Goal: Task Accomplishment & Management: Manage account settings

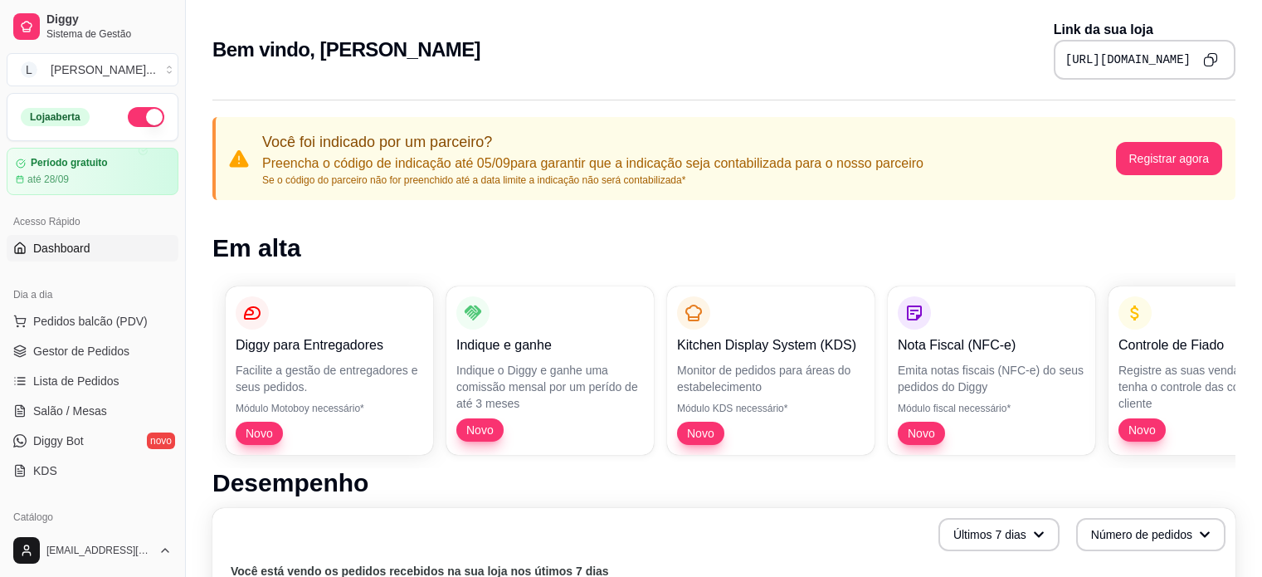
scroll to position [667, 0]
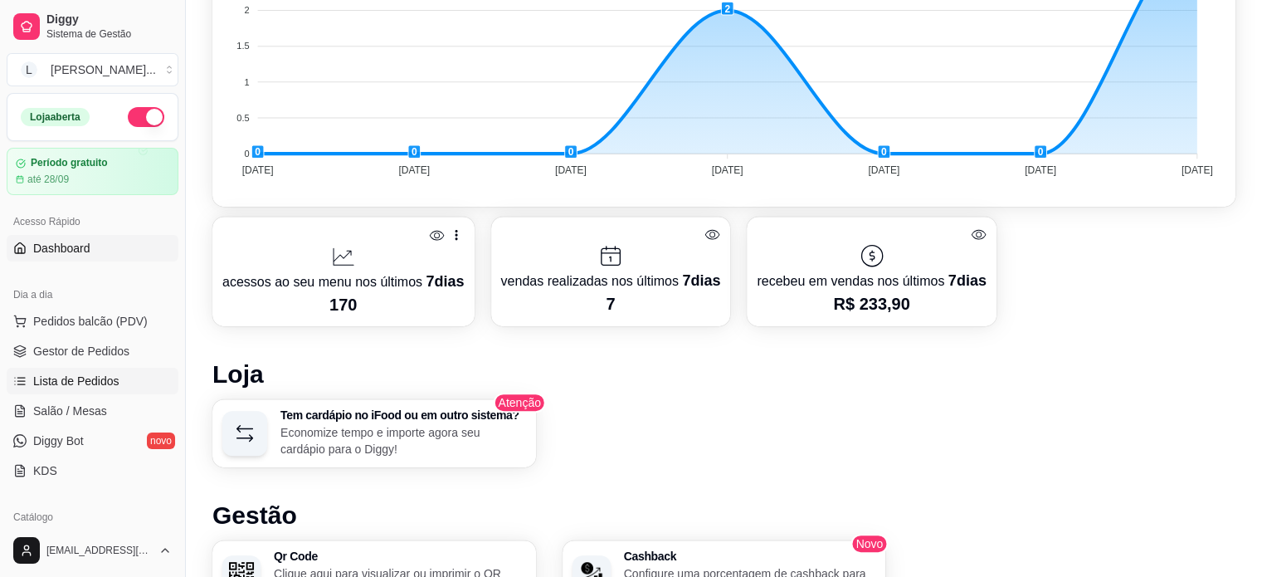
click at [93, 378] on span "Lista de Pedidos" at bounding box center [76, 381] width 86 height 17
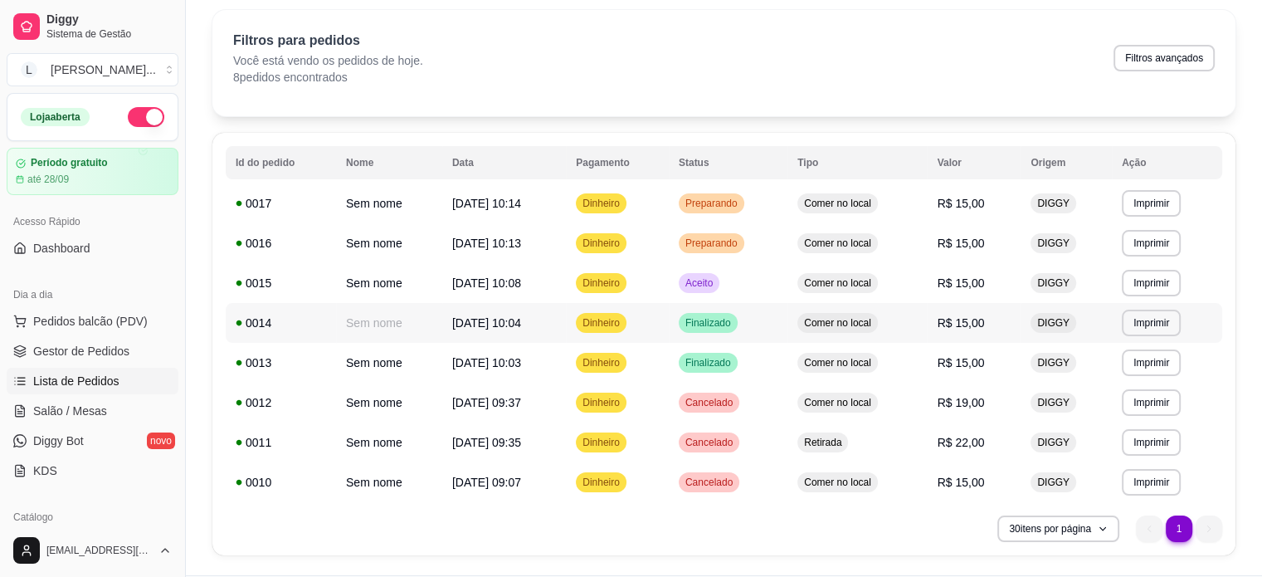
scroll to position [83, 0]
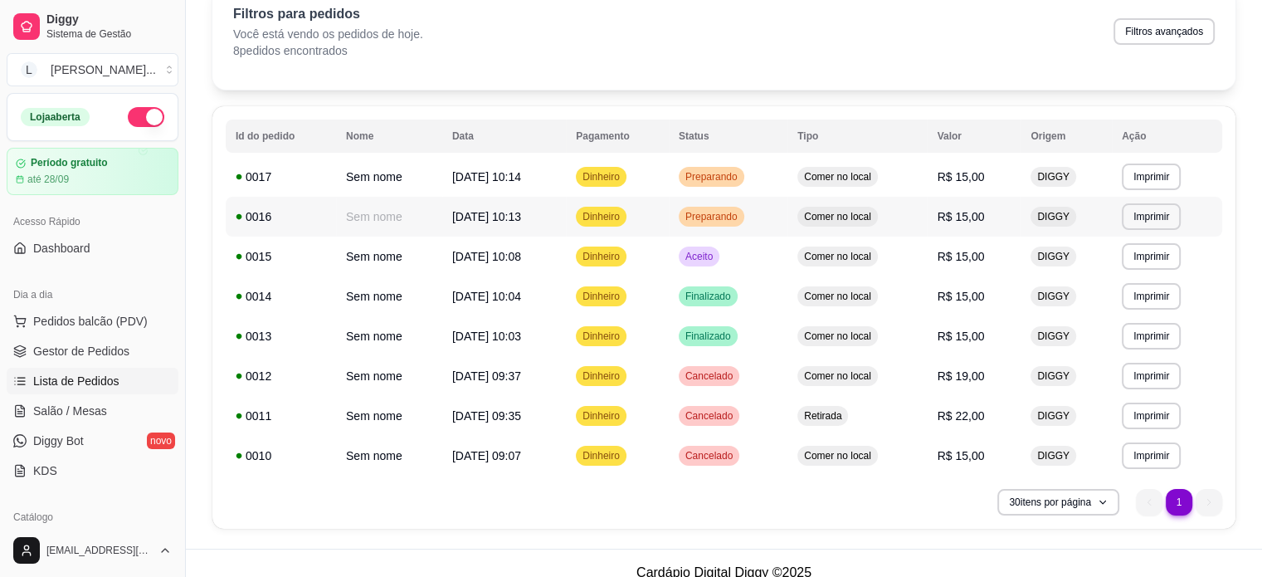
click at [787, 212] on td "Preparando" at bounding box center [728, 217] width 119 height 40
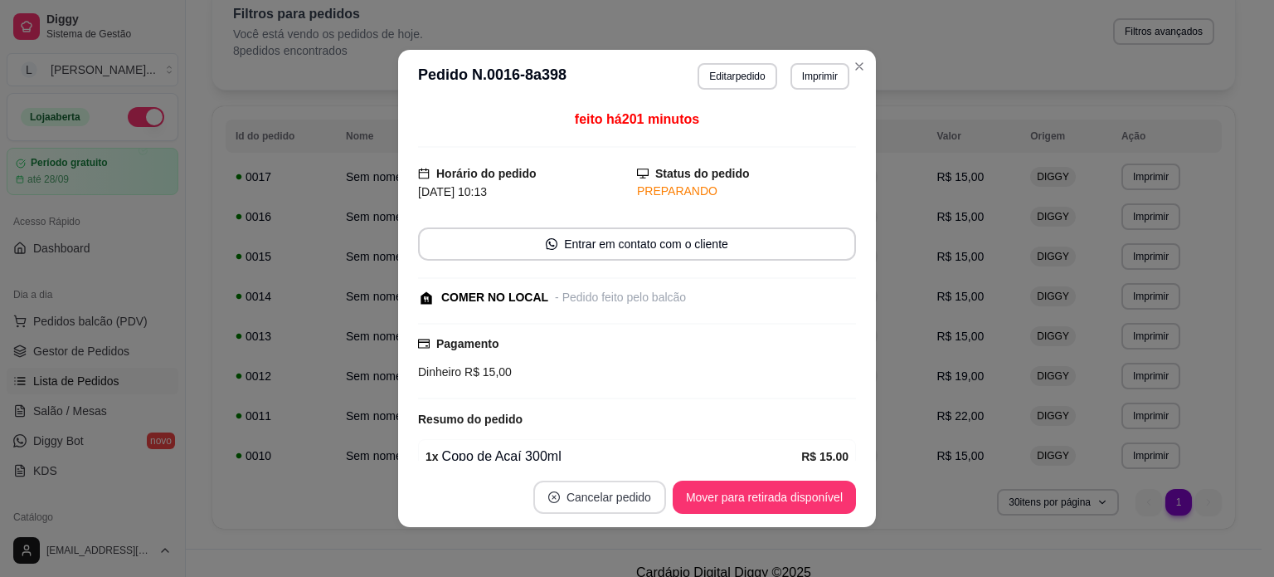
click at [594, 491] on button "Cancelar pedido" at bounding box center [600, 496] width 133 height 33
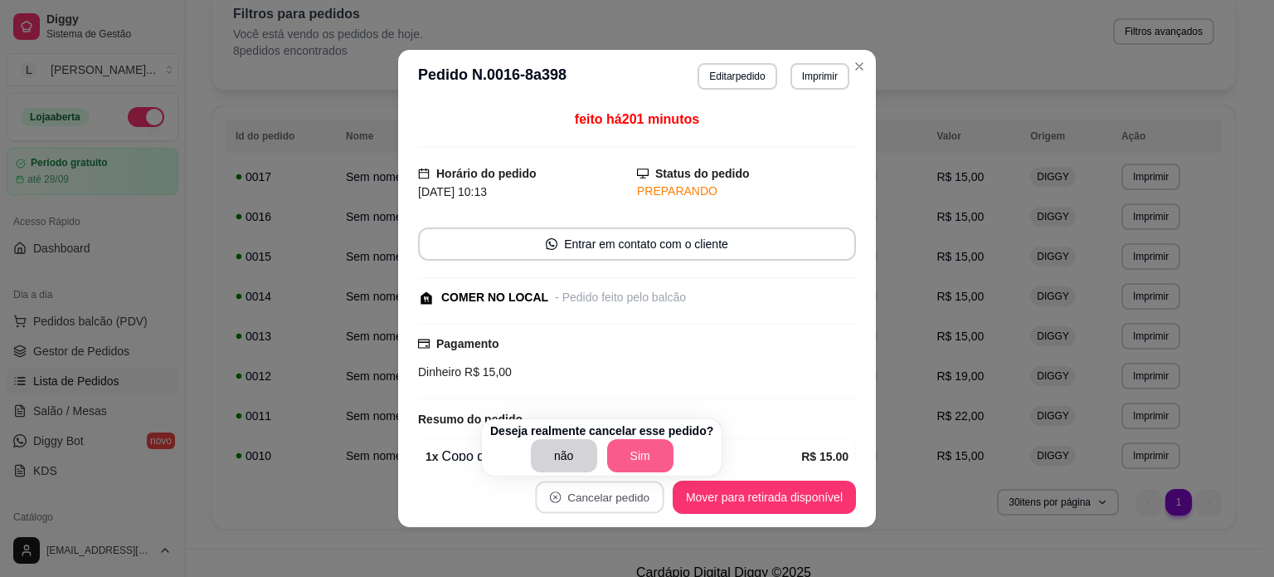
click at [634, 450] on button "Sim" at bounding box center [640, 455] width 66 height 33
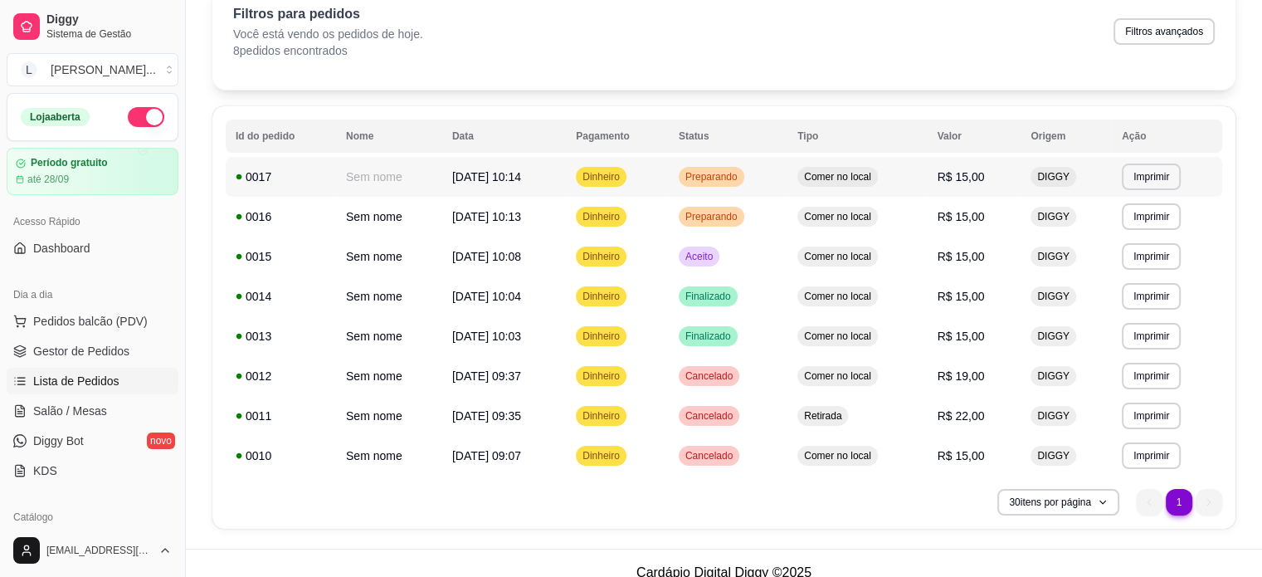
click at [787, 172] on td "Preparando" at bounding box center [728, 177] width 119 height 40
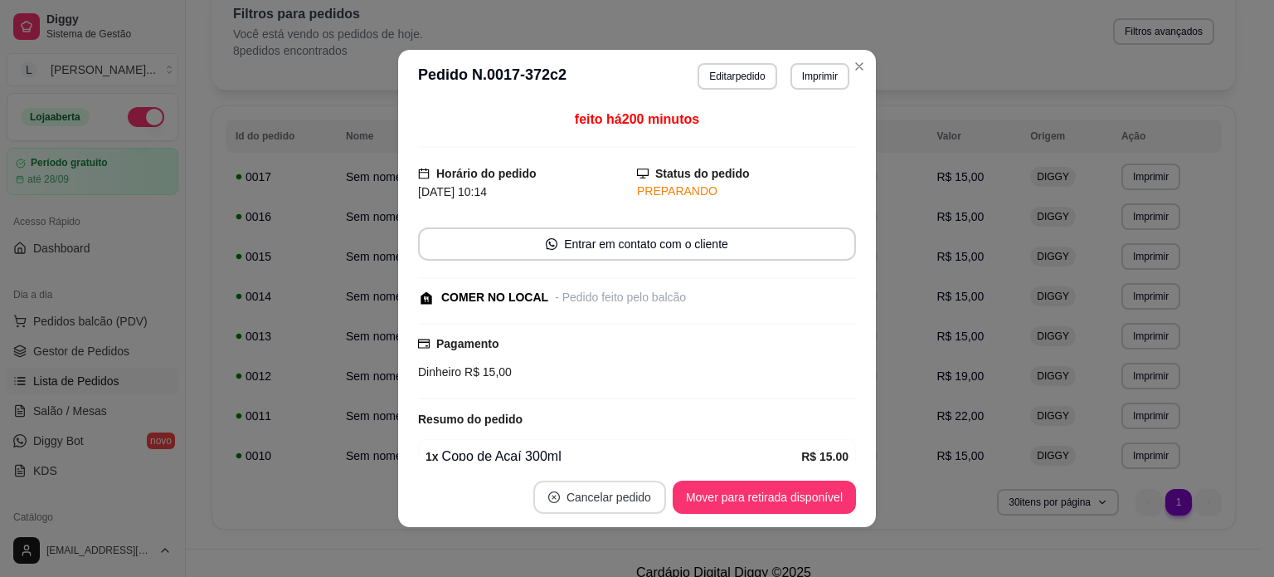
click at [614, 504] on button "Cancelar pedido" at bounding box center [600, 496] width 133 height 33
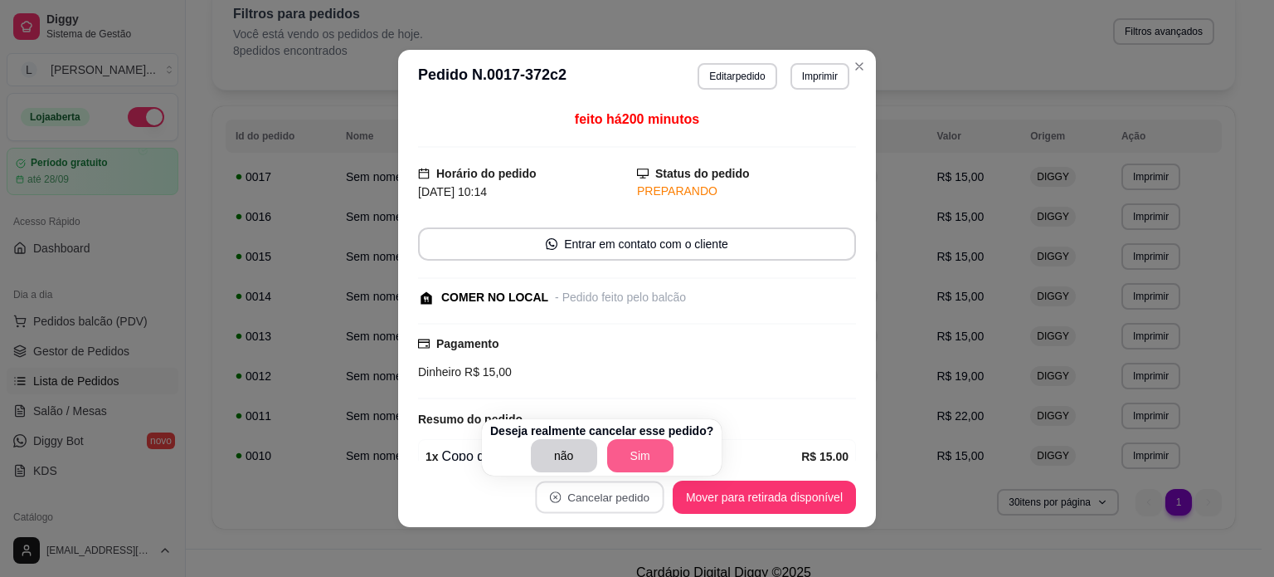
click at [647, 459] on button "Sim" at bounding box center [640, 455] width 66 height 33
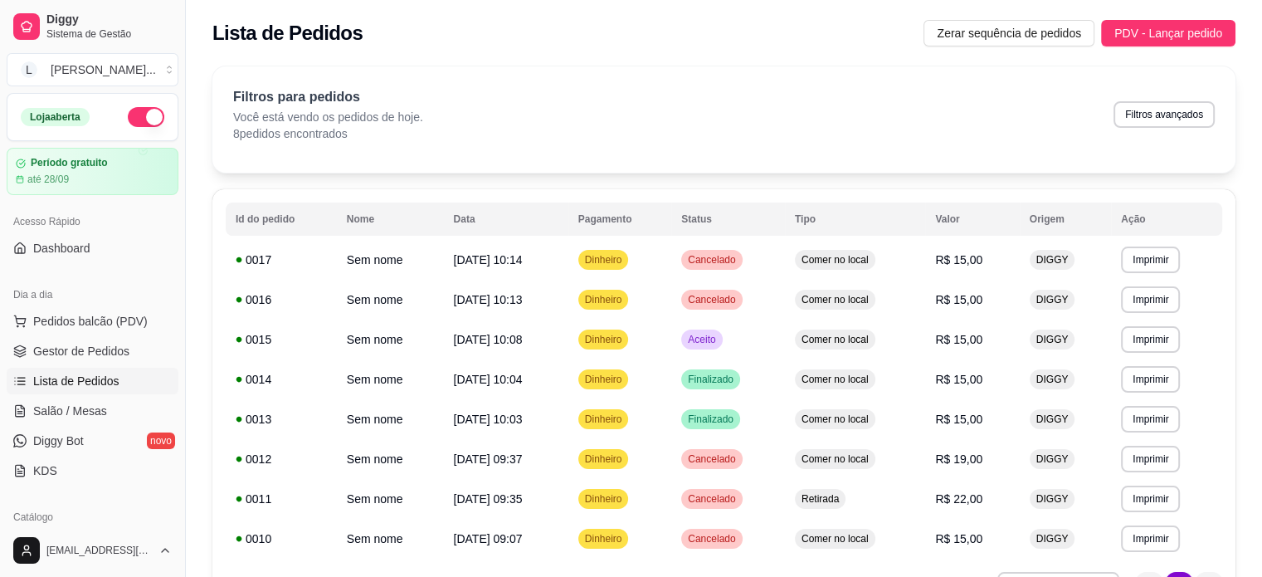
scroll to position [0, 0]
click at [86, 438] on link "Diggy Bot novo" at bounding box center [93, 440] width 172 height 27
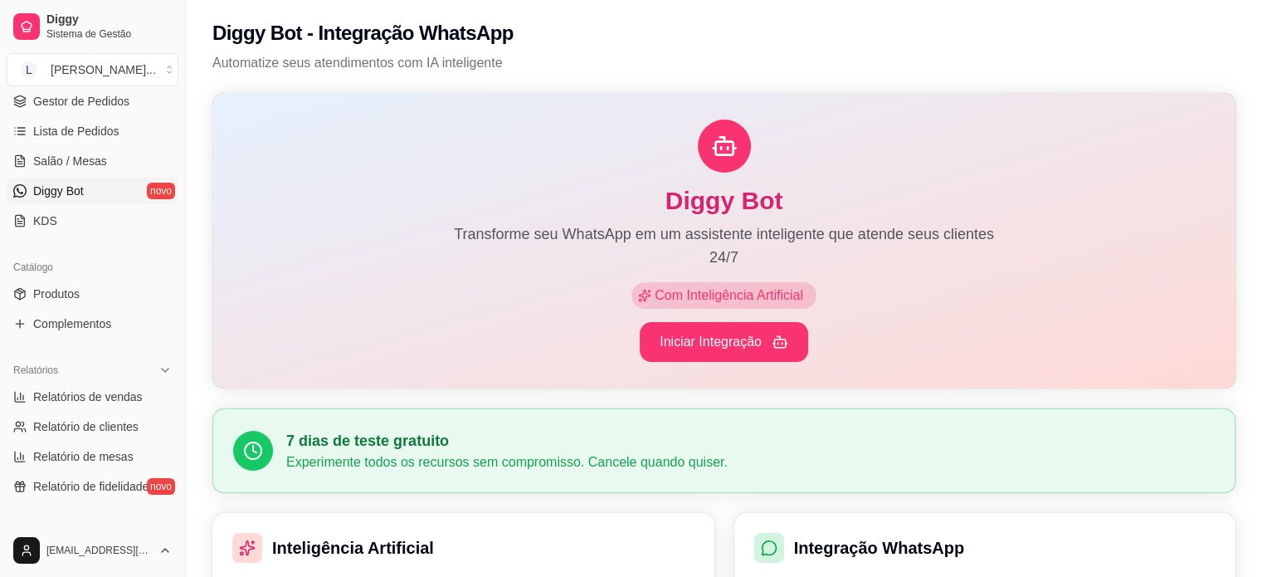
scroll to position [415, 0]
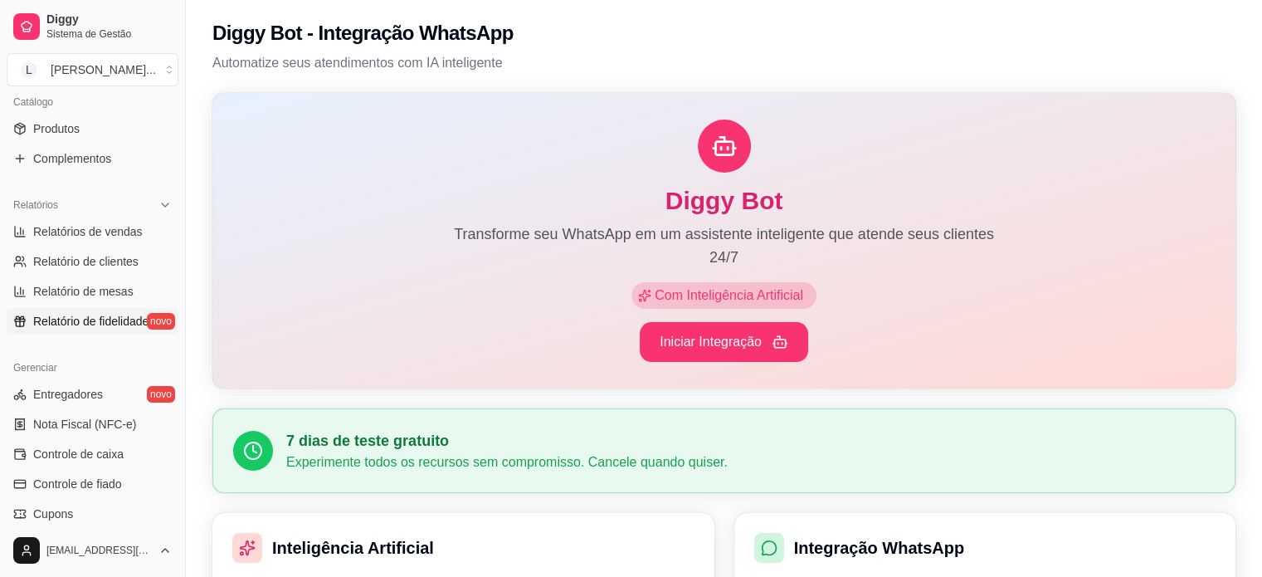
click at [114, 320] on span "Relatório de fidelidade" at bounding box center [90, 321] width 115 height 17
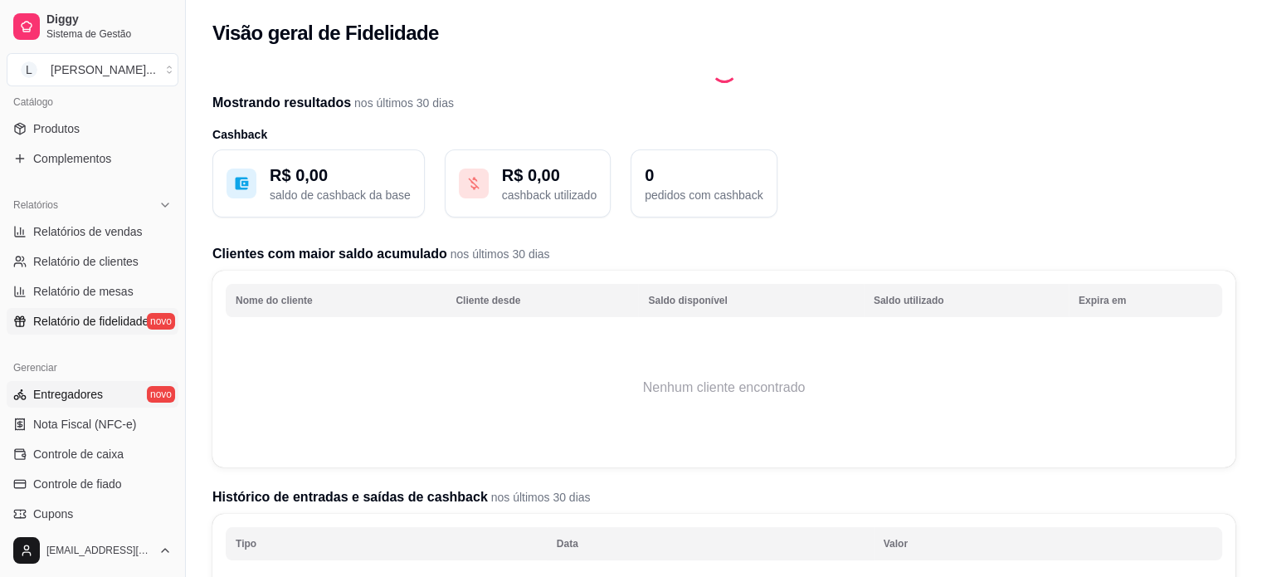
click at [97, 391] on span "Entregadores" at bounding box center [68, 394] width 70 height 17
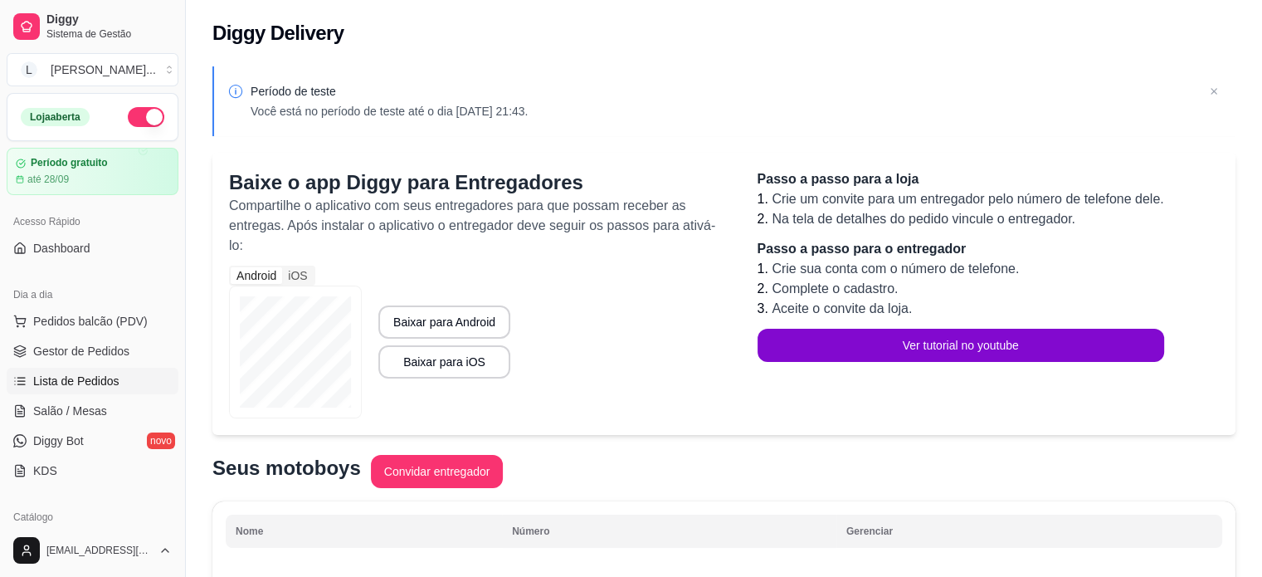
click at [65, 379] on span "Lista de Pedidos" at bounding box center [76, 381] width 86 height 17
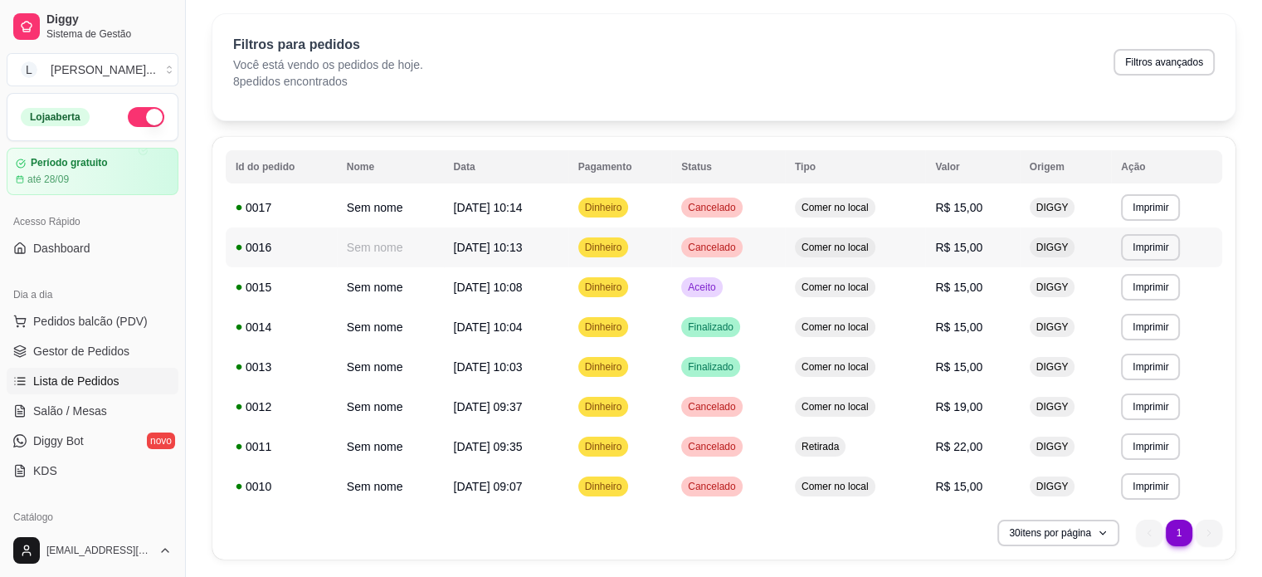
scroll to position [101, 0]
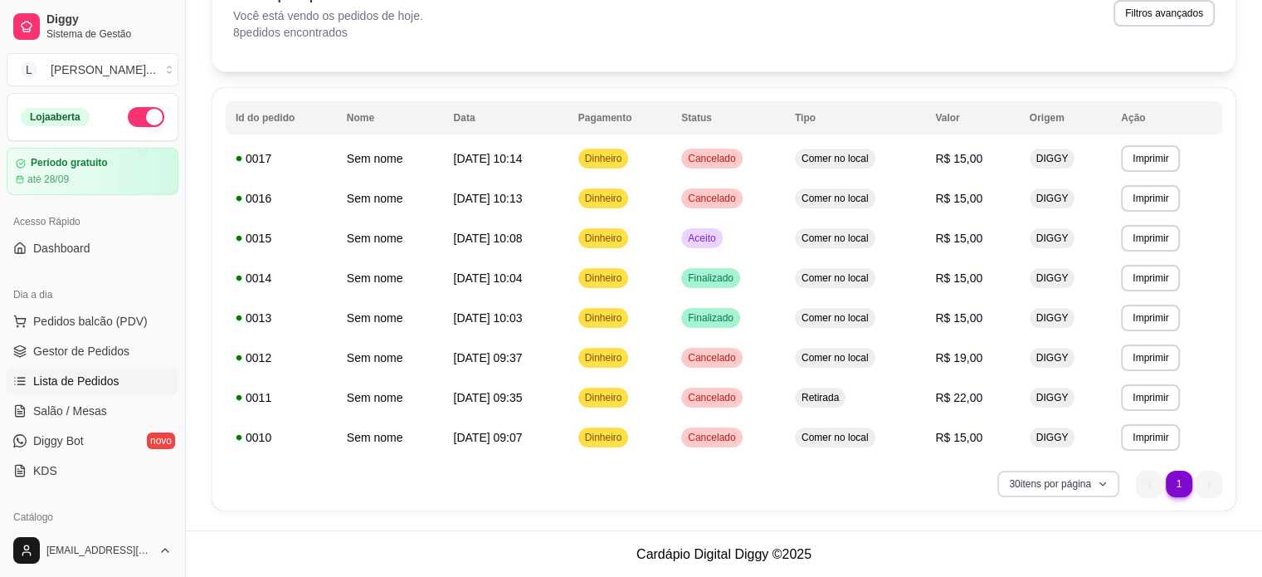
click at [1073, 487] on button "30 itens por página" at bounding box center [1058, 483] width 122 height 27
click at [1092, 474] on button "30 itens por página" at bounding box center [1058, 483] width 118 height 26
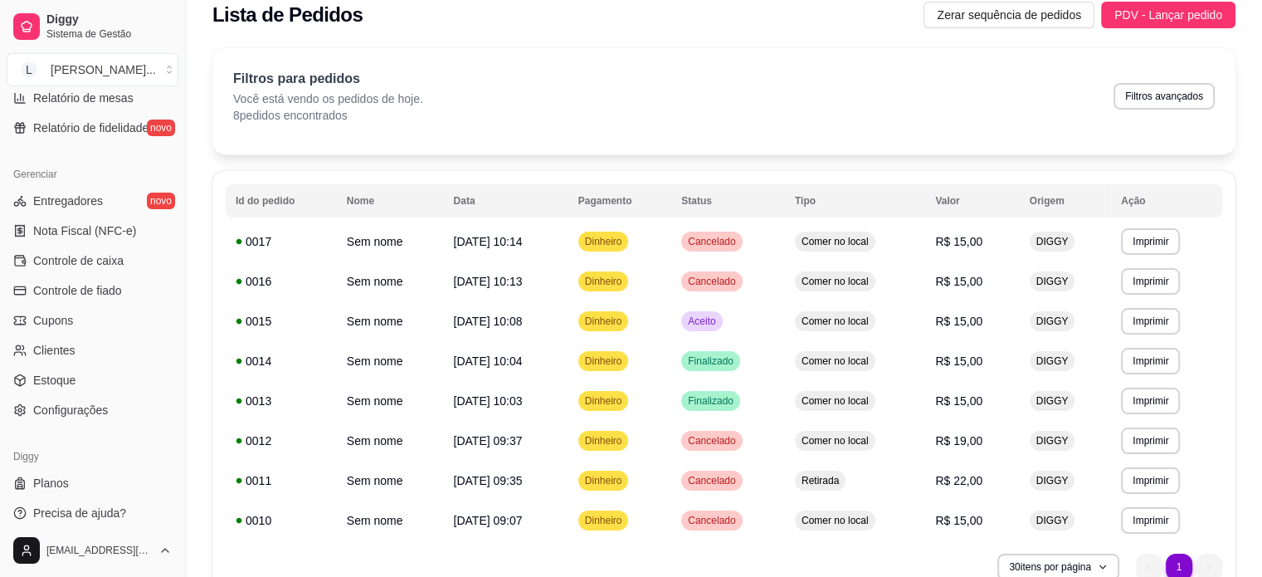
scroll to position [616, 0]
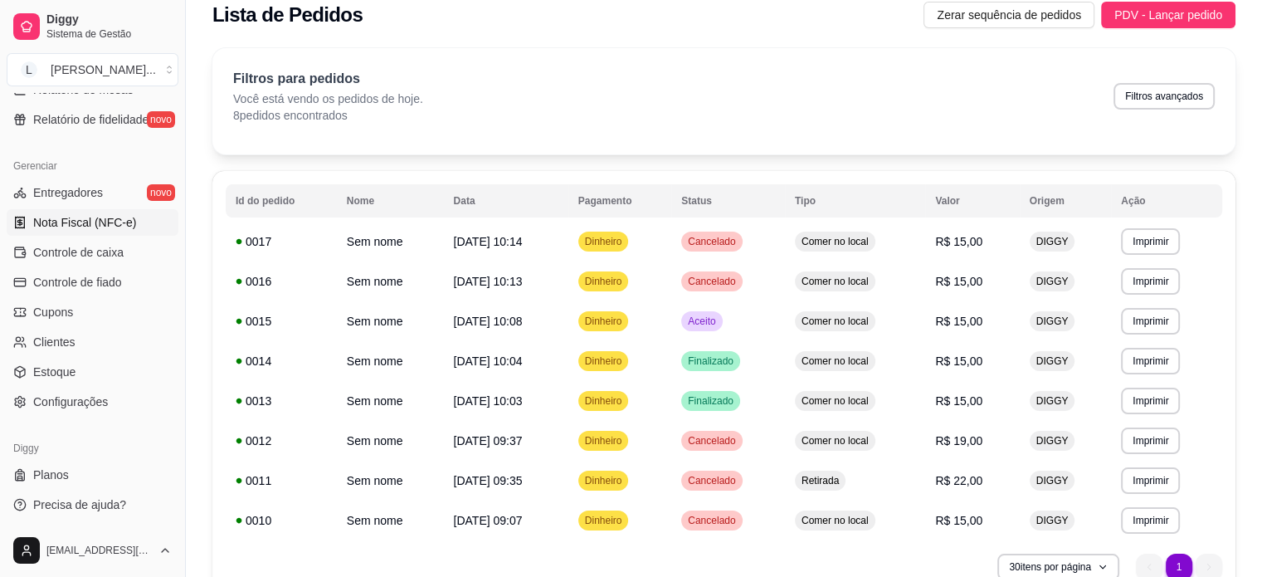
click at [50, 209] on link "Nota Fiscal (NFC-e)" at bounding box center [93, 222] width 172 height 27
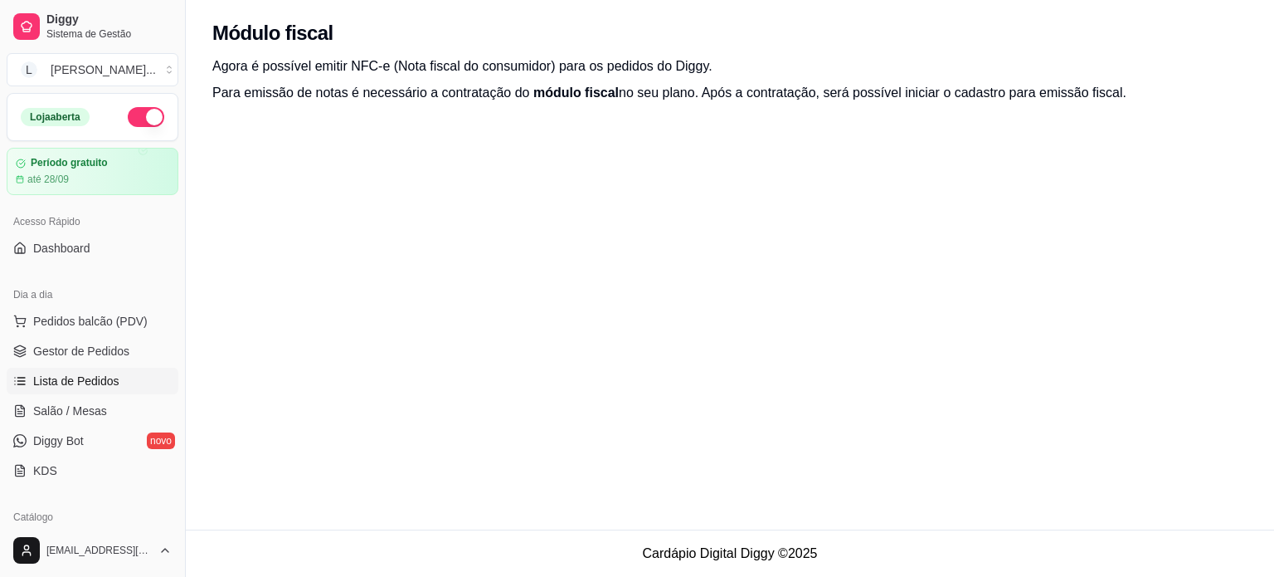
click at [80, 378] on span "Lista de Pedidos" at bounding box center [76, 381] width 86 height 17
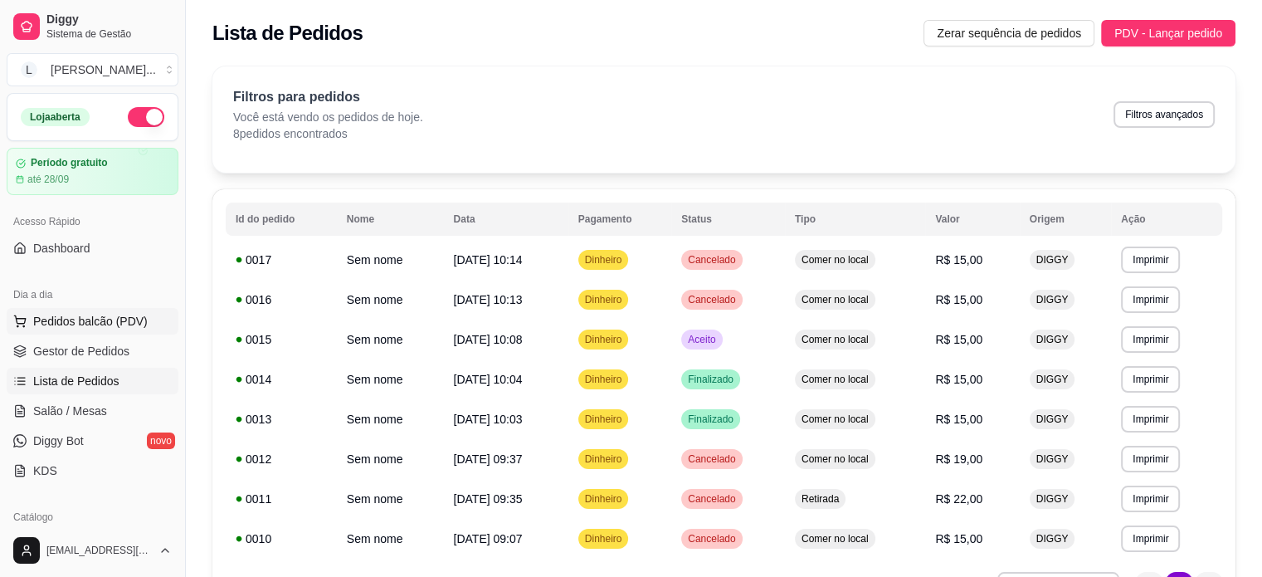
drag, startPoint x: 86, startPoint y: 323, endPoint x: 100, endPoint y: 311, distance: 18.3
click at [86, 322] on span "Pedidos balcão (PDV)" at bounding box center [90, 321] width 114 height 17
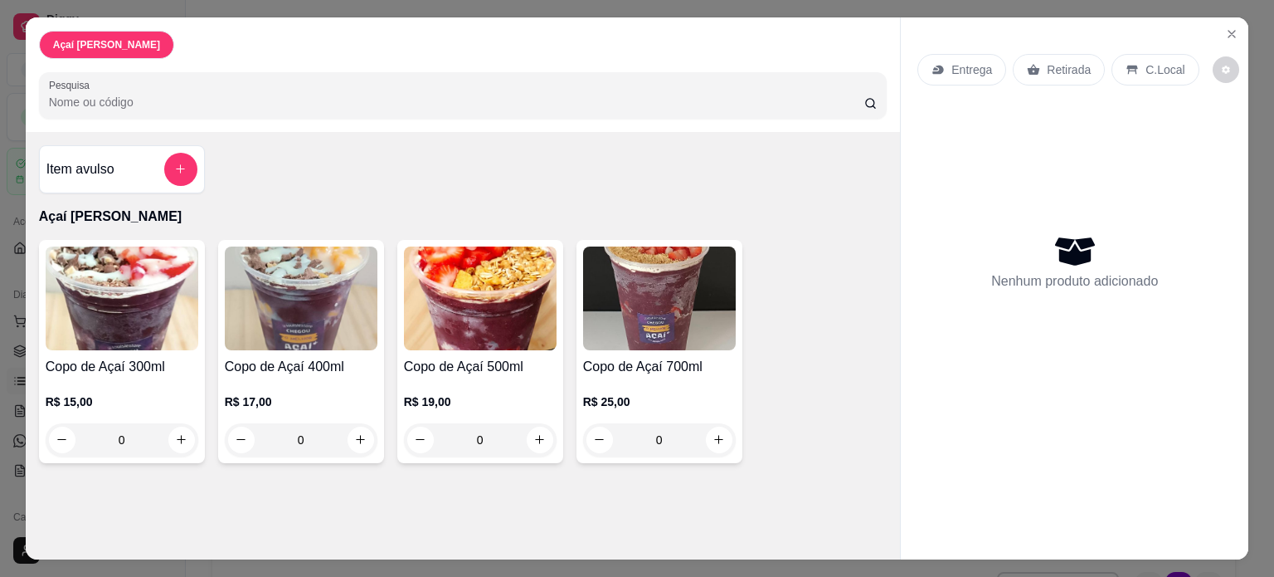
click at [173, 441] on div "0" at bounding box center [122, 439] width 153 height 33
click at [354, 430] on div "0" at bounding box center [301, 439] width 153 height 33
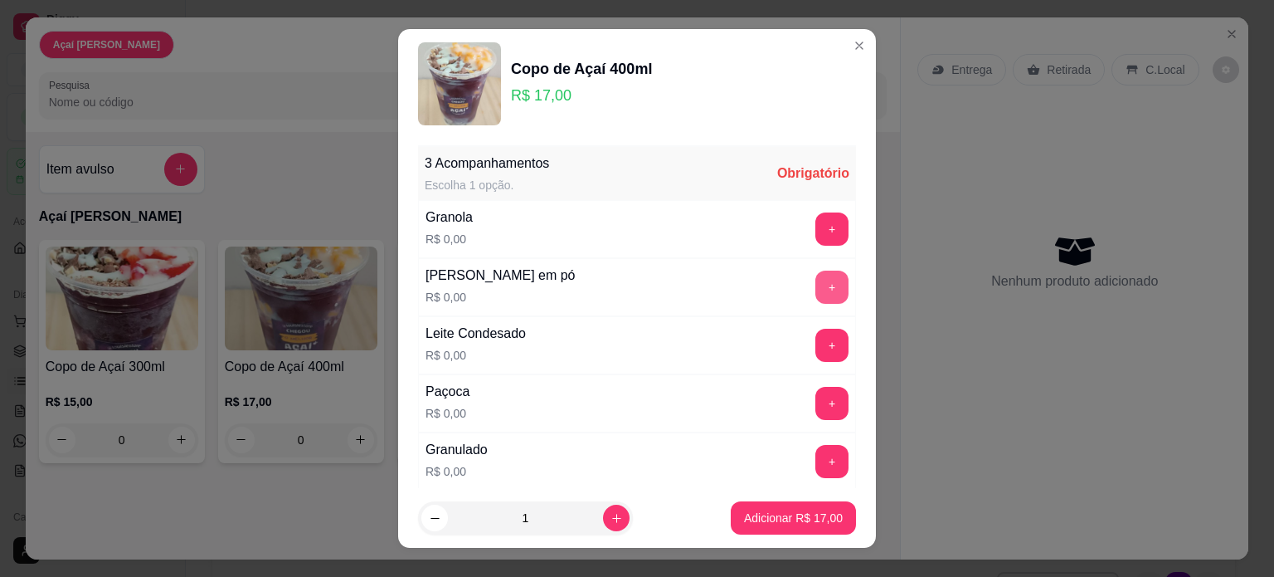
click at [816, 282] on button "+" at bounding box center [832, 286] width 33 height 33
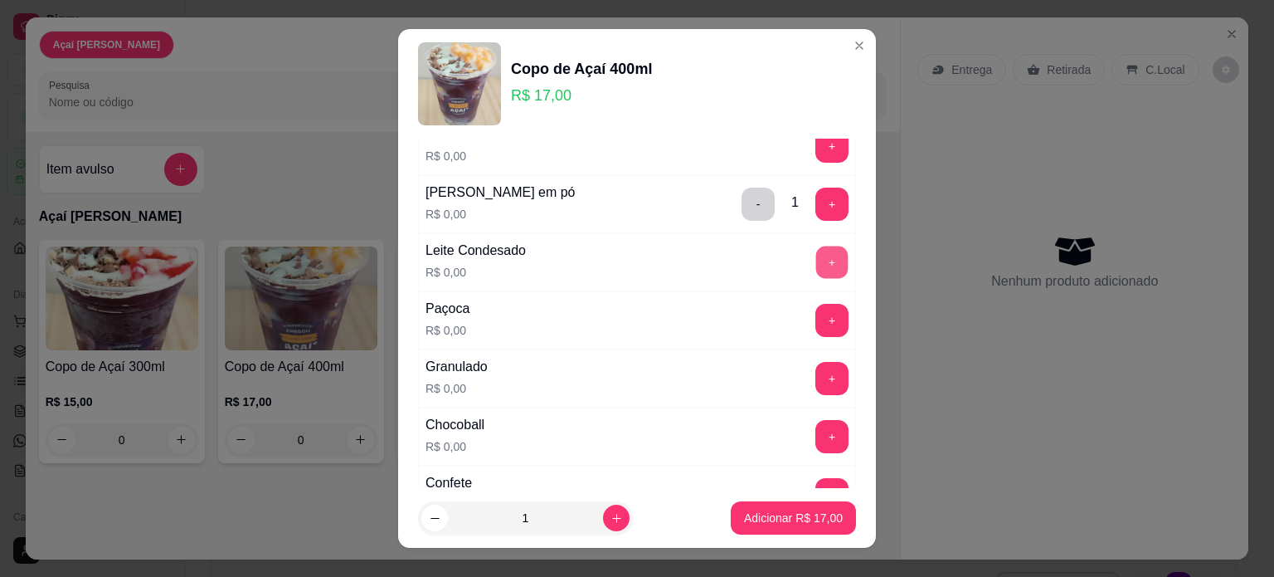
click at [816, 256] on button "+" at bounding box center [832, 262] width 32 height 32
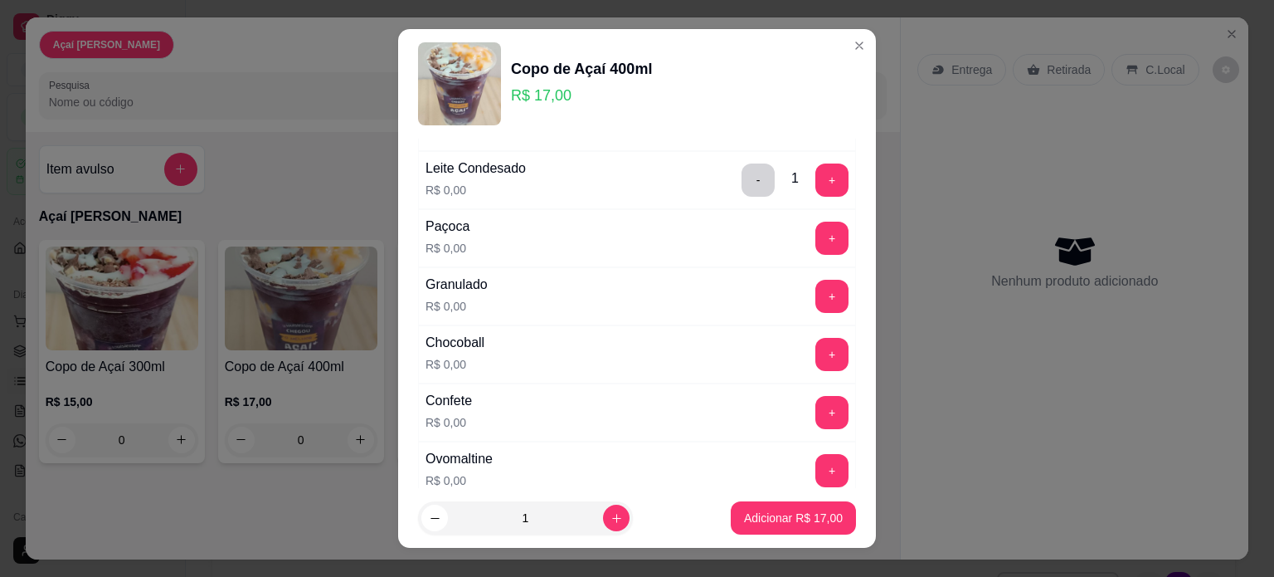
scroll to position [166, 0]
click at [816, 341] on button "+" at bounding box center [832, 353] width 33 height 33
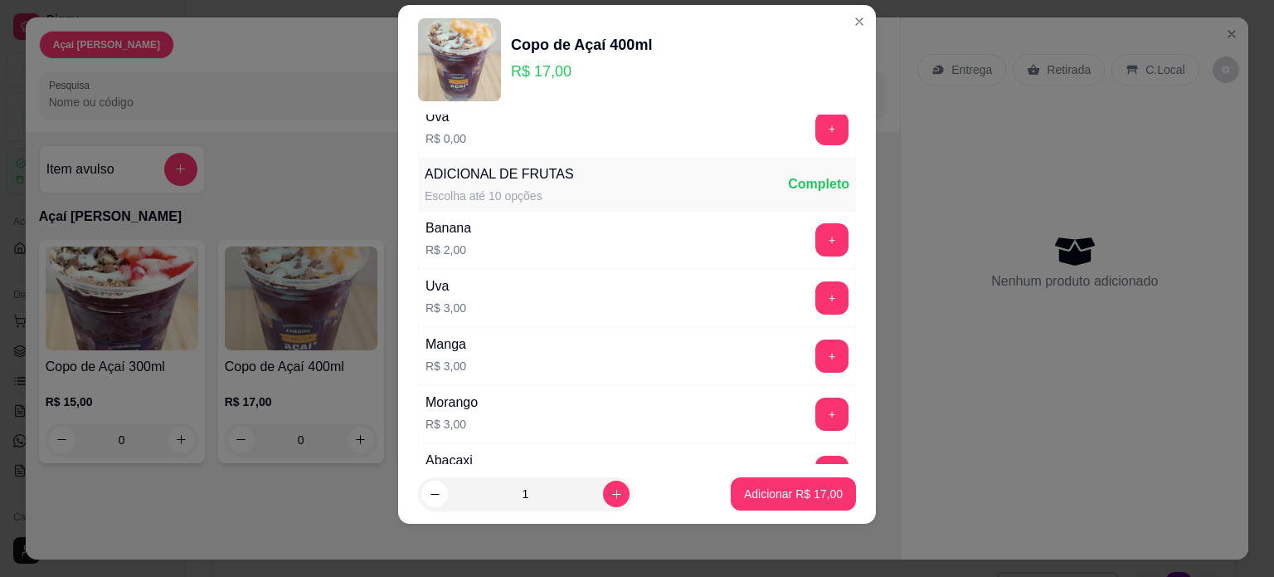
scroll to position [938, 0]
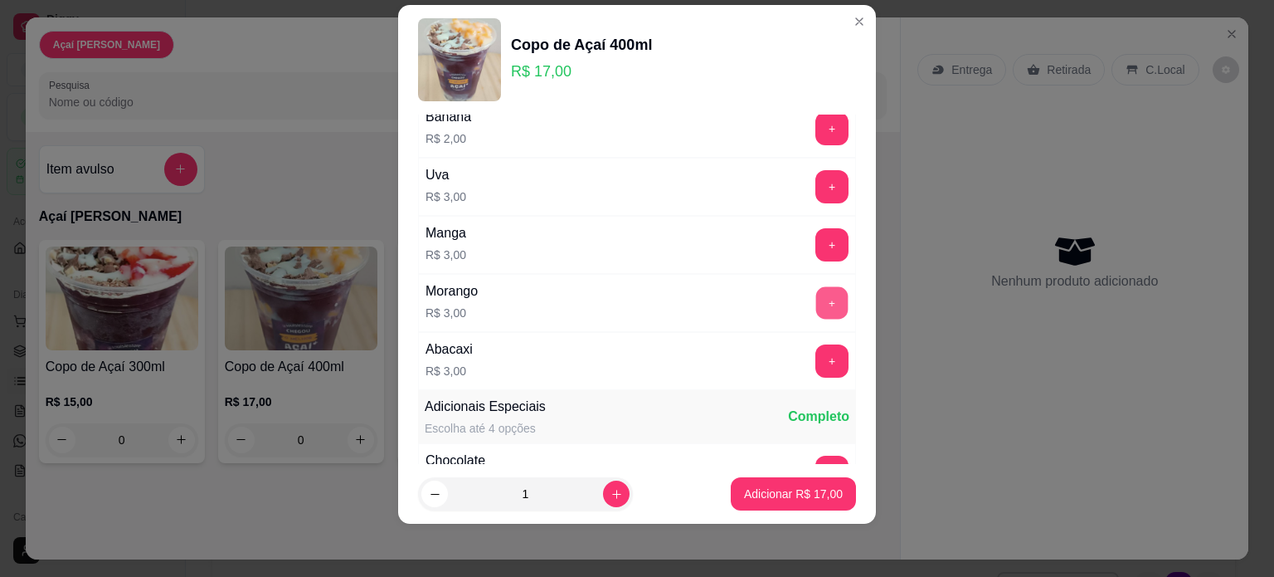
click at [816, 296] on button "+" at bounding box center [832, 302] width 32 height 32
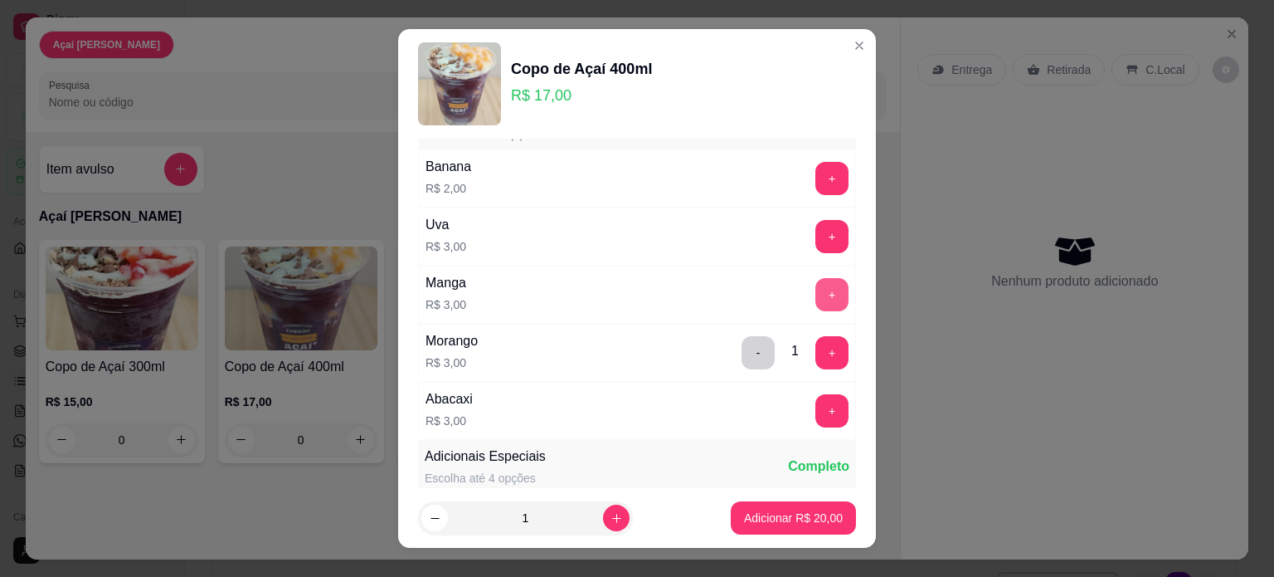
scroll to position [996, 0]
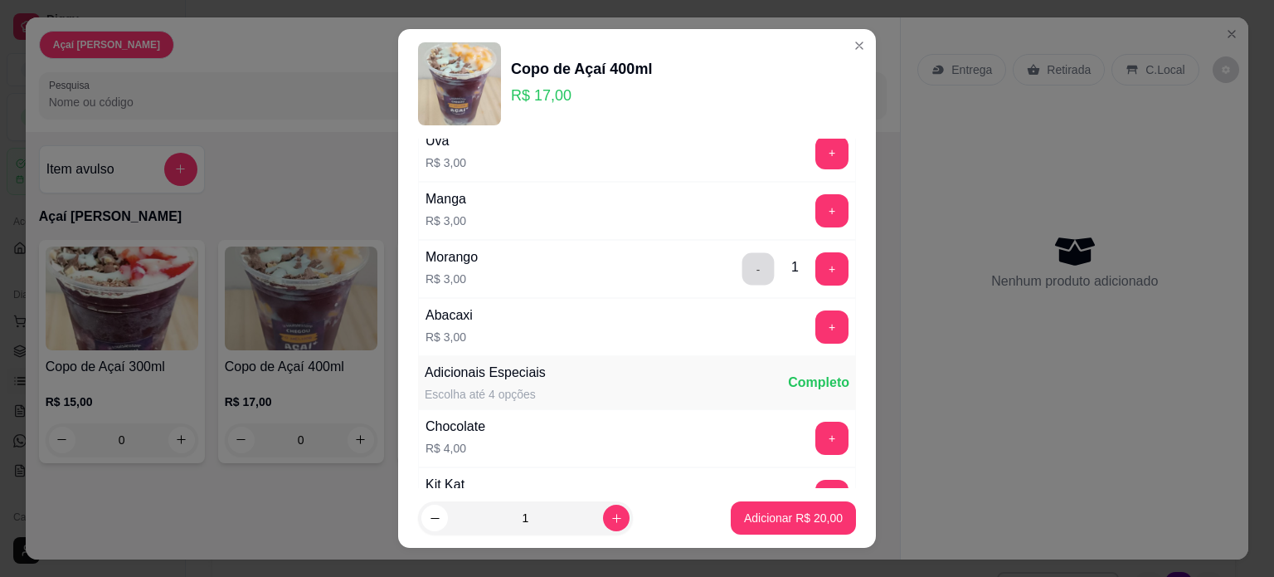
click at [743, 268] on button "-" at bounding box center [759, 268] width 32 height 32
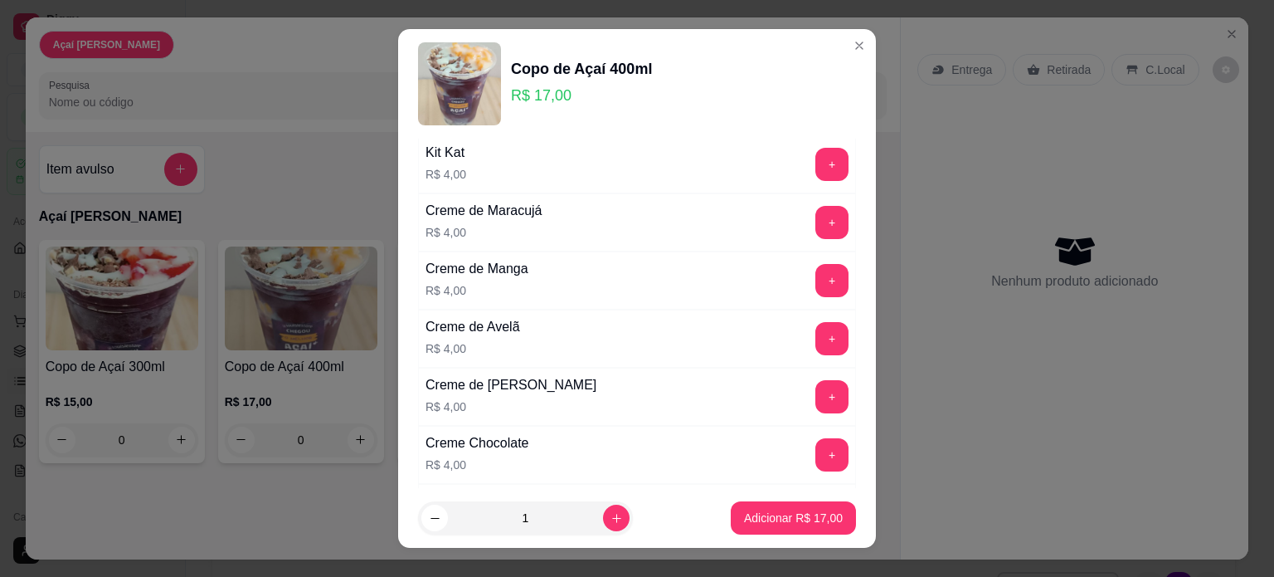
scroll to position [1079, 0]
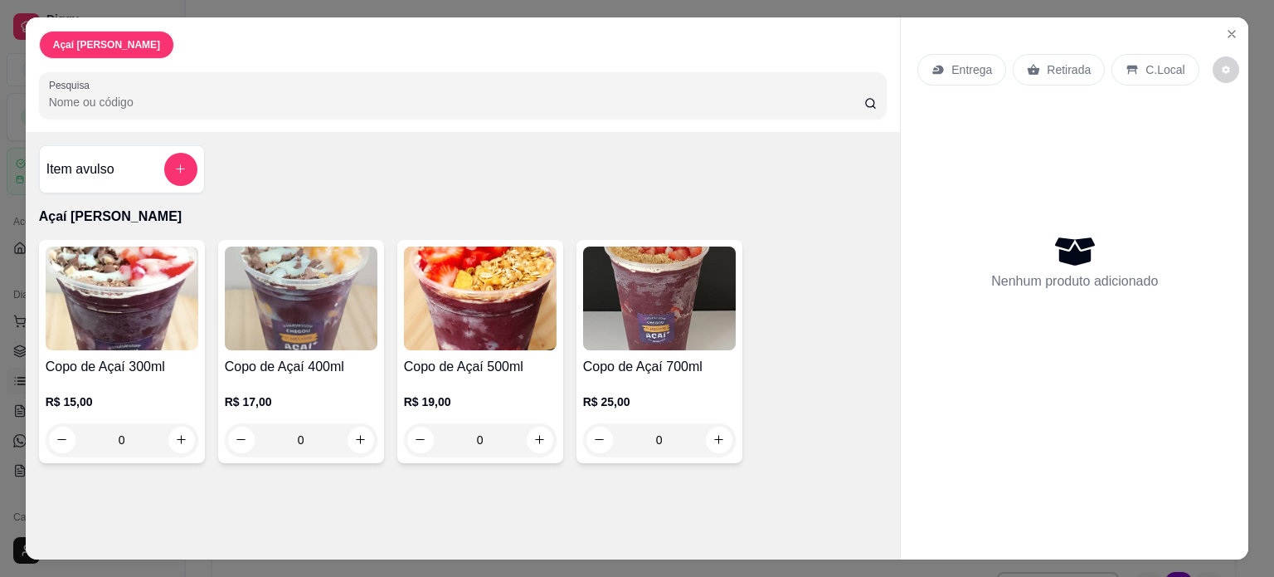
click at [173, 440] on div "0" at bounding box center [122, 439] width 153 height 33
click at [343, 434] on div "0" at bounding box center [301, 439] width 153 height 33
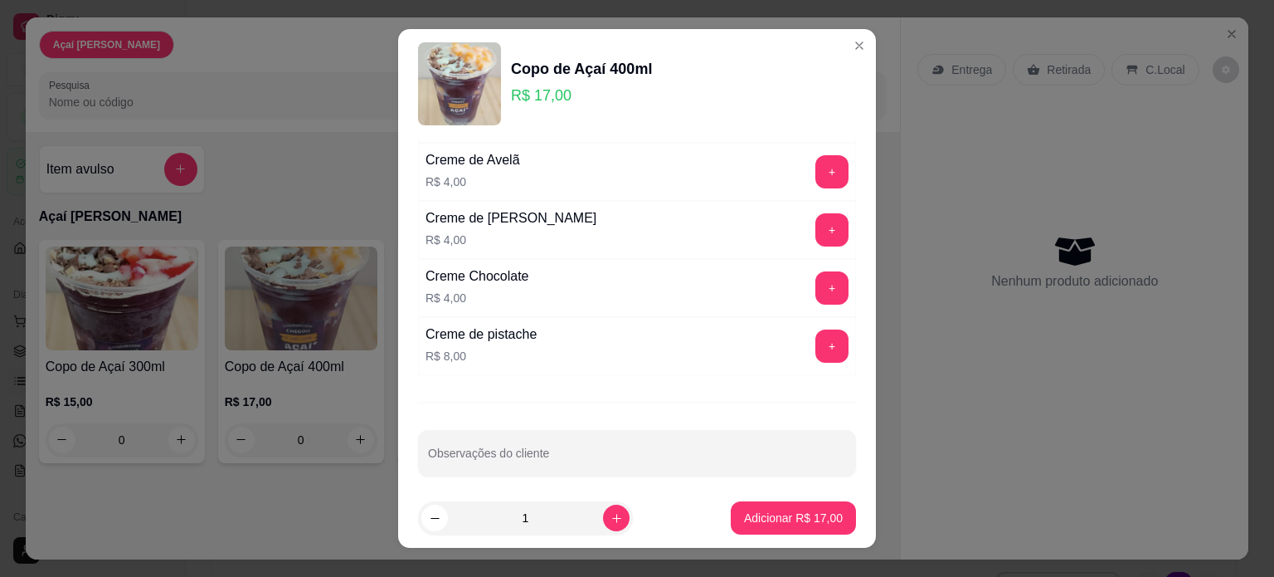
scroll to position [1495, 0]
click at [816, 334] on button "+" at bounding box center [832, 345] width 33 height 33
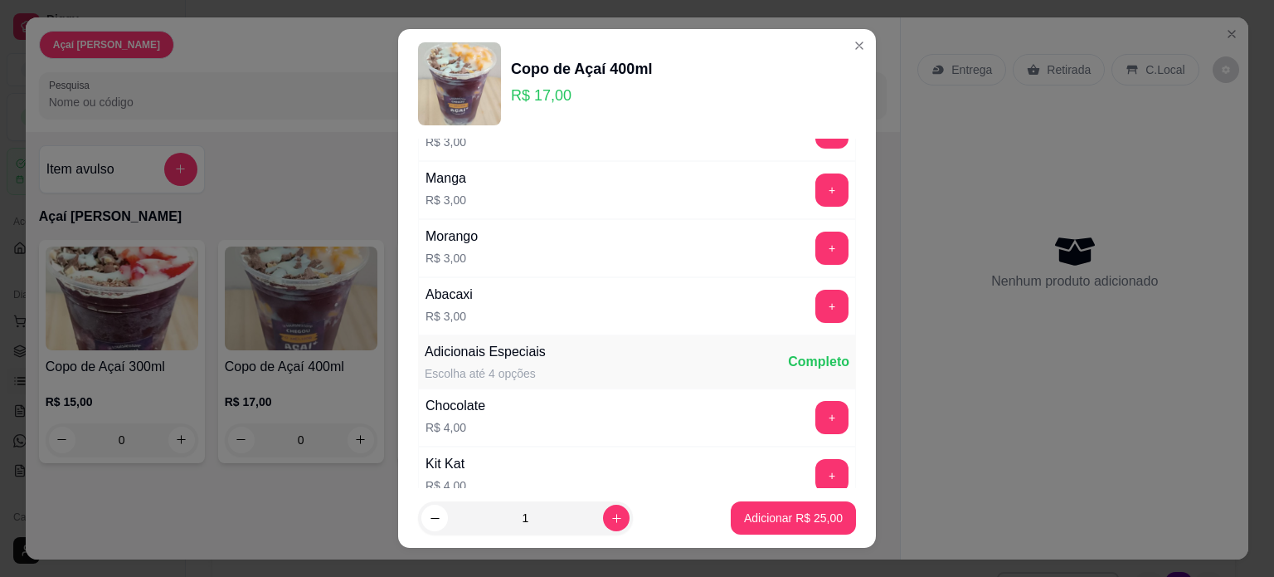
scroll to position [914, 0]
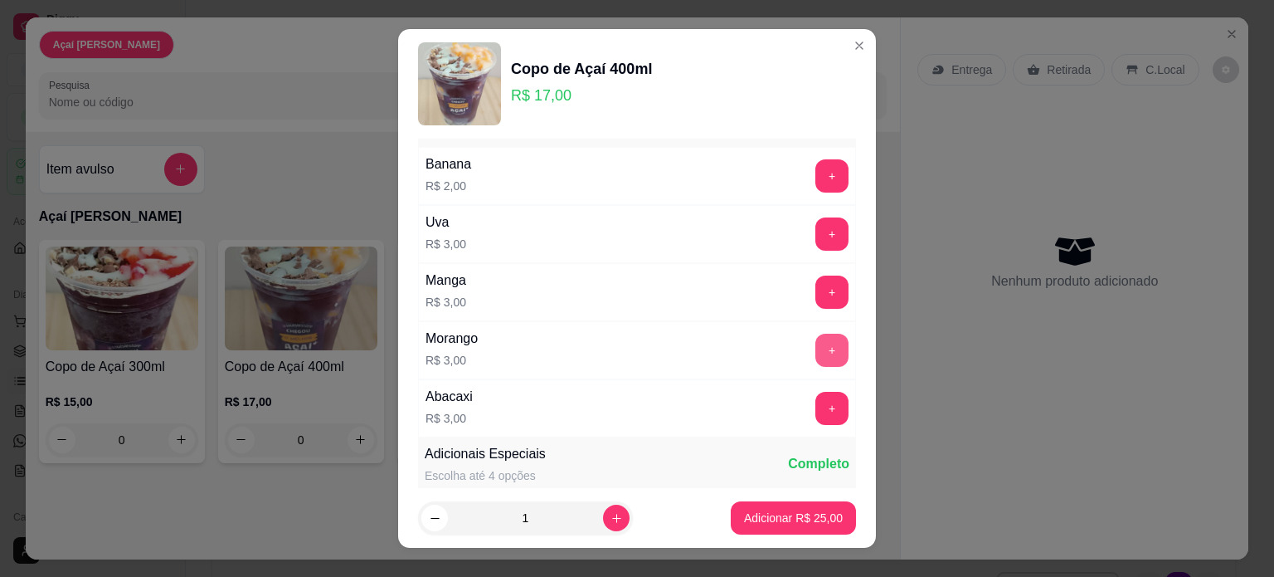
click at [816, 338] on button "+" at bounding box center [832, 350] width 33 height 33
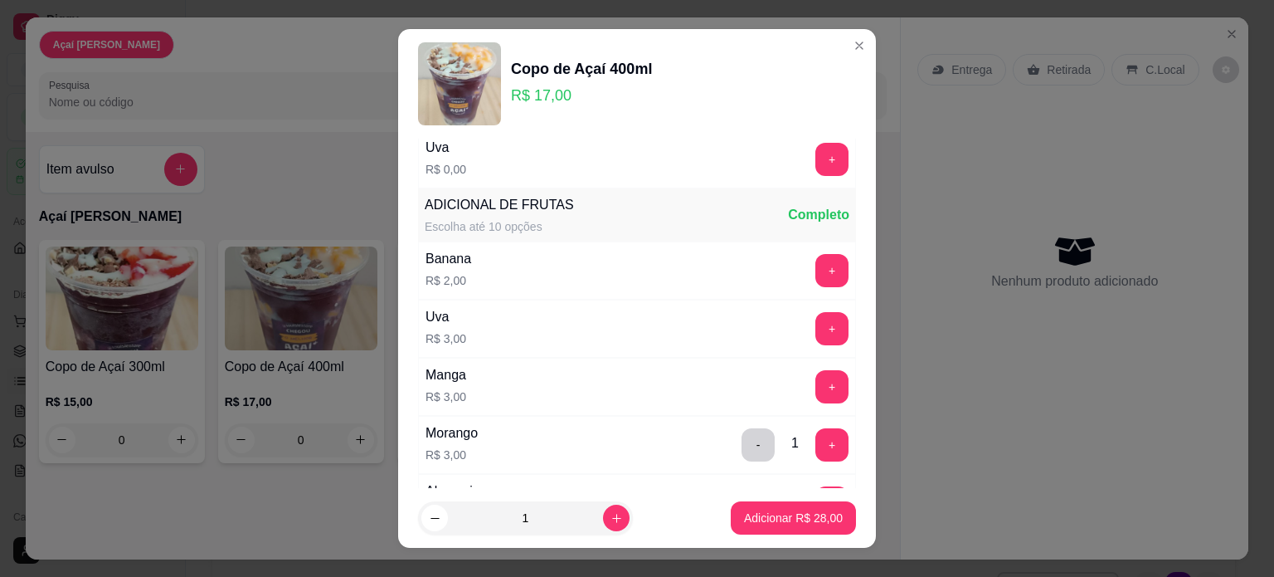
scroll to position [830, 0]
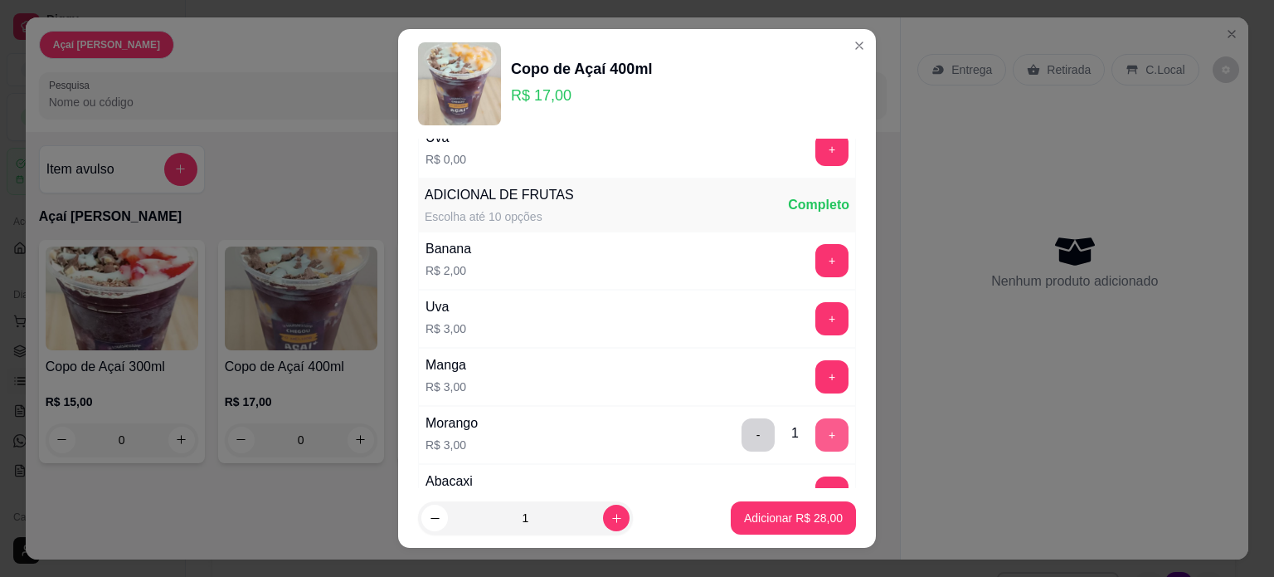
click at [816, 434] on button "+" at bounding box center [832, 434] width 33 height 33
click at [743, 440] on button "-" at bounding box center [759, 434] width 32 height 32
click at [743, 431] on button "-" at bounding box center [759, 434] width 32 height 32
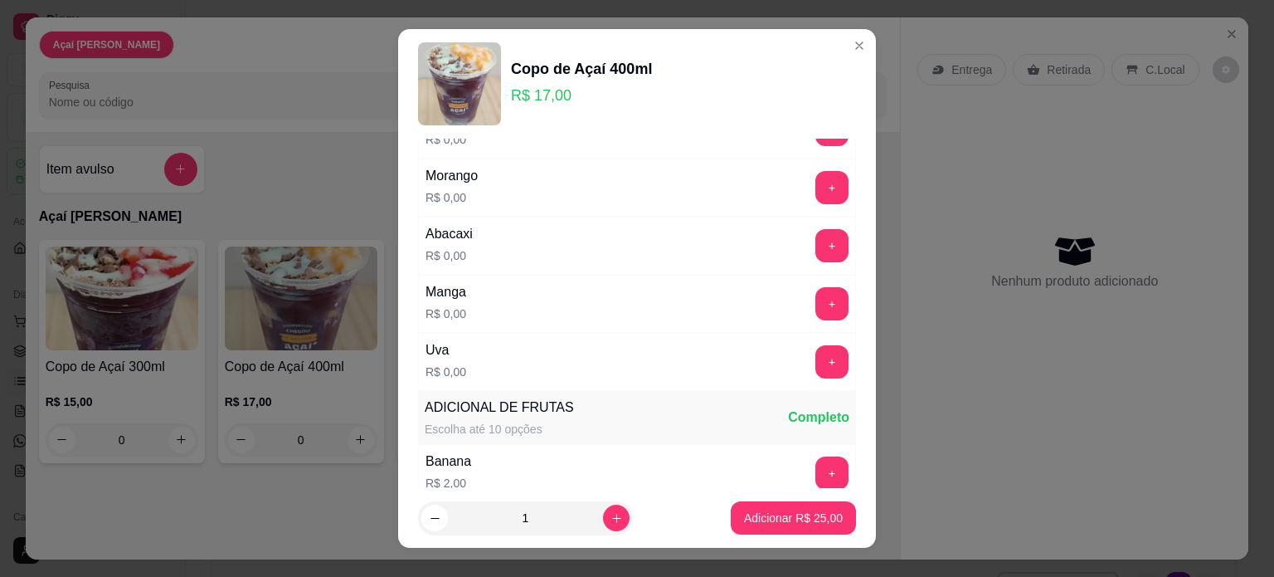
scroll to position [581, 0]
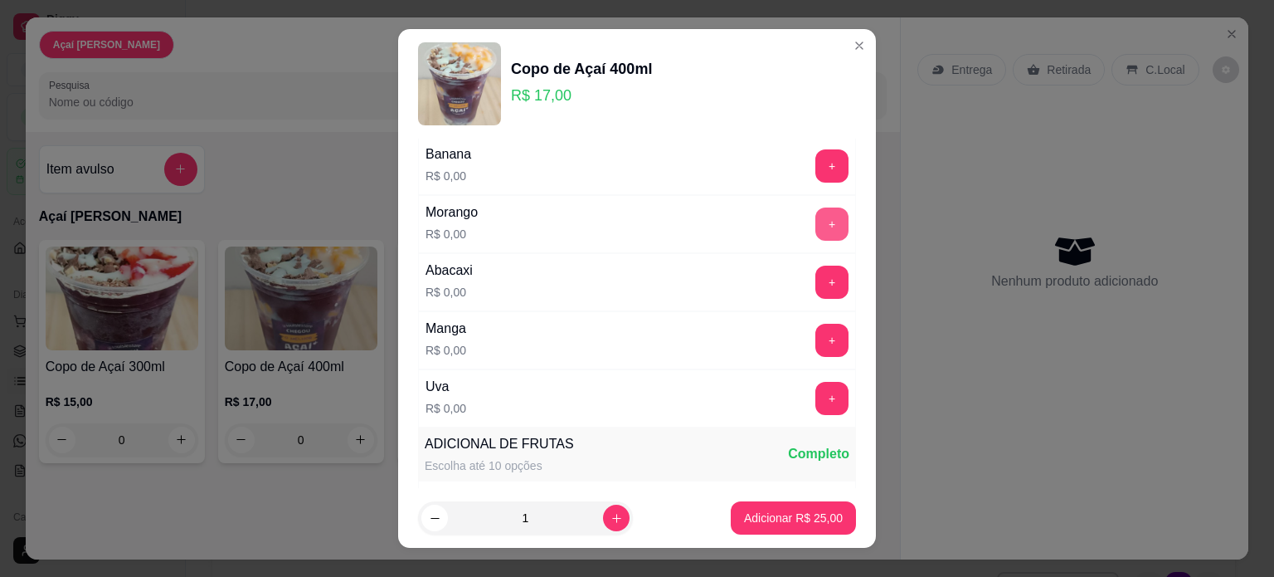
click at [816, 212] on button "+" at bounding box center [832, 223] width 33 height 33
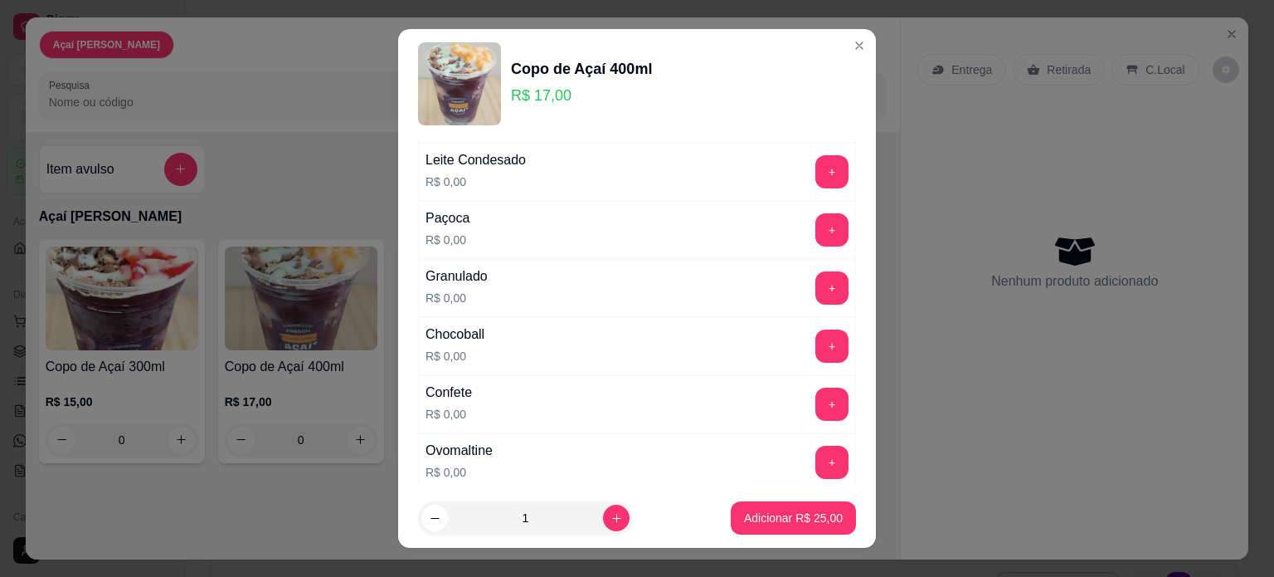
scroll to position [0, 0]
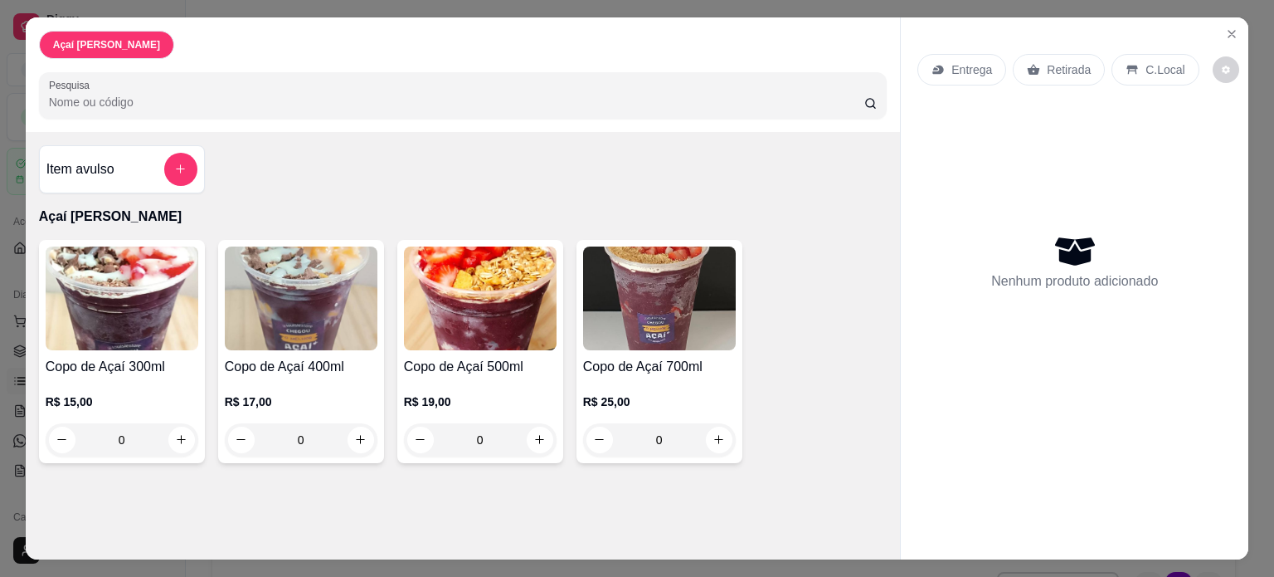
click at [346, 428] on div "0" at bounding box center [301, 439] width 153 height 33
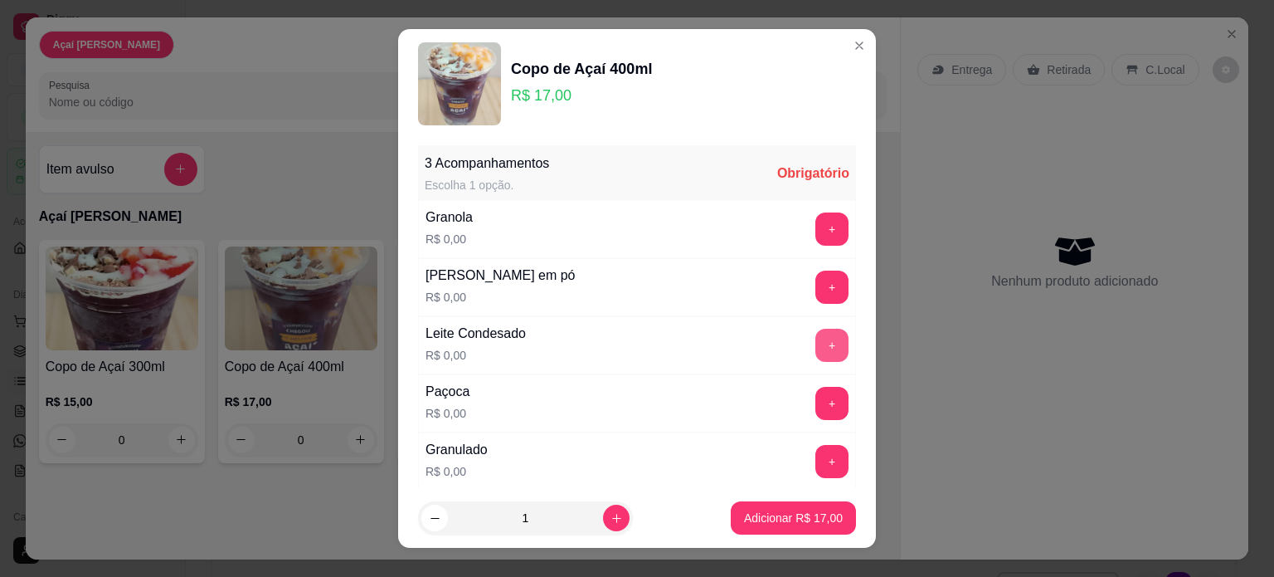
click at [816, 351] on button "+" at bounding box center [832, 345] width 33 height 33
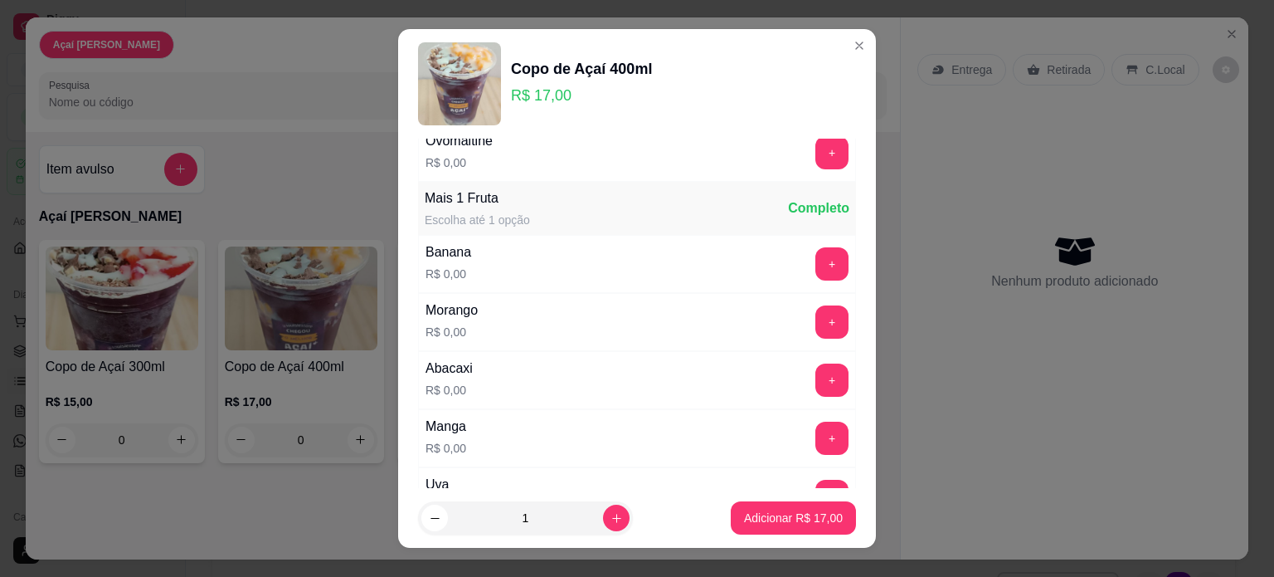
scroll to position [581, 0]
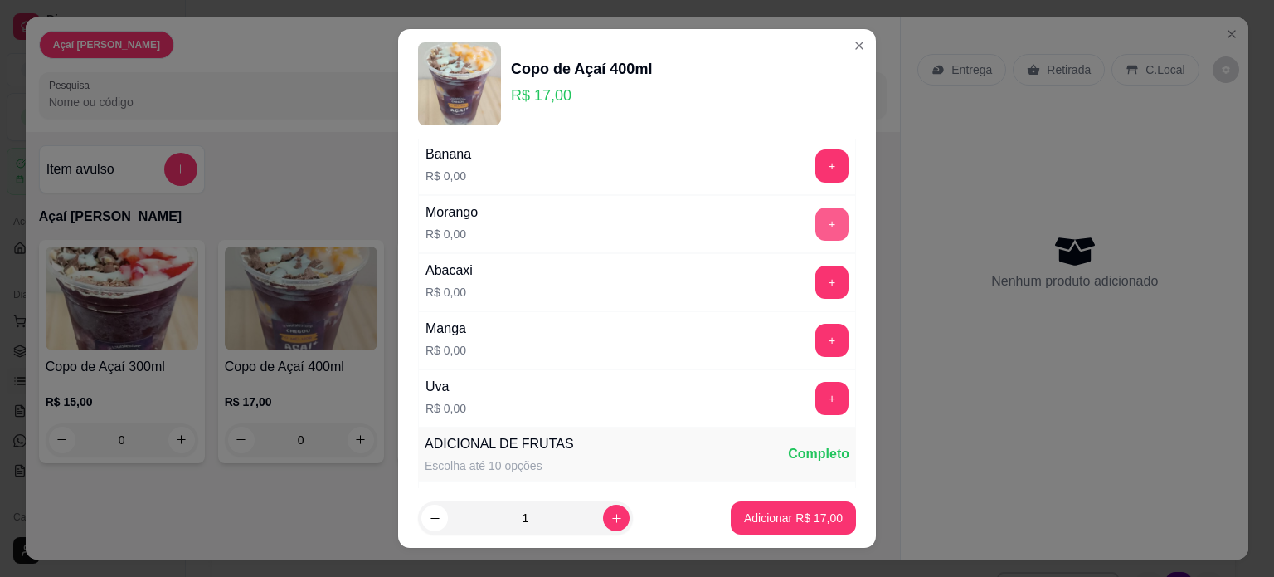
click at [816, 216] on button "+" at bounding box center [832, 223] width 33 height 33
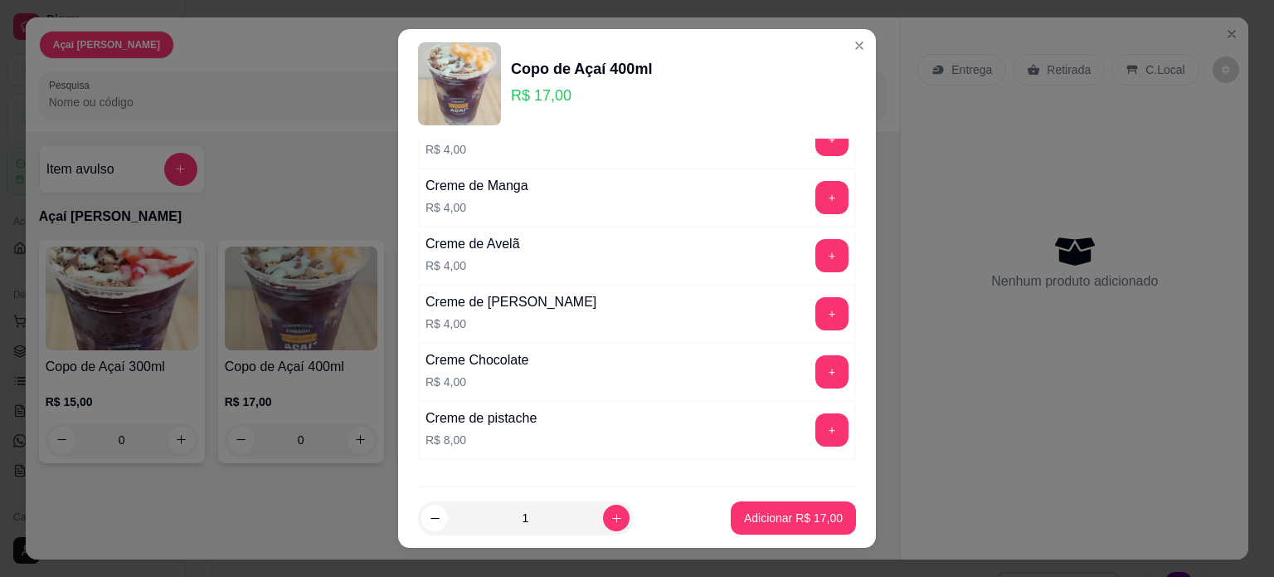
scroll to position [1493, 0]
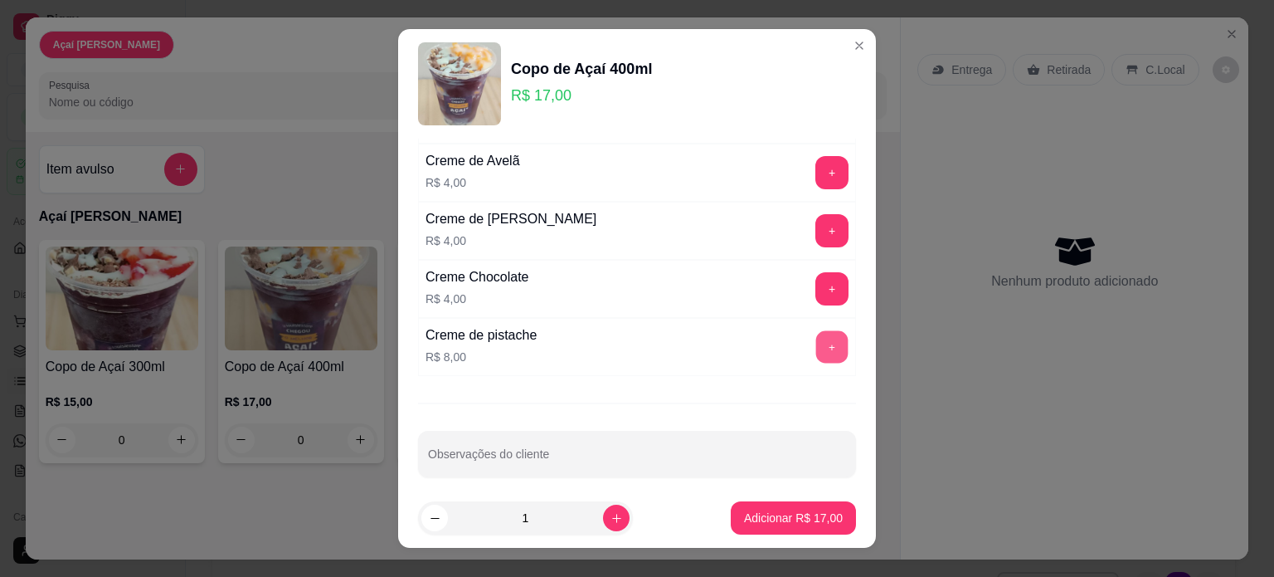
click at [816, 334] on button "+" at bounding box center [832, 346] width 32 height 32
click at [767, 513] on p "Adicionar R$ 25,00" at bounding box center [793, 517] width 99 height 17
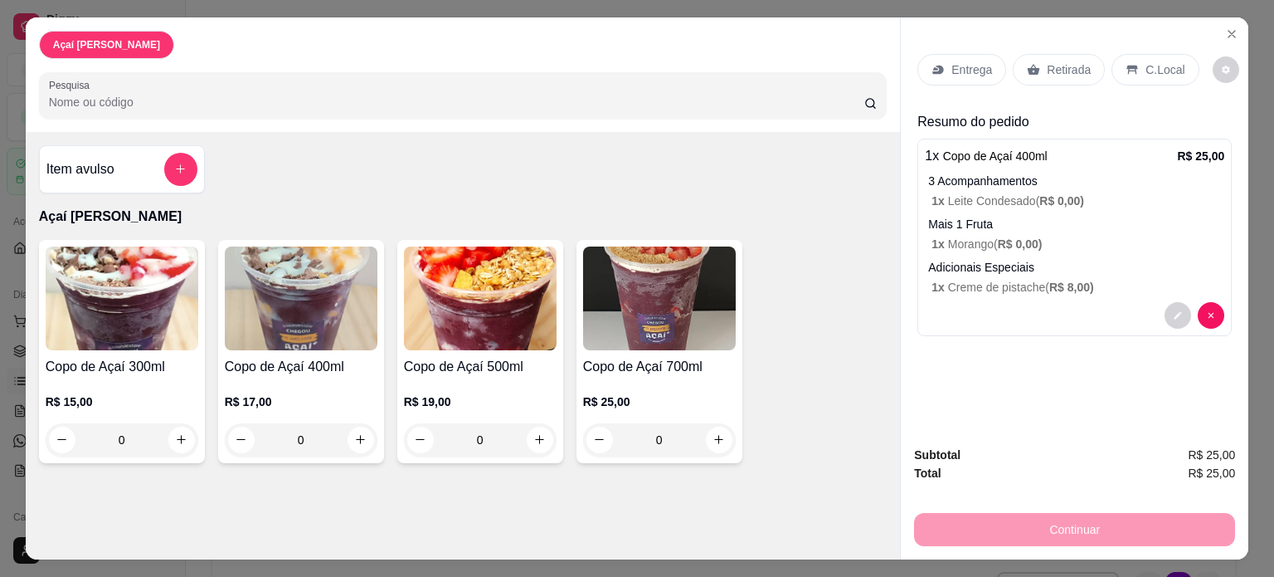
click at [1047, 64] on p "Retirada" at bounding box center [1069, 69] width 44 height 17
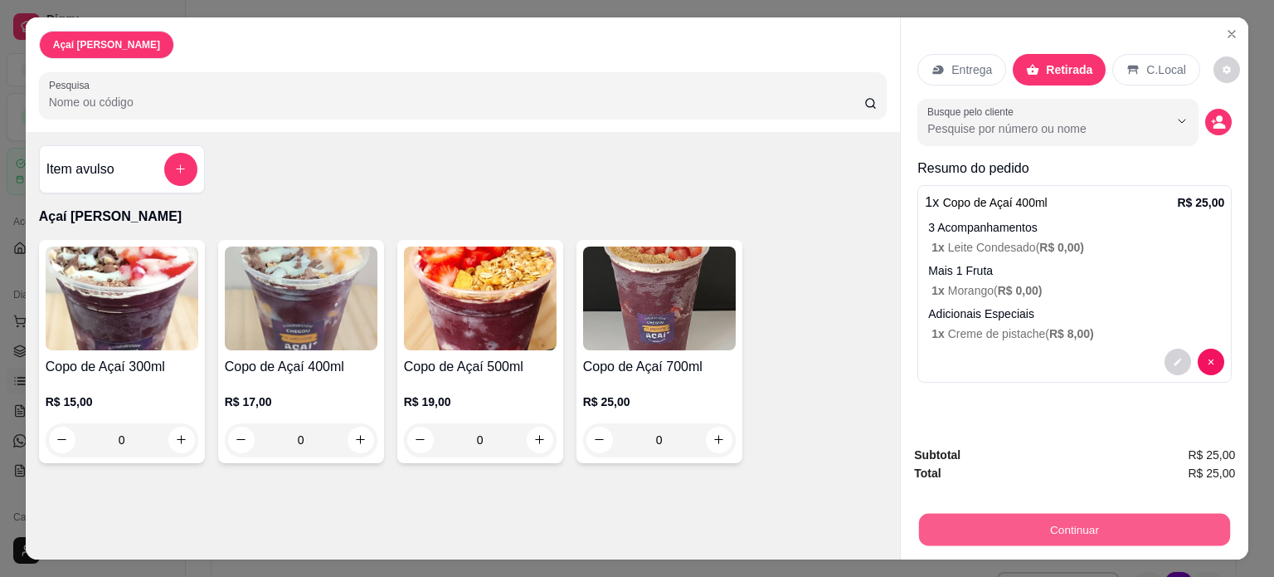
click at [1053, 521] on button "Continuar" at bounding box center [1074, 530] width 311 height 32
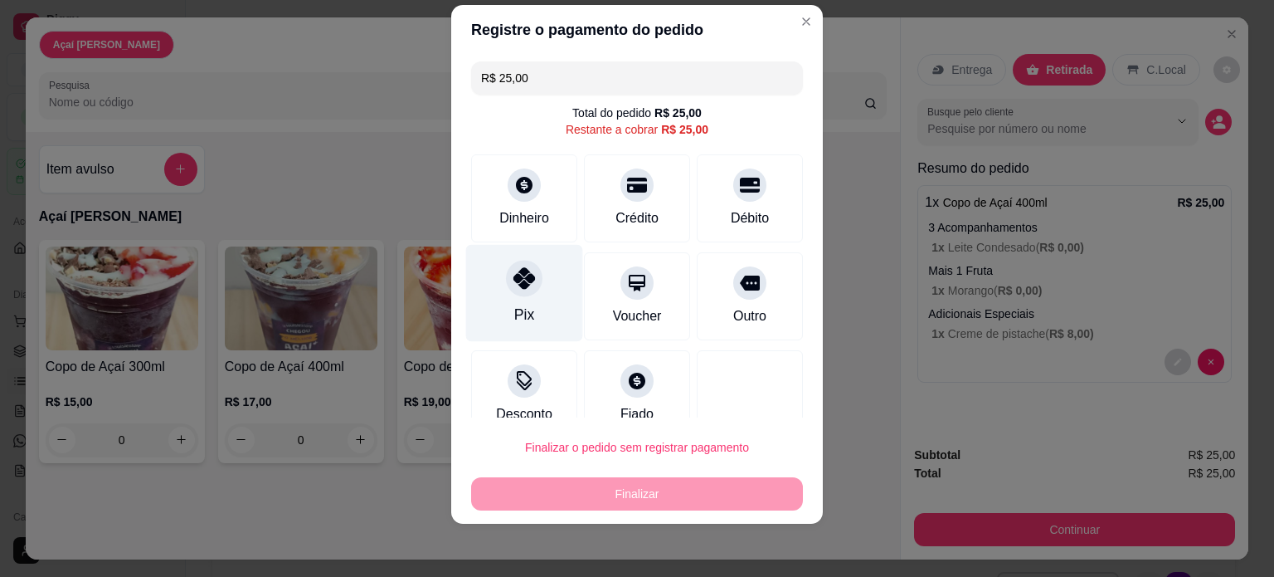
scroll to position [25, 0]
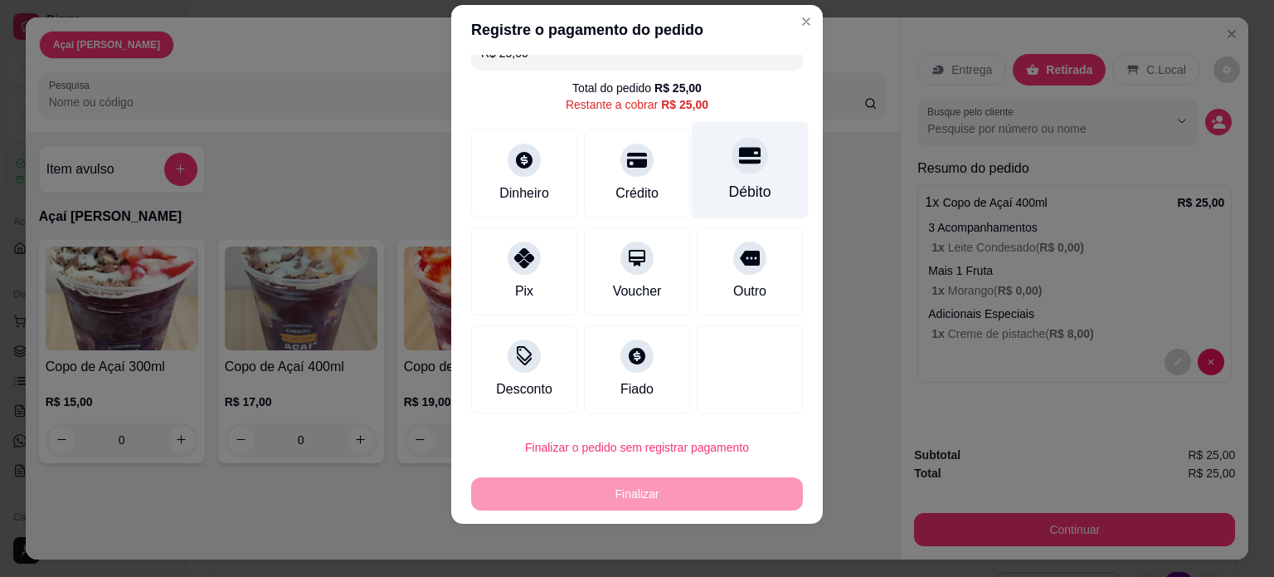
click at [731, 182] on div "Débito" at bounding box center [750, 192] width 42 height 22
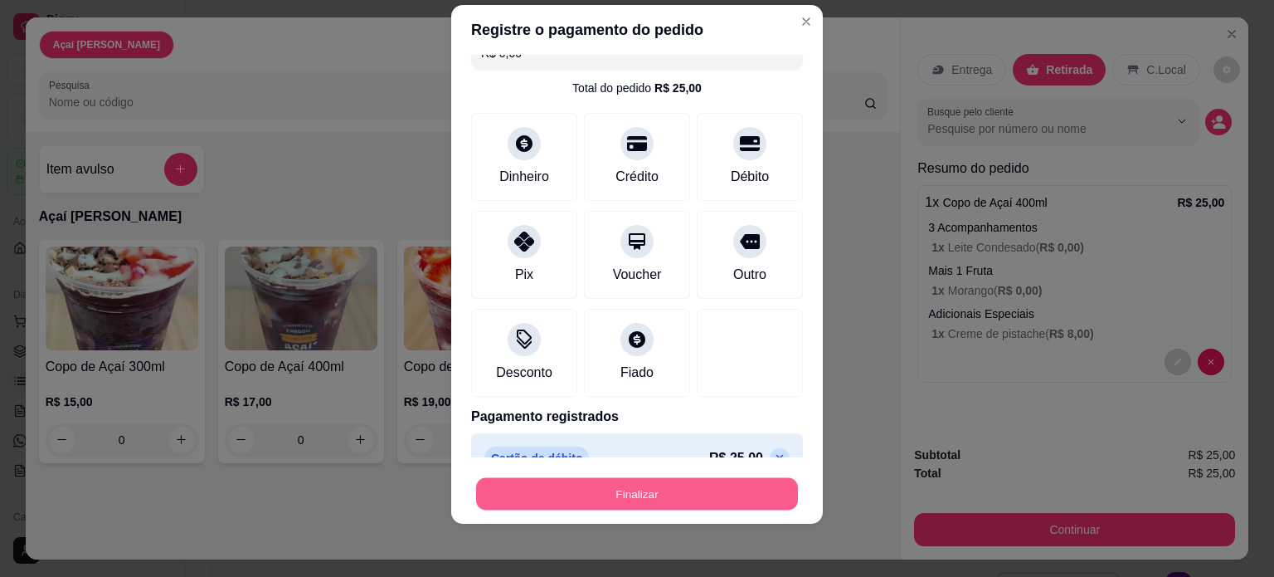
click at [646, 503] on button "Finalizar" at bounding box center [637, 494] width 322 height 32
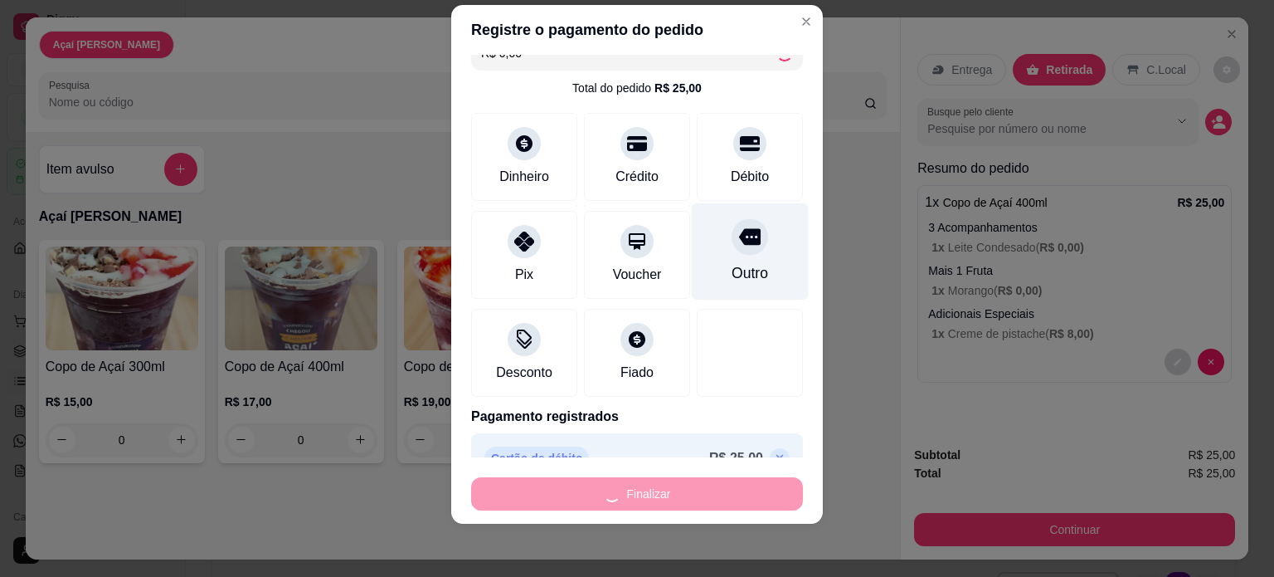
type input "-R$ 25,00"
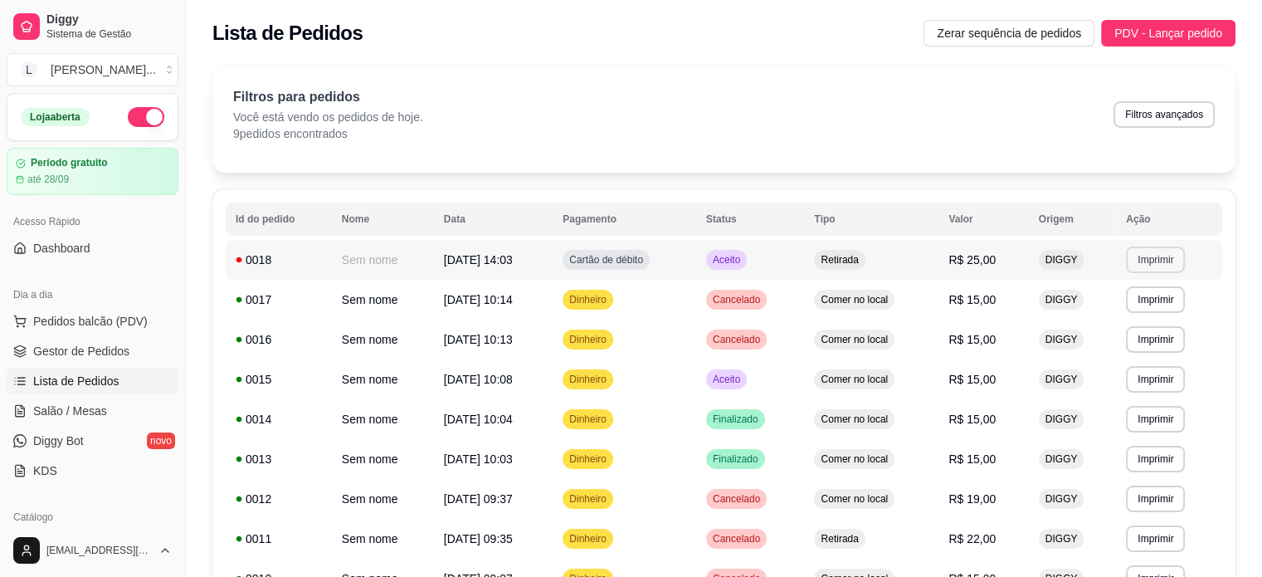
click at [1168, 248] on button "Imprimir" at bounding box center [1155, 259] width 59 height 27
click at [696, 255] on td "Cartão de débito" at bounding box center [625, 260] width 144 height 40
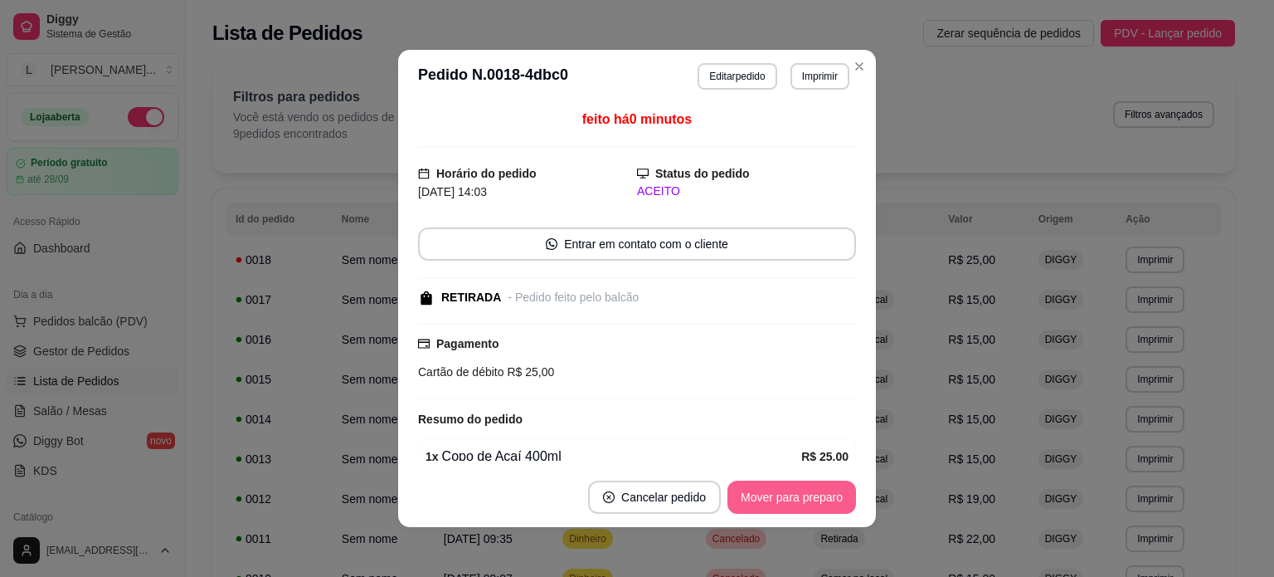
click at [806, 510] on button "Mover para preparo" at bounding box center [792, 496] width 129 height 33
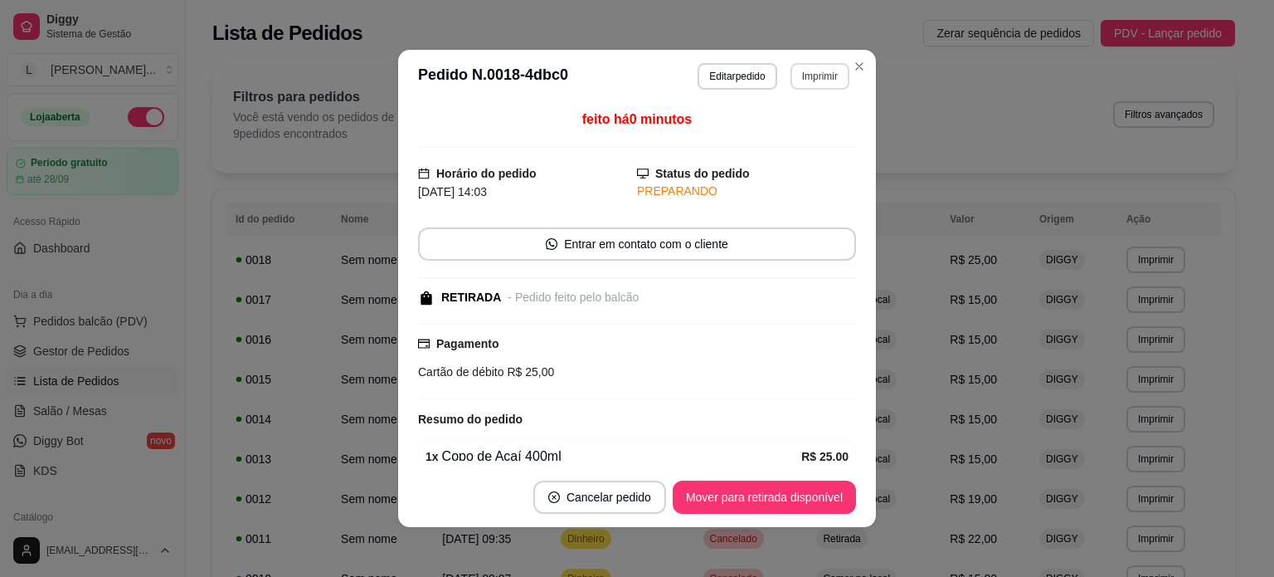
click at [828, 72] on button "Imprimir" at bounding box center [820, 76] width 59 height 27
click at [808, 132] on button "Impressora" at bounding box center [785, 134] width 116 height 26
click at [810, 77] on button "Imprimir" at bounding box center [820, 76] width 59 height 27
click at [779, 102] on h4 "Escolha a impressora" at bounding box center [785, 106] width 120 height 17
click at [781, 140] on button "Impressora" at bounding box center [785, 134] width 116 height 26
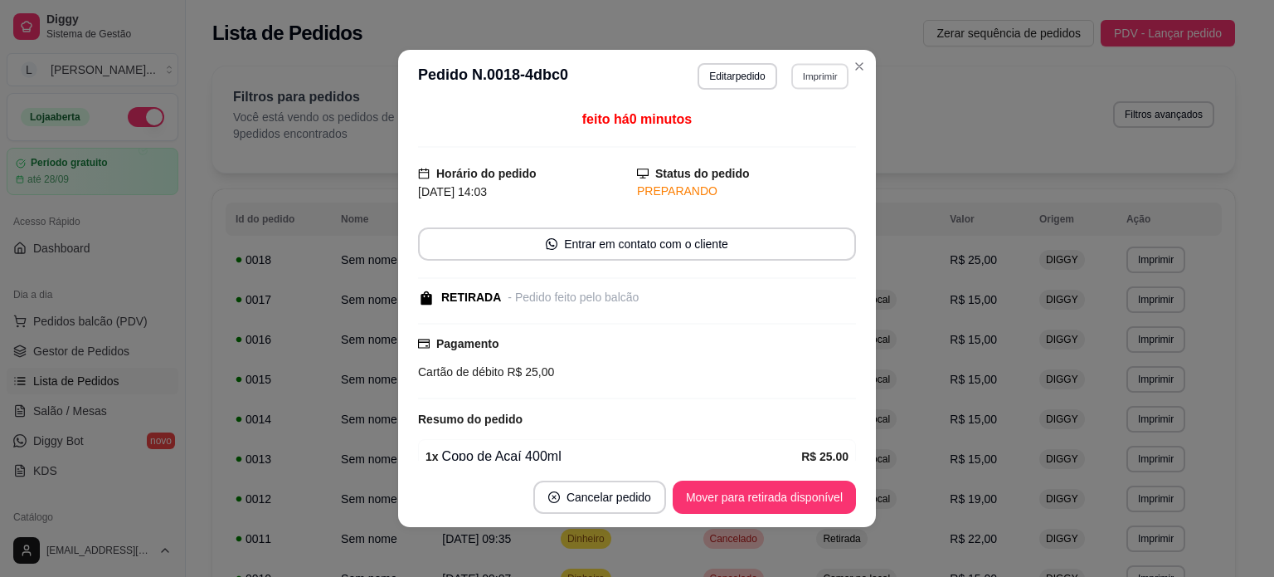
click at [816, 74] on button "Imprimir" at bounding box center [820, 76] width 57 height 26
click at [765, 129] on button "Impressora" at bounding box center [785, 134] width 120 height 27
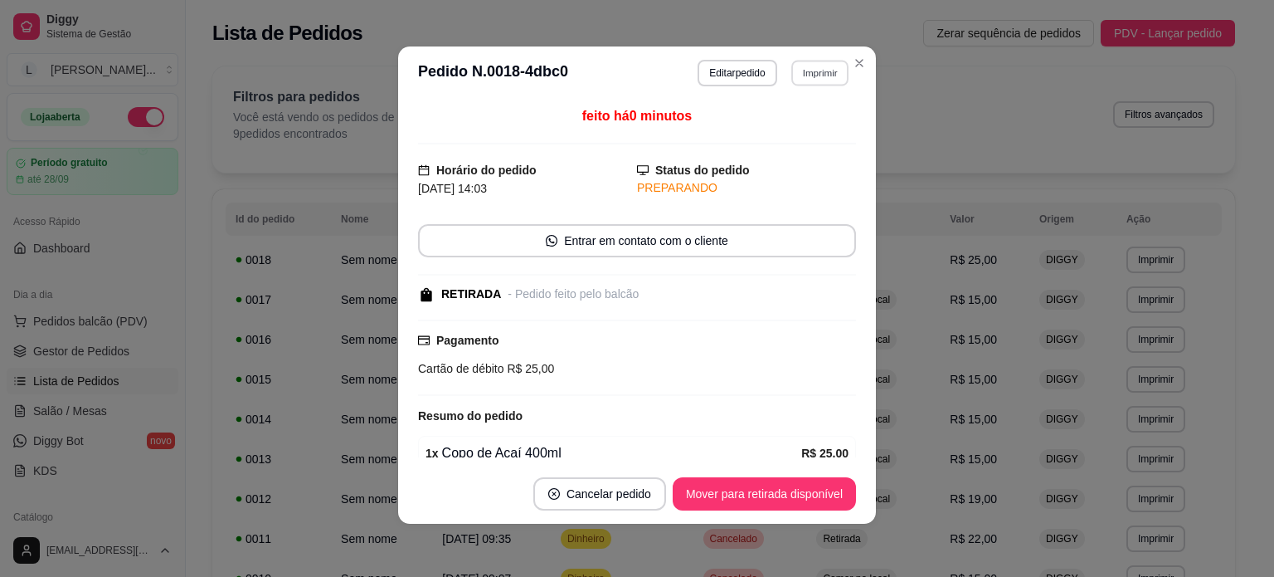
click at [810, 64] on button "Imprimir" at bounding box center [820, 73] width 57 height 26
click at [778, 118] on button "Impressora" at bounding box center [785, 131] width 120 height 27
click at [818, 69] on button "Imprimir" at bounding box center [820, 73] width 59 height 27
click at [793, 134] on button "Impressora" at bounding box center [784, 131] width 120 height 27
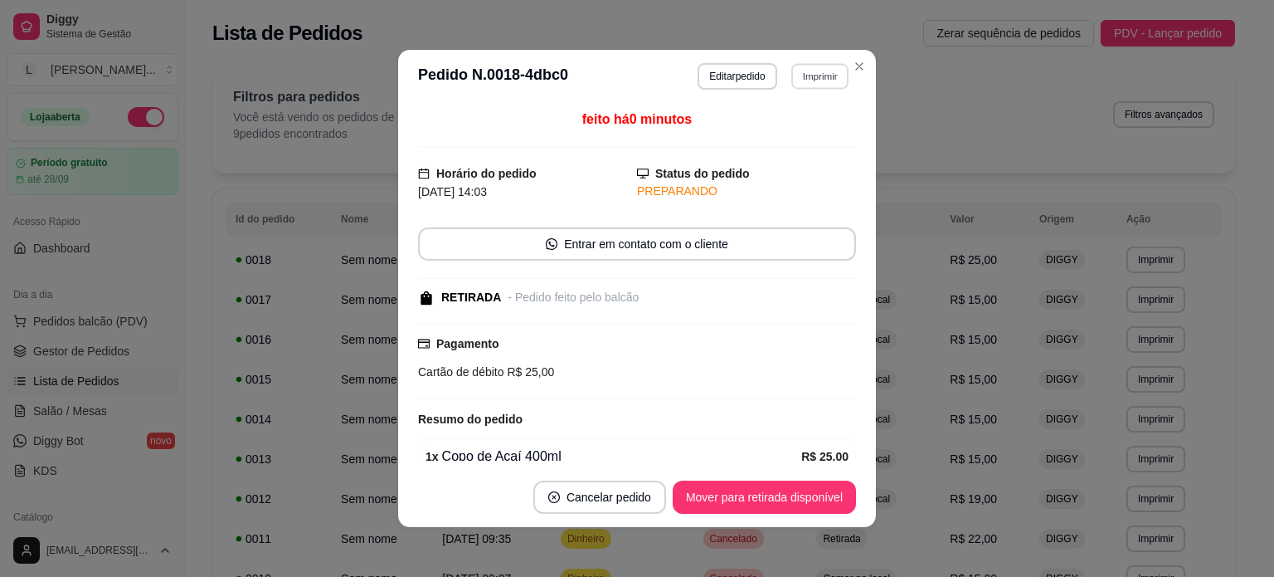
click at [803, 73] on button "Imprimir" at bounding box center [820, 76] width 57 height 26
click at [806, 129] on button "Impressora" at bounding box center [785, 134] width 120 height 27
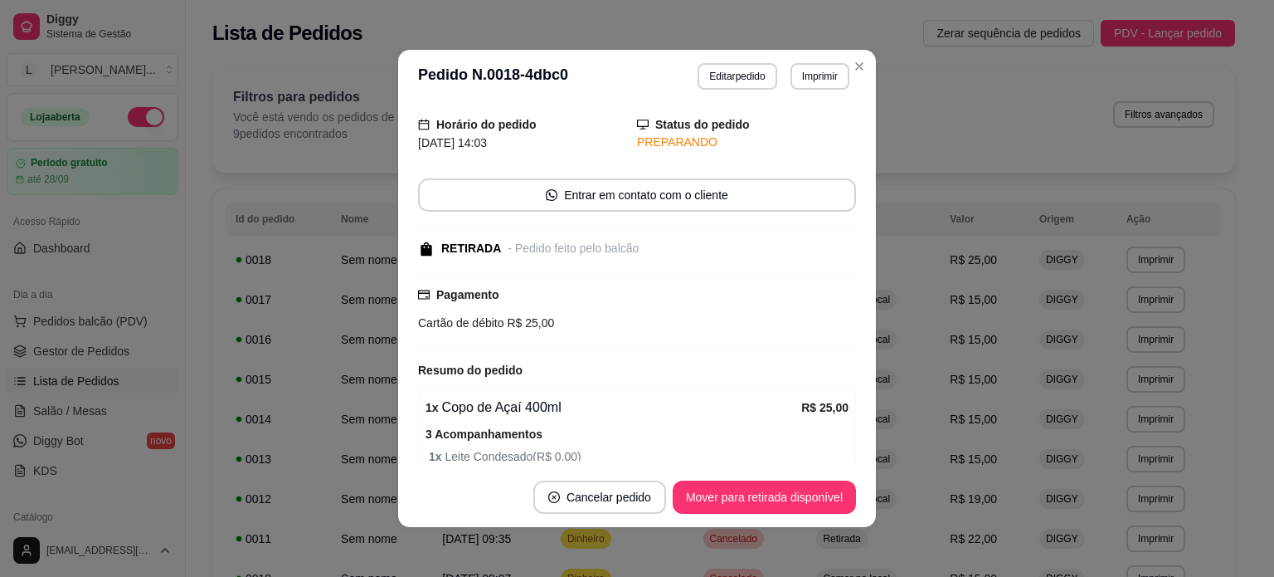
scroll to position [83, 0]
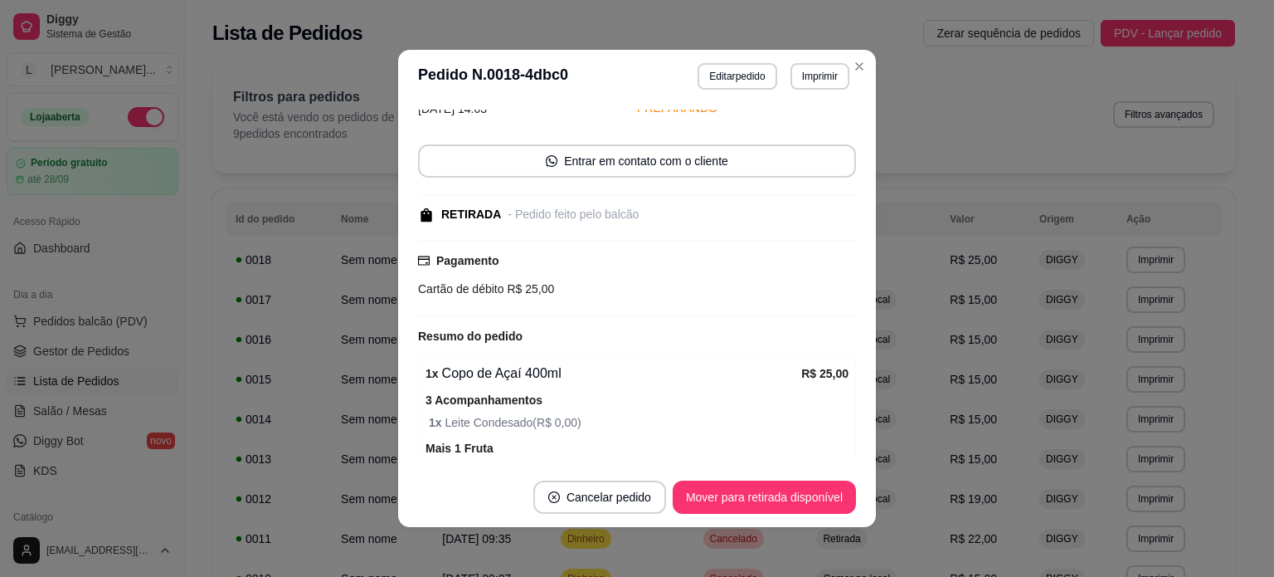
click at [583, 223] on div "feito há 0 minutos Horário do pedido 03/09/2025 14:03 Status do pedido PREPARAN…" at bounding box center [637, 285] width 438 height 351
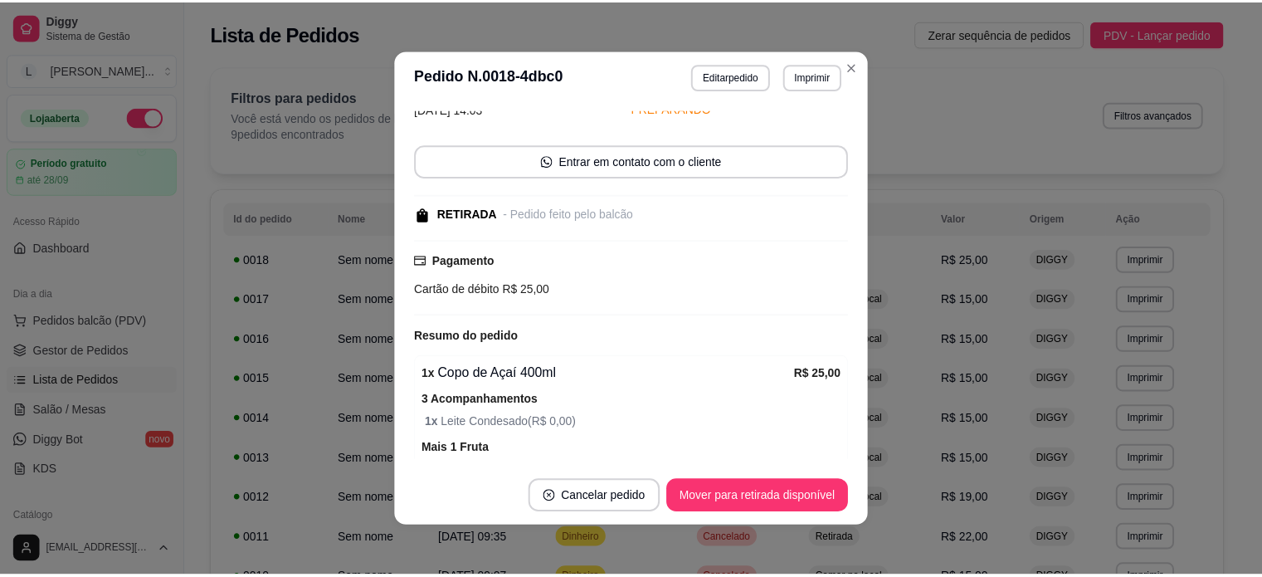
scroll to position [220, 0]
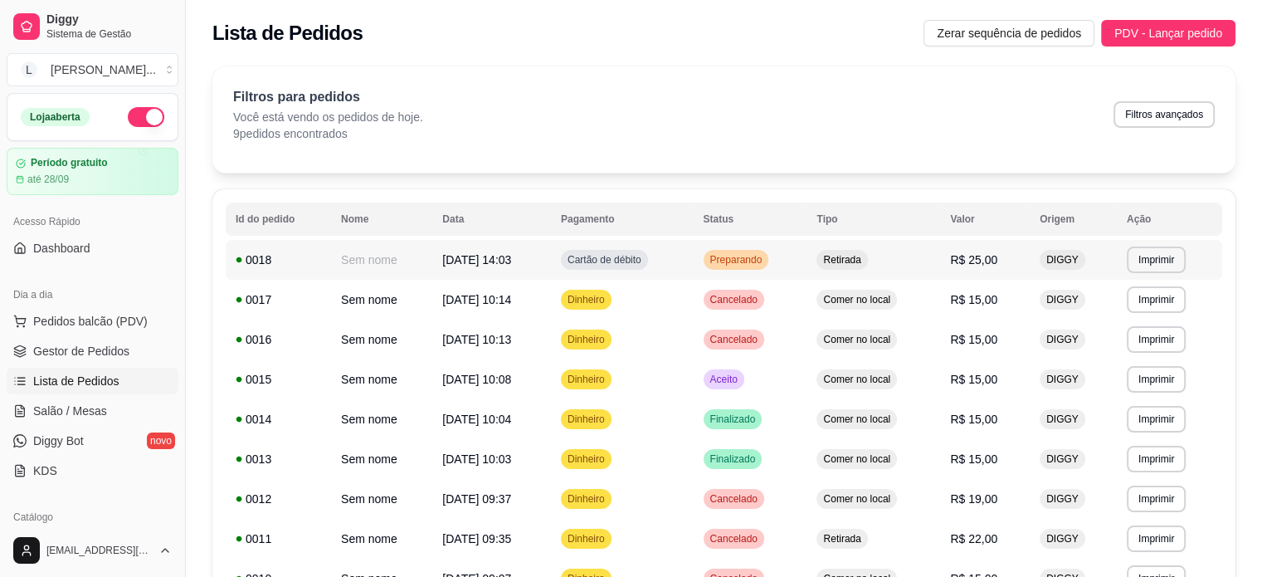
click at [598, 264] on span "Cartão de débito" at bounding box center [604, 259] width 80 height 13
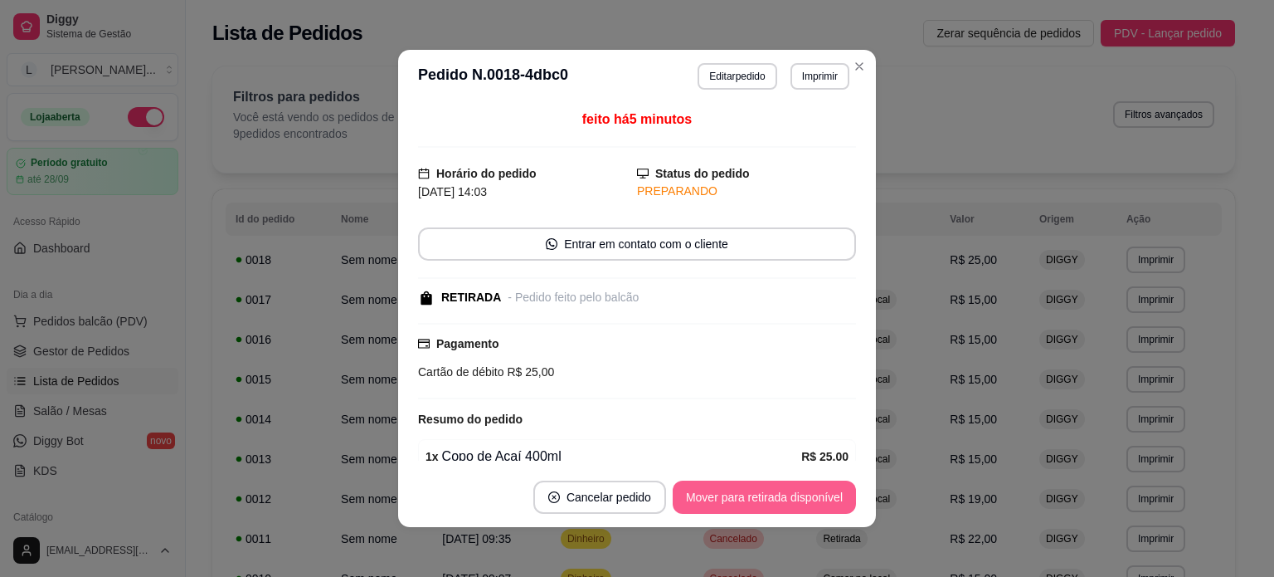
click at [715, 486] on button "Mover para retirada disponível" at bounding box center [764, 496] width 183 height 33
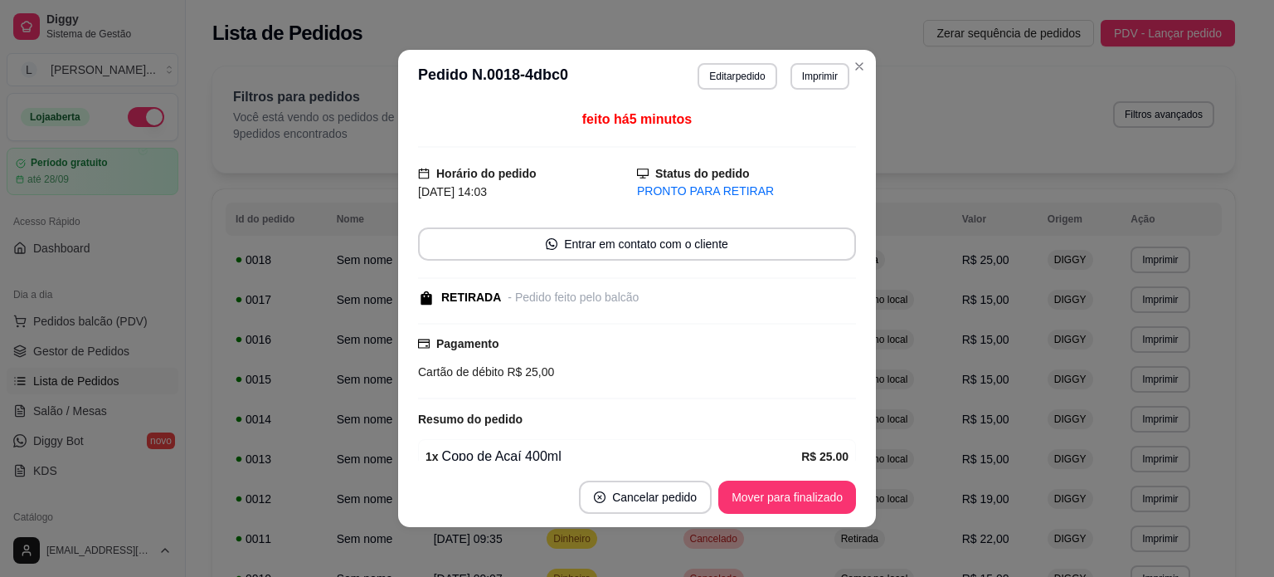
click at [810, 465] on div "feito há 5 minutos Horário do pedido 03/09/2025 14:03 Status do pedido PRONTO P…" at bounding box center [637, 285] width 478 height 364
click at [811, 487] on button "Mover para finalizado" at bounding box center [788, 496] width 138 height 33
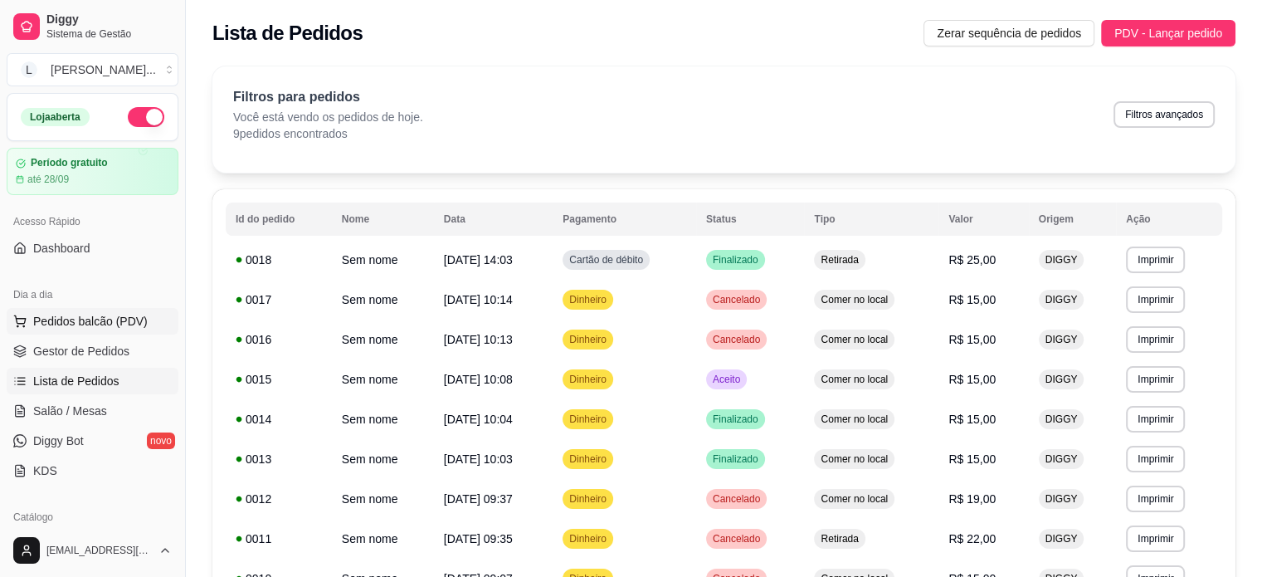
click at [73, 324] on span "Pedidos balcão (PDV)" at bounding box center [90, 321] width 114 height 17
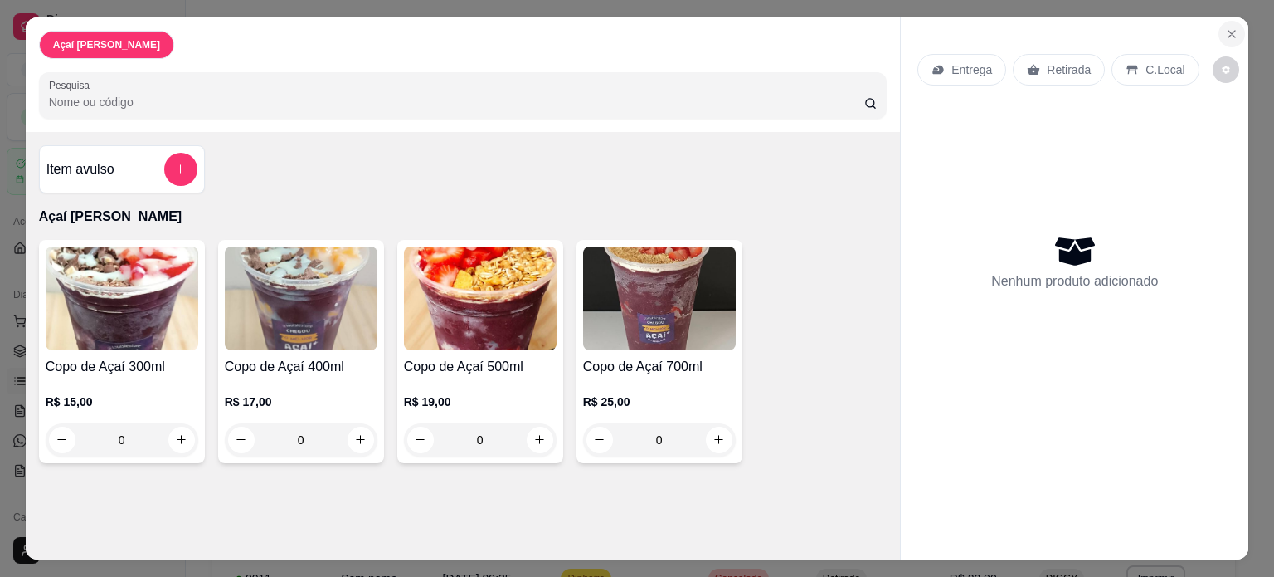
click at [1219, 21] on button "Close" at bounding box center [1232, 34] width 27 height 27
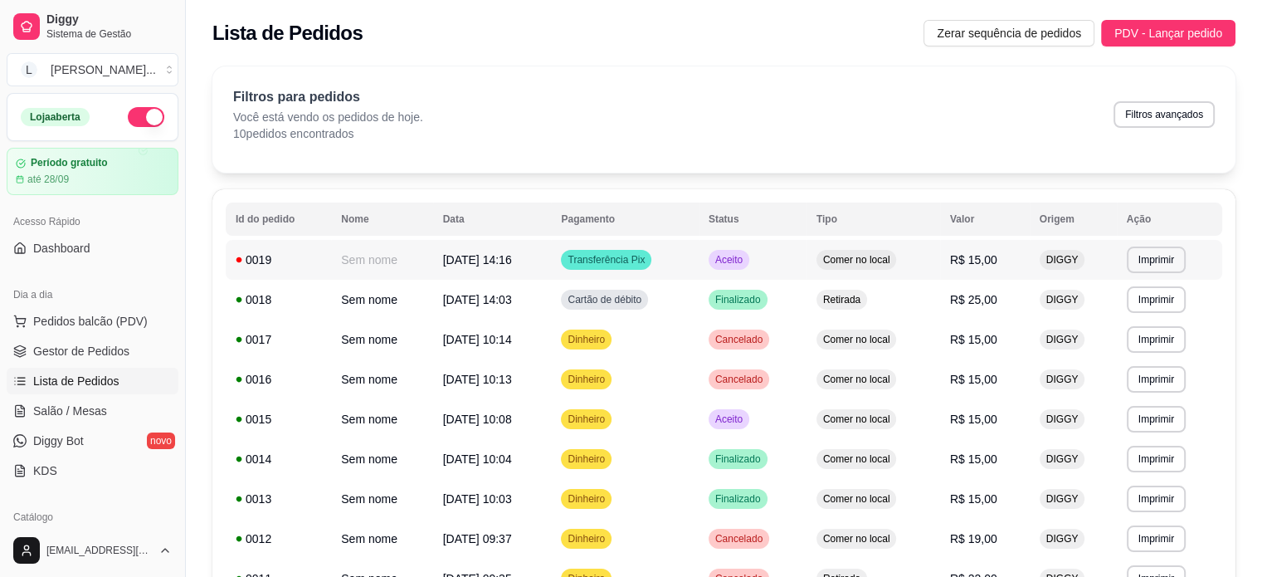
click at [828, 254] on td "Comer no local" at bounding box center [873, 260] width 134 height 40
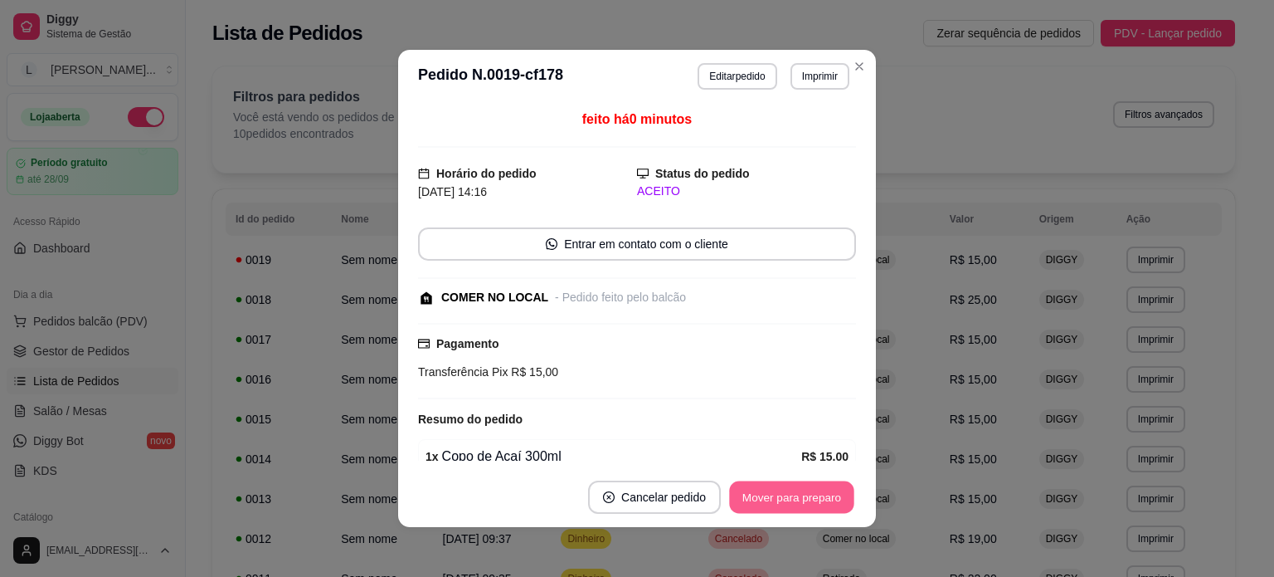
click at [792, 497] on button "Mover para preparo" at bounding box center [791, 497] width 124 height 32
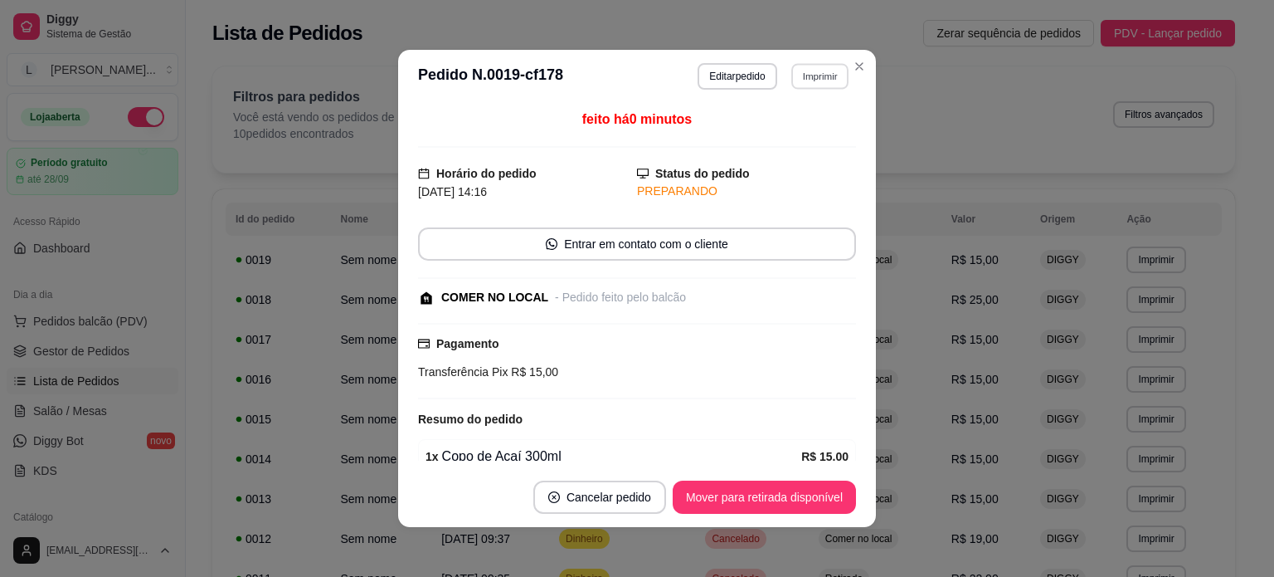
click at [834, 72] on button "Imprimir" at bounding box center [820, 76] width 57 height 26
click at [802, 132] on button "Impressora" at bounding box center [785, 134] width 116 height 26
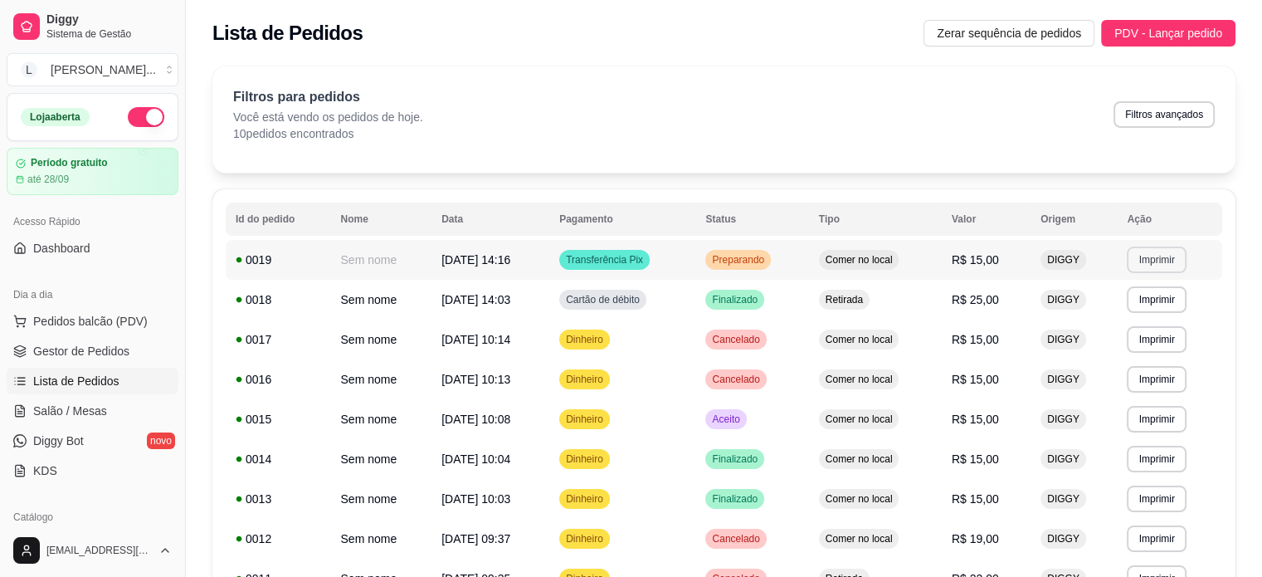
click at [1147, 251] on button "Imprimir" at bounding box center [1156, 259] width 59 height 27
click at [1126, 309] on button "Impressora" at bounding box center [1129, 318] width 120 height 27
click at [1154, 251] on button "Imprimir" at bounding box center [1156, 259] width 59 height 27
click at [1111, 319] on button "Impressora" at bounding box center [1128, 318] width 116 height 26
click at [684, 271] on td "Transferência Pix" at bounding box center [622, 260] width 146 height 40
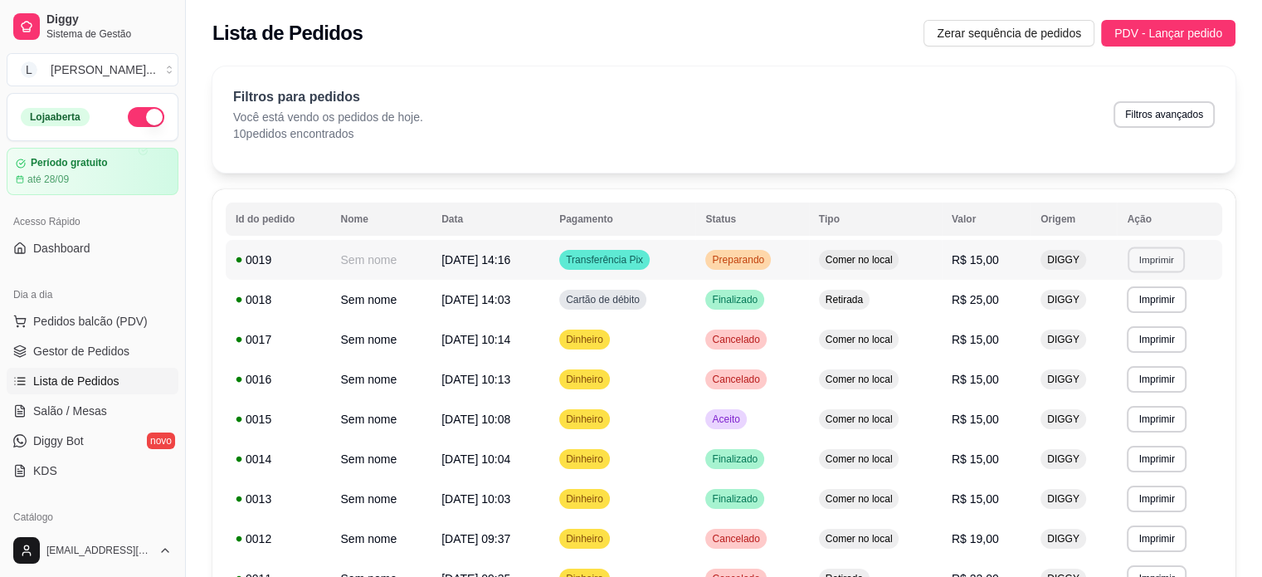
click at [1147, 266] on button "Imprimir" at bounding box center [1156, 259] width 57 height 26
click at [1140, 314] on button "Impressora" at bounding box center [1129, 318] width 120 height 27
click at [1161, 256] on button "Imprimir" at bounding box center [1156, 259] width 57 height 26
click at [1123, 320] on button "Impressora" at bounding box center [1129, 318] width 116 height 26
click at [1167, 254] on button "Imprimir" at bounding box center [1156, 259] width 59 height 27
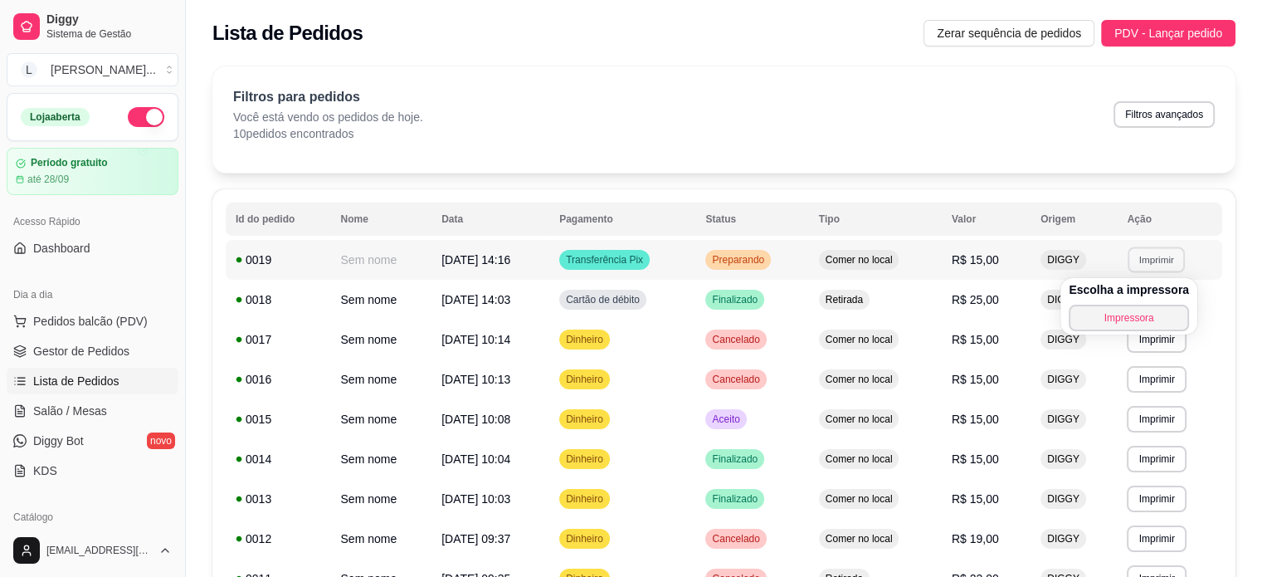
click at [1132, 283] on h4 "Escolha a impressora" at bounding box center [1129, 289] width 120 height 17
click at [1131, 291] on h4 "Escolha a impressora" at bounding box center [1129, 289] width 120 height 17
click at [1137, 295] on h4 "Escolha a impressora" at bounding box center [1129, 289] width 120 height 17
click at [1131, 265] on button "Imprimir" at bounding box center [1156, 259] width 57 height 26
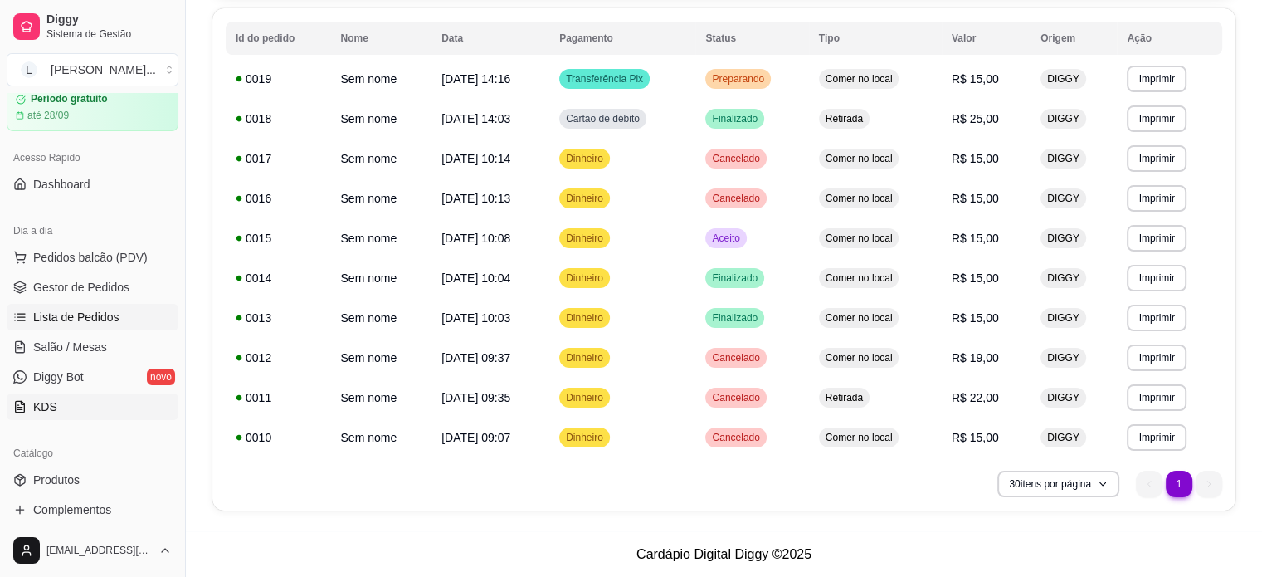
scroll to position [36, 0]
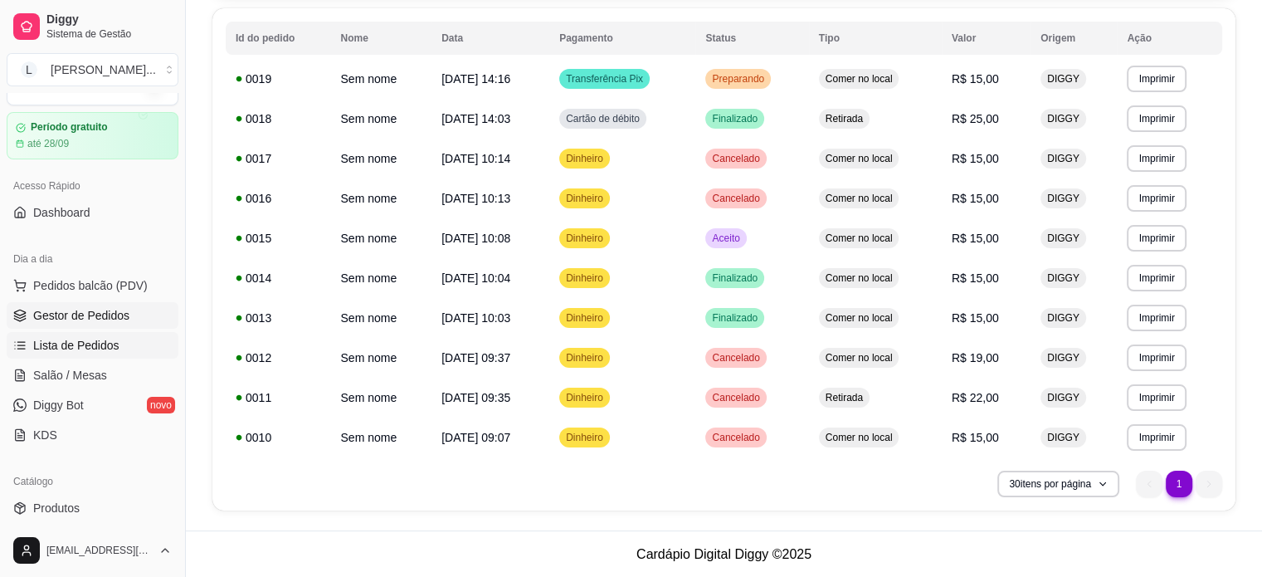
click at [93, 313] on span "Gestor de Pedidos" at bounding box center [81, 315] width 96 height 17
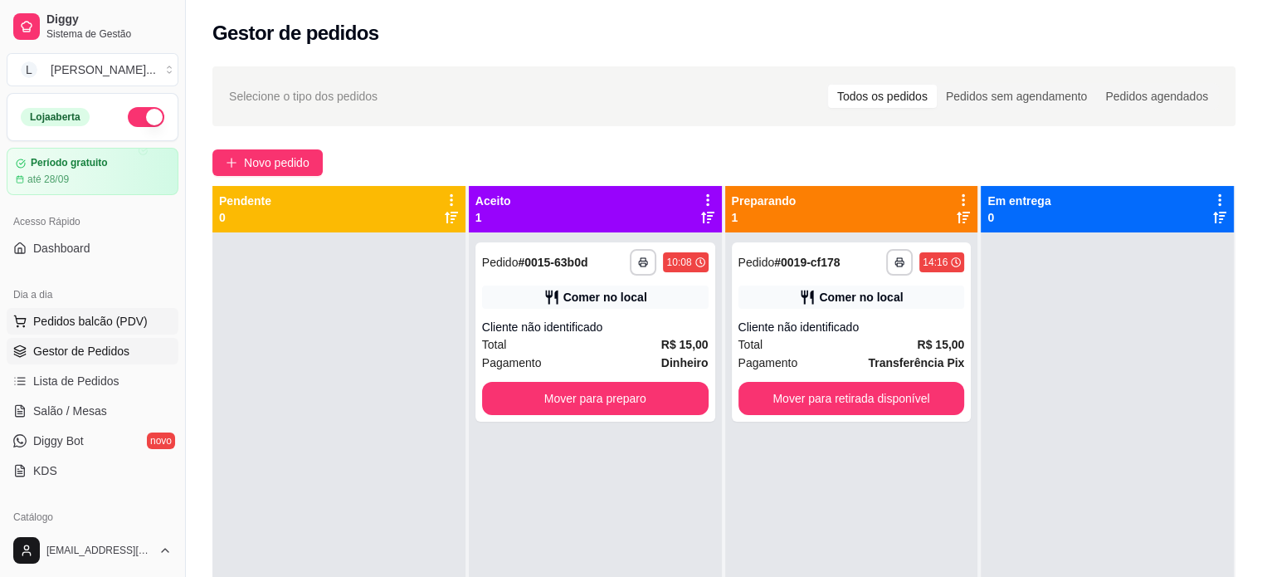
click at [89, 329] on button "Pedidos balcão (PDV)" at bounding box center [93, 321] width 172 height 27
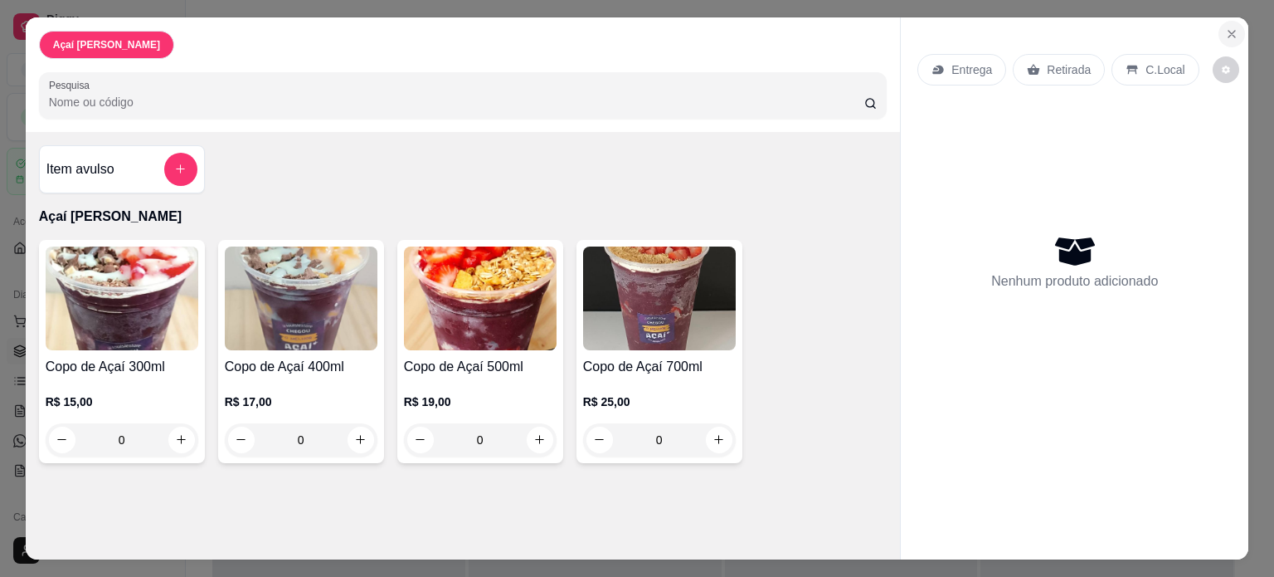
click at [1225, 27] on icon "Close" at bounding box center [1231, 33] width 13 height 13
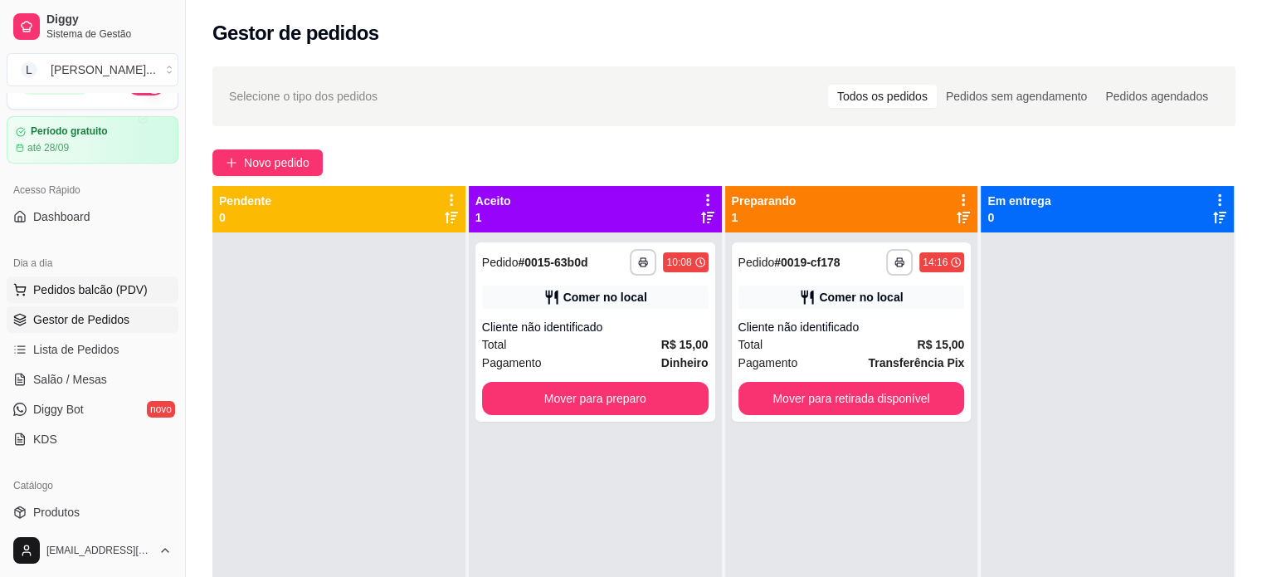
scroll to position [83, 0]
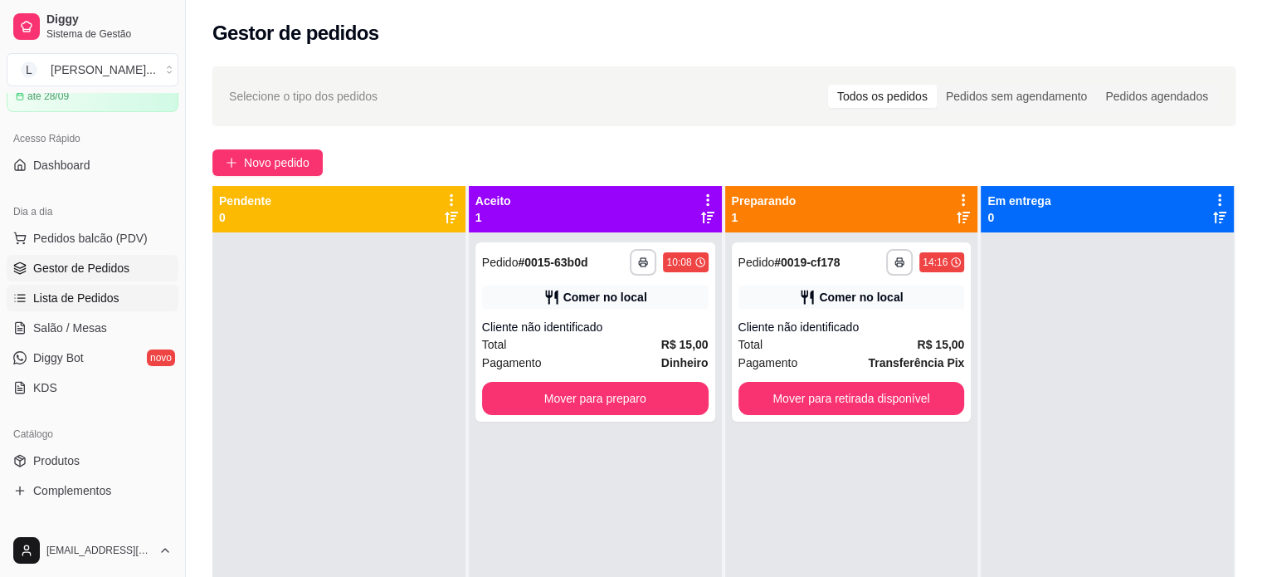
click at [83, 287] on link "Lista de Pedidos" at bounding box center [93, 298] width 172 height 27
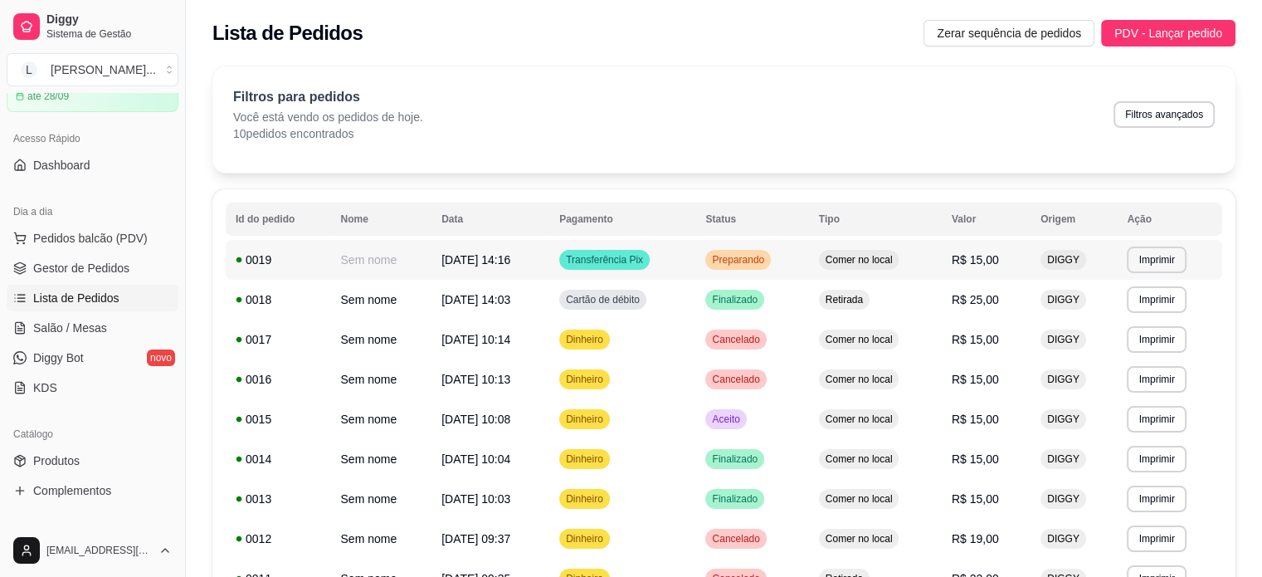
click at [382, 264] on td "Sem nome" at bounding box center [380, 260] width 101 height 40
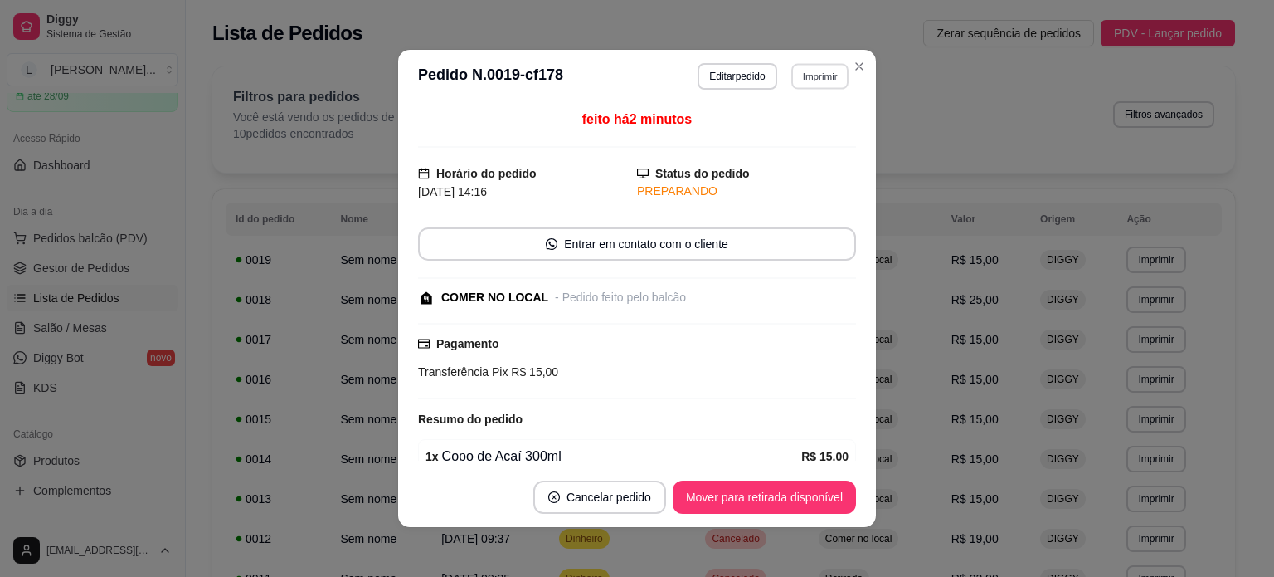
click at [795, 72] on button "Imprimir" at bounding box center [820, 76] width 57 height 26
click at [781, 127] on button "Impressora" at bounding box center [785, 134] width 116 height 26
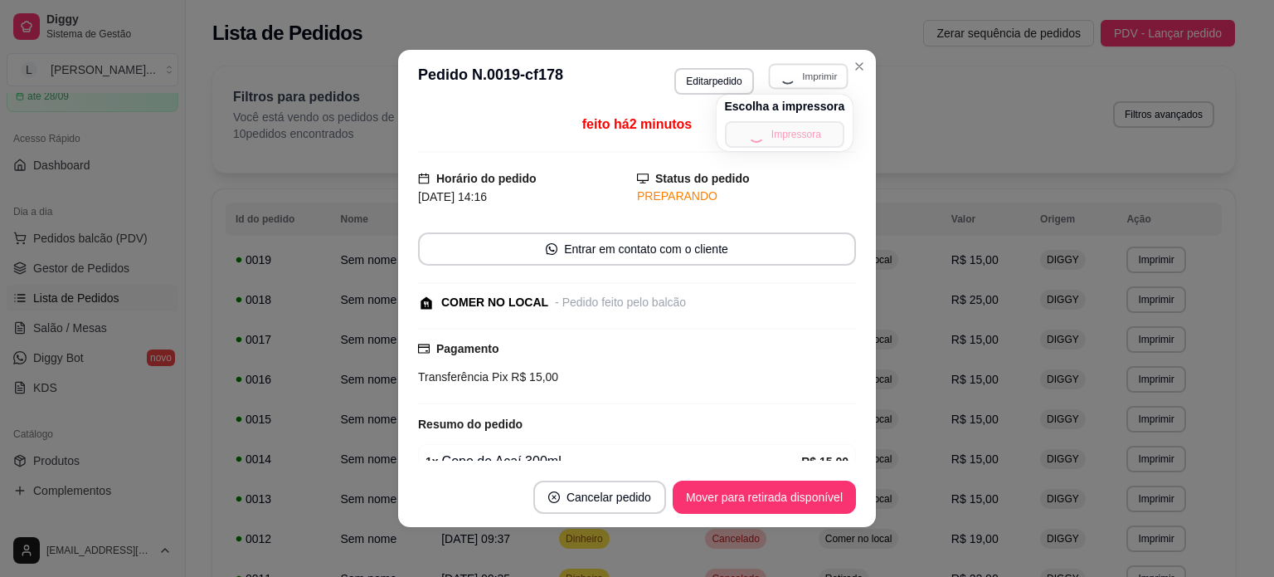
click at [779, 122] on div "Escolha a impressora Impressora" at bounding box center [785, 123] width 137 height 56
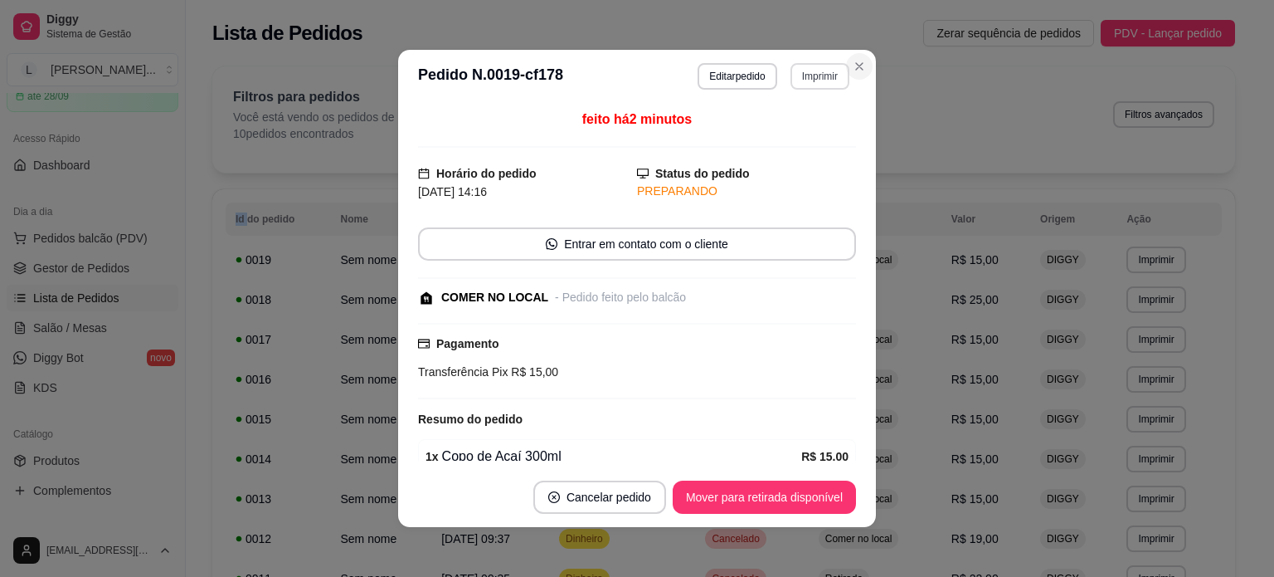
click at [853, 67] on div "Filtros para pedidos Você está vendo os pedidos de hoje. 10 pedidos encontrados…" at bounding box center [723, 119] width 1023 height 106
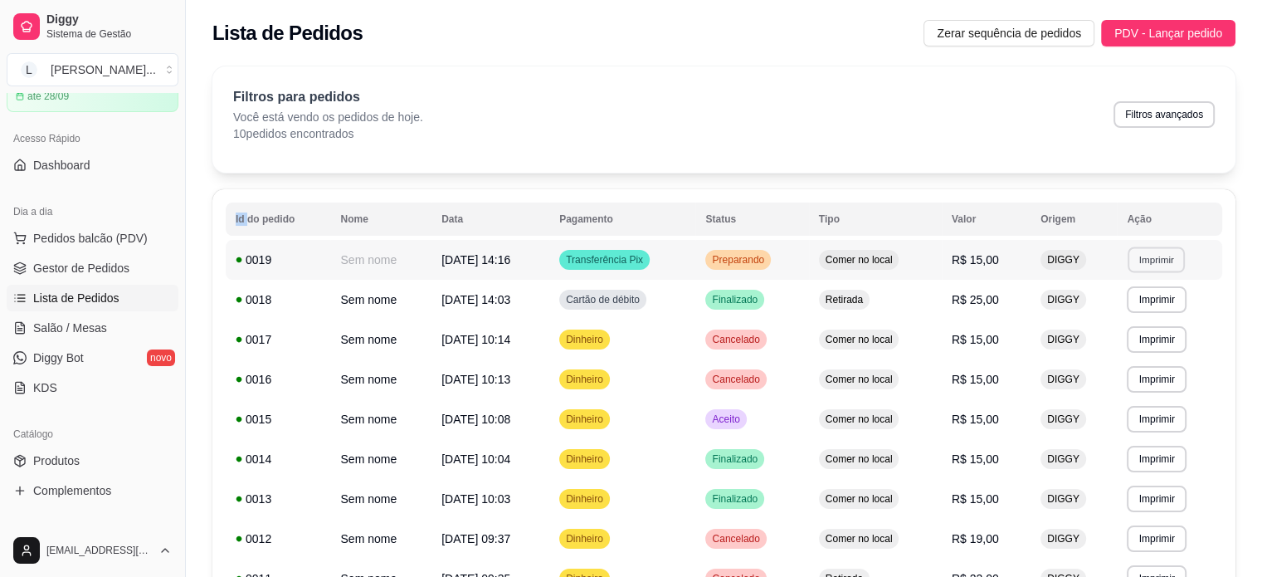
click at [1155, 262] on button "Imprimir" at bounding box center [1156, 259] width 57 height 26
click at [1150, 322] on button "Impressora" at bounding box center [1129, 318] width 120 height 27
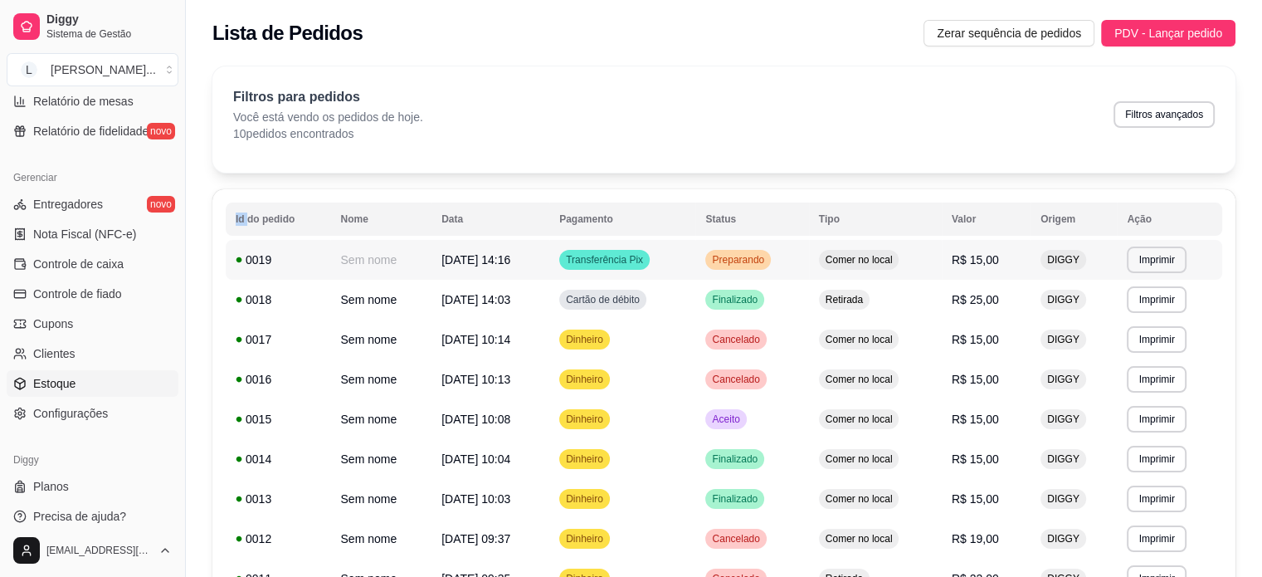
scroll to position [616, 0]
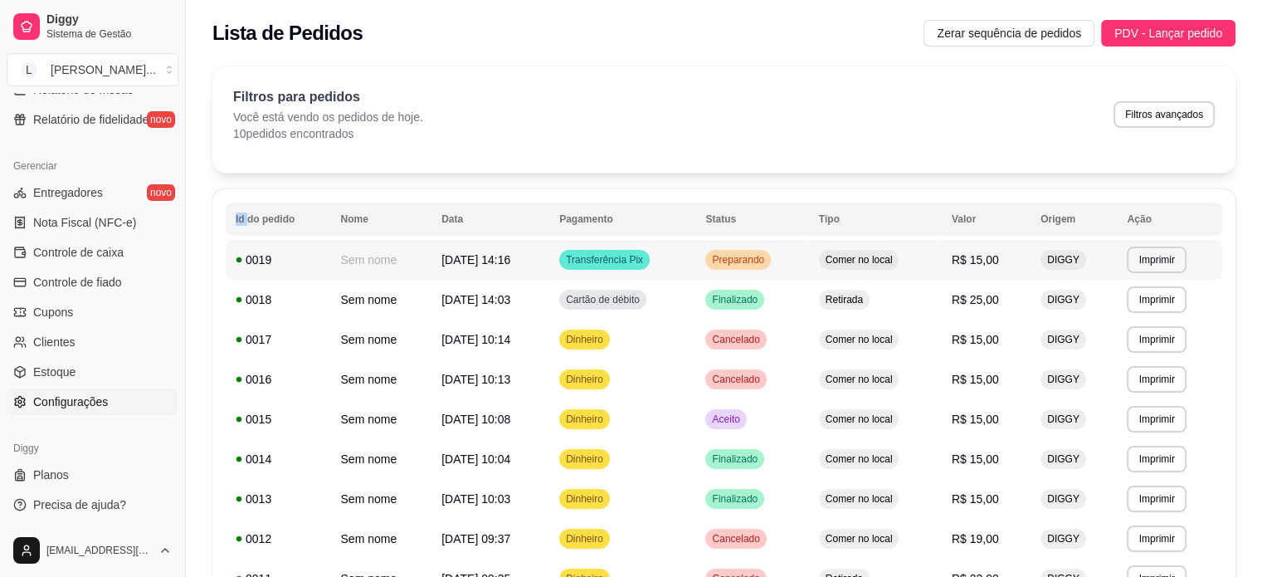
click at [115, 400] on link "Configurações" at bounding box center [93, 401] width 172 height 27
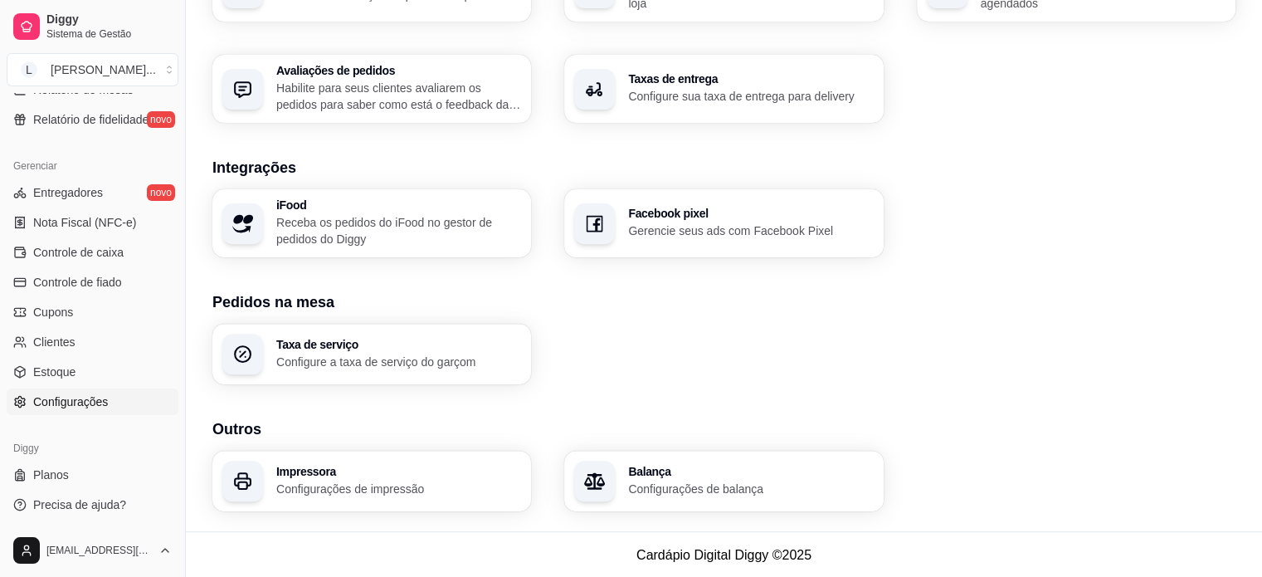
scroll to position [585, 0]
click at [370, 480] on p "Configurações de impressão" at bounding box center [397, 488] width 237 height 16
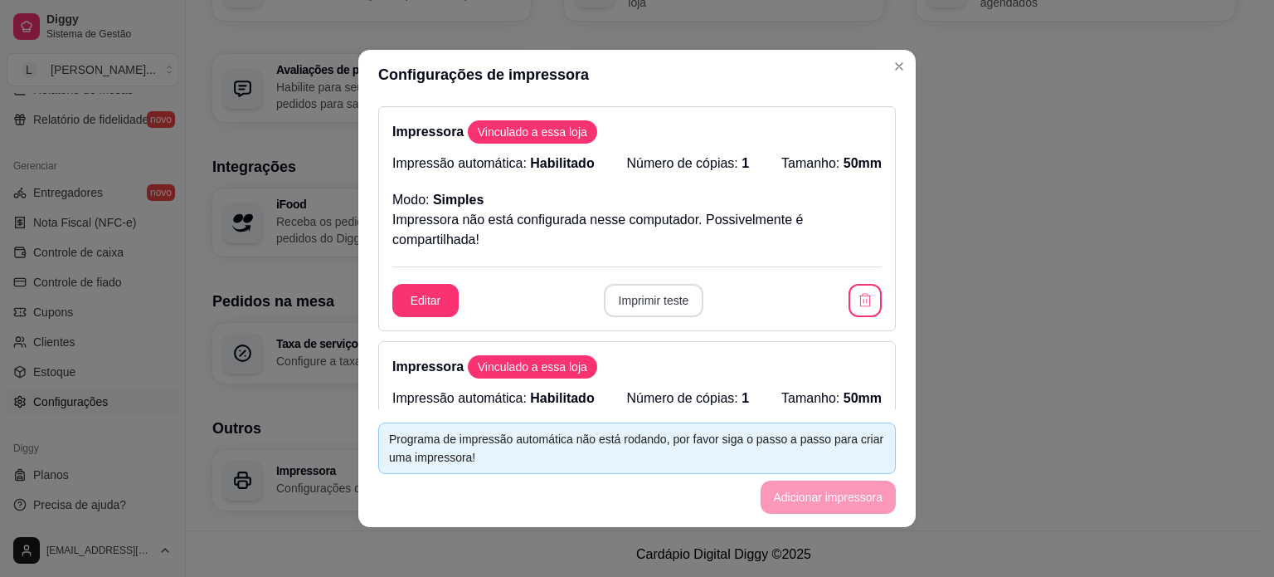
click at [621, 304] on button "Imprimir teste" at bounding box center [654, 300] width 100 height 33
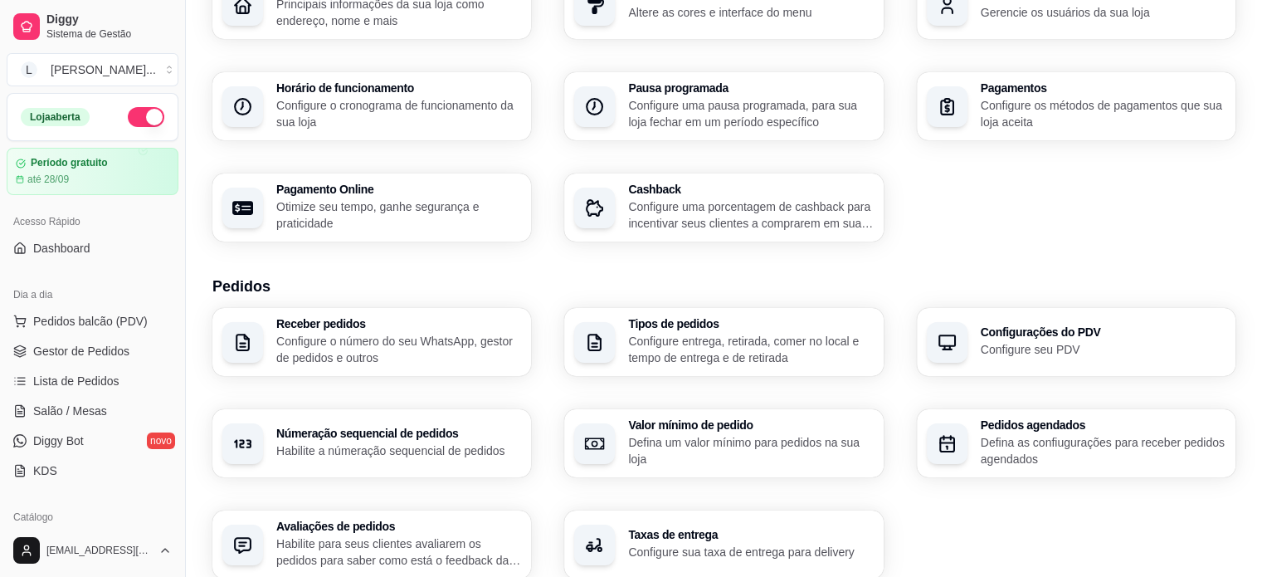
scroll to position [0, 0]
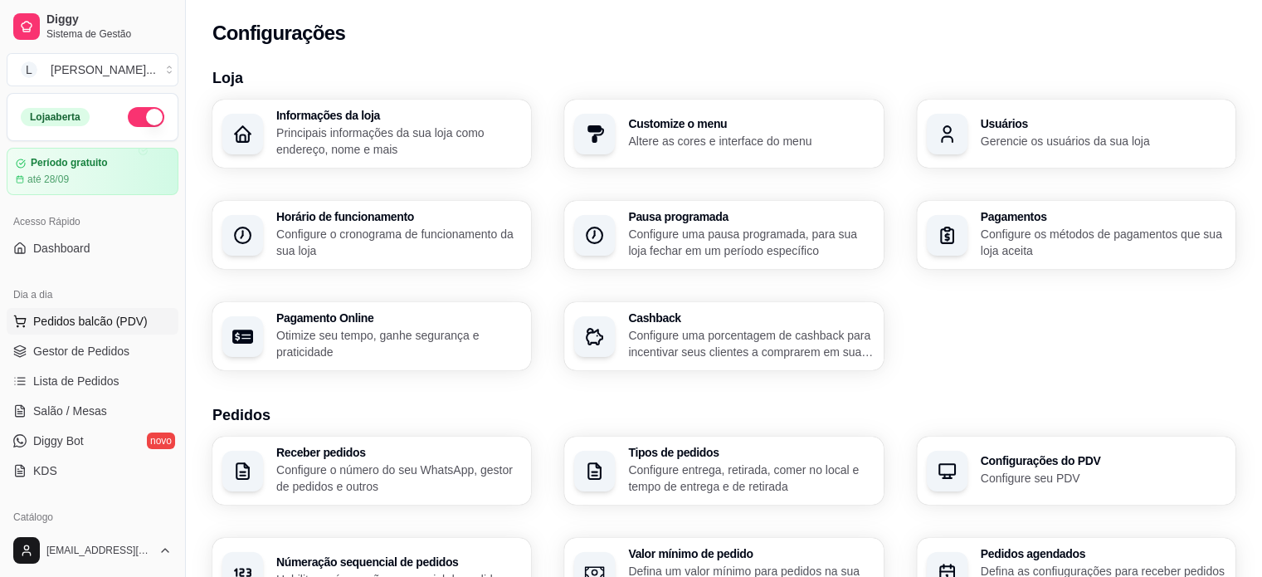
click at [82, 313] on span "Pedidos balcão (PDV)" at bounding box center [90, 321] width 114 height 17
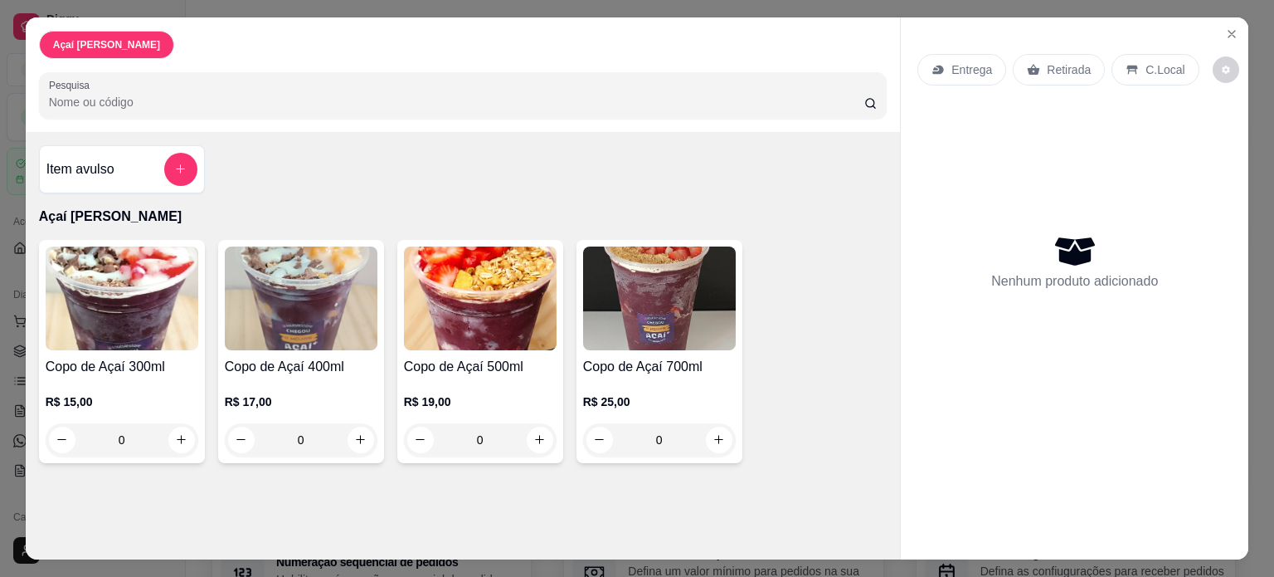
click at [118, 361] on h4 "Copo de Açaí 300ml" at bounding box center [122, 367] width 153 height 20
click at [16, 32] on div "Açaí [PERSON_NAME] Item avulso Açaí [PERSON_NAME] de Açaí 300ml R$ 15,00 0 Copo…" at bounding box center [637, 288] width 1274 height 577
click at [1230, 27] on icon "Close" at bounding box center [1231, 33] width 13 height 13
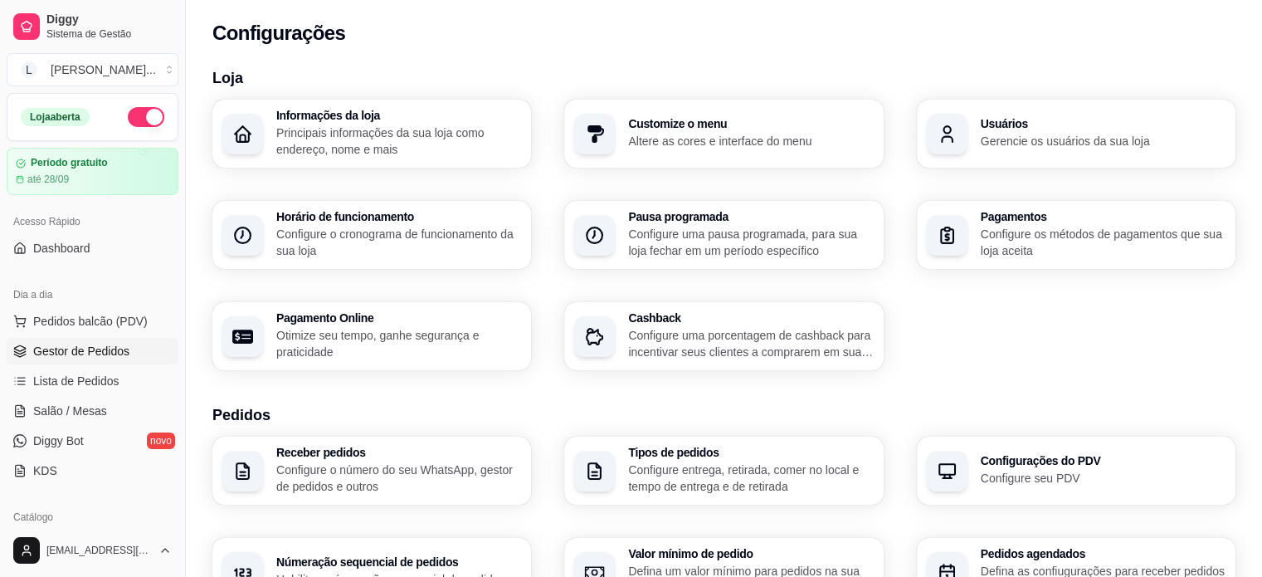
click at [120, 358] on span "Gestor de Pedidos" at bounding box center [81, 351] width 96 height 17
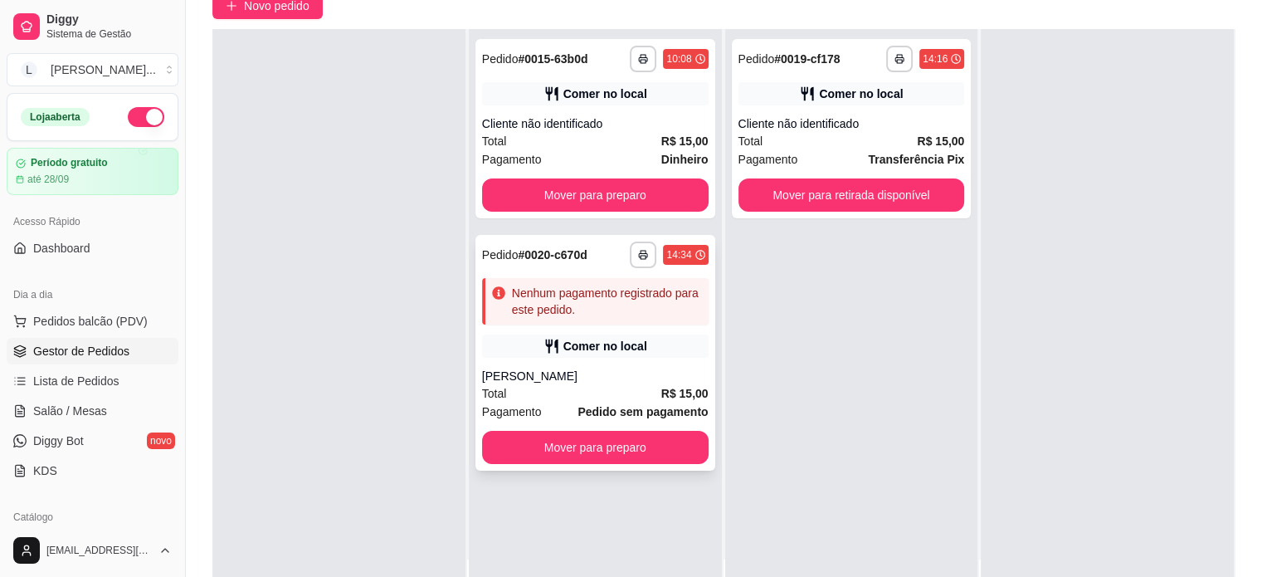
scroll to position [166, 0]
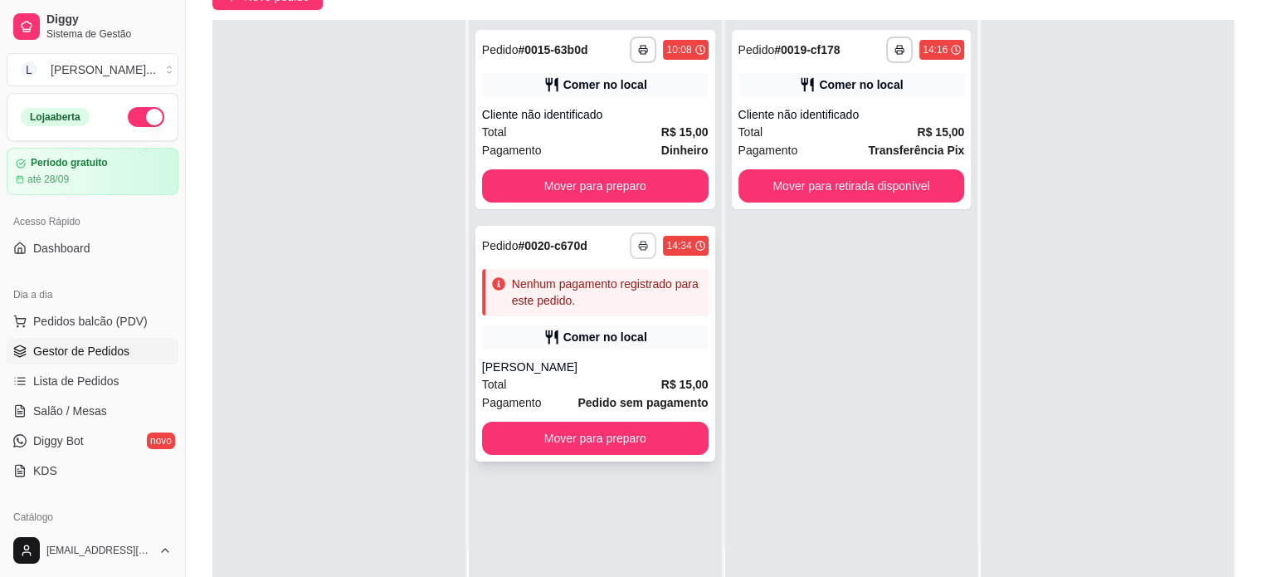
click at [638, 246] on icon "button" at bounding box center [643, 246] width 10 height 10
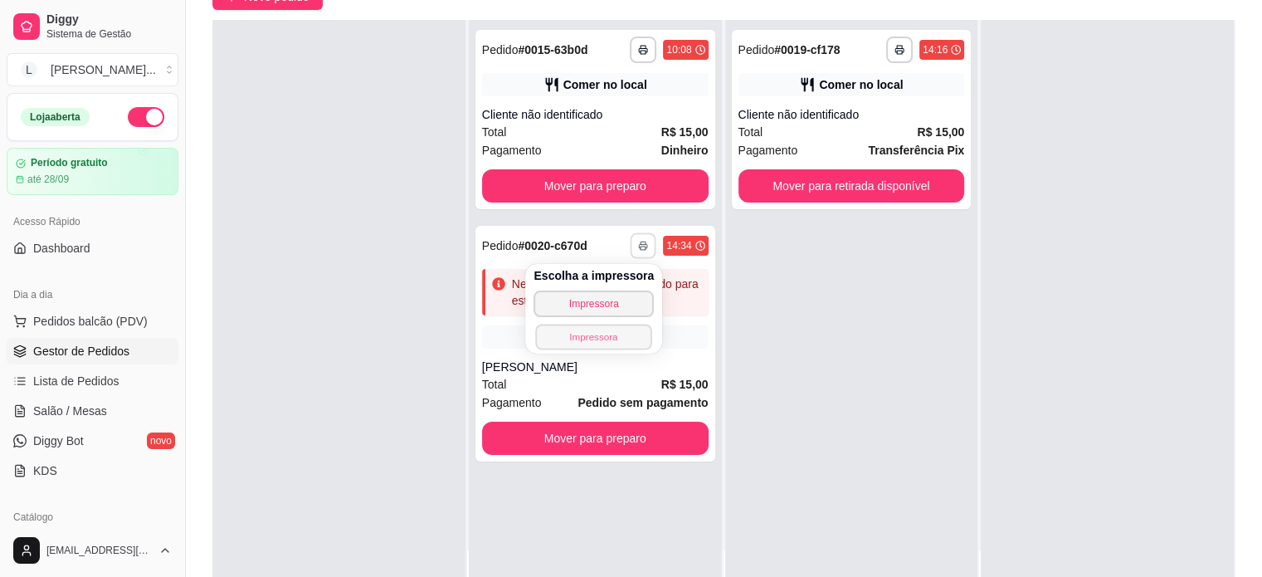
click at [592, 331] on button "Impressora" at bounding box center [594, 337] width 116 height 26
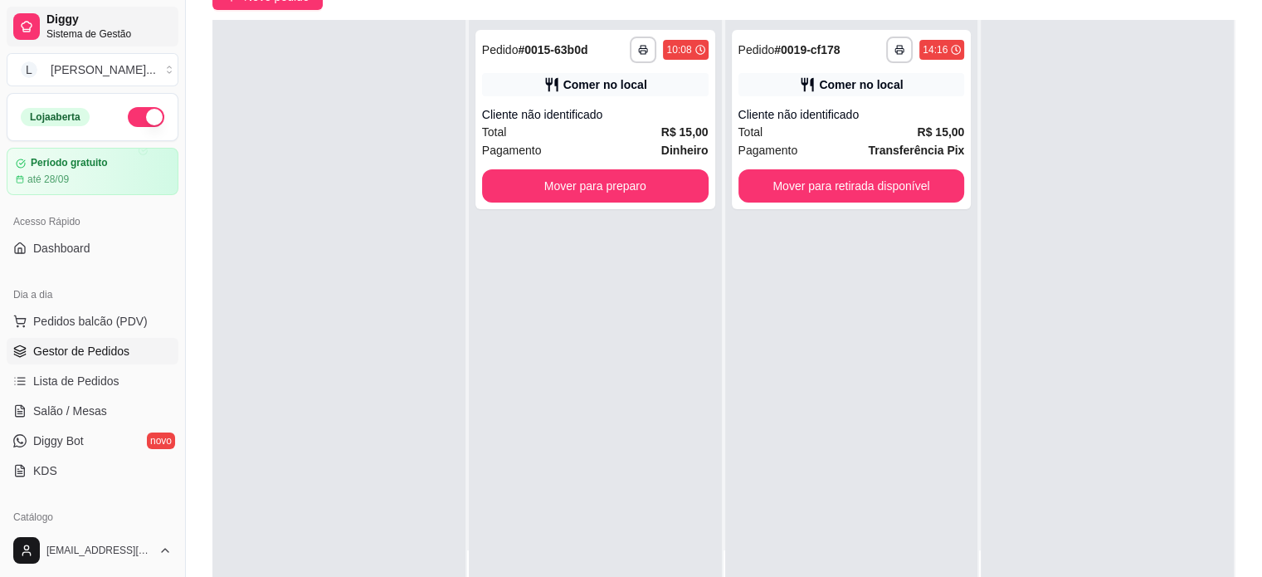
click at [67, 19] on span "Diggy" at bounding box center [108, 19] width 125 height 15
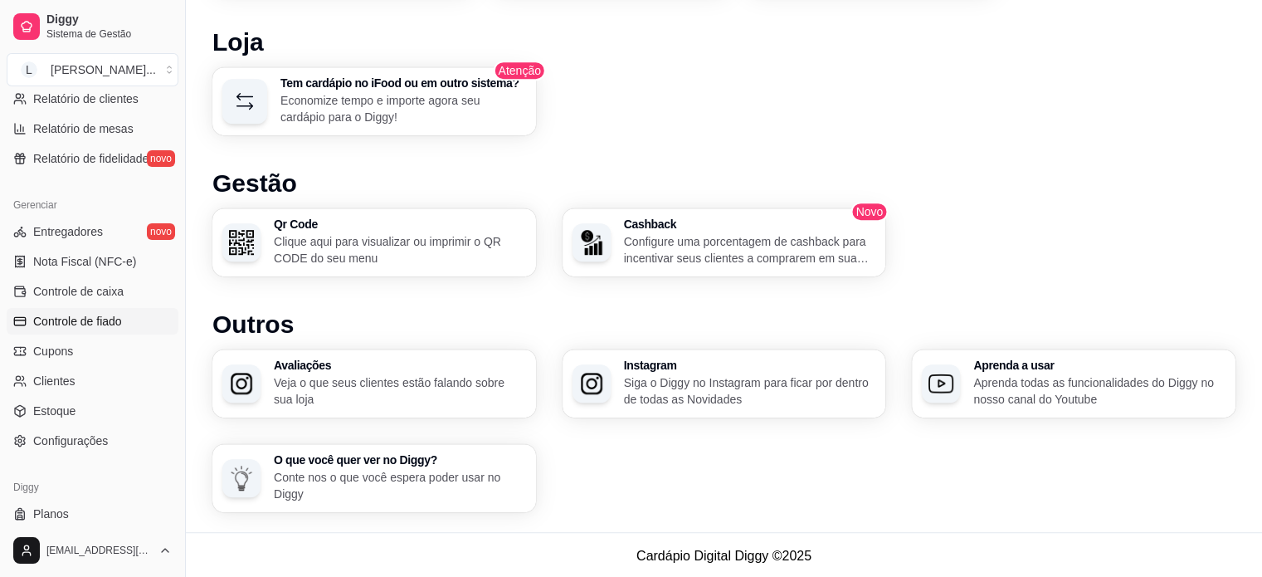
scroll to position [581, 0]
click at [93, 442] on span "Configurações" at bounding box center [70, 437] width 75 height 17
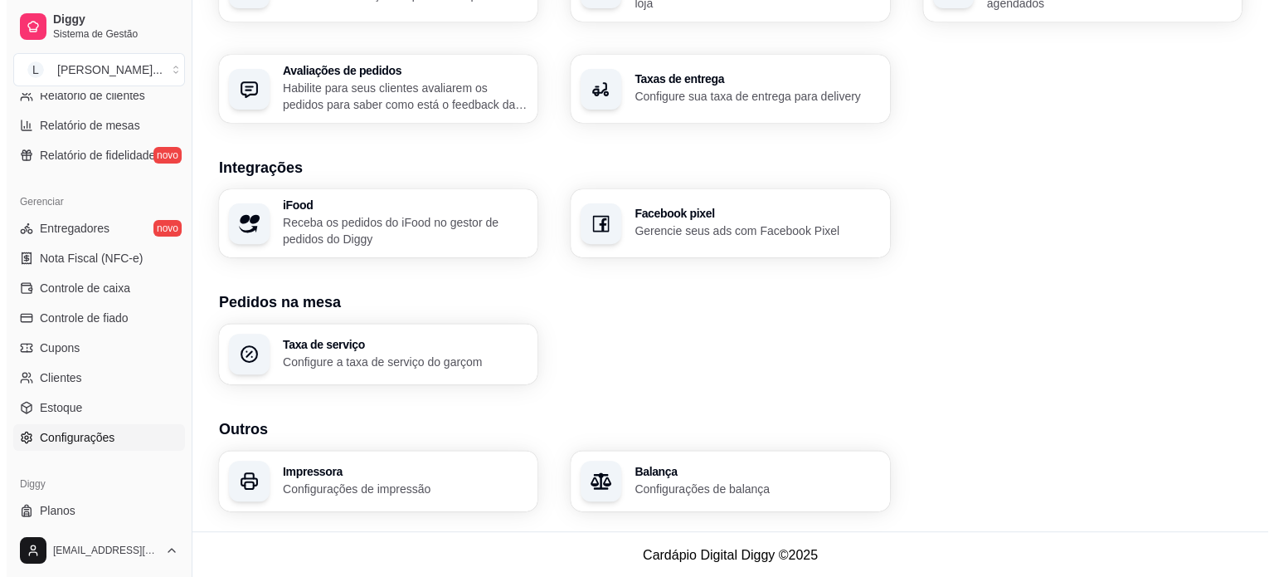
scroll to position [585, 0]
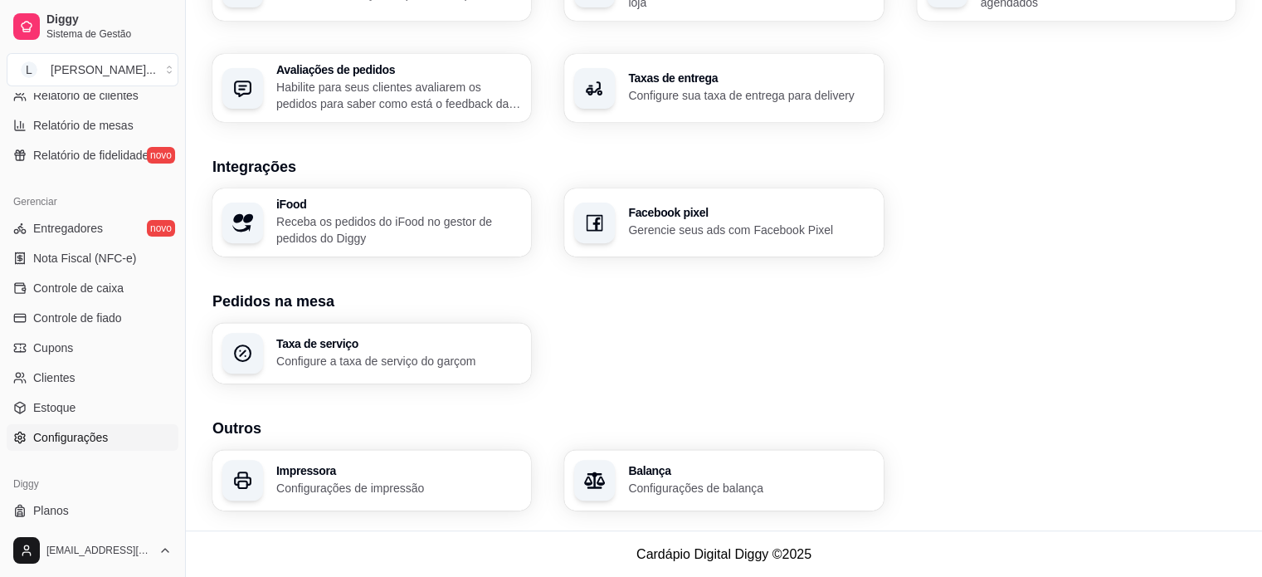
click at [431, 480] on p "Configurações de impressão" at bounding box center [398, 488] width 245 height 17
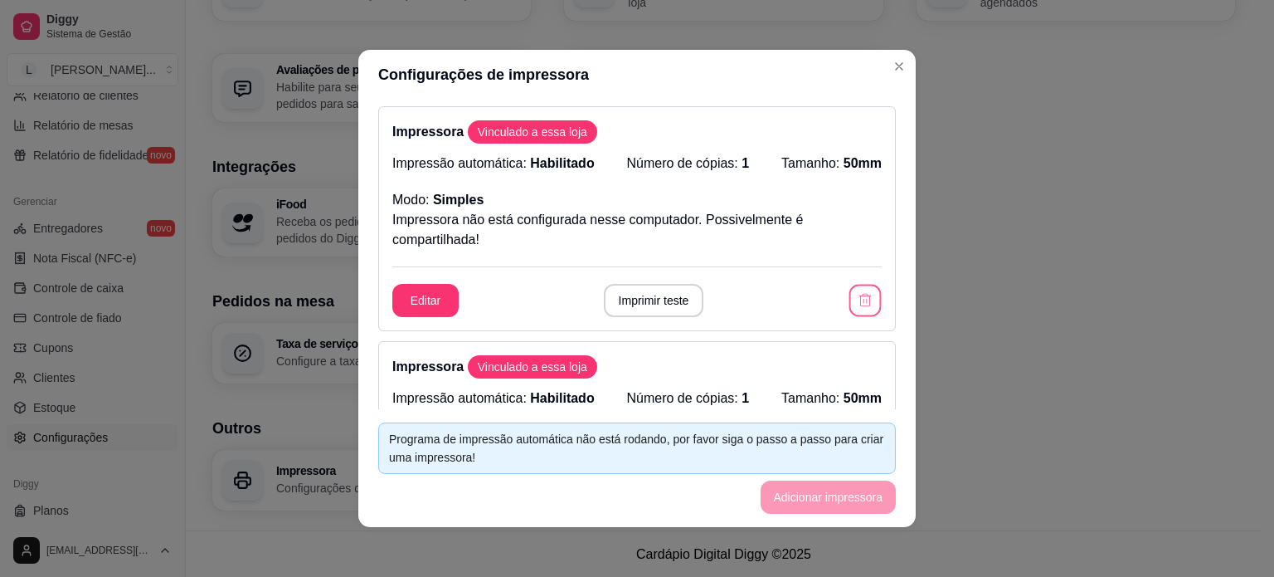
click at [856, 295] on button "button" at bounding box center [866, 301] width 32 height 32
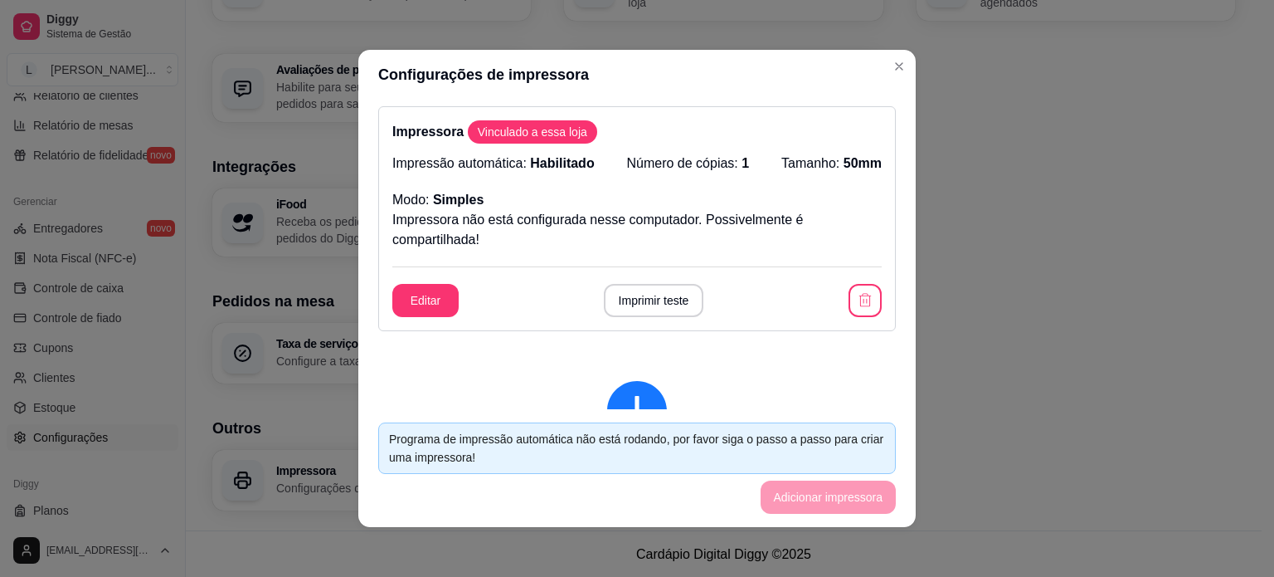
click at [821, 486] on footer "Programa de impressão automática não está rodando, por favor siga o passo a pas…" at bounding box center [637, 468] width 558 height 118
click at [660, 298] on button "Imprimir teste" at bounding box center [654, 300] width 100 height 33
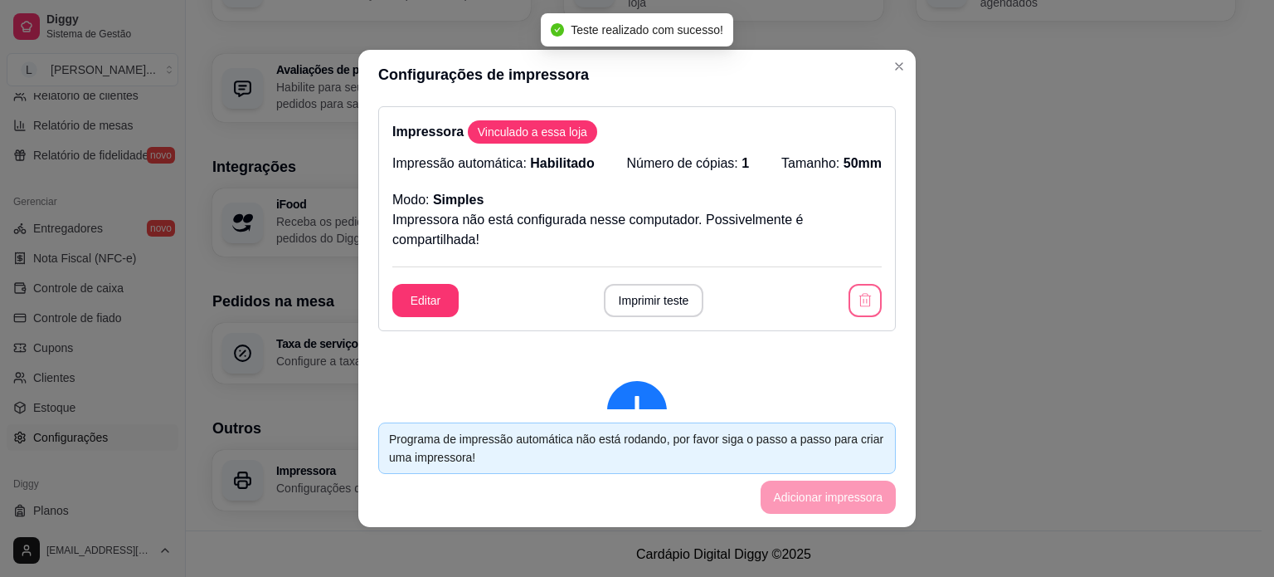
click at [860, 297] on icon "button" at bounding box center [866, 299] width 12 height 13
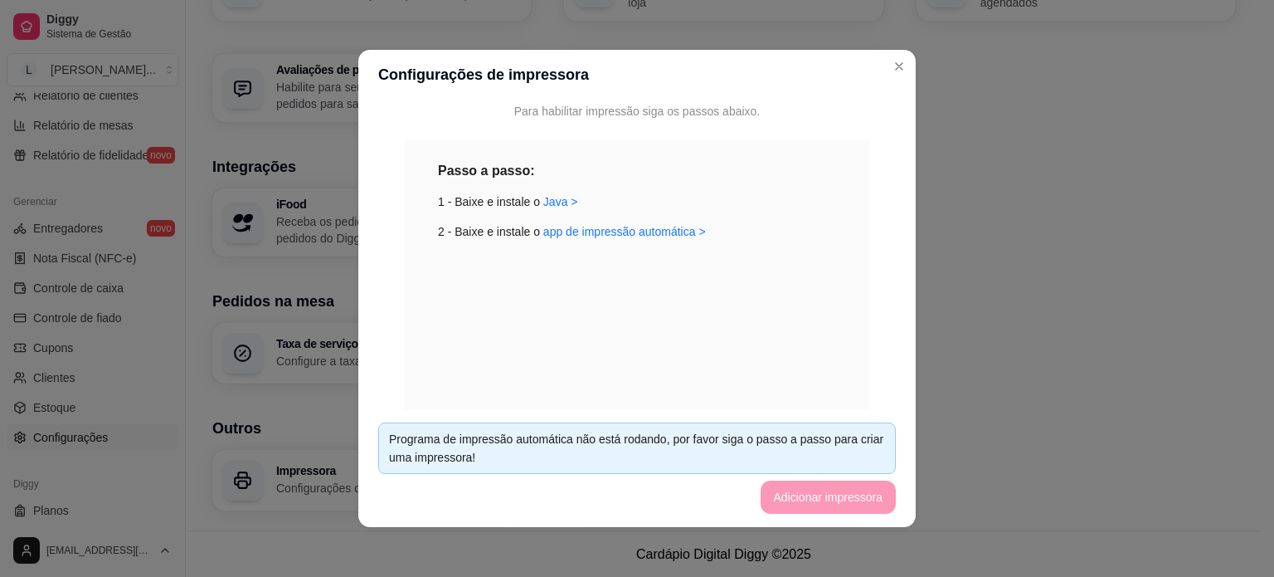
scroll to position [166, 0]
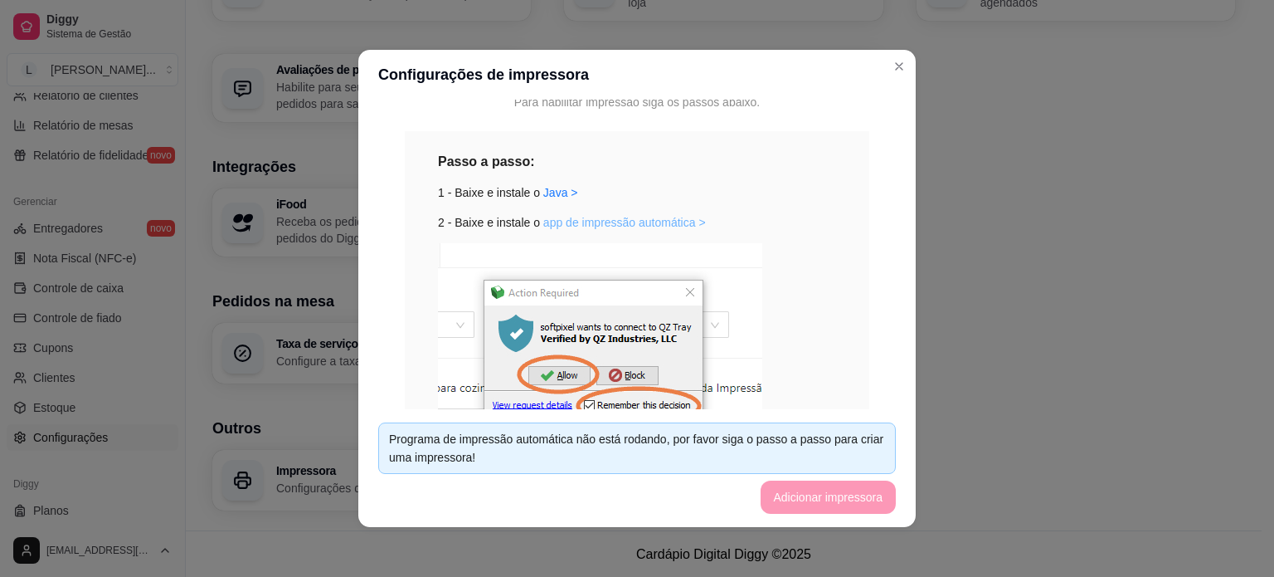
click at [622, 222] on link "app de impressão automática >" at bounding box center [624, 222] width 163 height 13
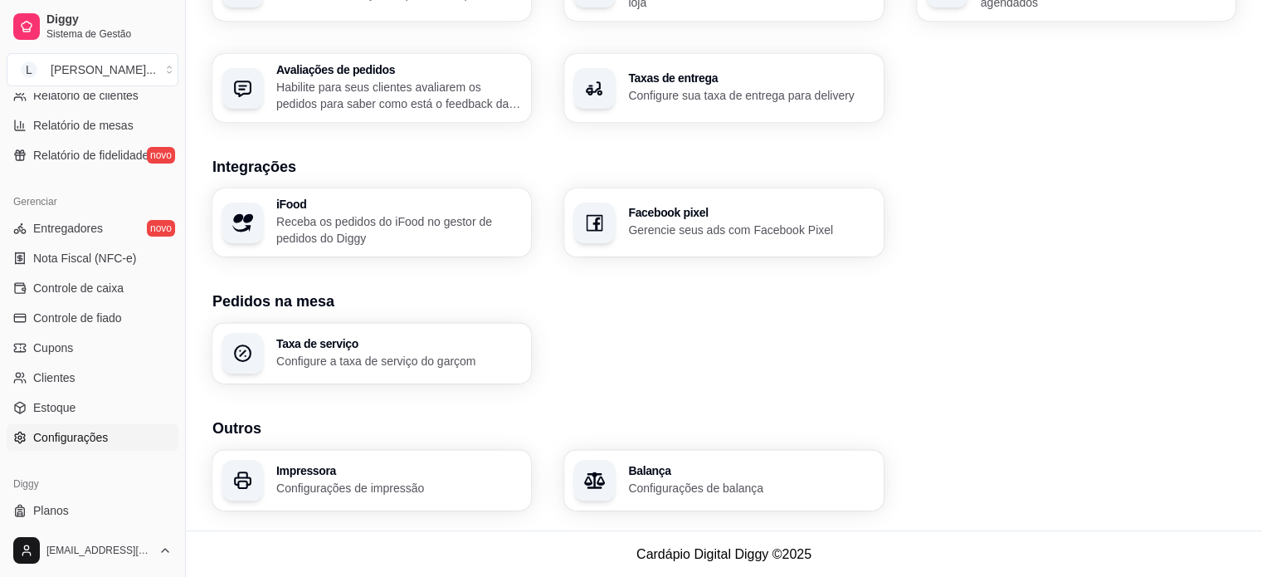
click at [407, 471] on h3 "Impressora" at bounding box center [398, 471] width 245 height 12
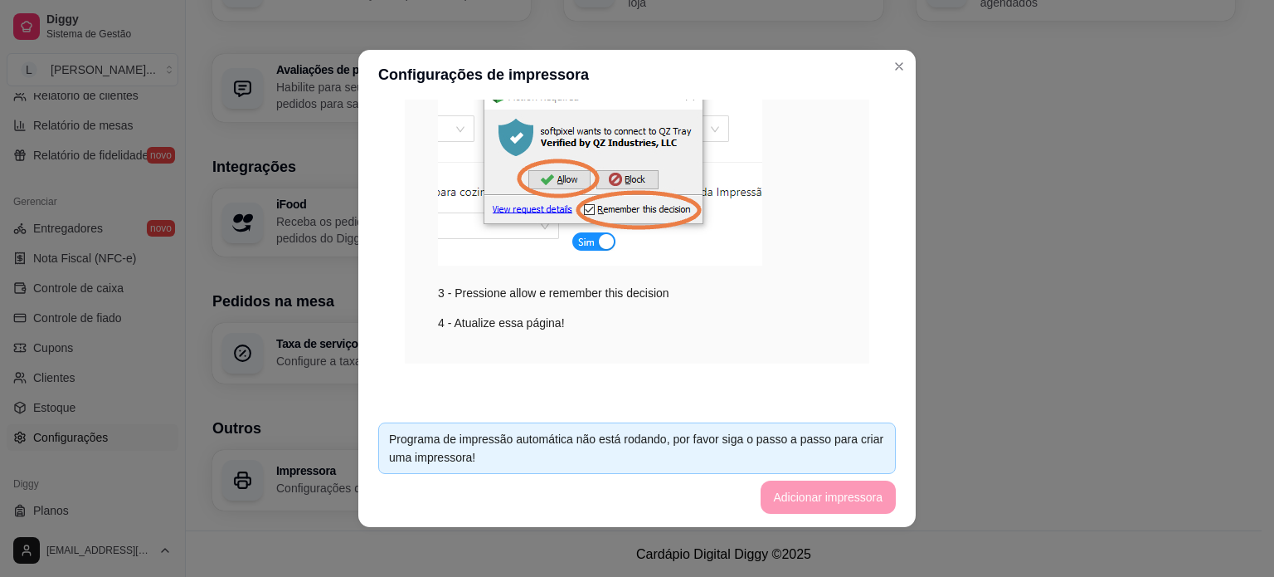
scroll to position [3, 0]
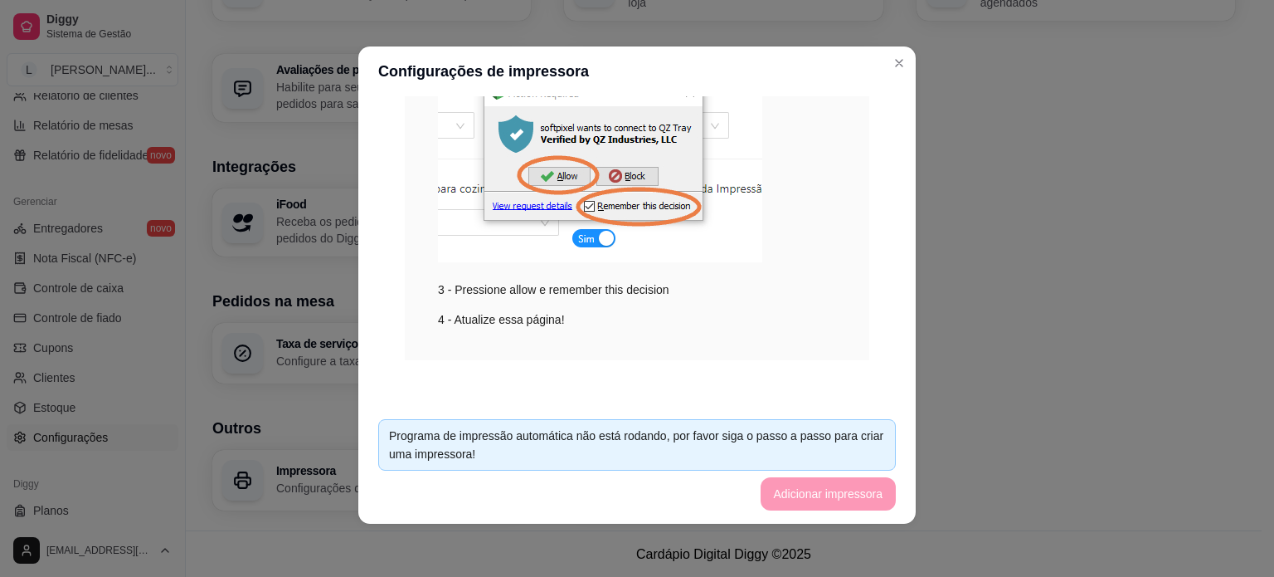
click at [816, 495] on footer "Programa de impressão automática não está rodando, por favor siga o passo a pas…" at bounding box center [637, 465] width 558 height 118
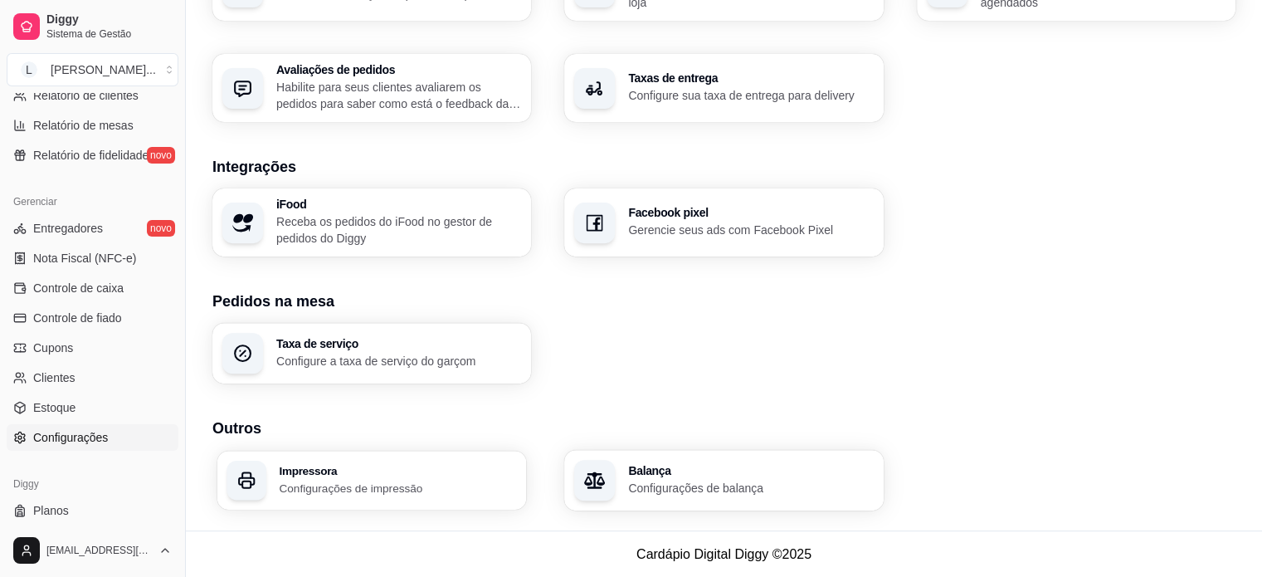
click at [355, 475] on h3 "Impressora" at bounding box center [397, 471] width 237 height 12
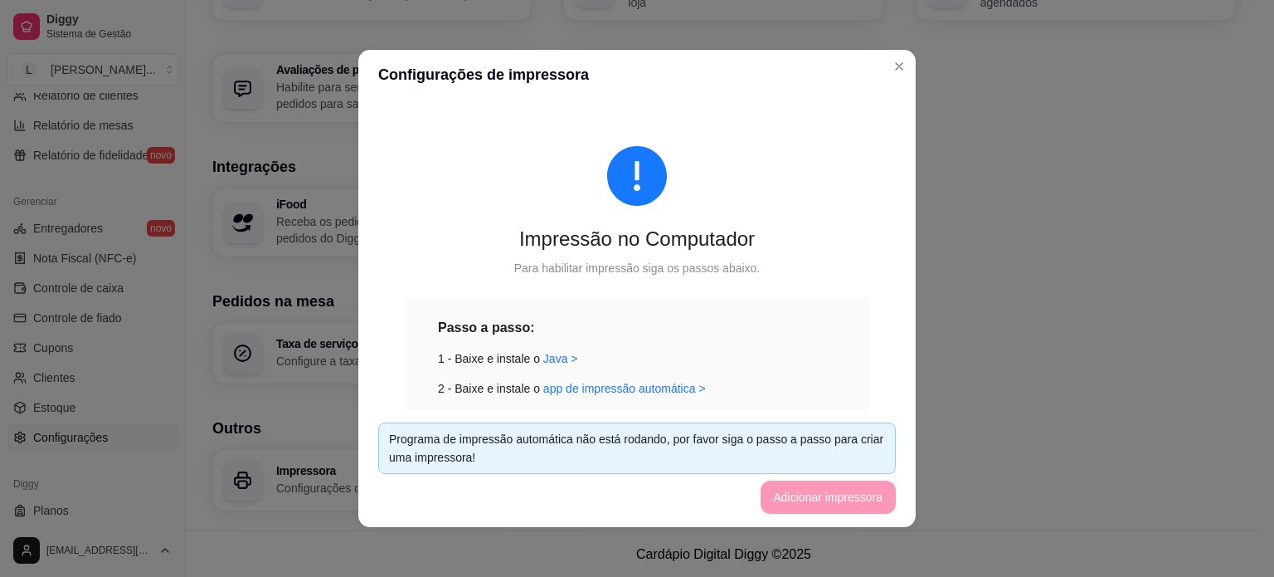
click at [827, 494] on footer "Programa de impressão automática não está rodando, por favor siga o passo a pas…" at bounding box center [637, 468] width 558 height 118
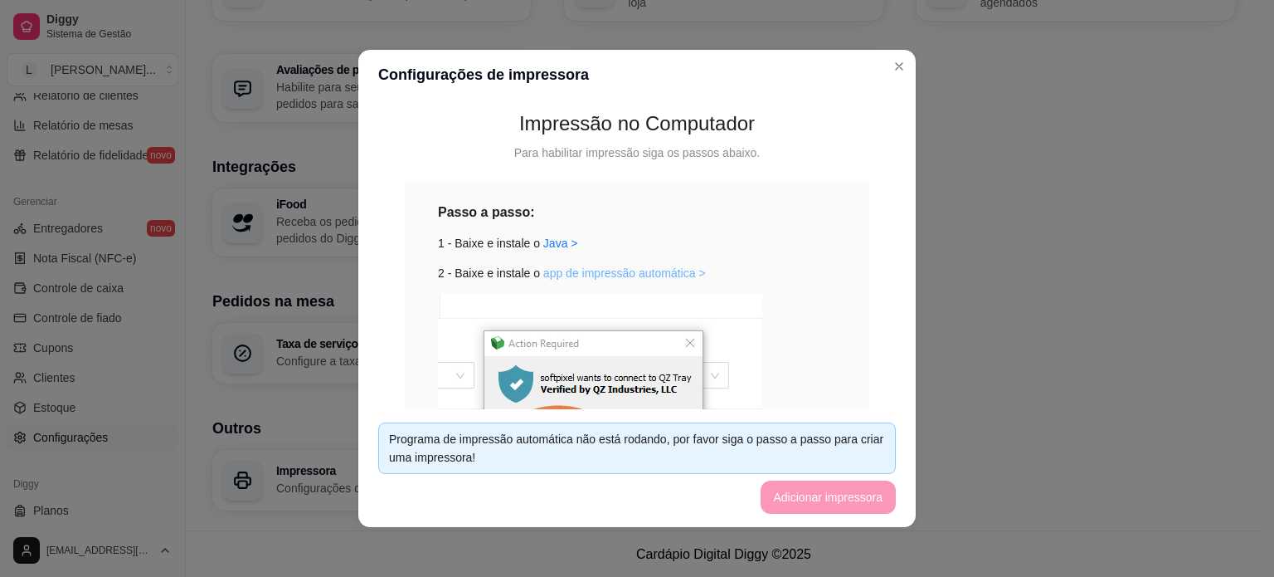
scroll to position [133, 0]
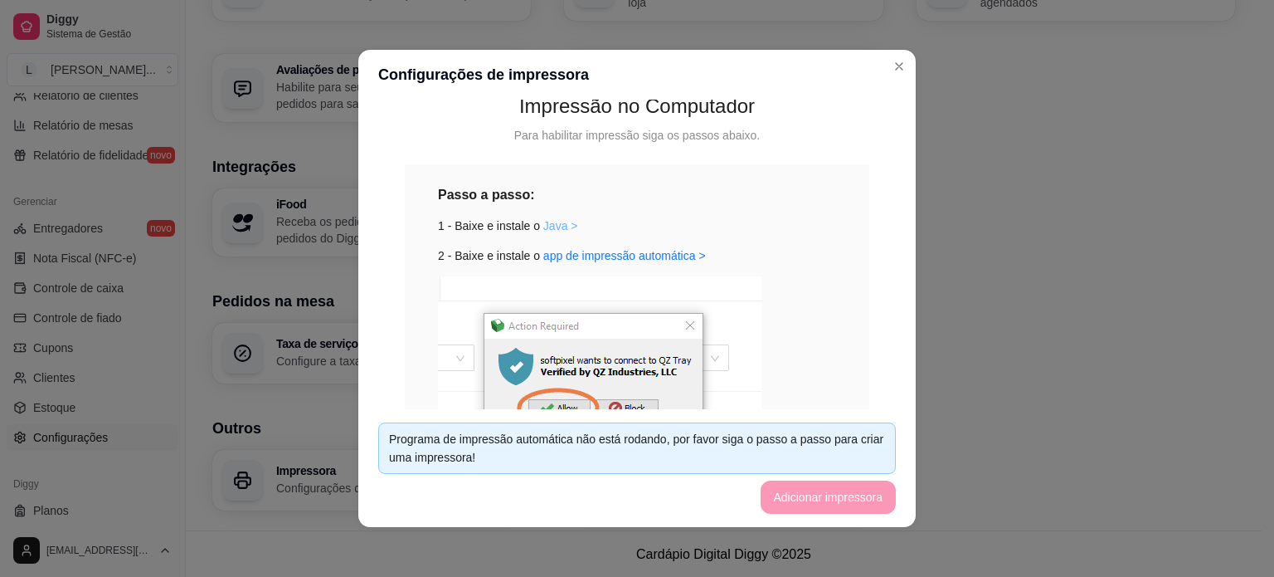
click at [543, 231] on link "Java >" at bounding box center [560, 225] width 35 height 13
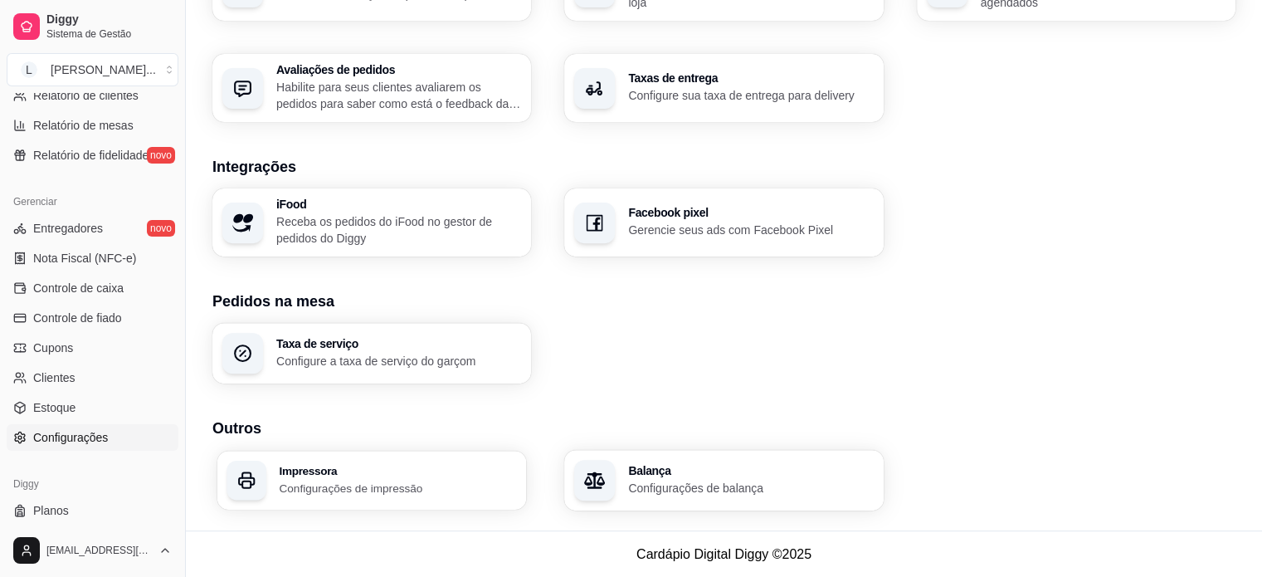
click at [395, 491] on p "Configurações de impressão" at bounding box center [397, 488] width 237 height 16
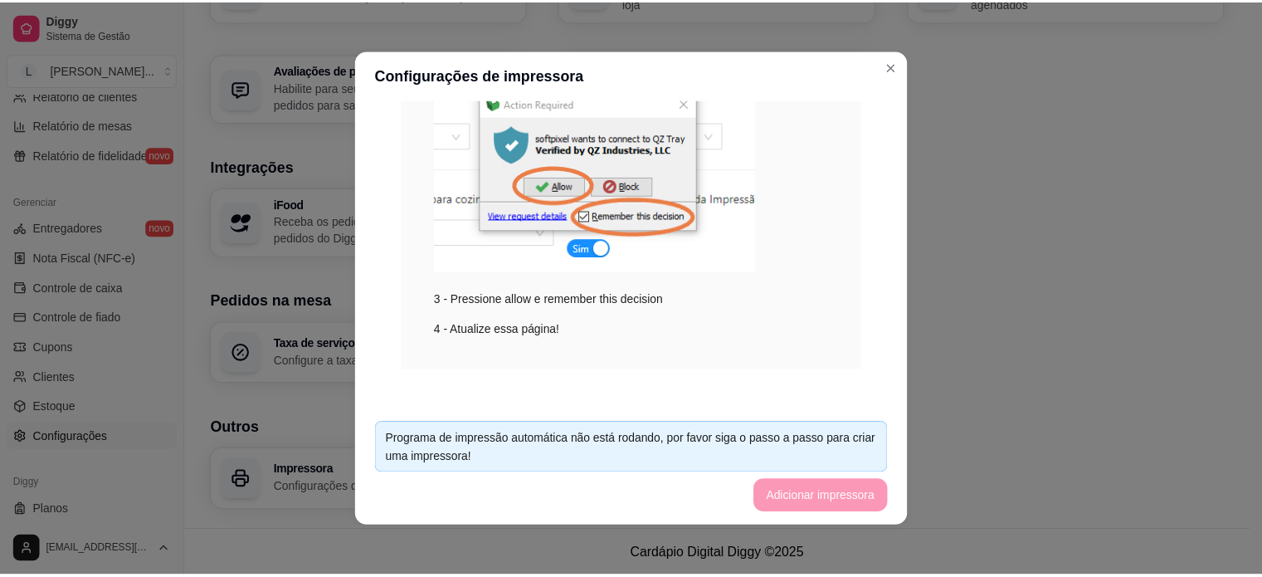
scroll to position [362, 0]
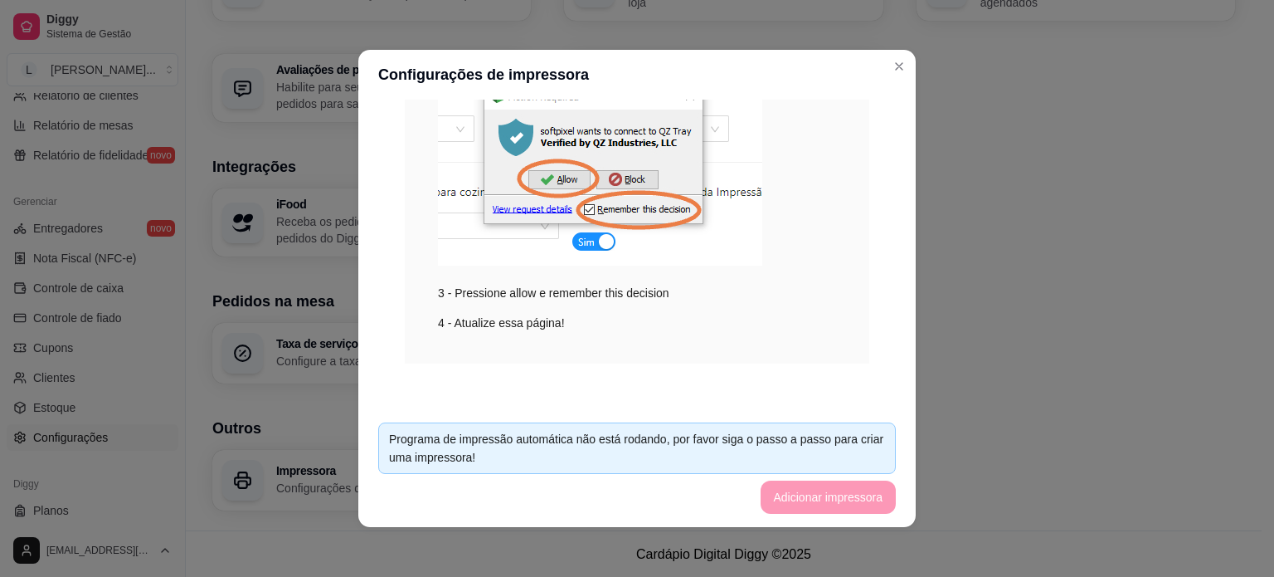
drag, startPoint x: 826, startPoint y: 502, endPoint x: 835, endPoint y: 459, distance: 44.1
click at [826, 502] on footer "Programa de impressão automática não está rodando, por favor siga o passo a pas…" at bounding box center [637, 468] width 558 height 118
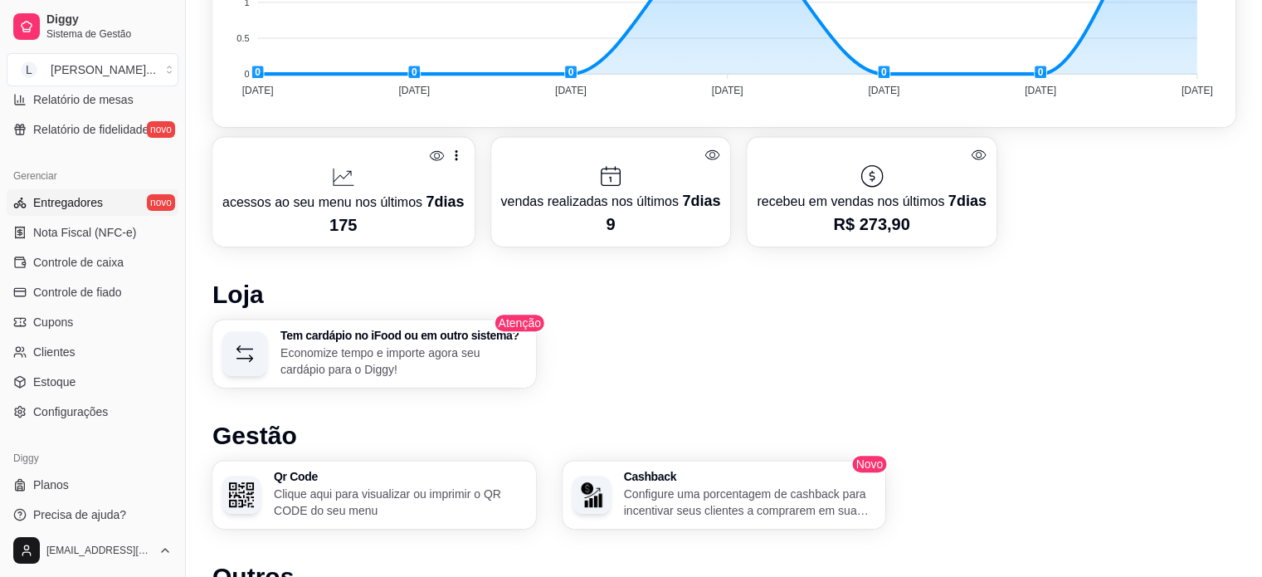
scroll to position [616, 0]
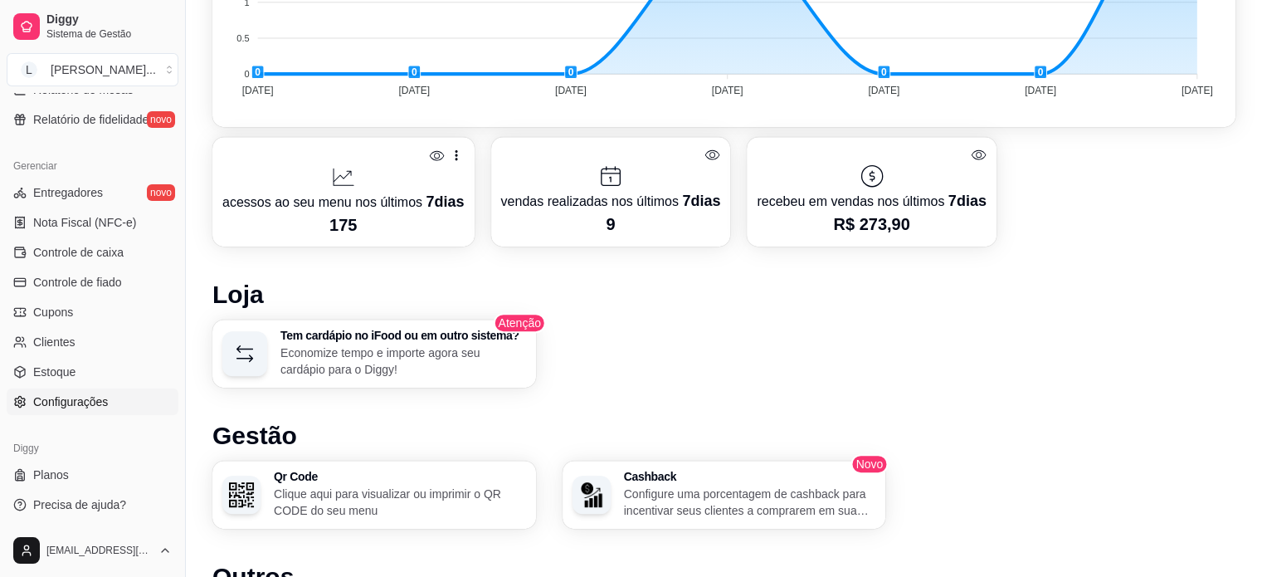
click at [66, 395] on span "Configurações" at bounding box center [70, 401] width 75 height 17
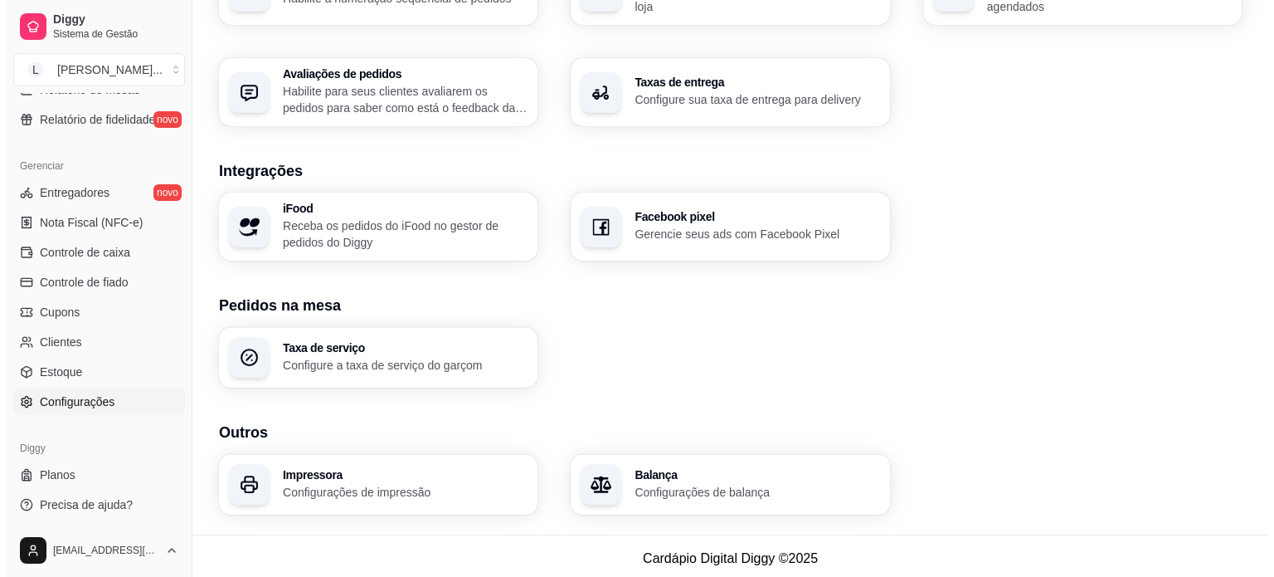
scroll to position [585, 0]
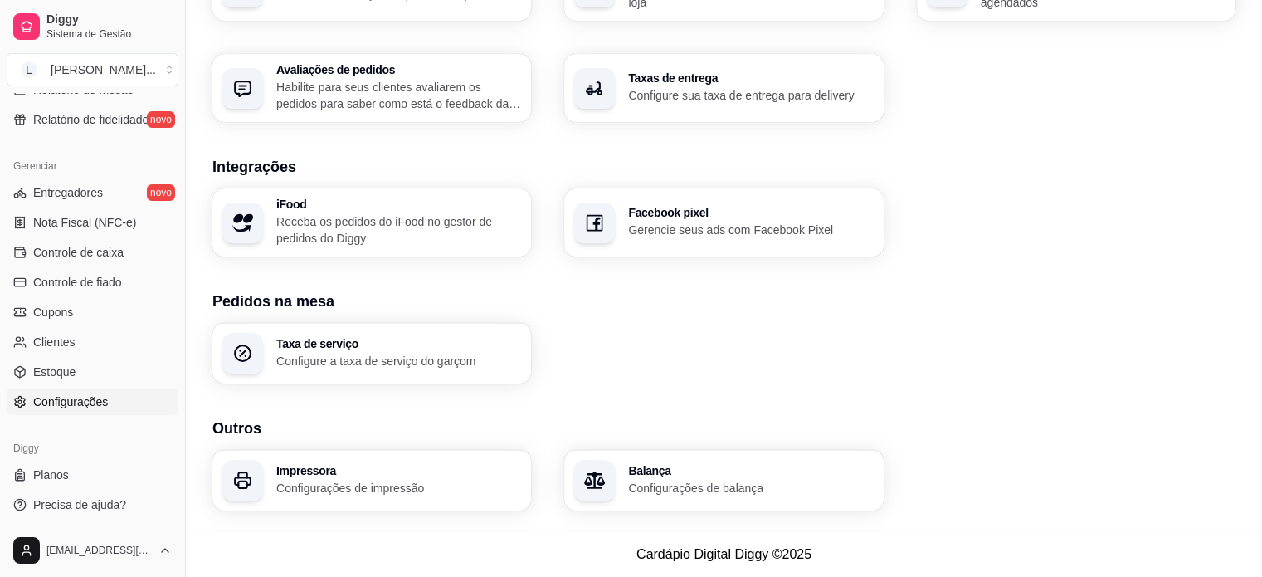
click at [333, 484] on p "Configurações de impressão" at bounding box center [398, 488] width 245 height 17
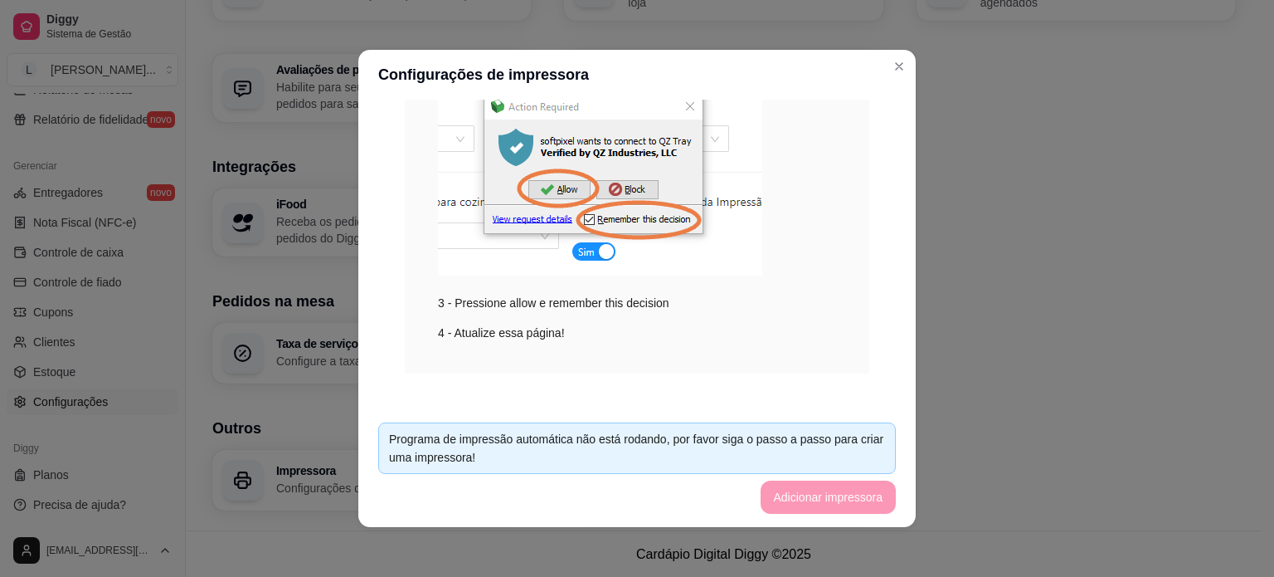
scroll to position [362, 0]
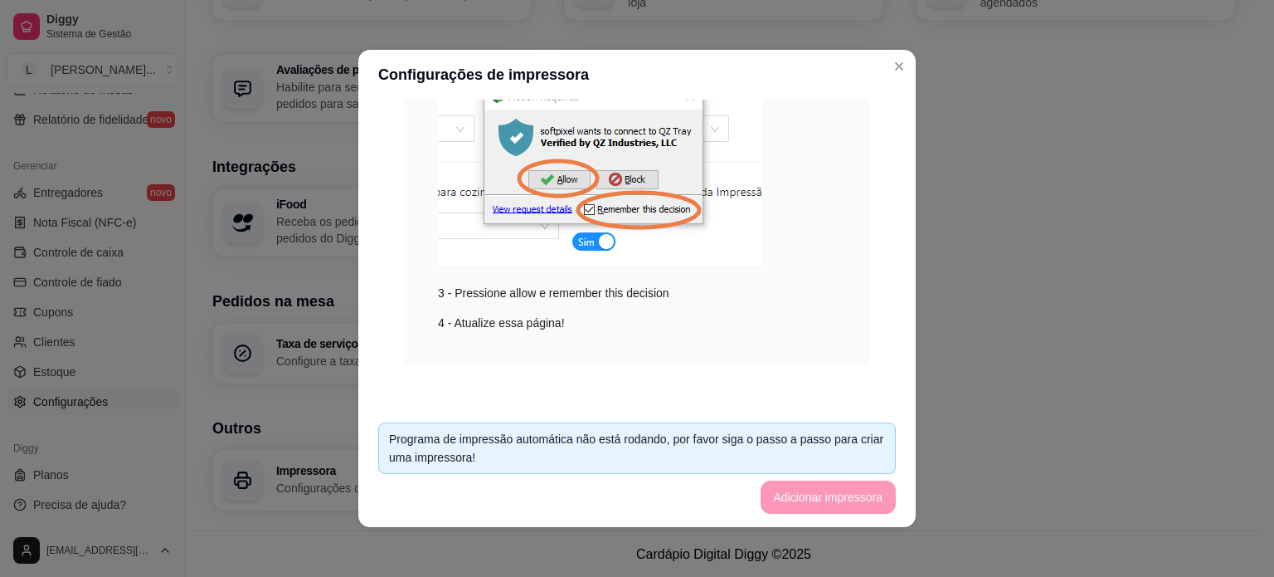
click at [554, 322] on div "4 - Atualize essa página!" at bounding box center [637, 323] width 398 height 18
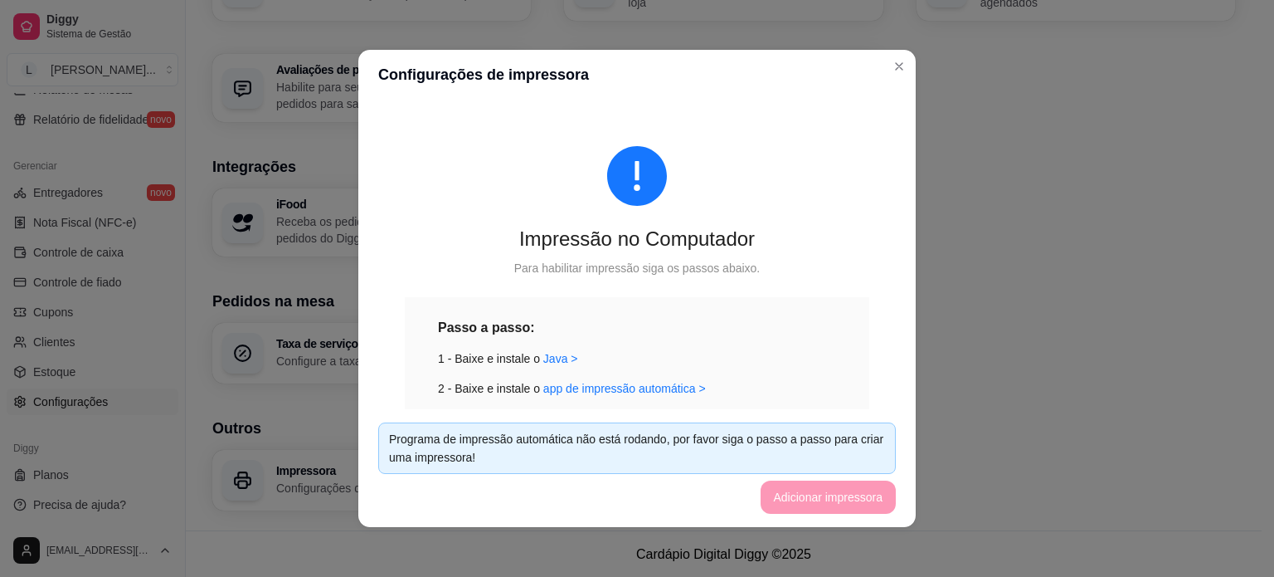
scroll to position [166, 0]
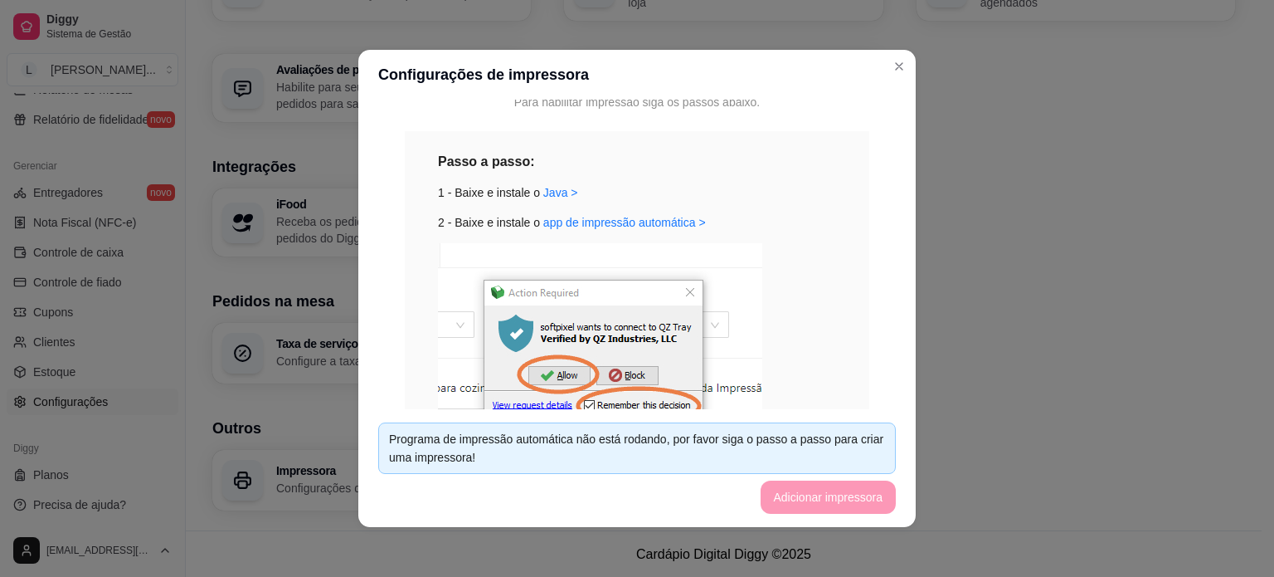
click at [531, 192] on div "1 - Baixe e instale o [GEOGRAPHIC_DATA] >" at bounding box center [637, 192] width 398 height 18
click at [543, 192] on link "Java >" at bounding box center [560, 192] width 35 height 13
click at [614, 222] on link "app de impressão automática >" at bounding box center [624, 222] width 163 height 13
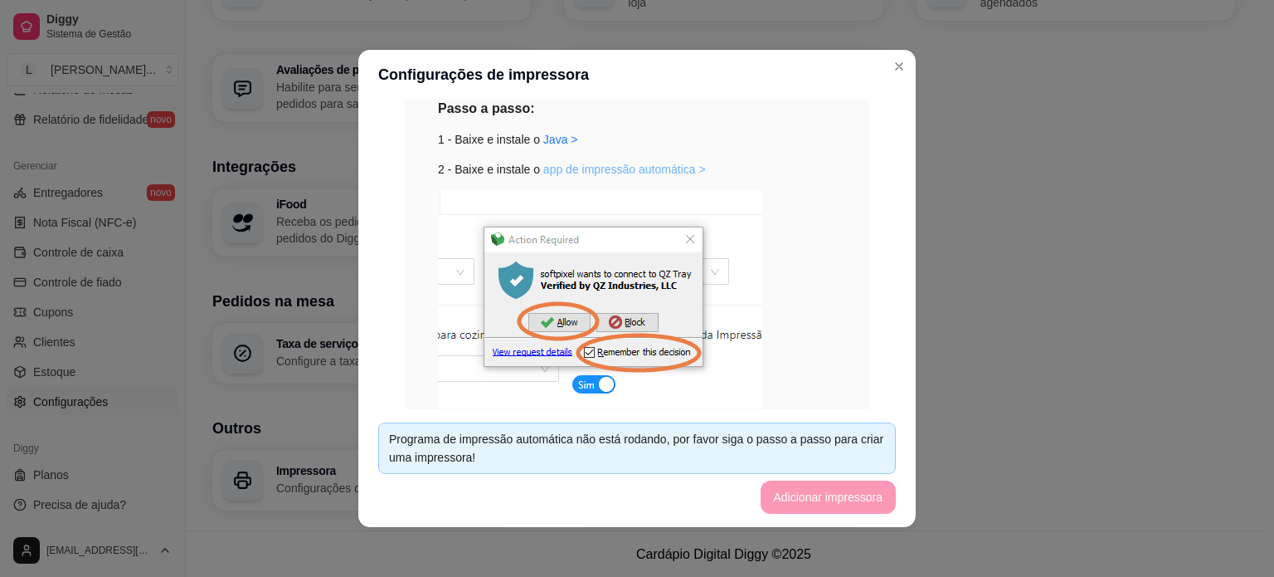
scroll to position [249, 0]
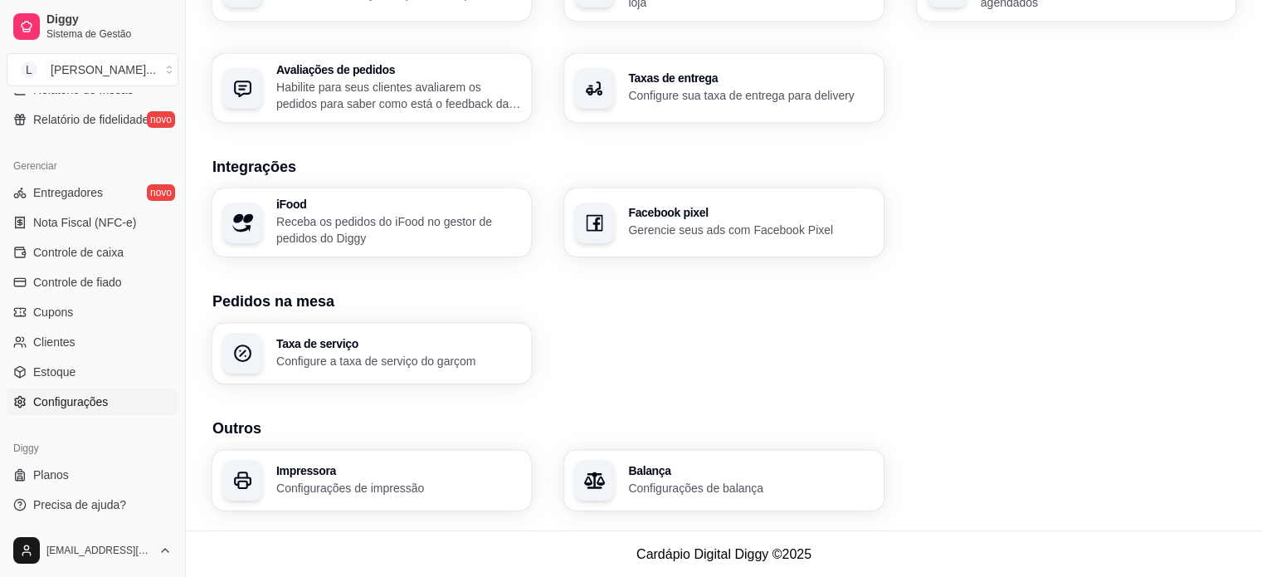
click at [372, 475] on div "Impressora Configurações de impressão" at bounding box center [398, 481] width 245 height 32
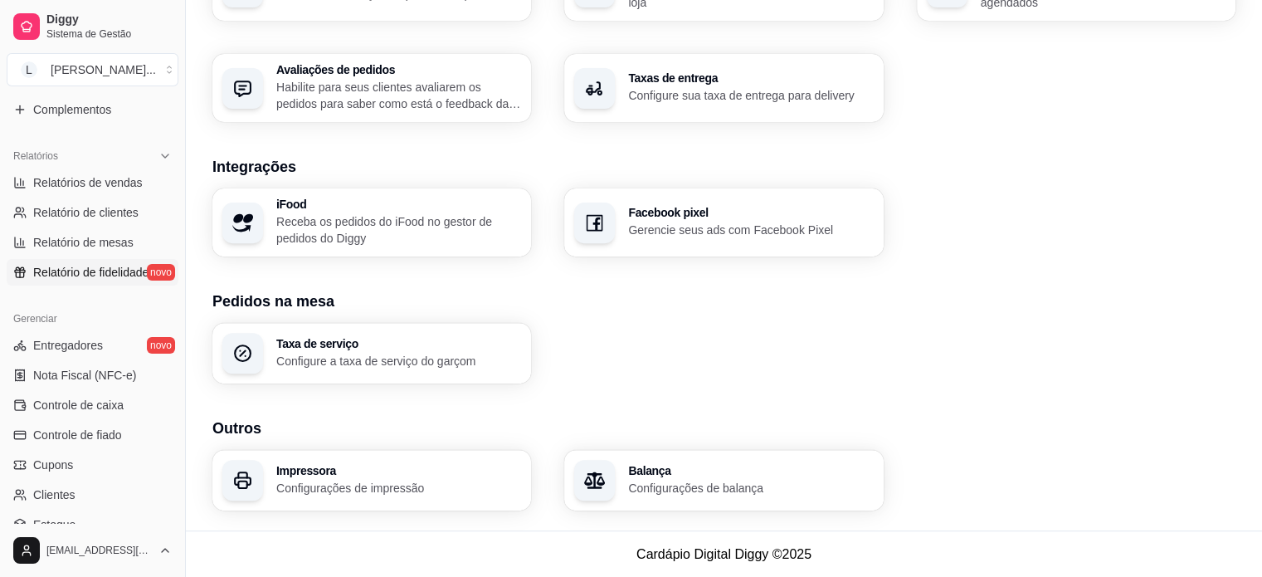
scroll to position [616, 0]
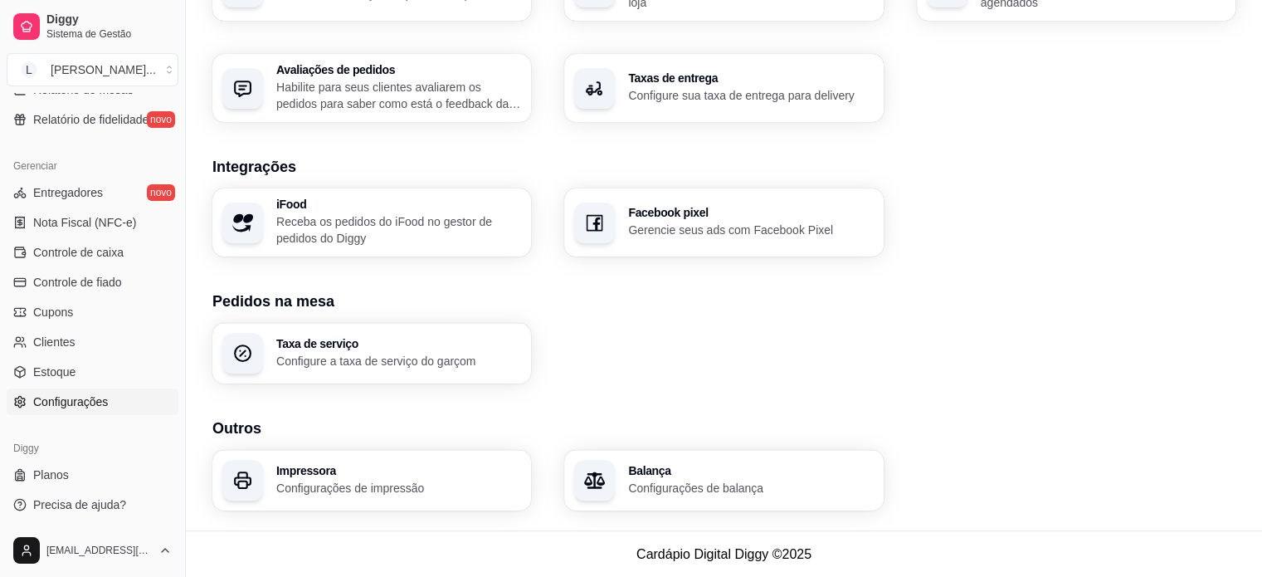
click at [57, 397] on span "Configurações" at bounding box center [70, 401] width 75 height 17
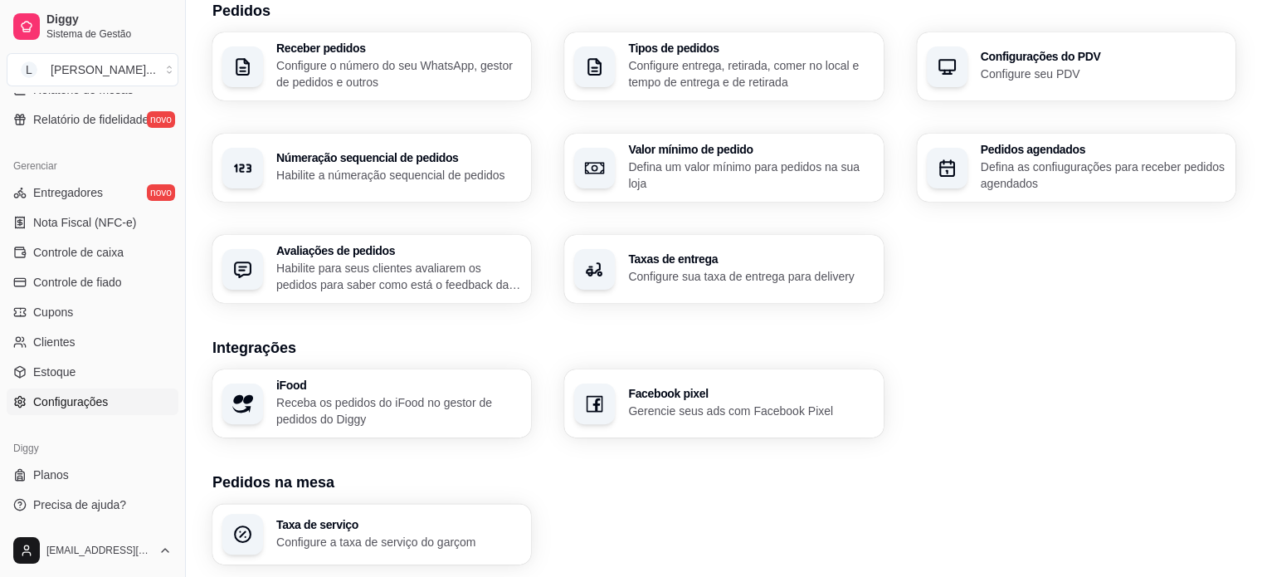
scroll to position [415, 0]
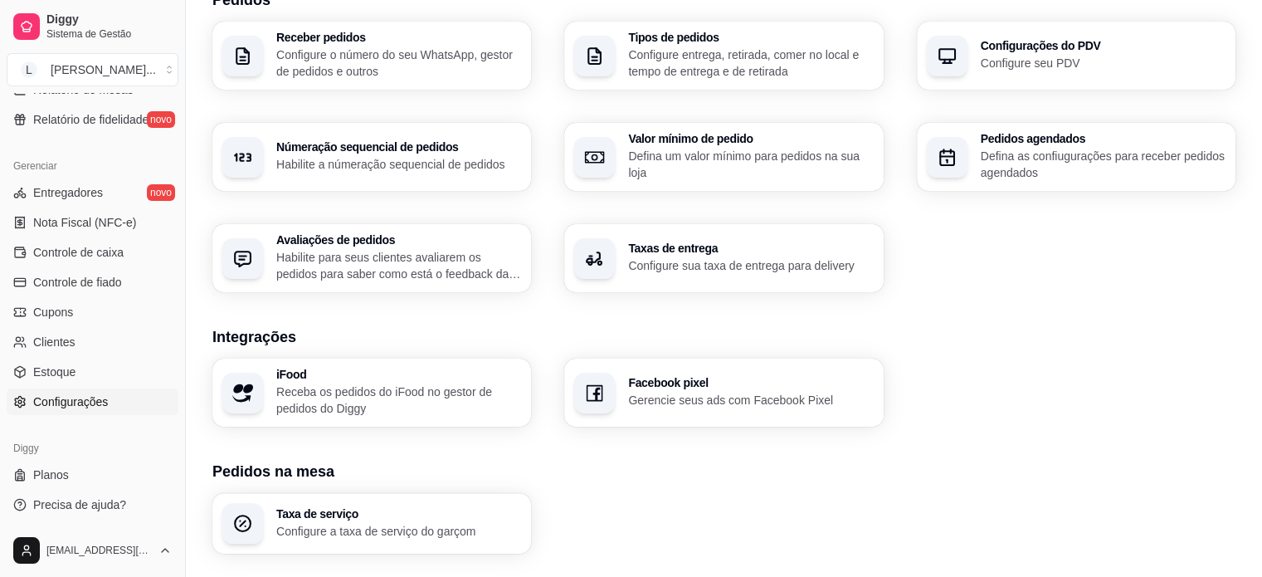
click at [1105, 50] on h3 "Configurações do PDV" at bounding box center [1103, 46] width 245 height 12
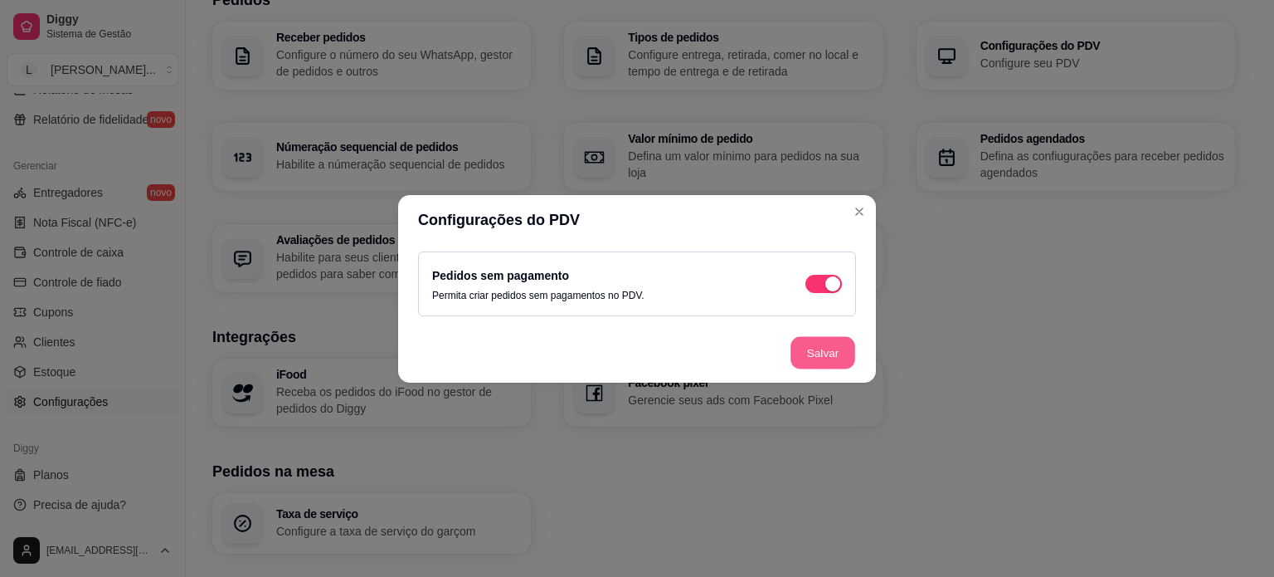
click at [820, 355] on button "Salvar" at bounding box center [823, 352] width 65 height 32
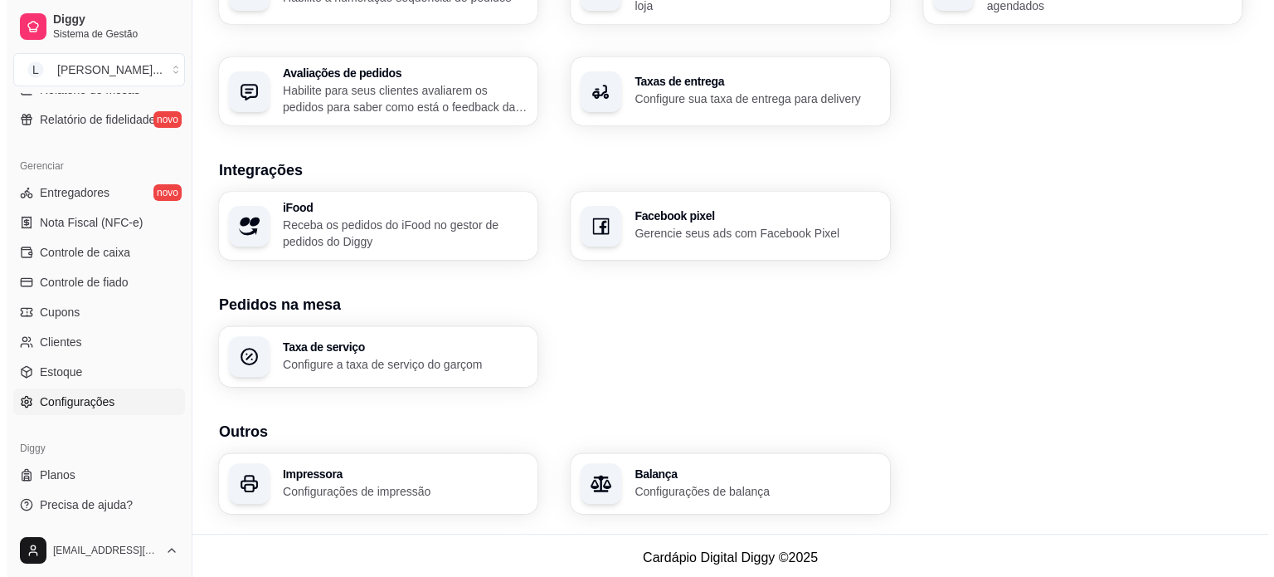
scroll to position [585, 0]
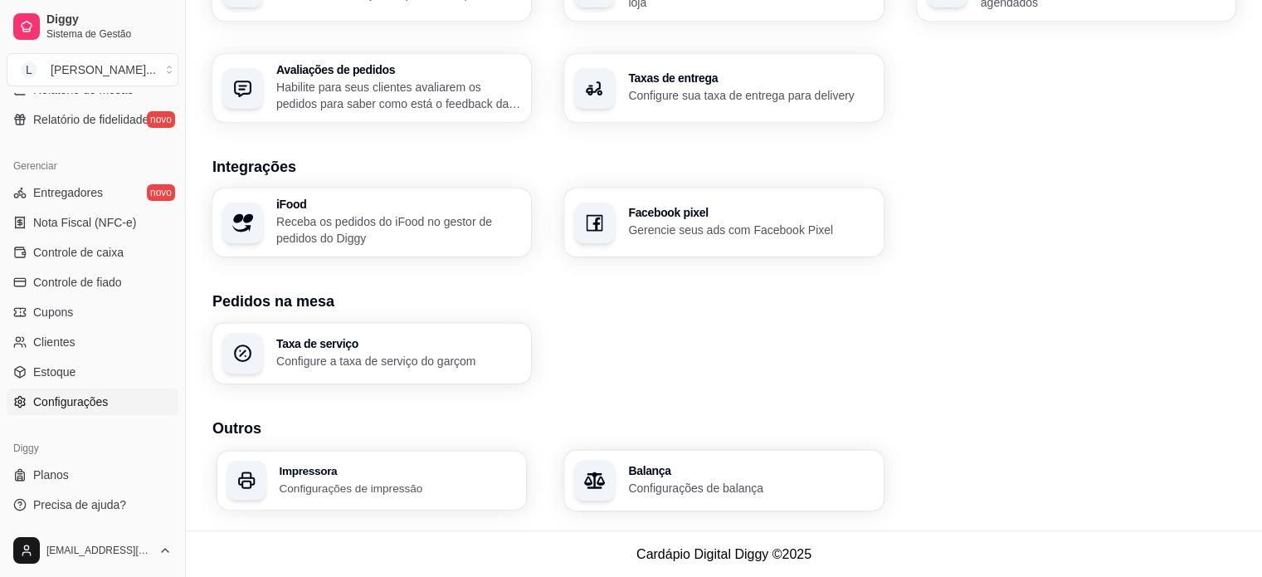
click at [367, 485] on p "Configurações de impressão" at bounding box center [397, 488] width 237 height 16
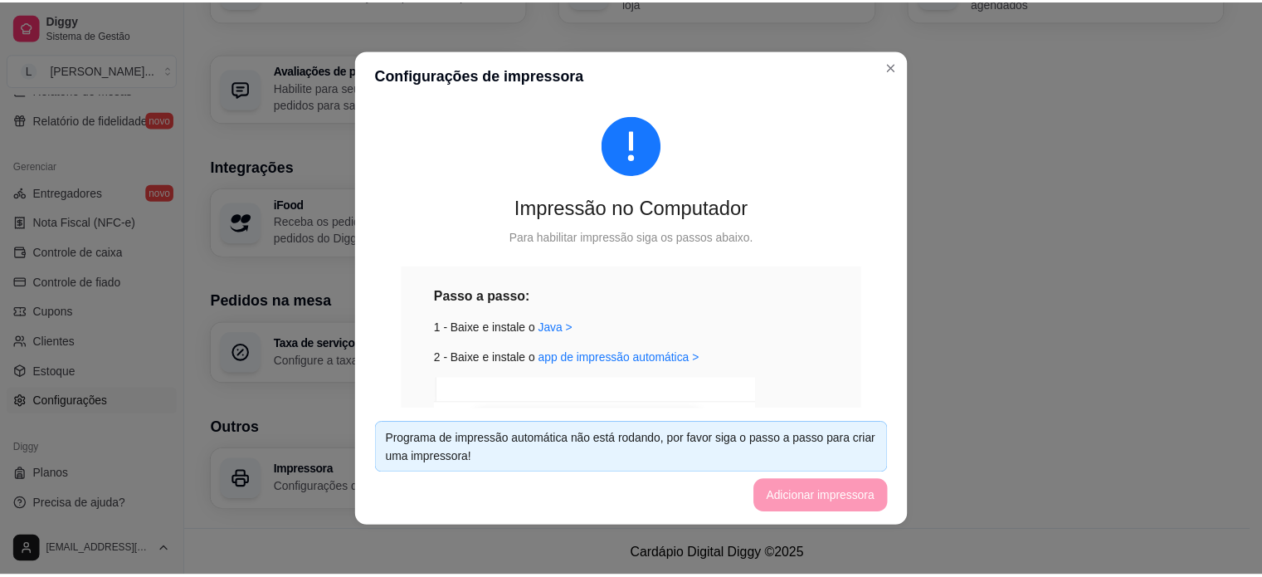
scroll to position [0, 0]
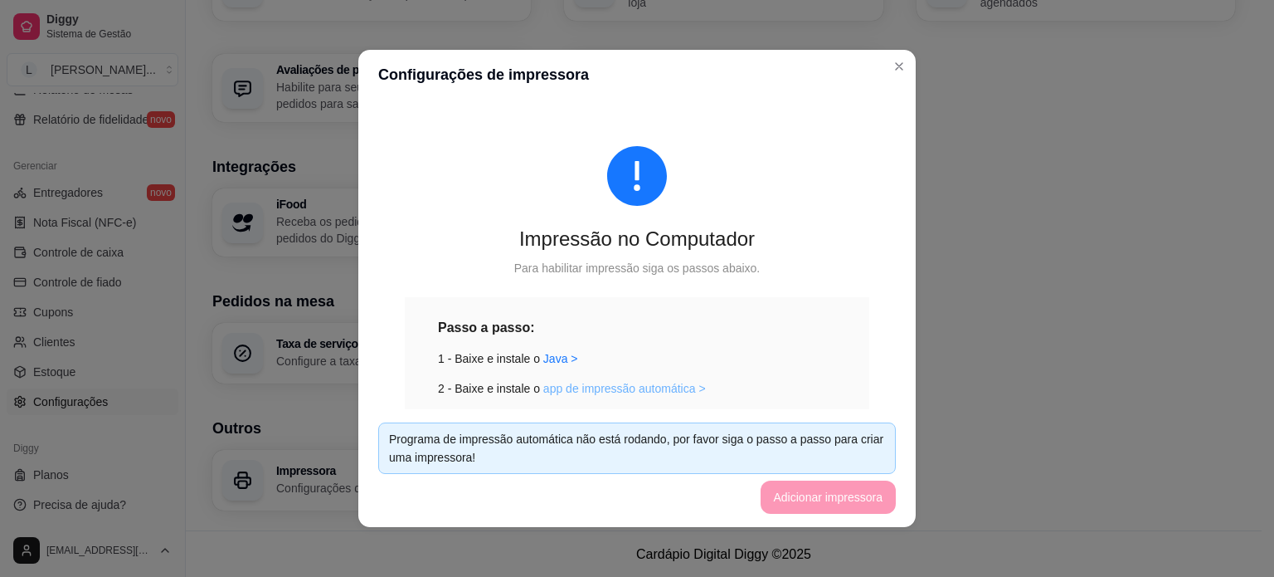
click at [582, 393] on link "app de impressão automática >" at bounding box center [624, 388] width 163 height 13
click at [618, 385] on link "app de impressão automática >" at bounding box center [624, 388] width 163 height 13
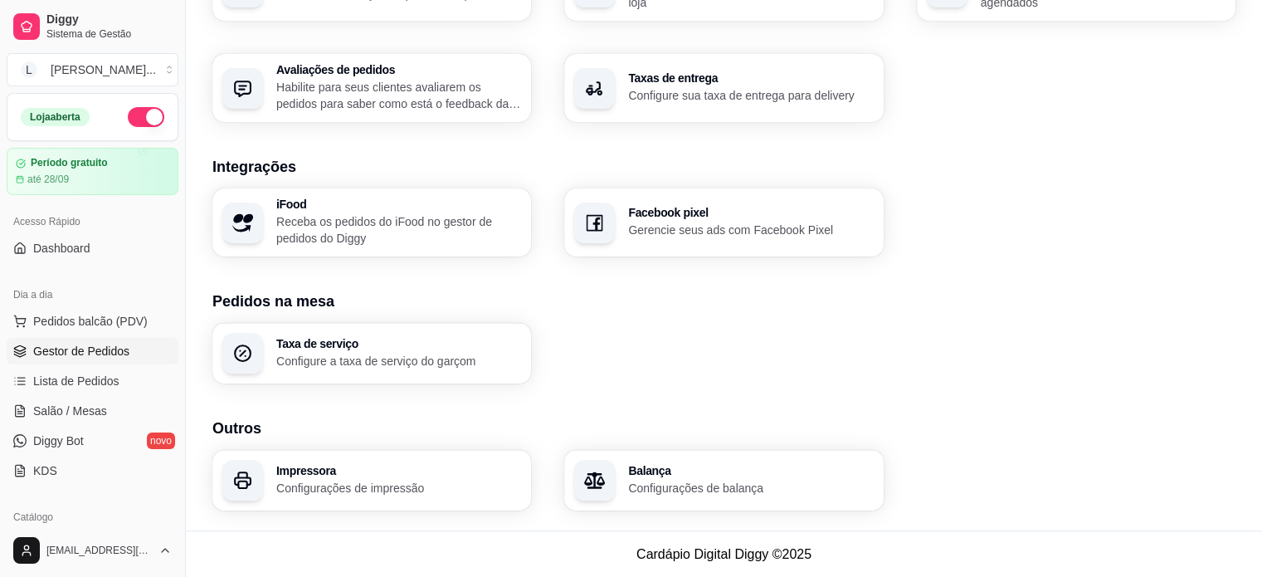
click at [76, 352] on span "Gestor de Pedidos" at bounding box center [81, 351] width 96 height 17
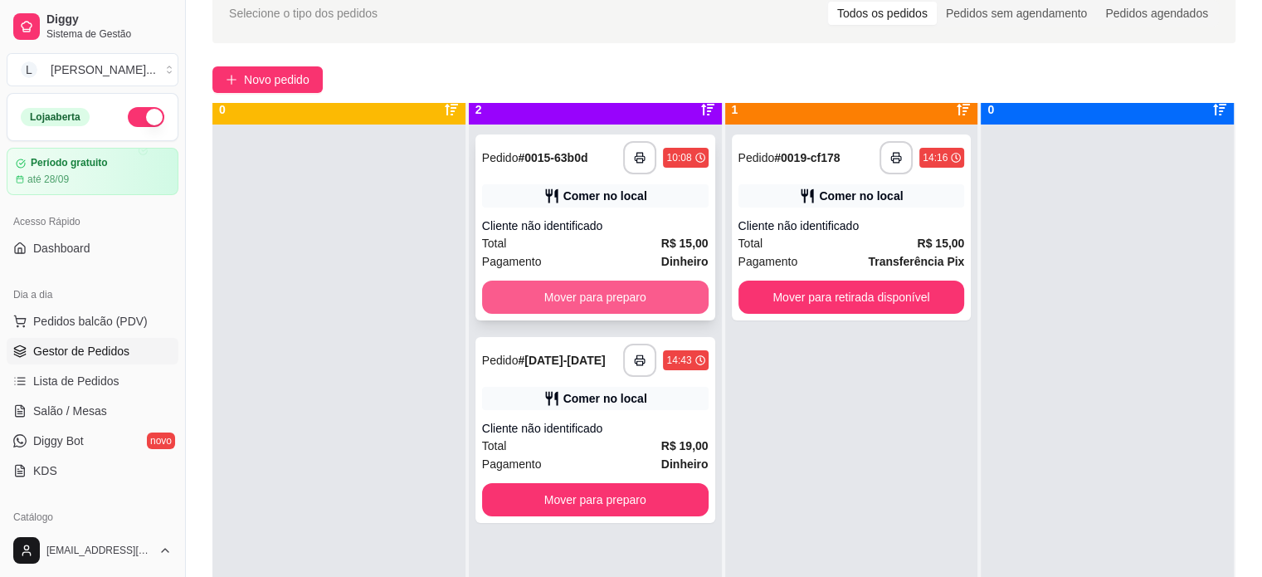
scroll to position [46, 0]
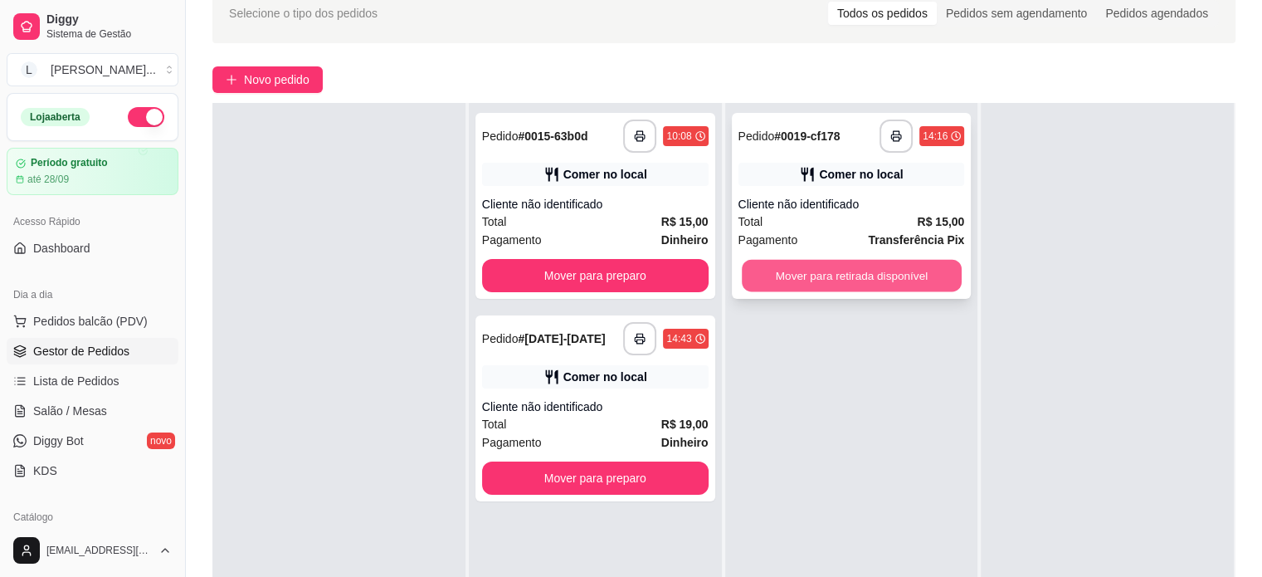
click at [909, 274] on button "Mover para retirada disponível" at bounding box center [852, 276] width 220 height 32
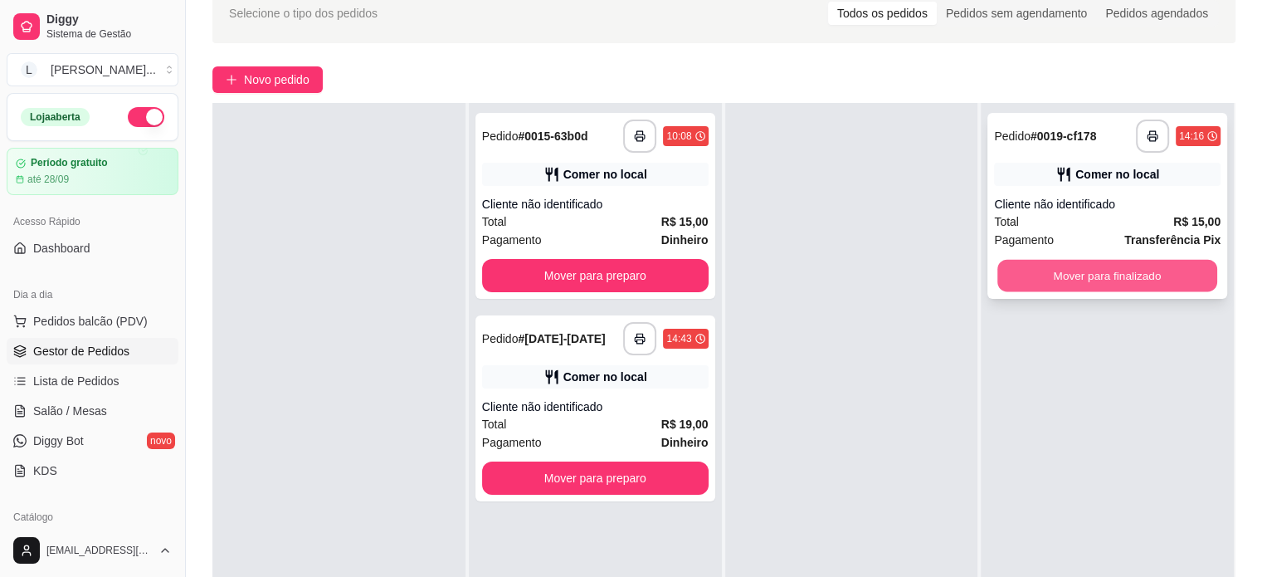
click at [1018, 275] on button "Mover para finalizado" at bounding box center [1107, 276] width 220 height 32
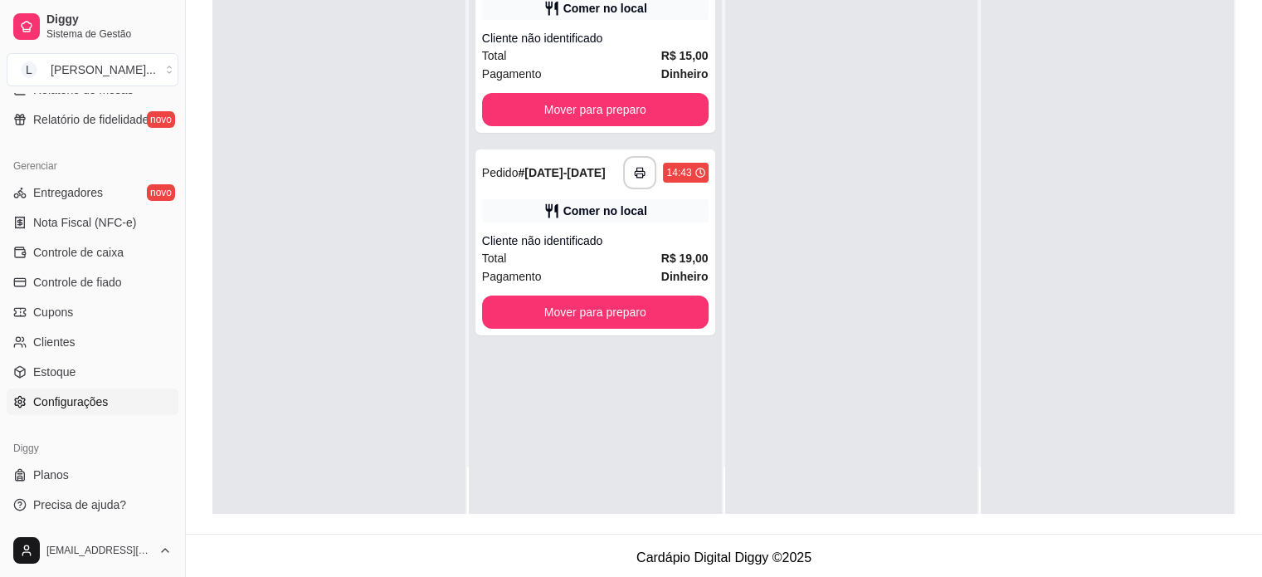
scroll to position [252, 0]
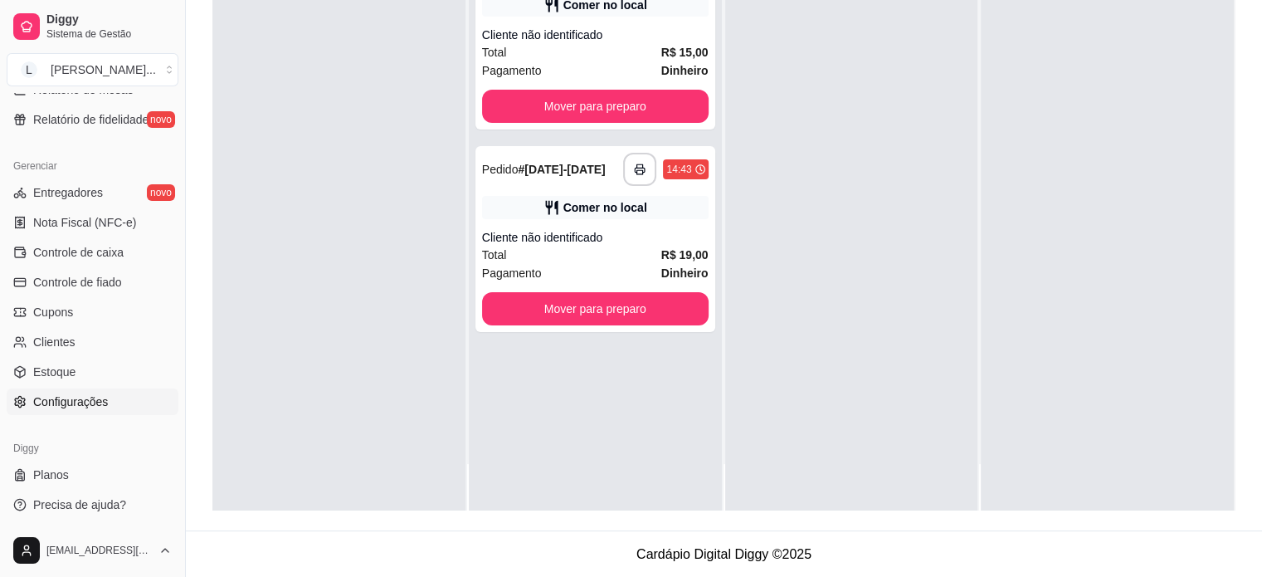
drag, startPoint x: 86, startPoint y: 413, endPoint x: 109, endPoint y: 406, distance: 23.6
click at [86, 413] on link "Configurações" at bounding box center [93, 401] width 172 height 27
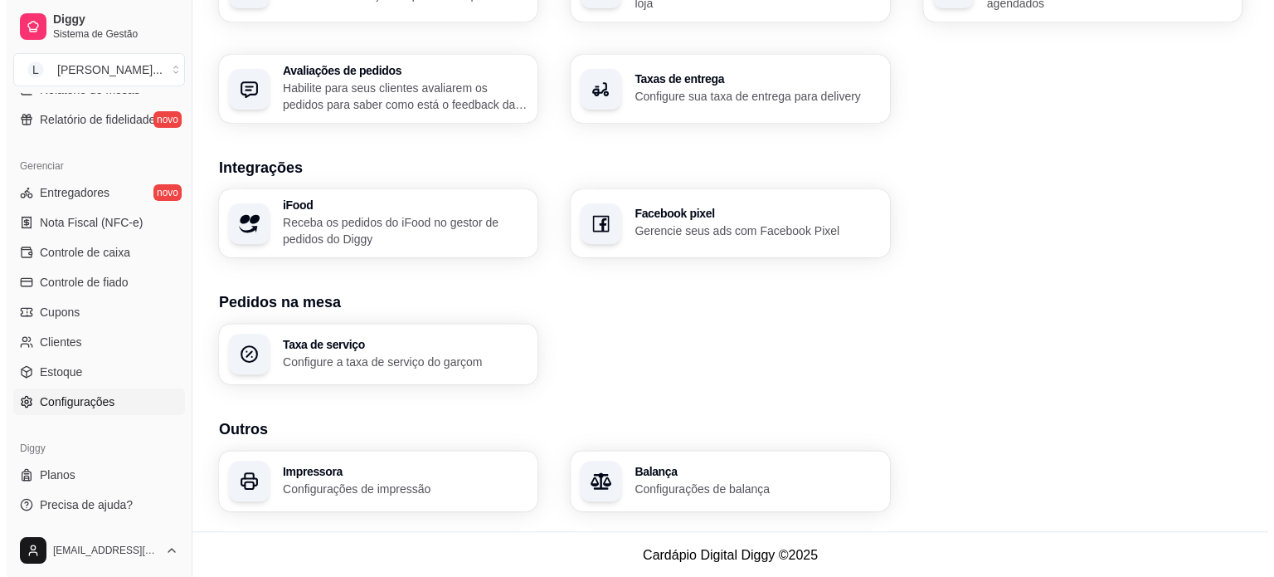
scroll to position [585, 0]
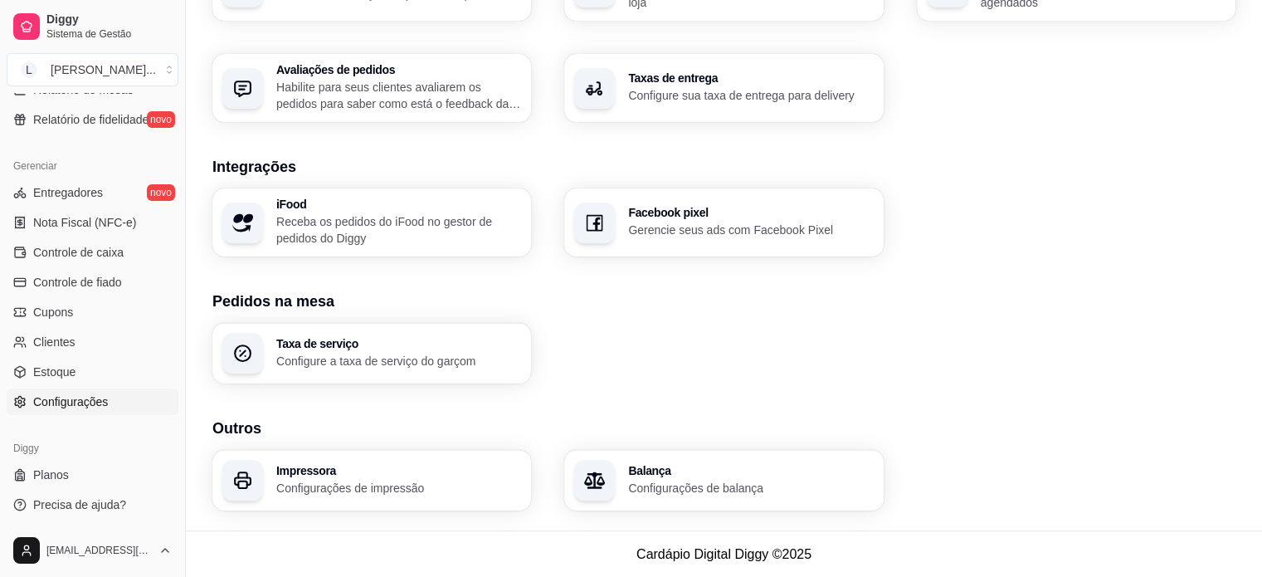
click at [455, 484] on p "Configurações de impressão" at bounding box center [398, 488] width 245 height 17
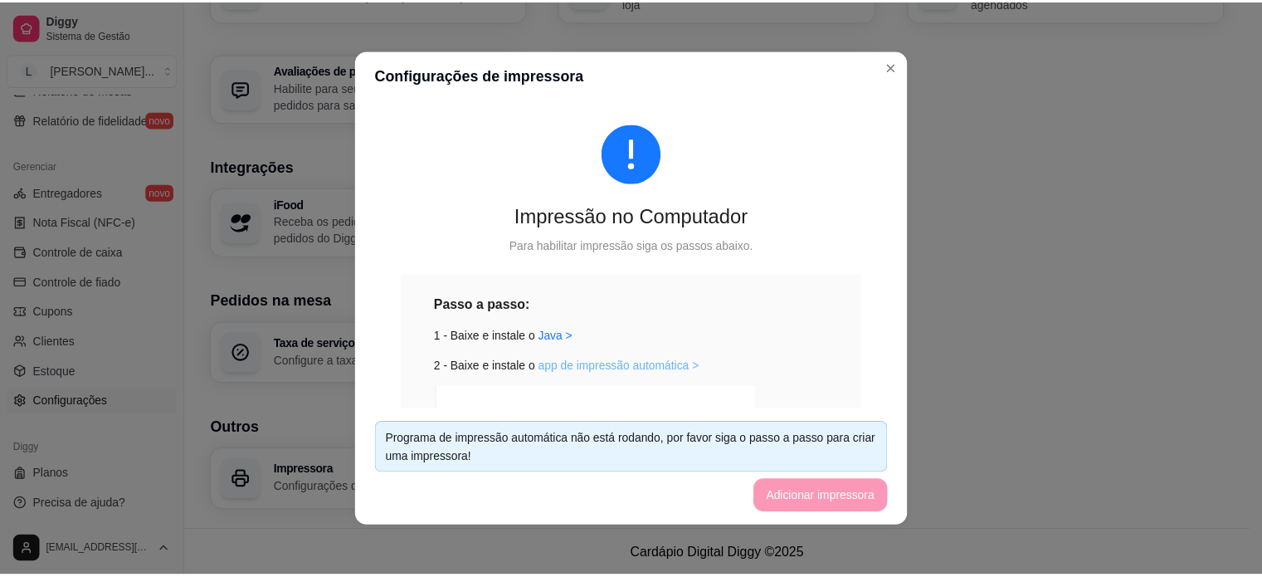
scroll to position [0, 0]
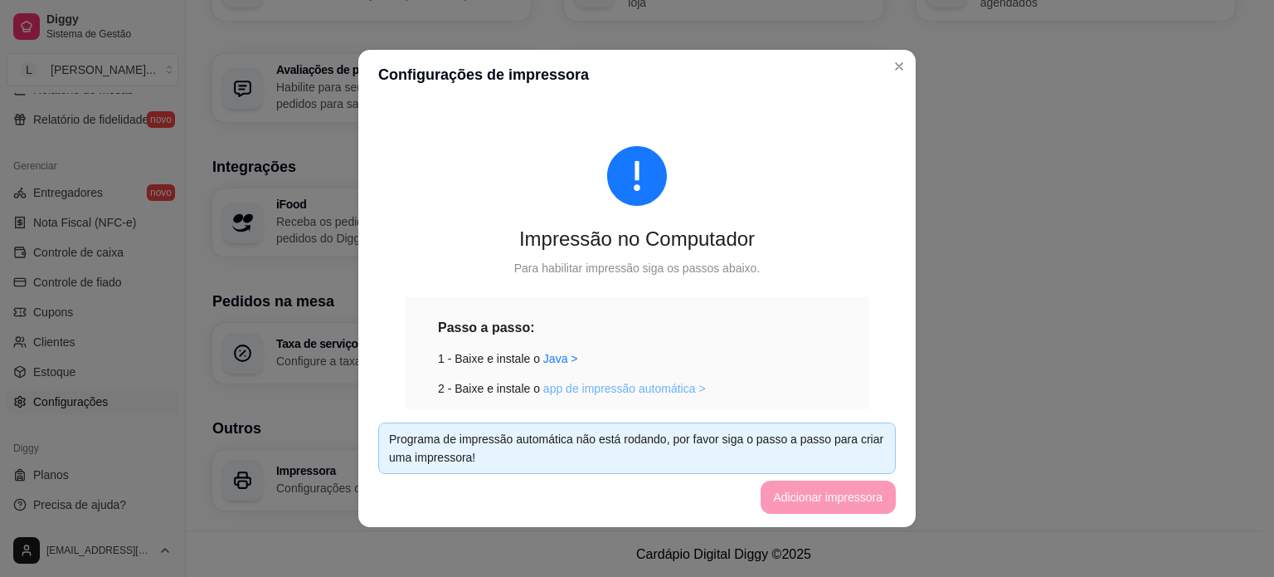
click at [615, 382] on link "app de impressão automática >" at bounding box center [624, 388] width 163 height 13
click at [543, 359] on link "Java >" at bounding box center [560, 358] width 35 height 13
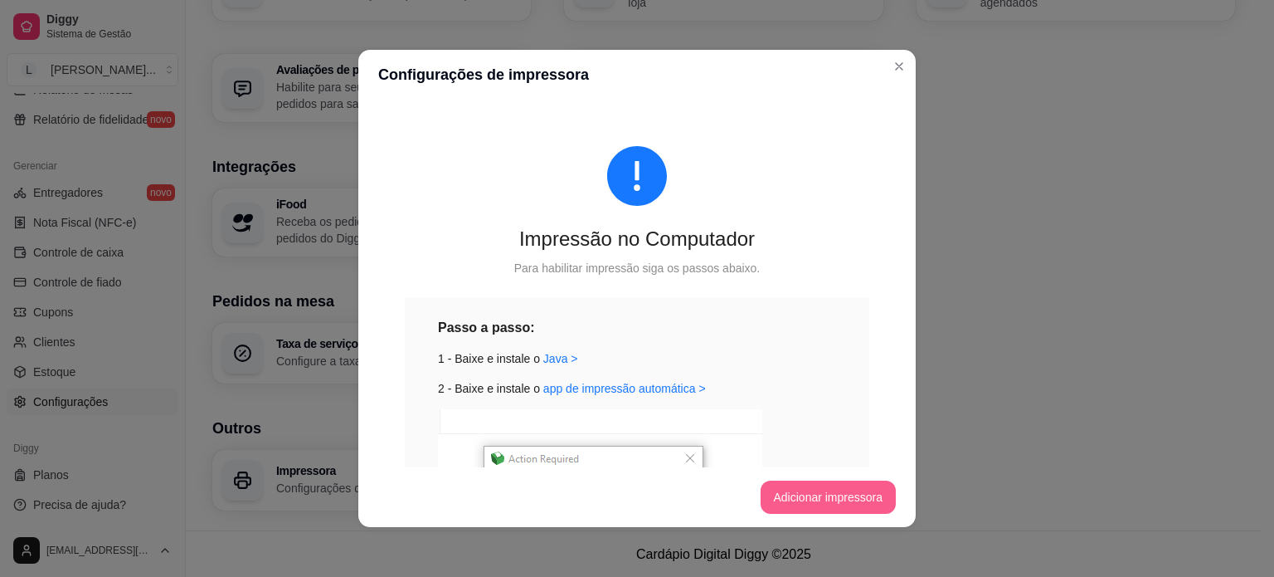
click at [811, 504] on button "Adicionar impressora" at bounding box center [829, 496] width 136 height 33
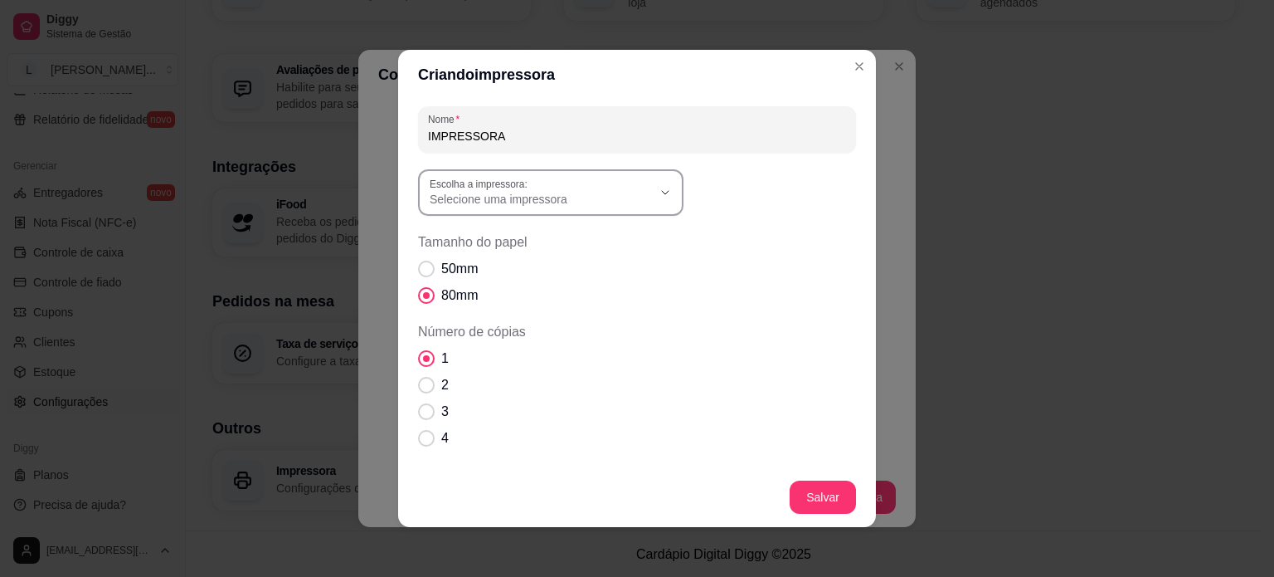
click at [570, 204] on span "Selecione uma impressora" at bounding box center [541, 199] width 222 height 17
click at [561, 377] on span "ELGIN i9(USB)" at bounding box center [536, 375] width 213 height 16
type input "ELGIN i9(USB)"
select select "ELGIN i9(USB)"
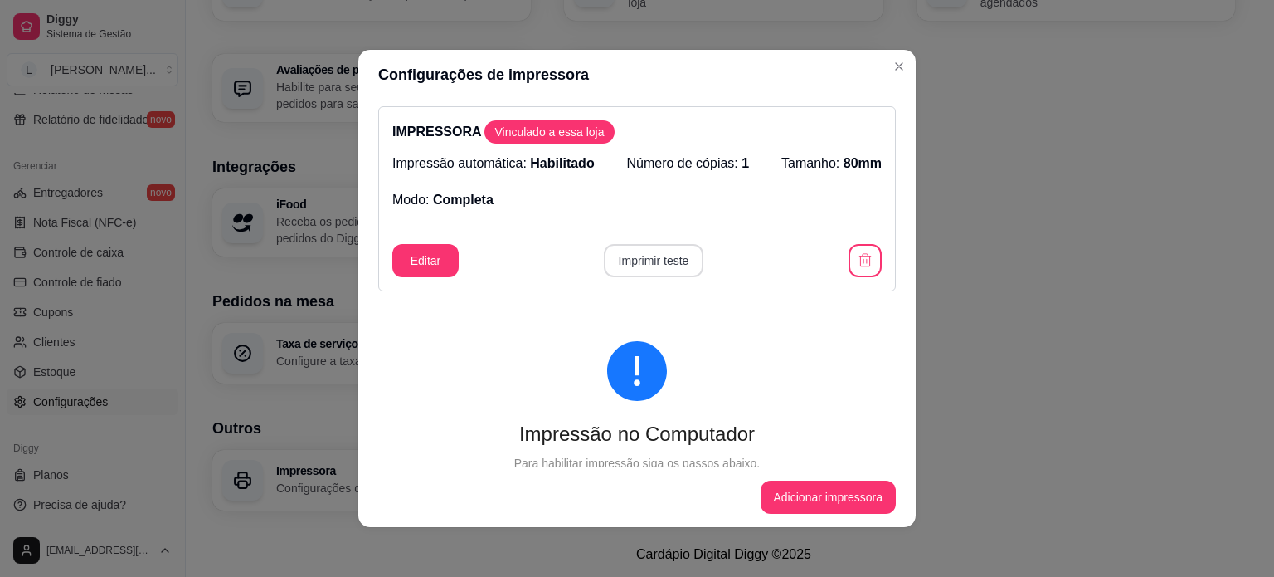
click at [660, 268] on button "Imprimir teste" at bounding box center [654, 260] width 100 height 33
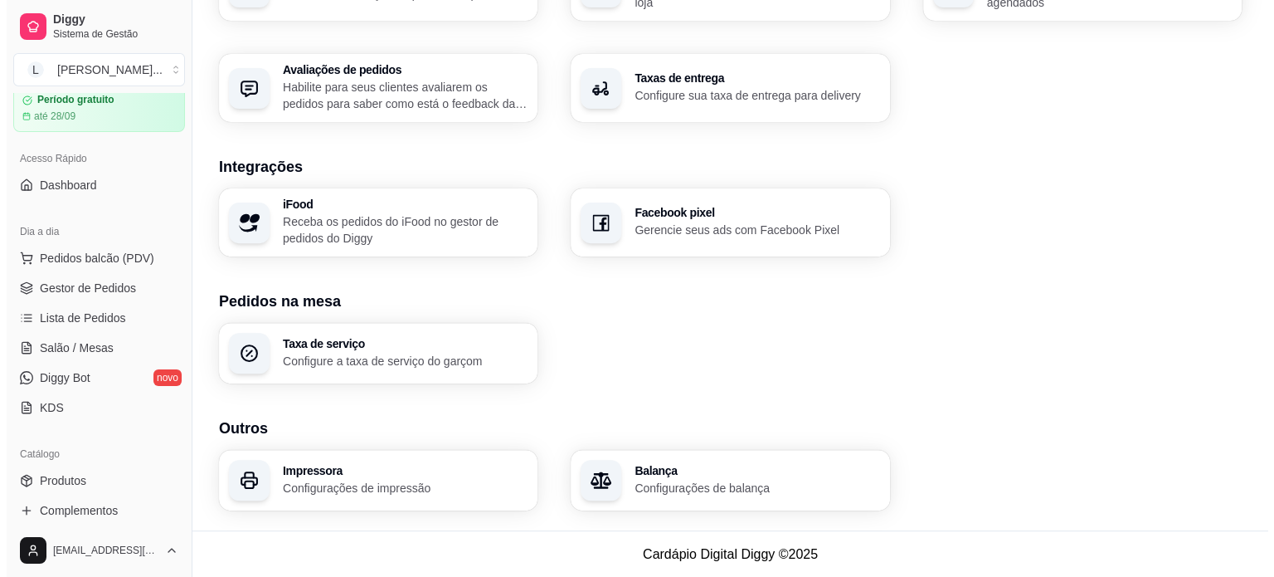
scroll to position [36, 0]
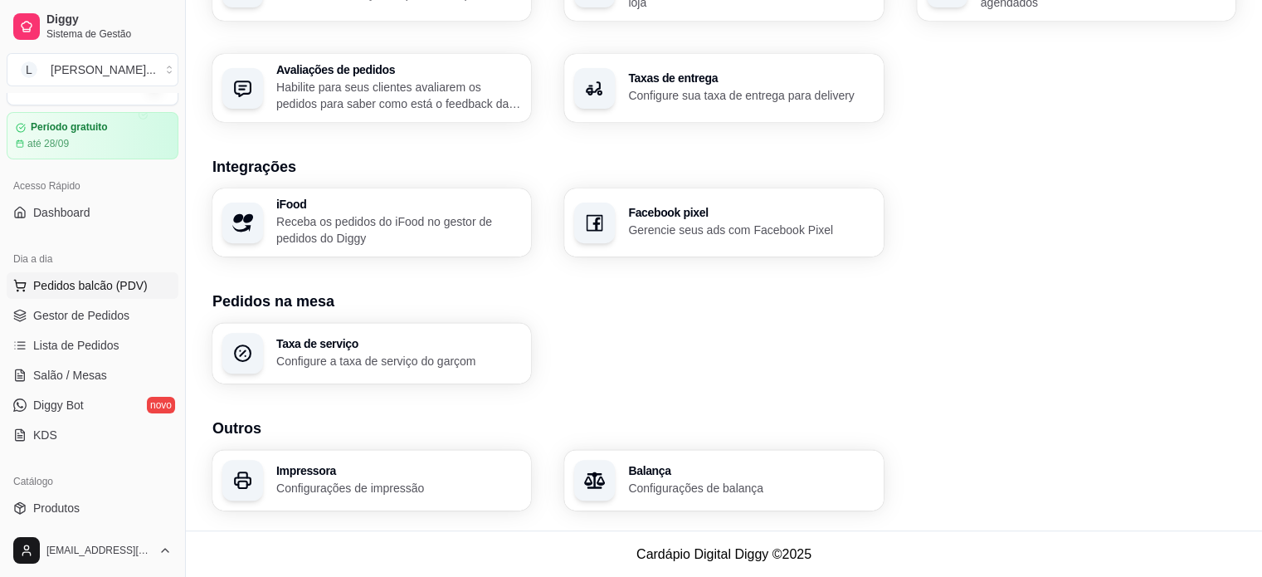
click at [60, 291] on span "Pedidos balcão (PDV)" at bounding box center [90, 285] width 114 height 17
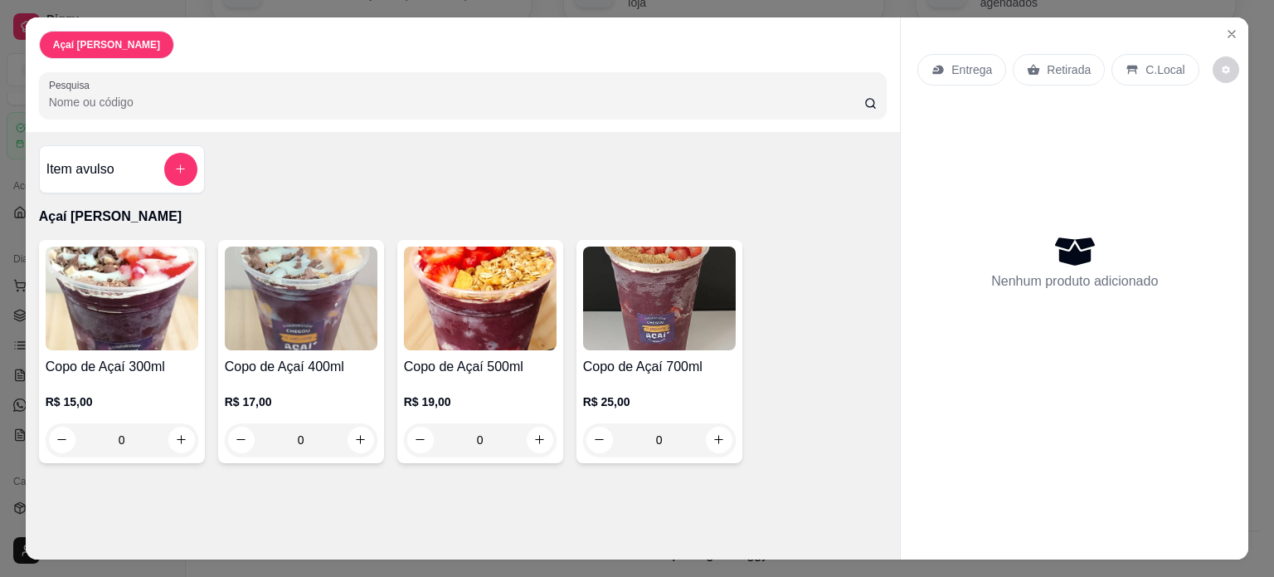
click at [306, 178] on div "Item avulso Açaí [PERSON_NAME] de Açaí 300ml R$ 15,00 0 Copo de Açaí 400ml R$ 1…" at bounding box center [463, 304] width 875 height 344
click at [486, 357] on h4 "Copo de Açaí 500ml" at bounding box center [480, 367] width 153 height 20
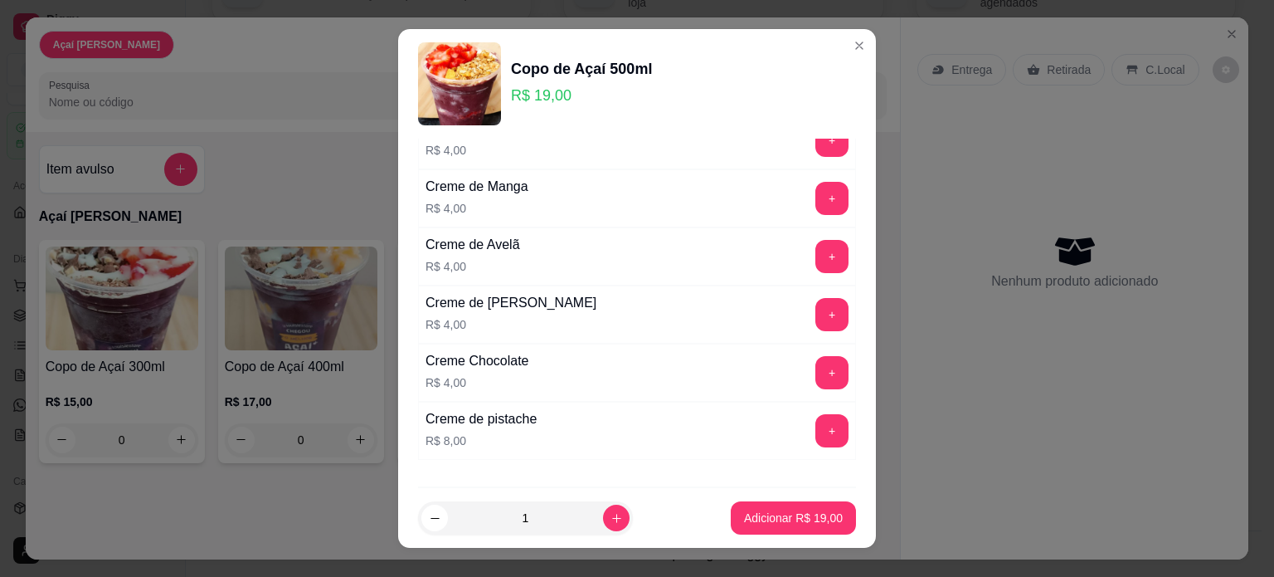
scroll to position [1411, 0]
click at [816, 307] on button "+" at bounding box center [832, 313] width 32 height 32
click at [816, 303] on button "+" at bounding box center [832, 313] width 33 height 33
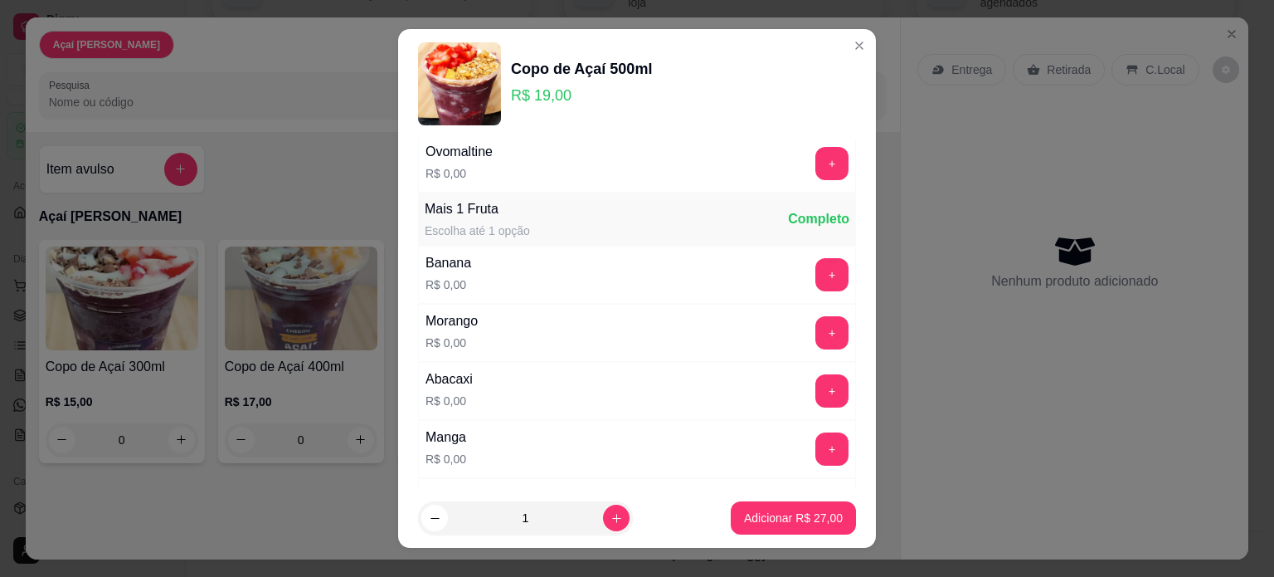
scroll to position [498, 0]
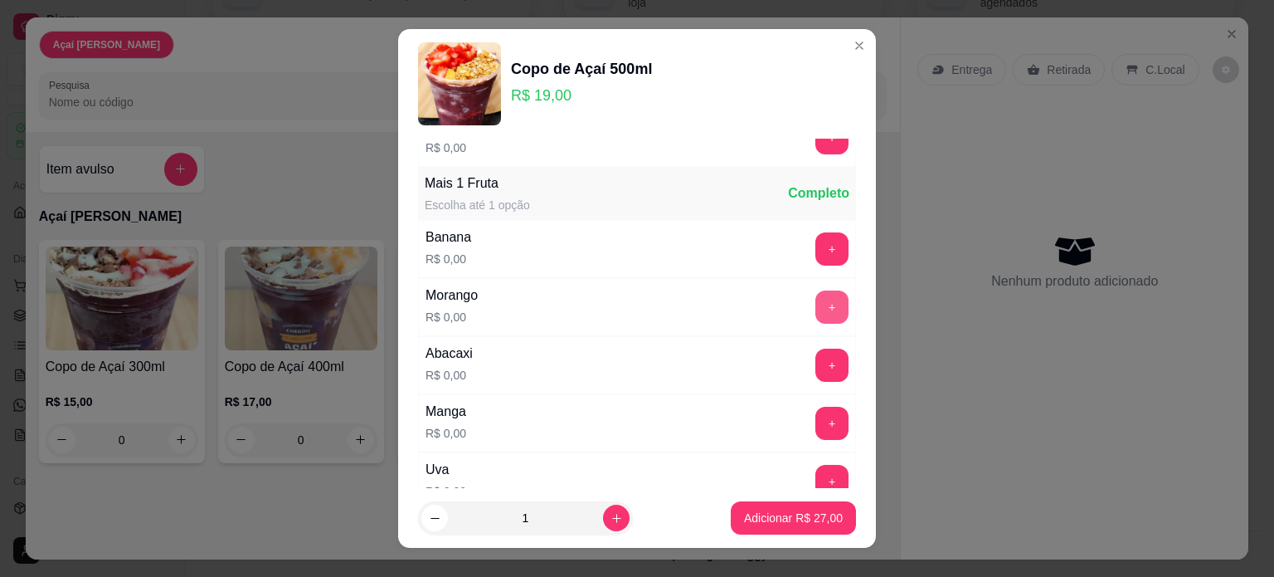
click at [816, 310] on button "+" at bounding box center [832, 306] width 33 height 33
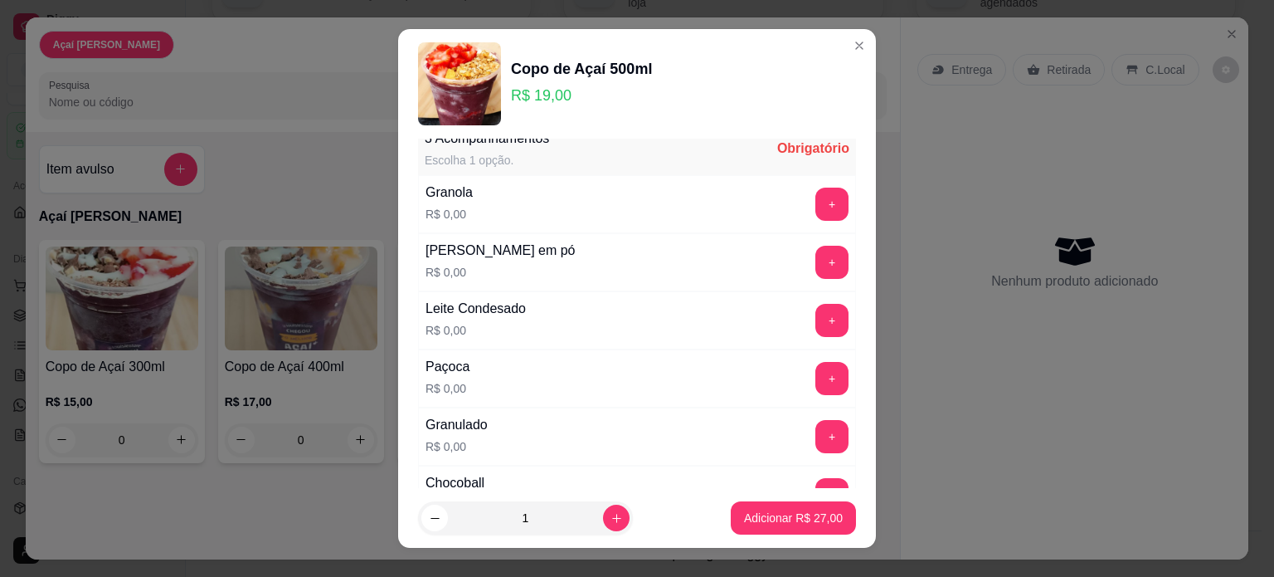
scroll to position [0, 0]
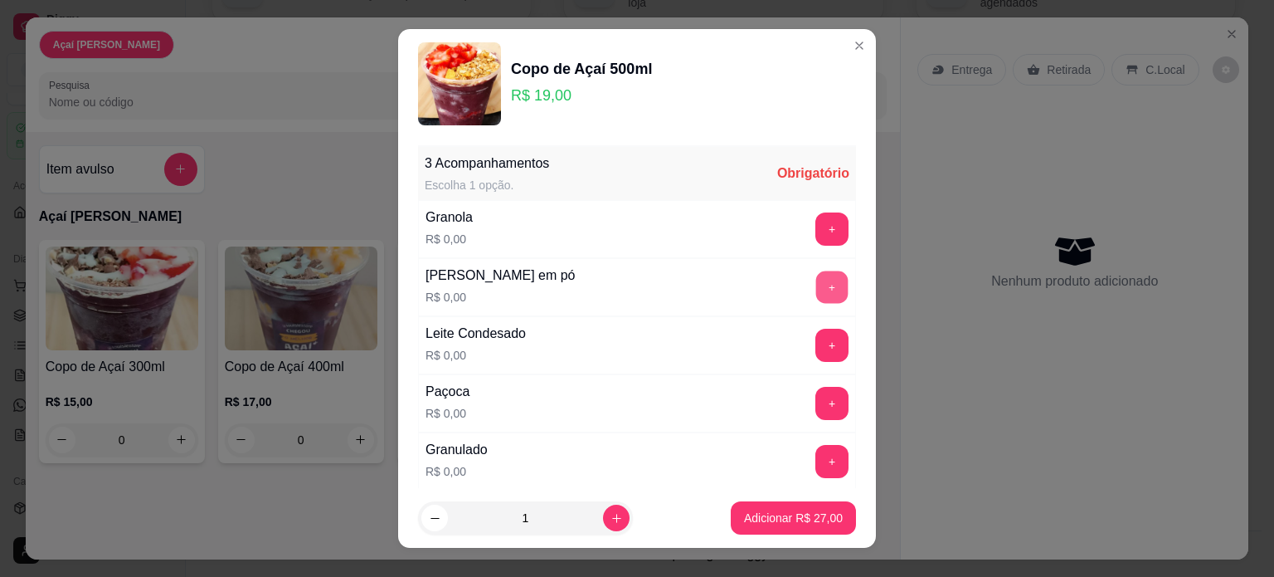
click at [816, 285] on button "+" at bounding box center [832, 286] width 32 height 32
click at [816, 347] on button "+" at bounding box center [832, 345] width 32 height 32
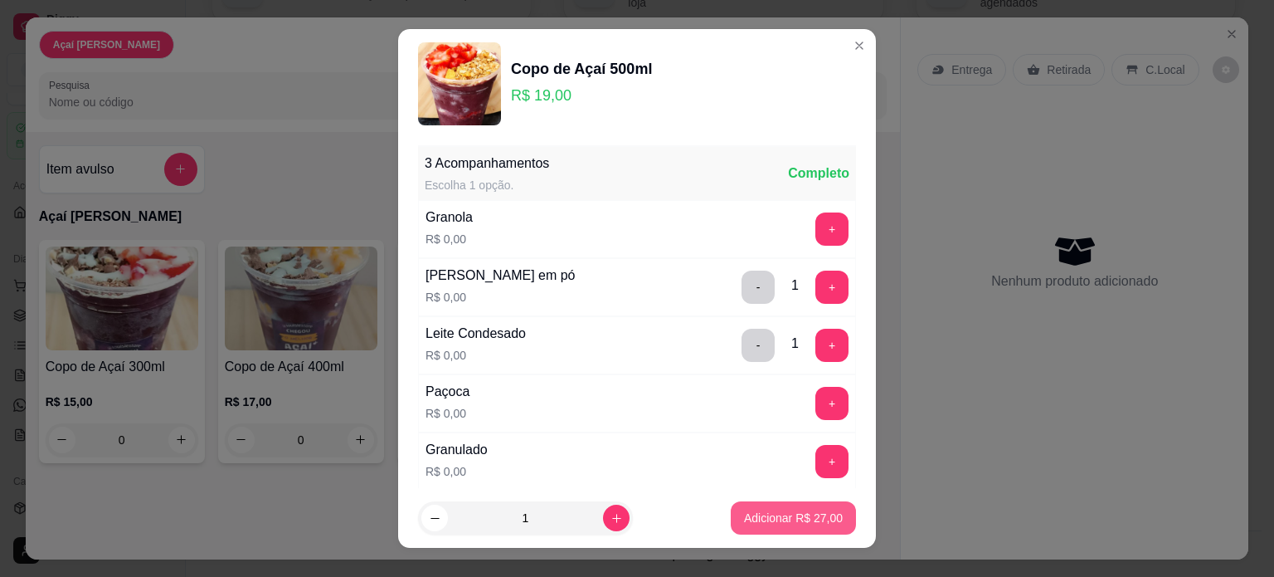
click at [750, 523] on p "Adicionar R$ 27,00" at bounding box center [793, 517] width 99 height 17
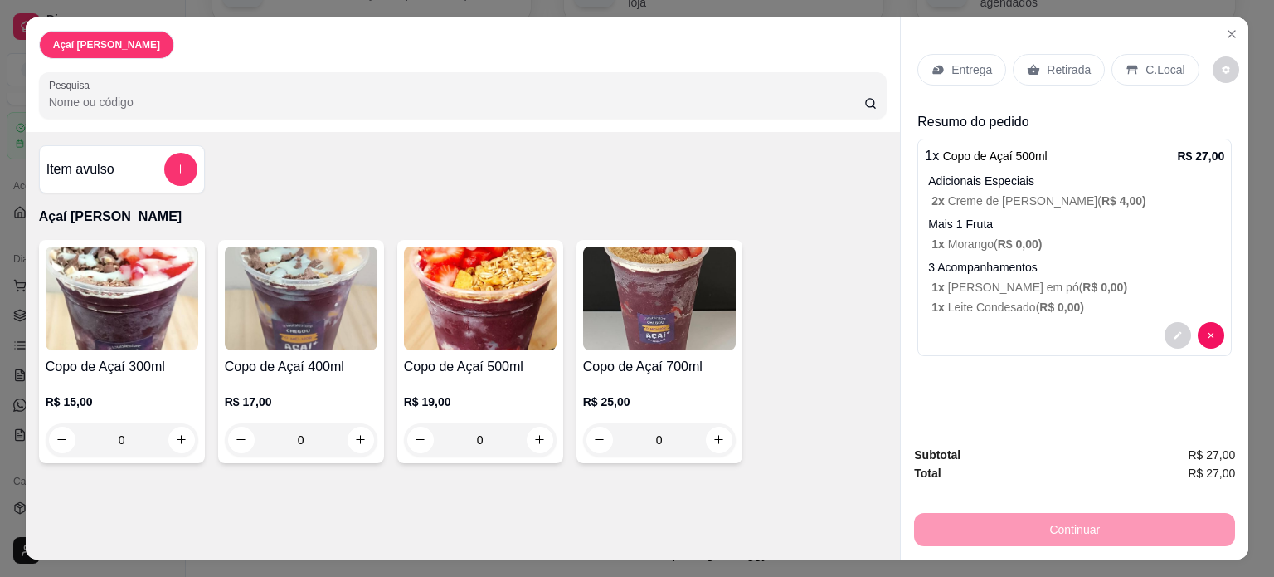
click at [1079, 510] on div "Continuar" at bounding box center [1074, 527] width 321 height 37
click at [1078, 515] on div "Continuar" at bounding box center [1074, 527] width 321 height 37
click at [1065, 61] on p "Retirada" at bounding box center [1069, 69] width 44 height 17
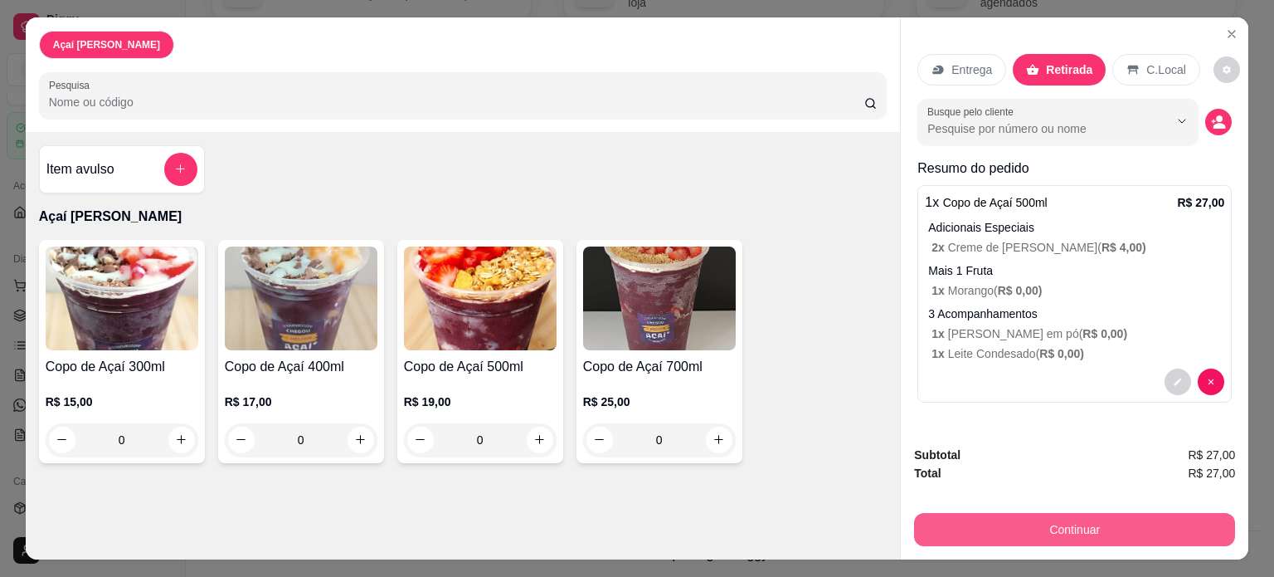
click at [1092, 523] on button "Continuar" at bounding box center [1074, 529] width 321 height 33
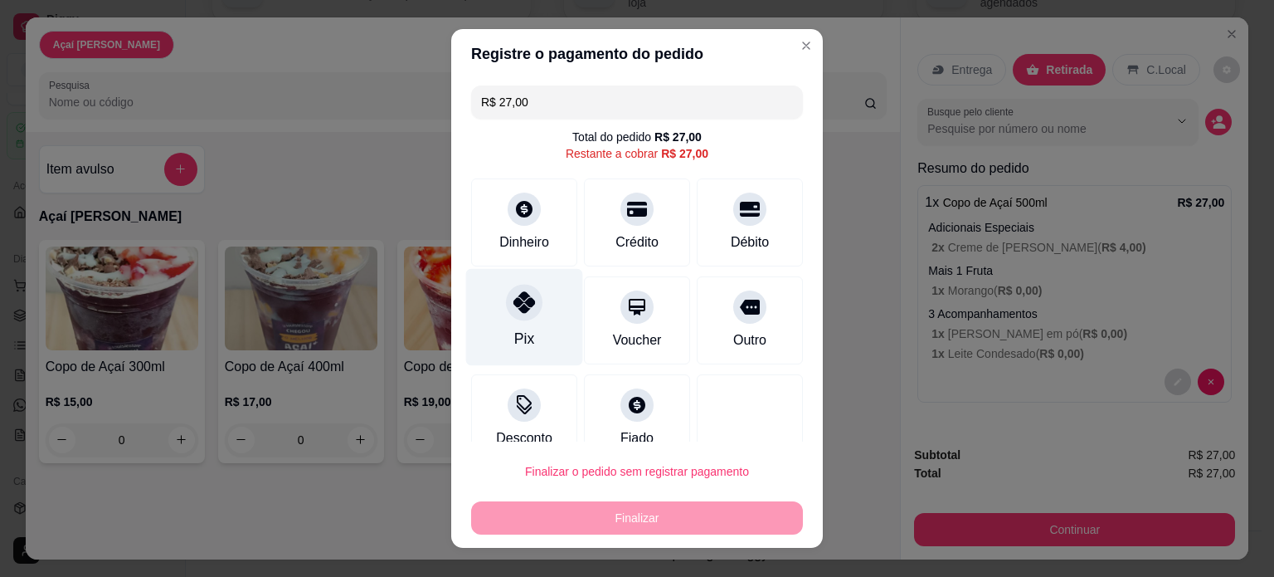
click at [534, 313] on div "Pix" at bounding box center [524, 316] width 117 height 97
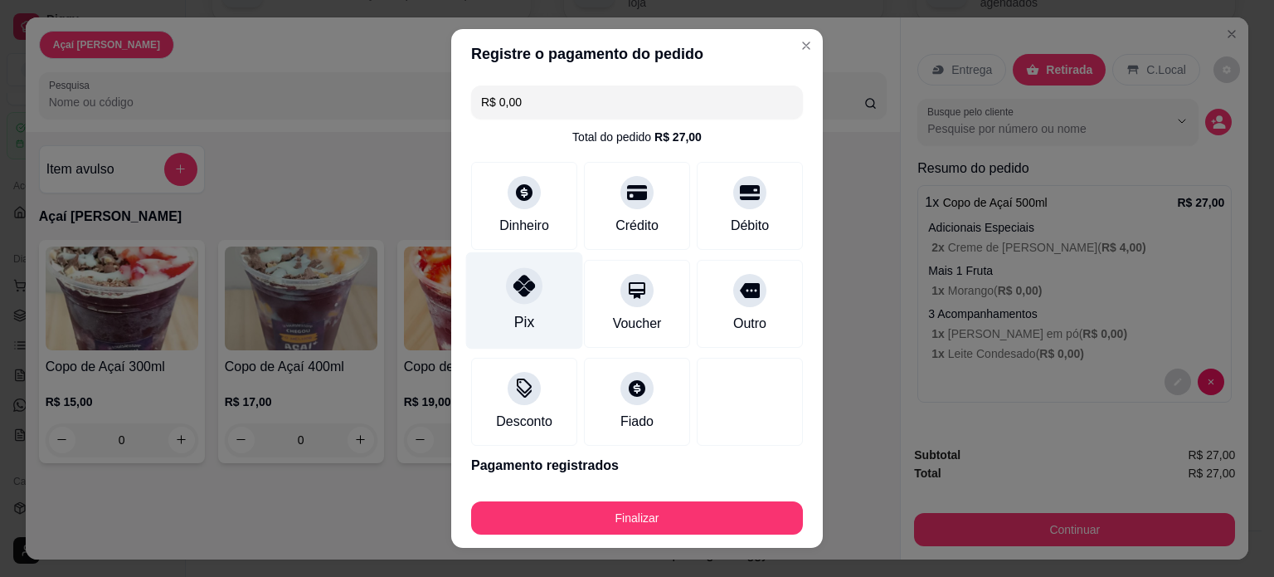
click at [514, 314] on div "Pix" at bounding box center [524, 322] width 20 height 22
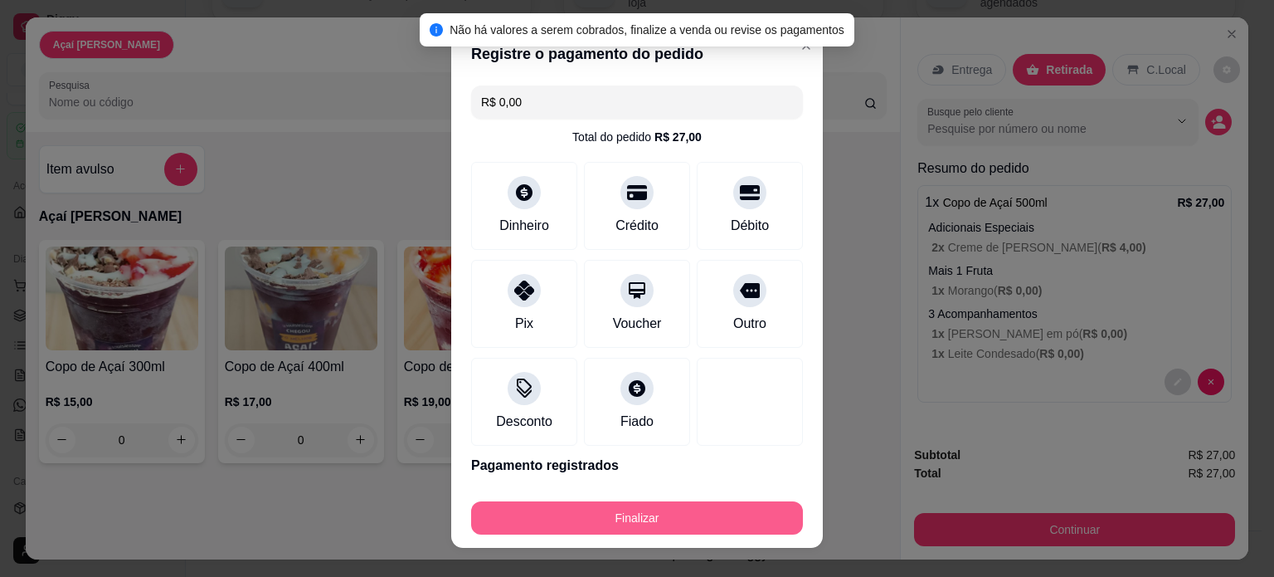
click at [628, 516] on button "Finalizar" at bounding box center [637, 517] width 332 height 33
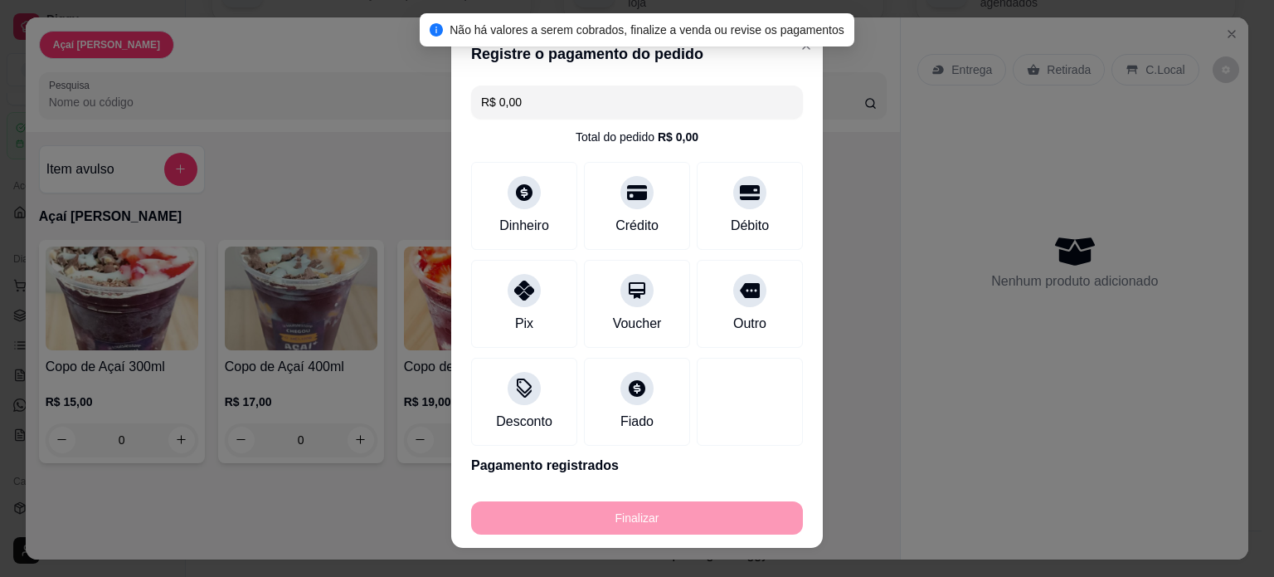
type input "-R$ 27,00"
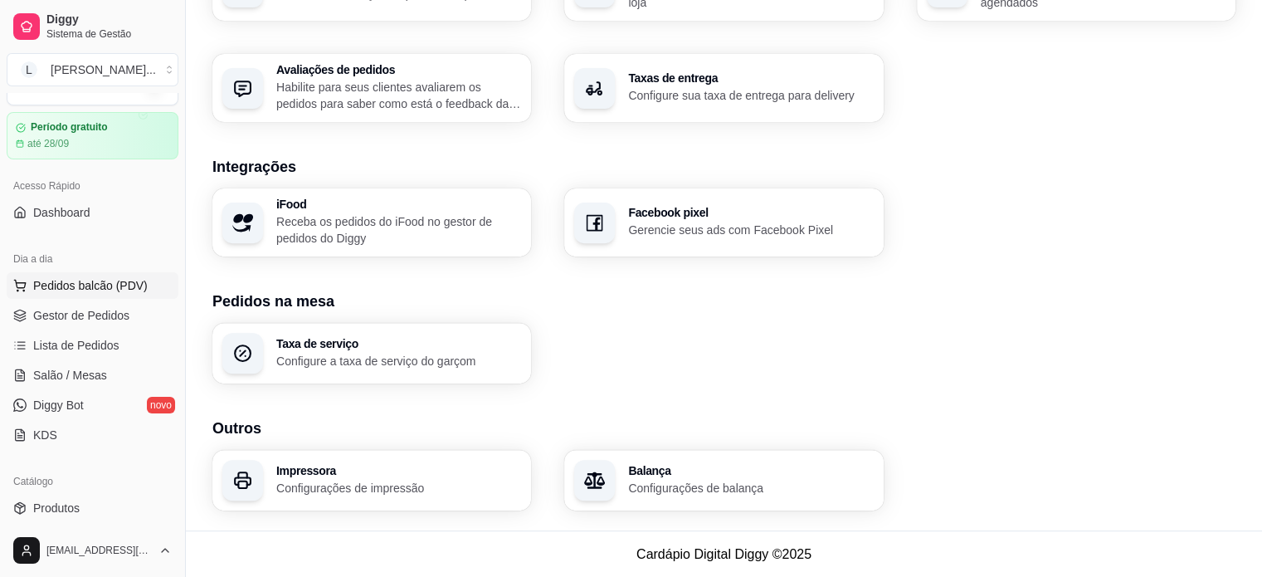
click at [113, 291] on span "Pedidos balcão (PDV)" at bounding box center [90, 285] width 114 height 17
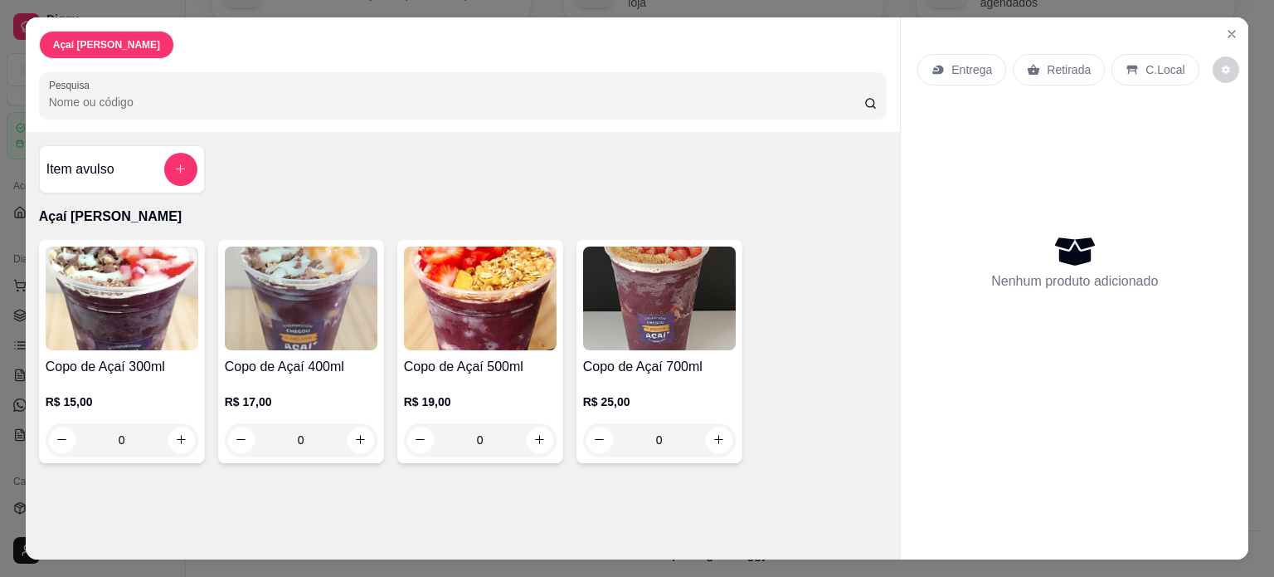
click at [507, 357] on h4 "Copo de Açaí 500ml" at bounding box center [480, 367] width 153 height 20
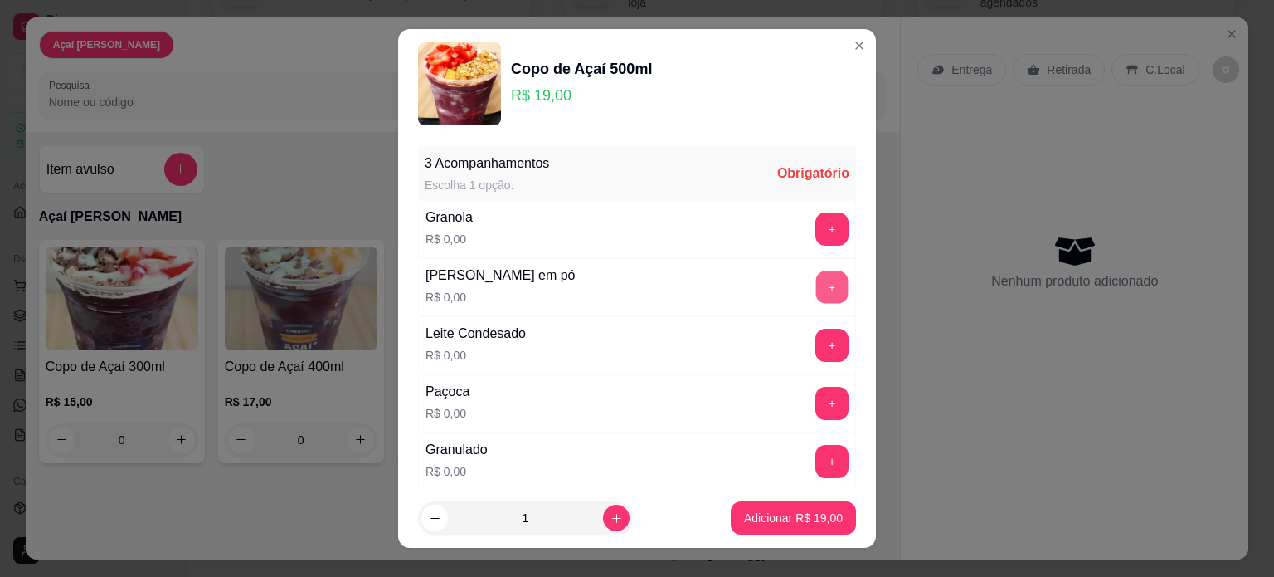
click at [816, 285] on button "+" at bounding box center [832, 286] width 32 height 32
click at [816, 343] on button "+" at bounding box center [832, 345] width 33 height 33
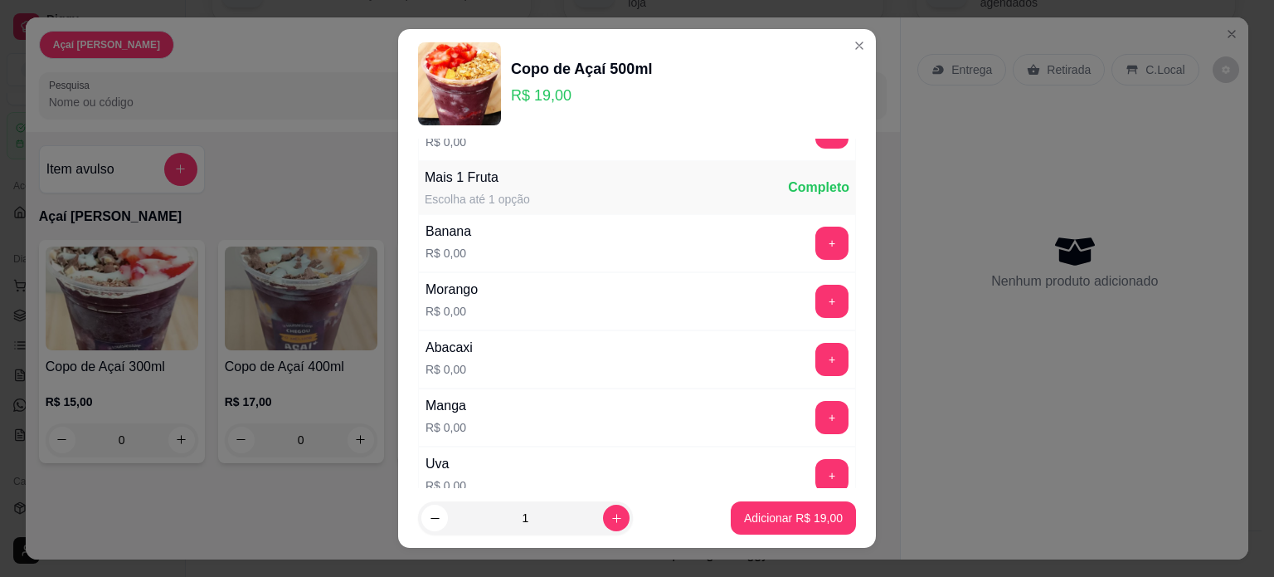
scroll to position [498, 0]
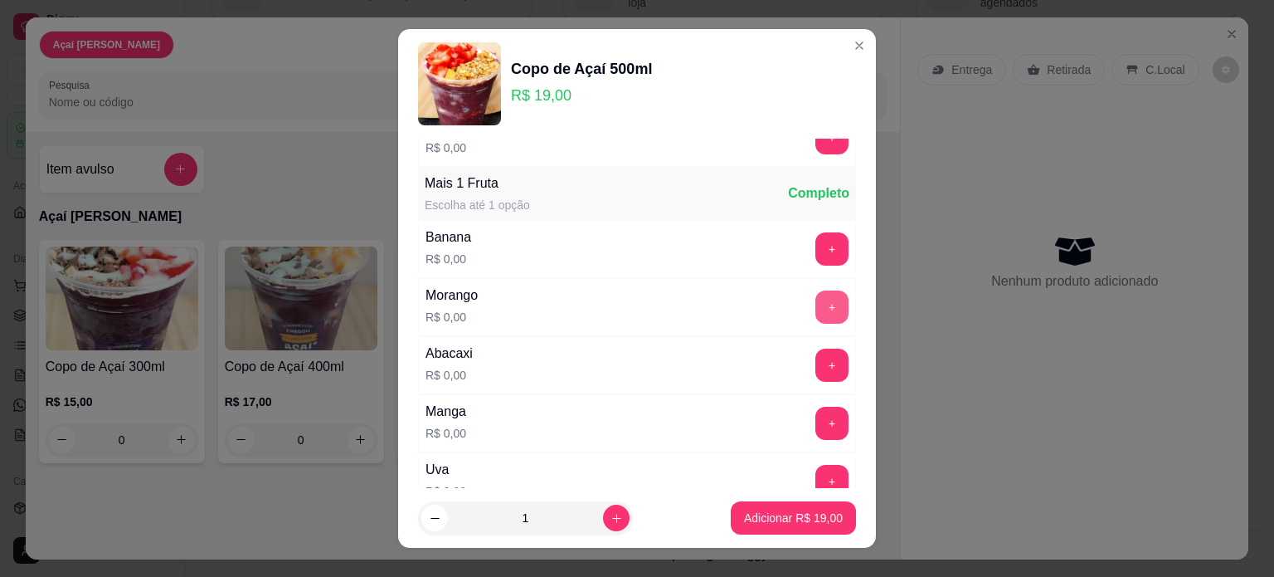
click at [816, 306] on button "+" at bounding box center [832, 306] width 33 height 33
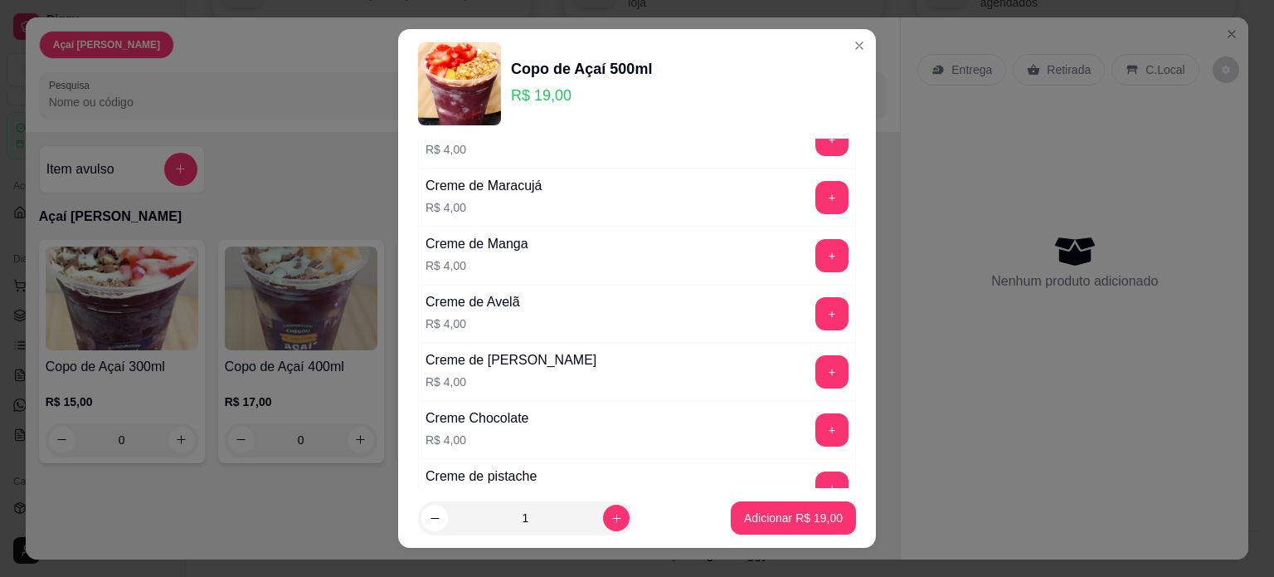
scroll to position [1411, 0]
click at [816, 309] on button "+" at bounding box center [832, 313] width 32 height 32
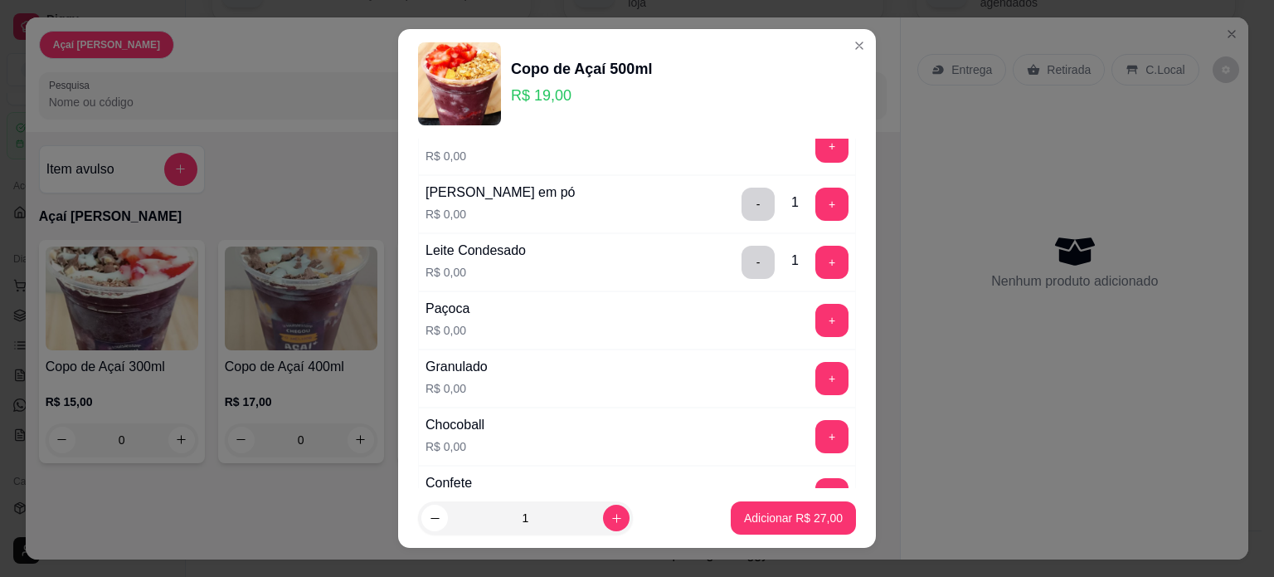
scroll to position [0, 0]
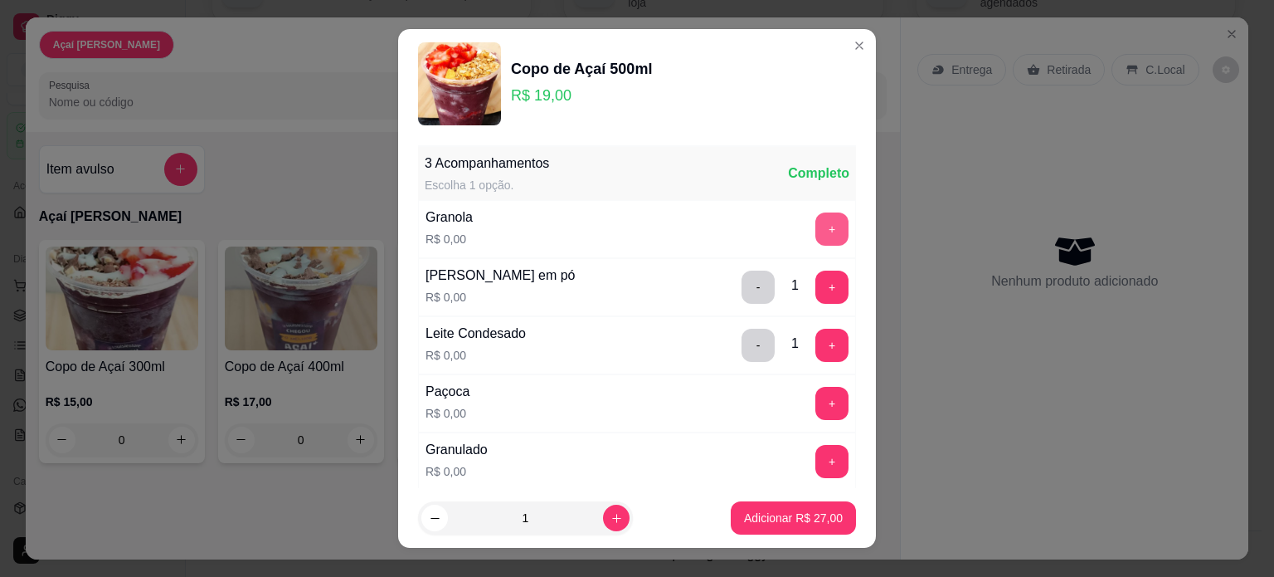
click at [816, 225] on button "+" at bounding box center [832, 228] width 33 height 33
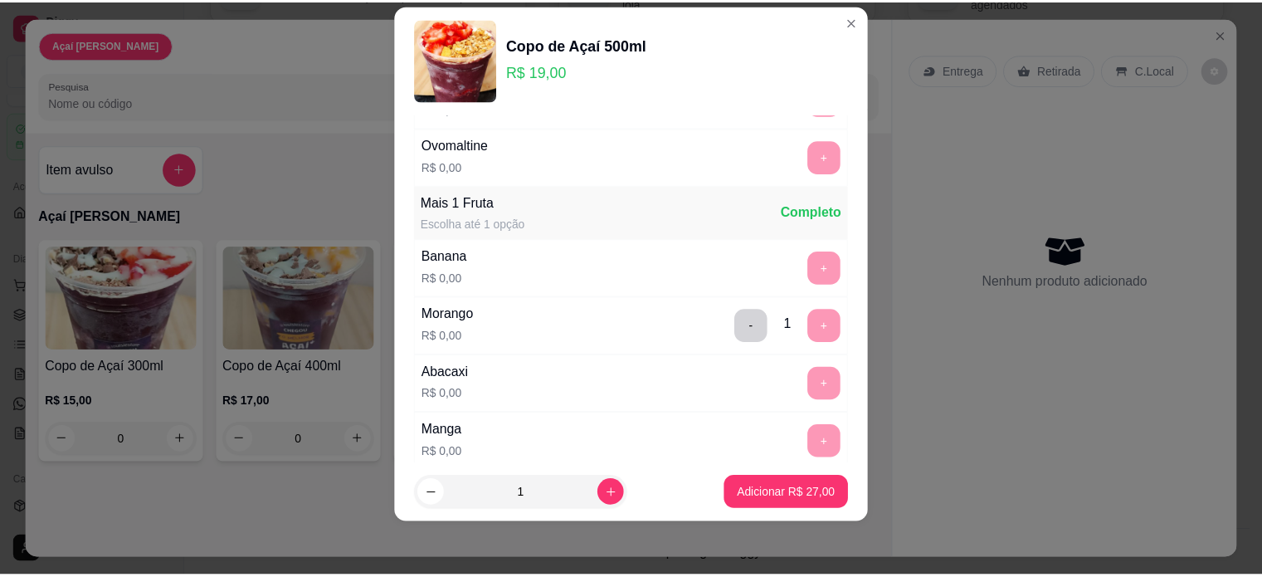
scroll to position [523, 0]
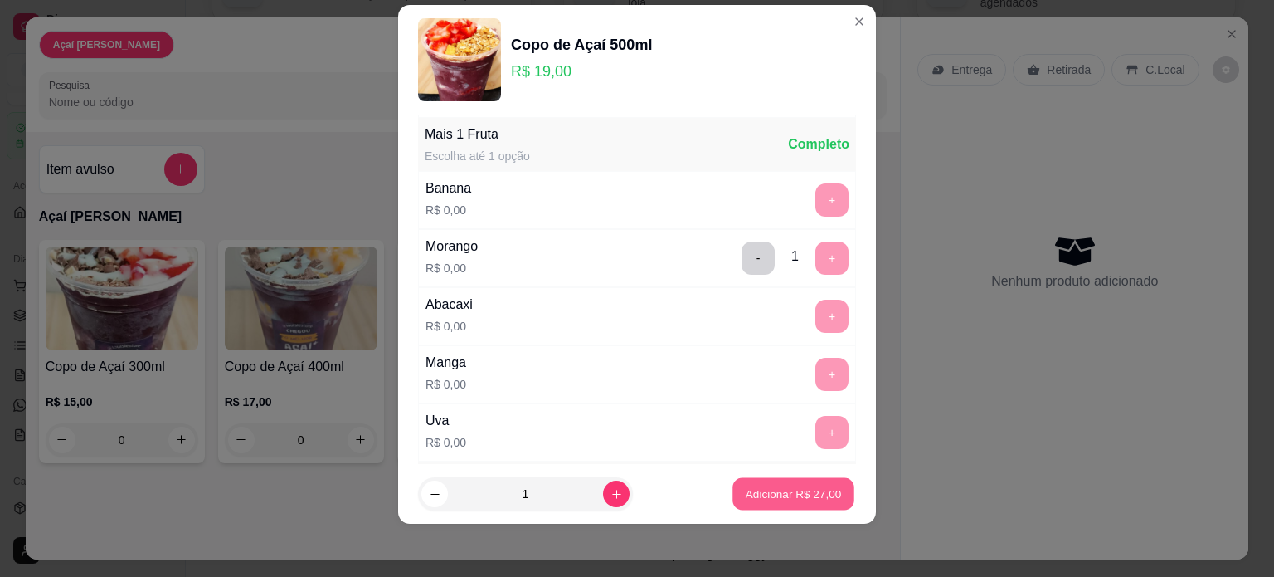
click at [767, 490] on p "Adicionar R$ 27,00" at bounding box center [794, 494] width 96 height 16
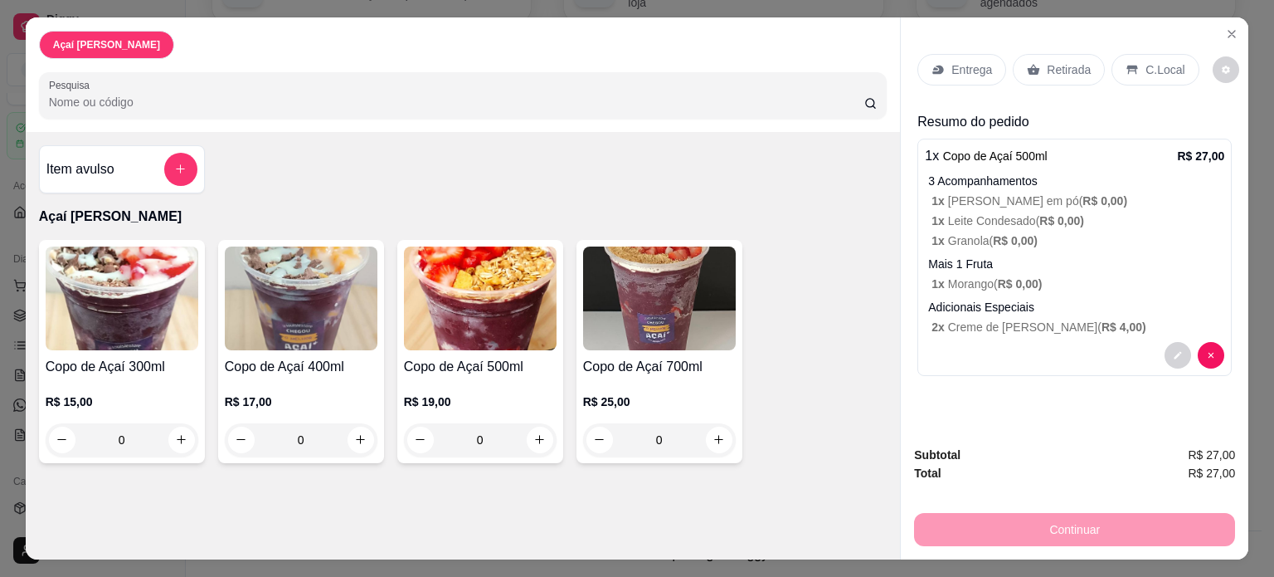
click at [1052, 66] on p "Retirada" at bounding box center [1069, 69] width 44 height 17
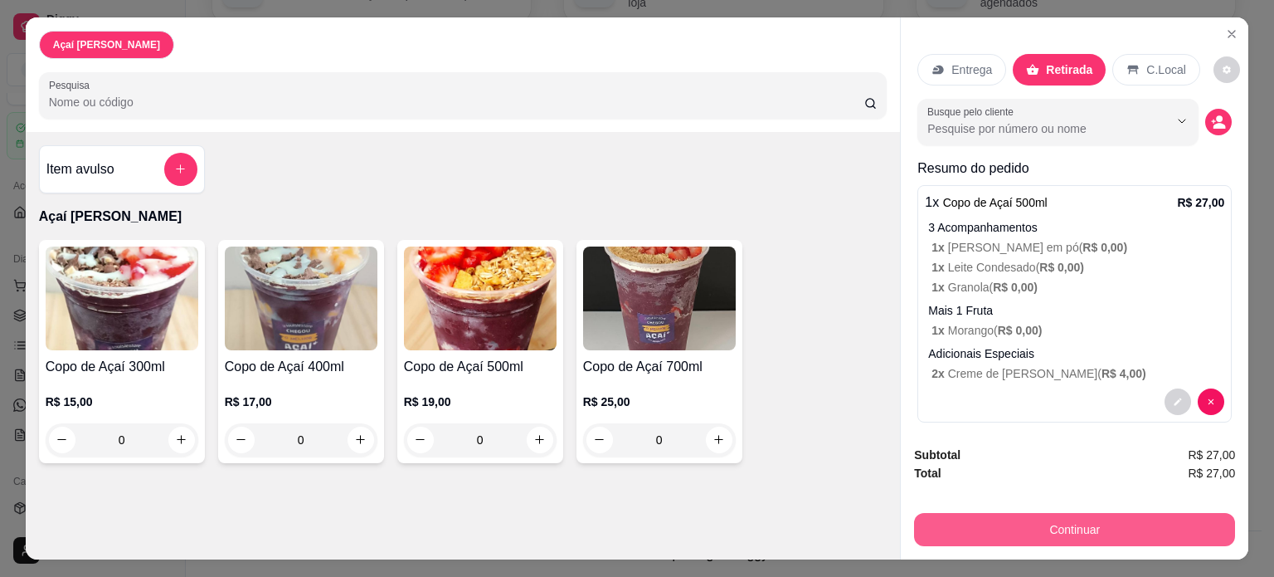
click at [1061, 521] on button "Continuar" at bounding box center [1074, 529] width 321 height 33
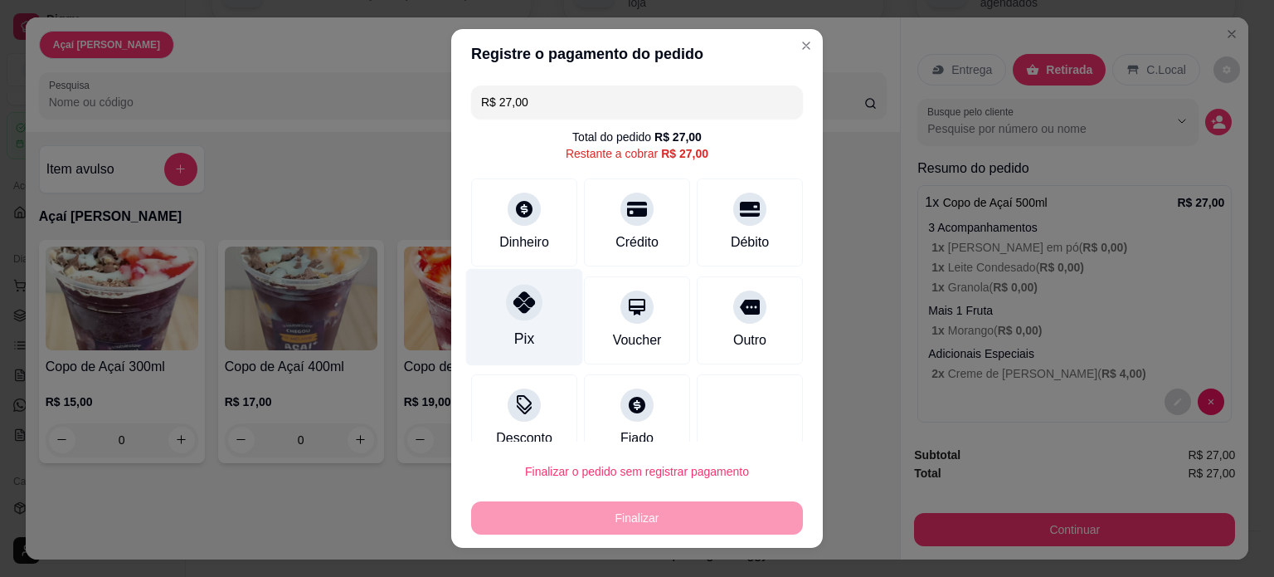
click at [537, 311] on div "Pix" at bounding box center [524, 316] width 117 height 97
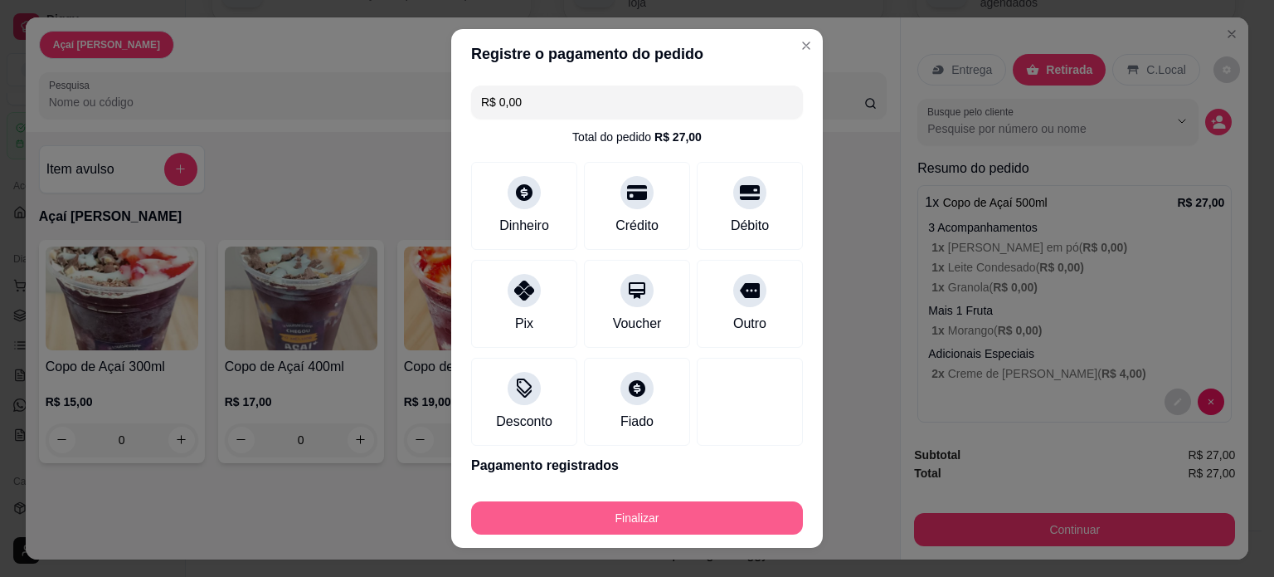
click at [616, 518] on button "Finalizar" at bounding box center [637, 517] width 332 height 33
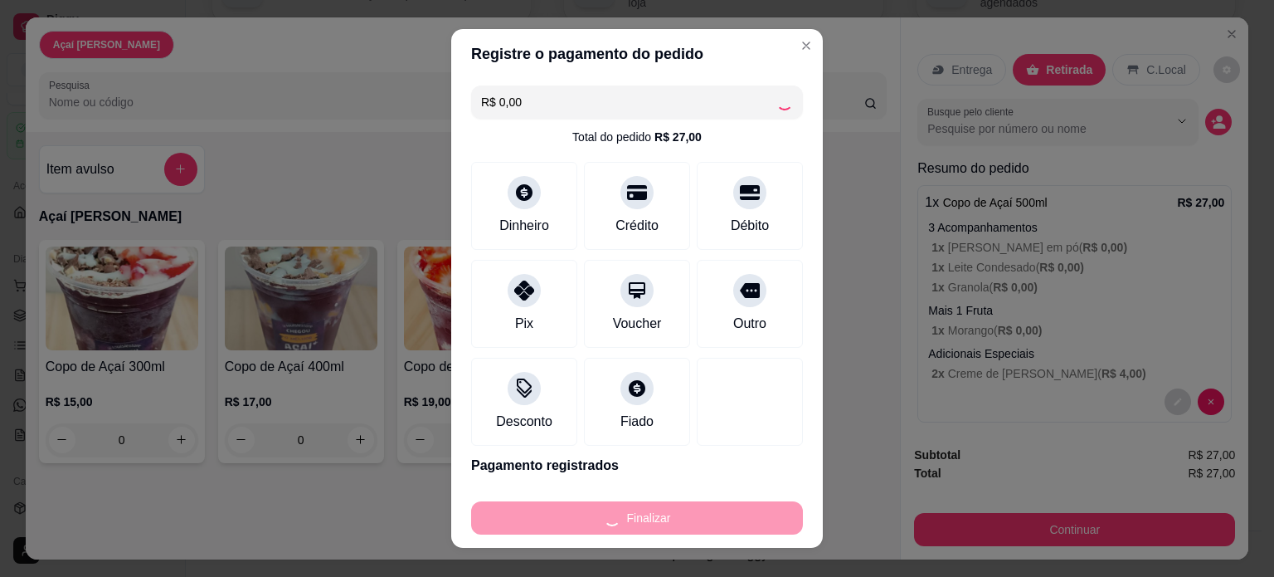
type input "-R$ 27,00"
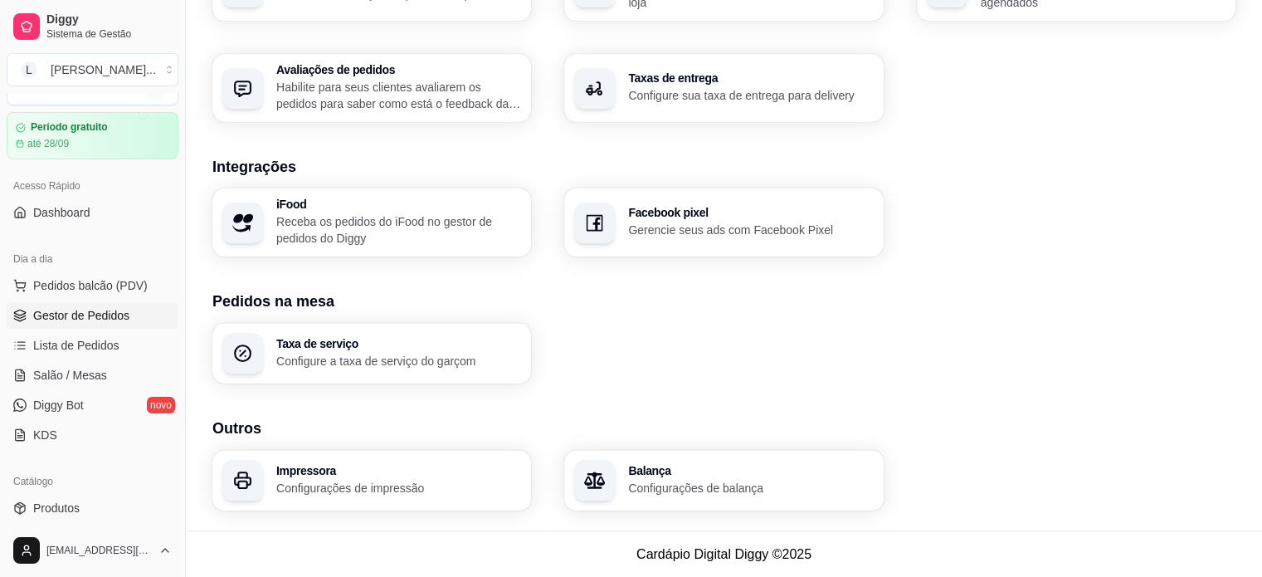
click at [103, 314] on span "Gestor de Pedidos" at bounding box center [81, 315] width 96 height 17
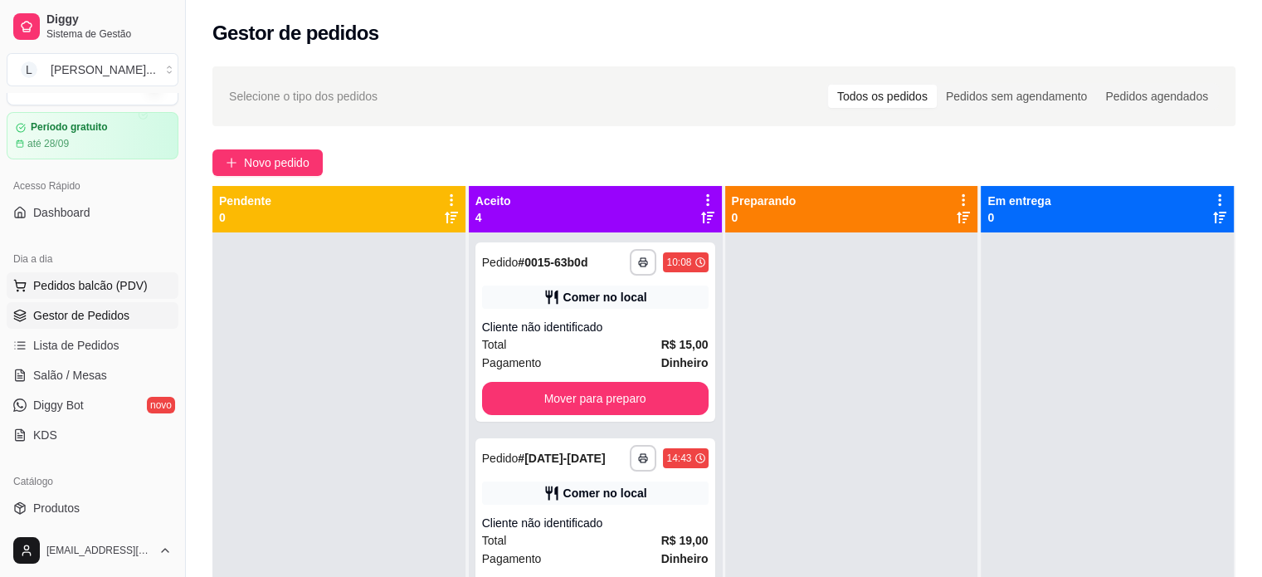
click at [86, 288] on span "Pedidos balcão (PDV)" at bounding box center [90, 285] width 114 height 17
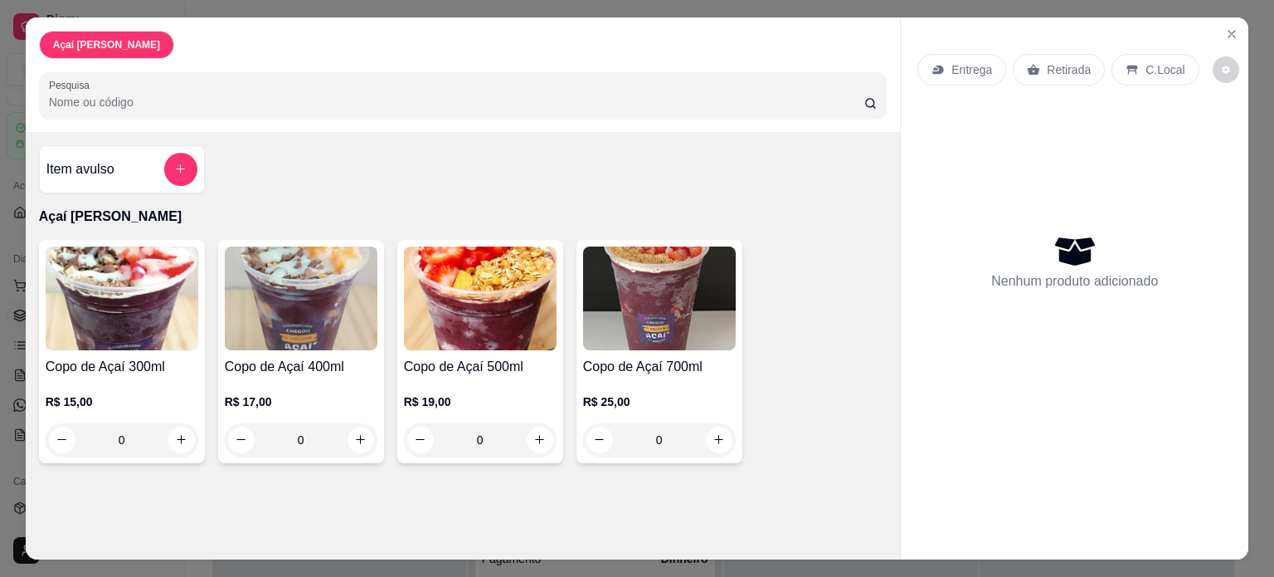
click at [463, 329] on img at bounding box center [480, 298] width 153 height 104
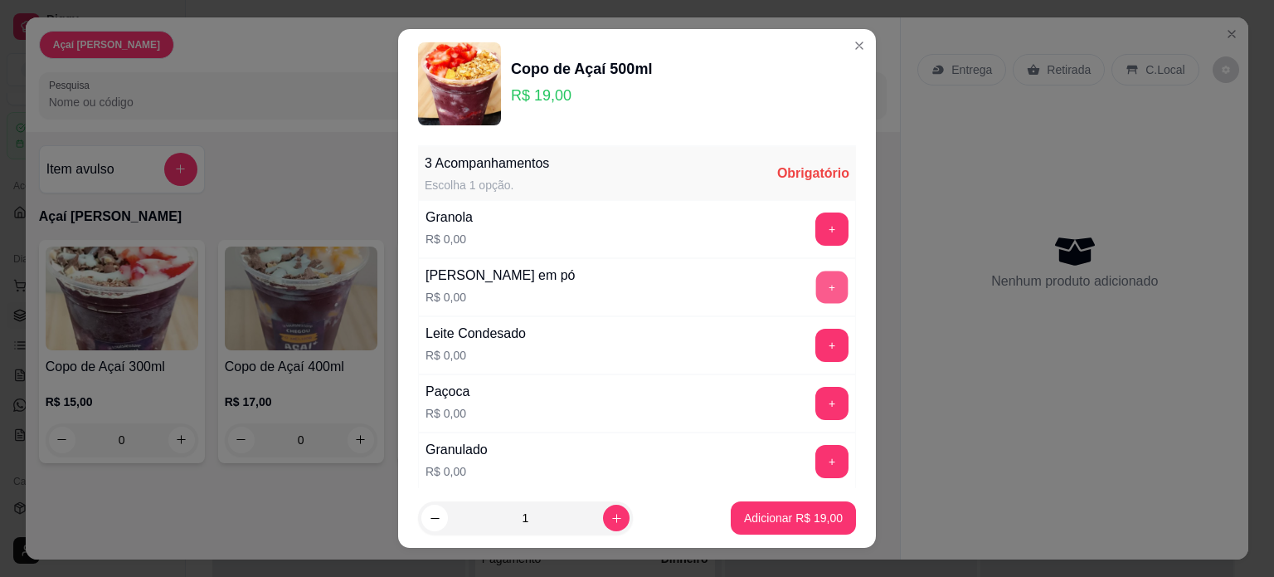
click at [816, 282] on button "+" at bounding box center [832, 286] width 32 height 32
click at [816, 331] on button "+" at bounding box center [832, 345] width 33 height 33
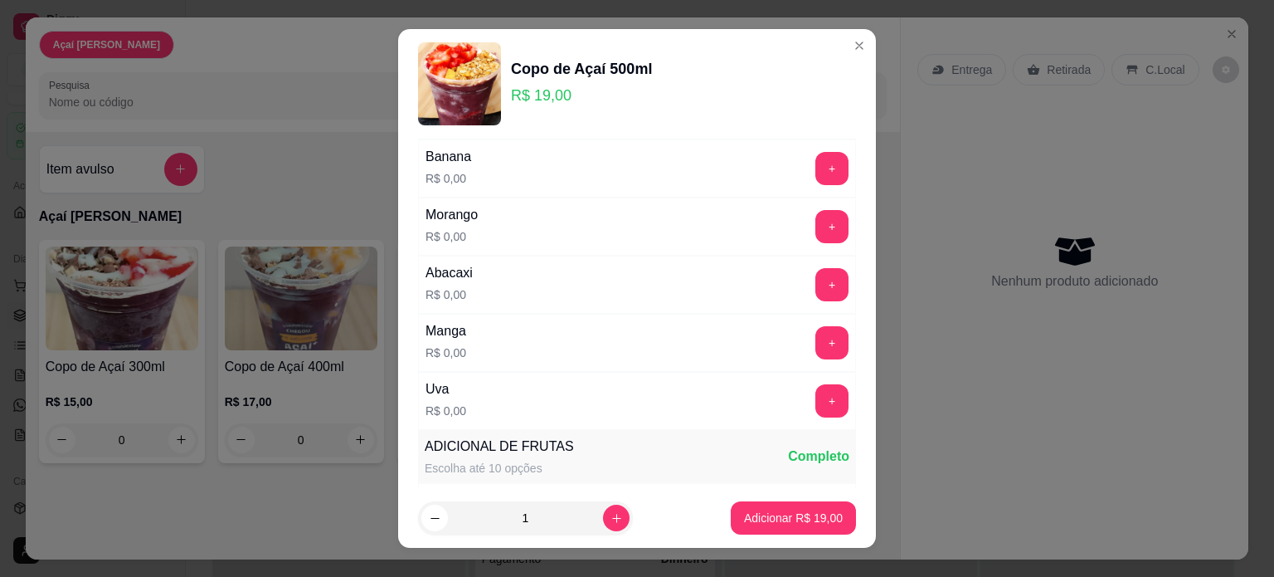
scroll to position [581, 0]
click at [816, 222] on button "+" at bounding box center [832, 223] width 32 height 32
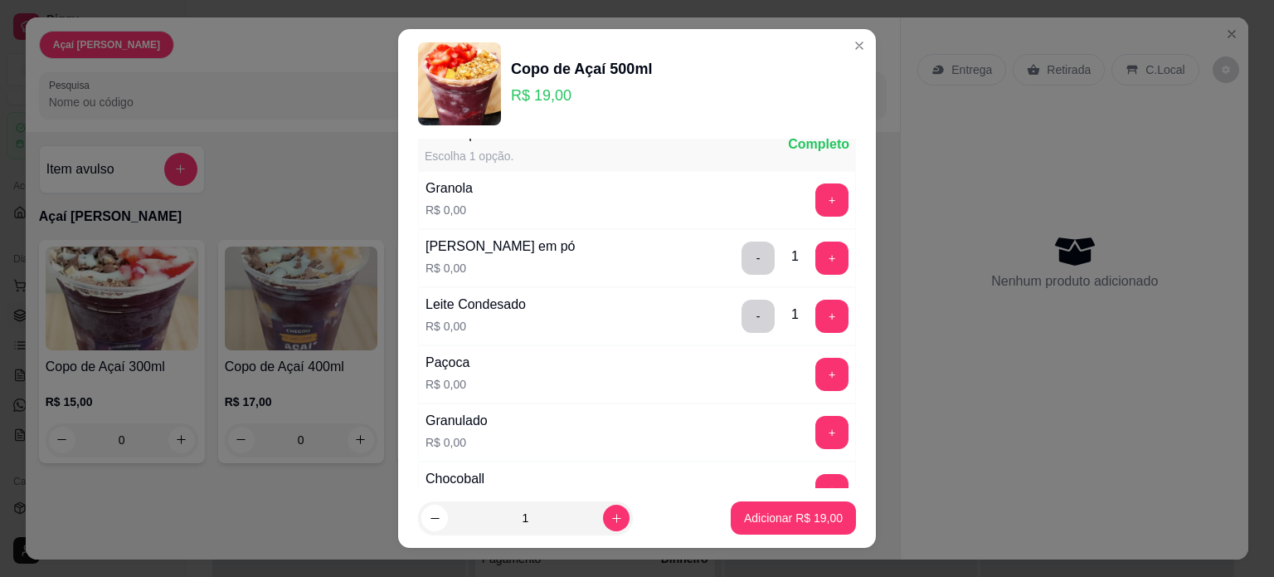
scroll to position [0, 0]
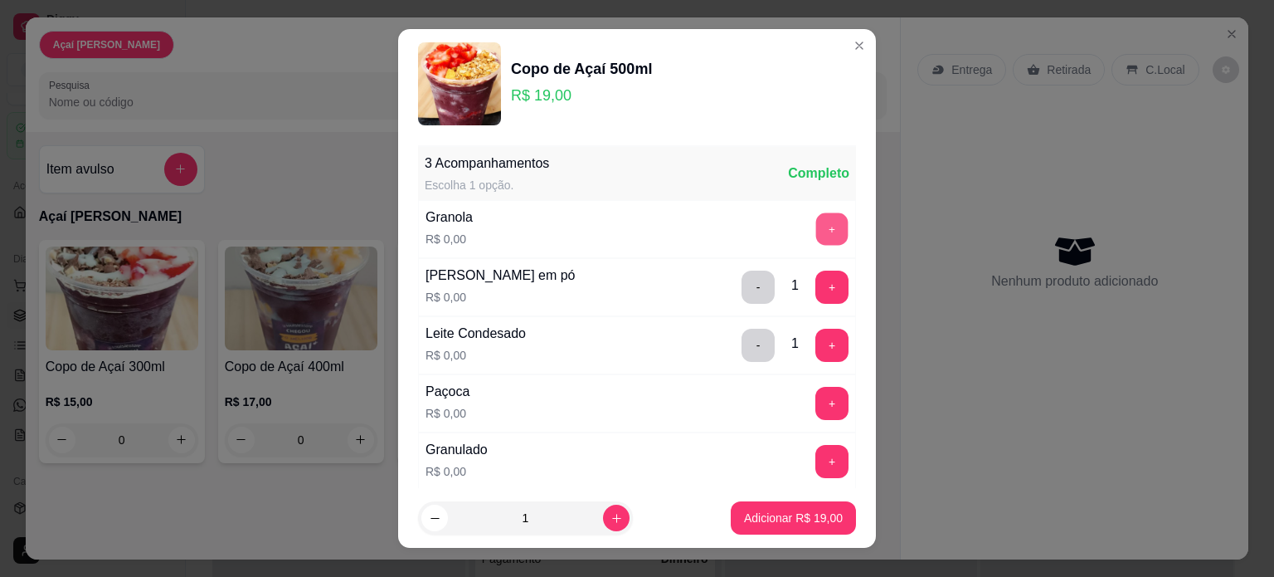
click at [816, 236] on button "+" at bounding box center [832, 228] width 32 height 32
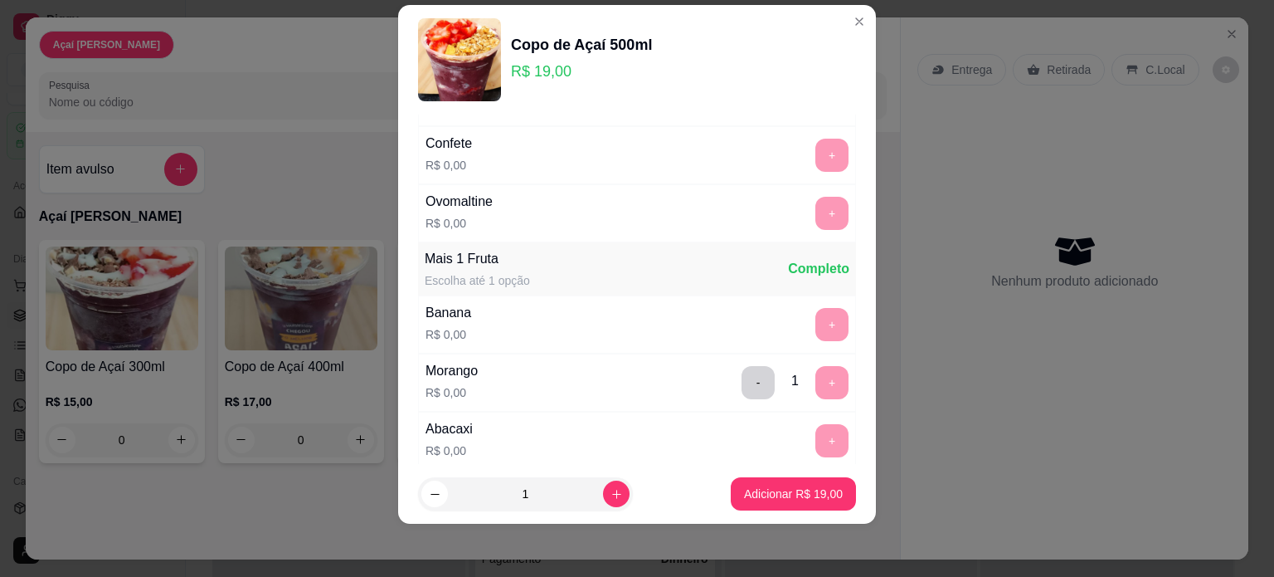
scroll to position [334, 0]
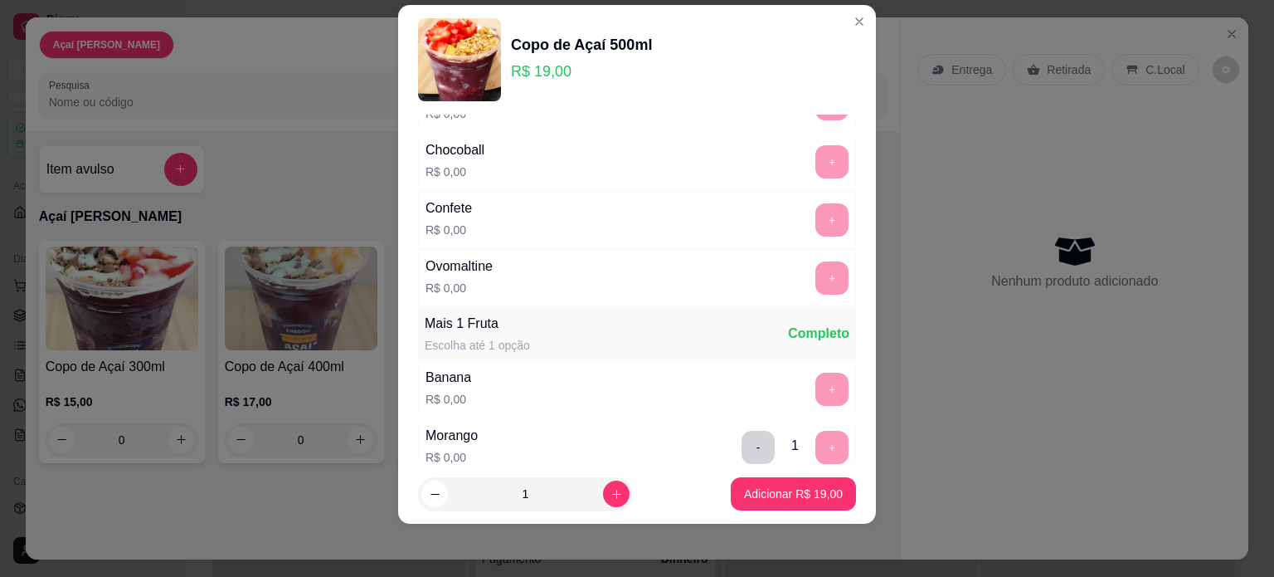
click at [809, 155] on div "+" at bounding box center [832, 161] width 46 height 33
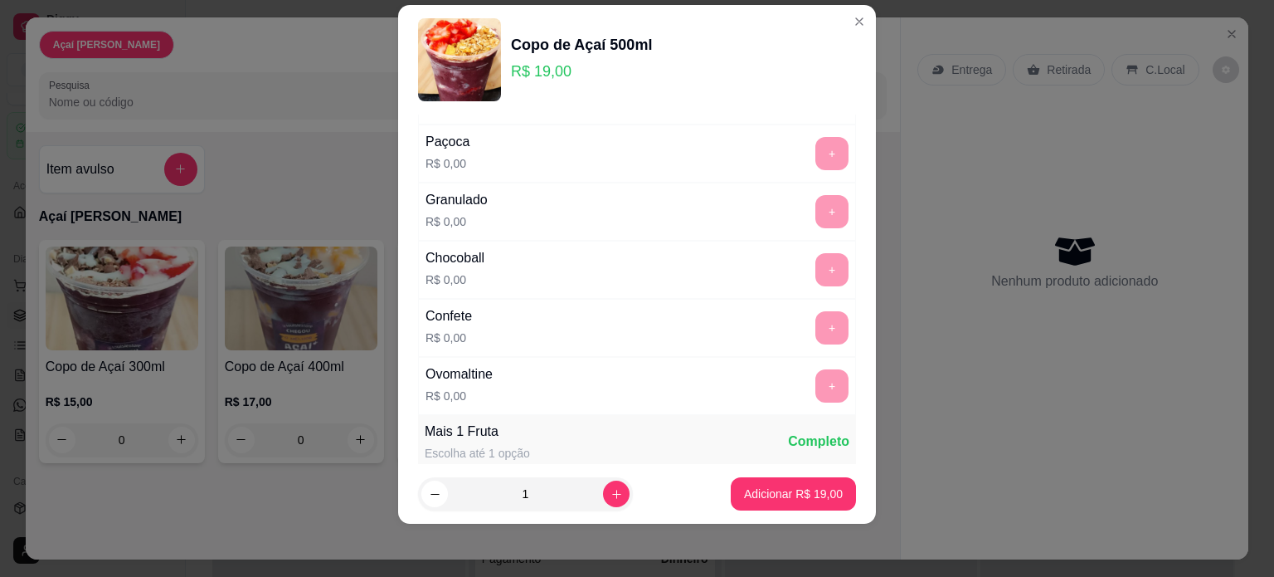
scroll to position [332, 0]
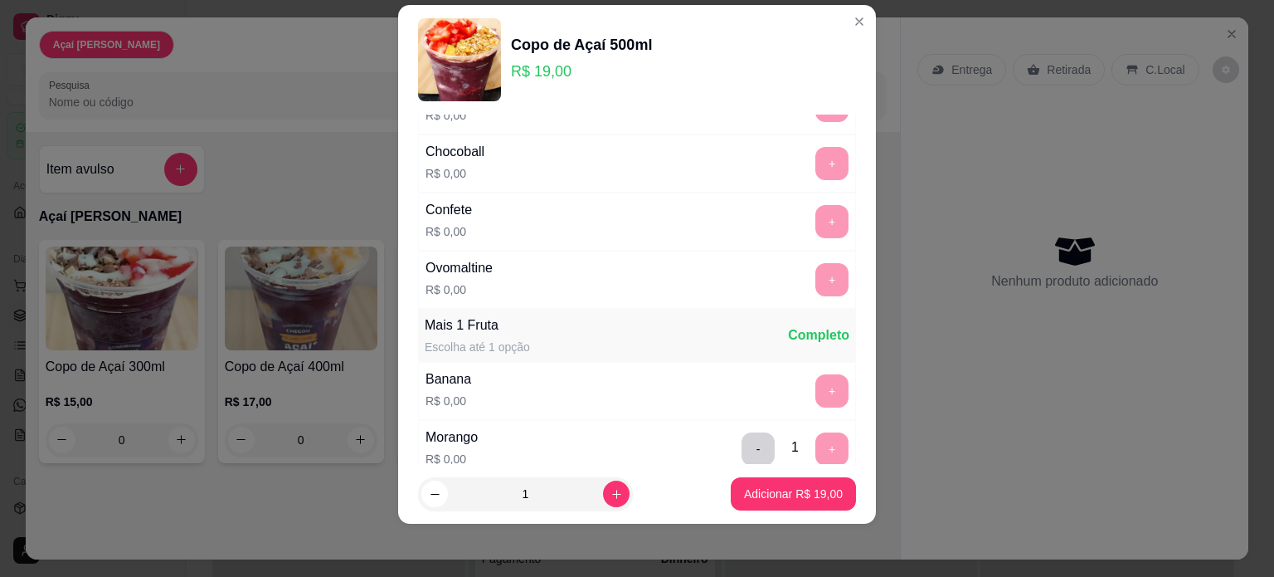
click at [809, 162] on div "+" at bounding box center [832, 163] width 46 height 33
click at [809, 160] on div "+" at bounding box center [832, 163] width 46 height 33
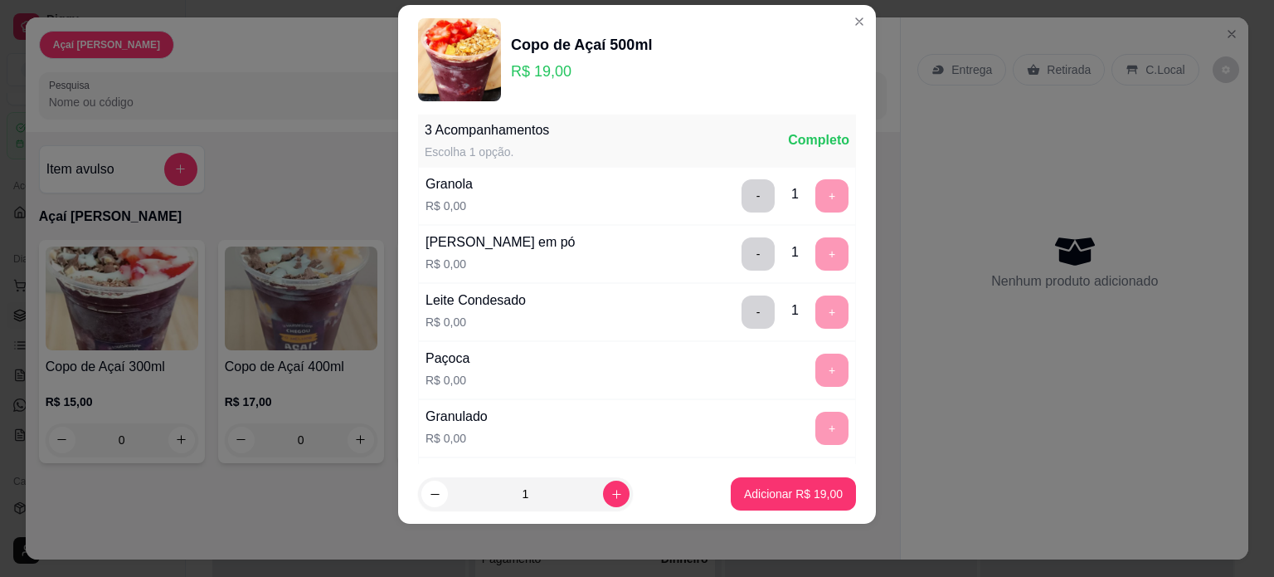
scroll to position [0, 0]
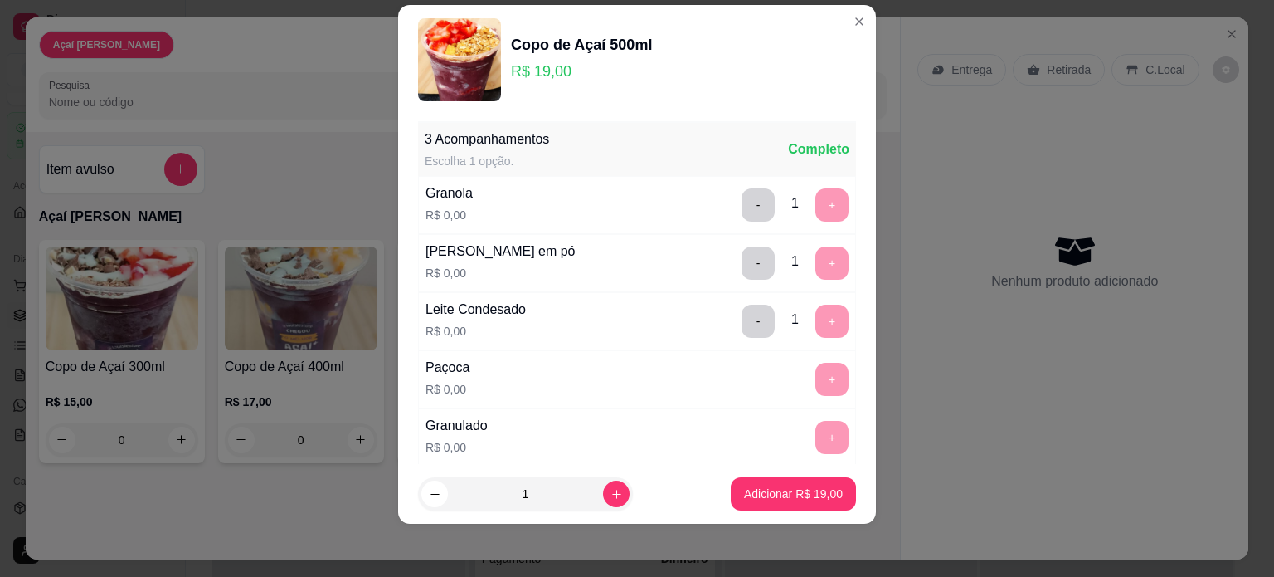
click at [803, 259] on div "- 1 +" at bounding box center [795, 262] width 120 height 33
click at [742, 261] on button "-" at bounding box center [758, 262] width 33 height 33
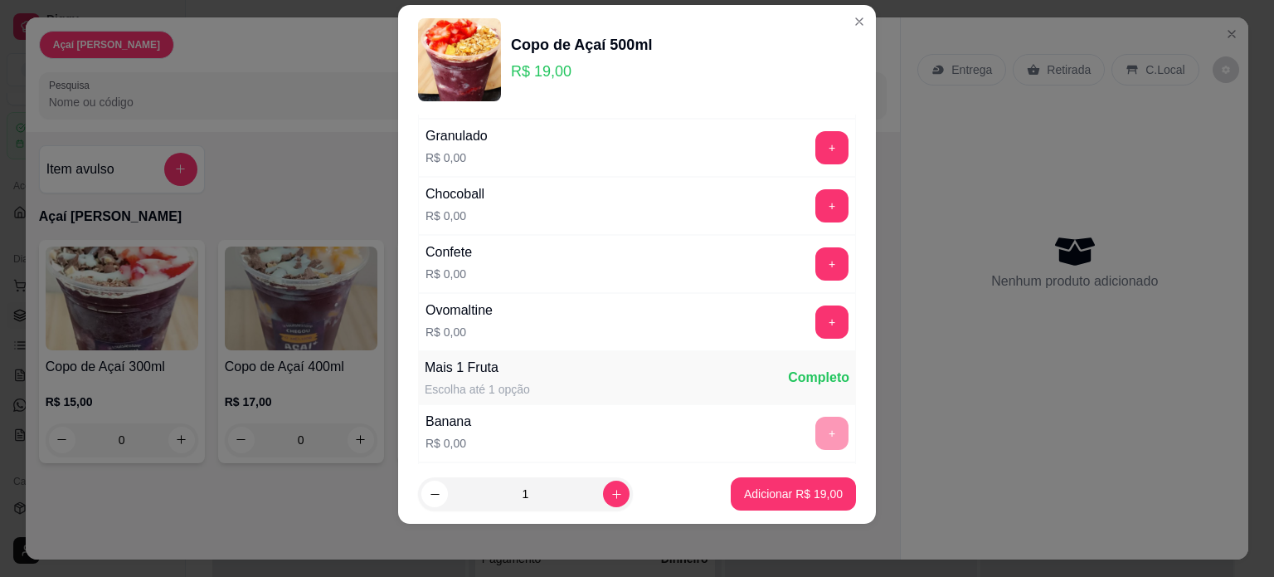
scroll to position [332, 0]
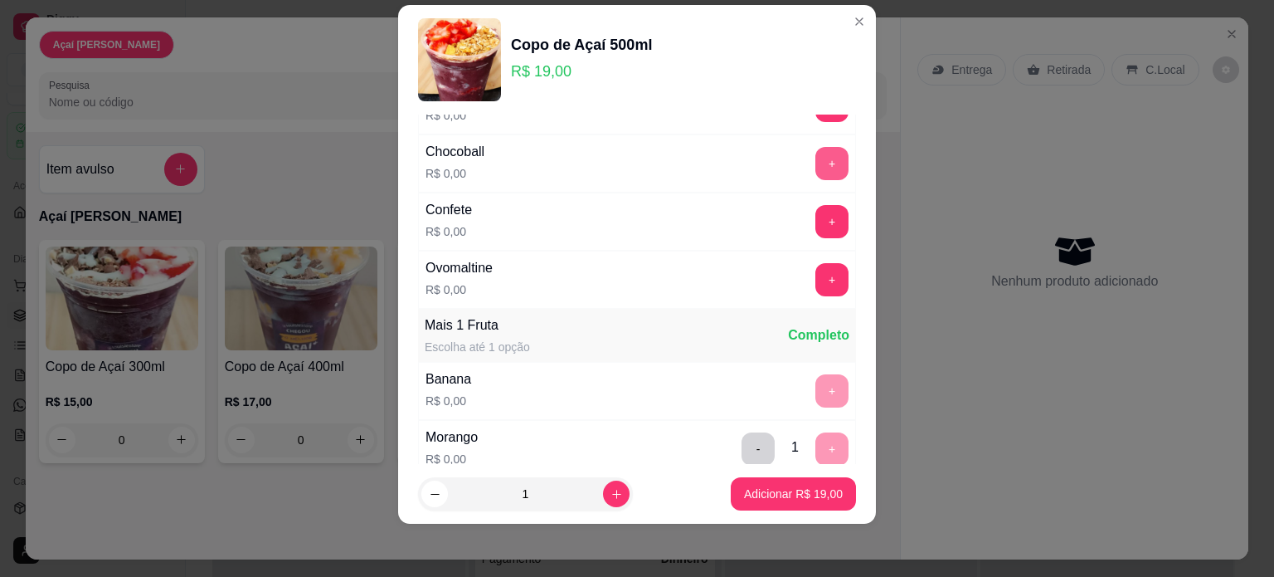
click at [816, 162] on button "+" at bounding box center [832, 163] width 33 height 33
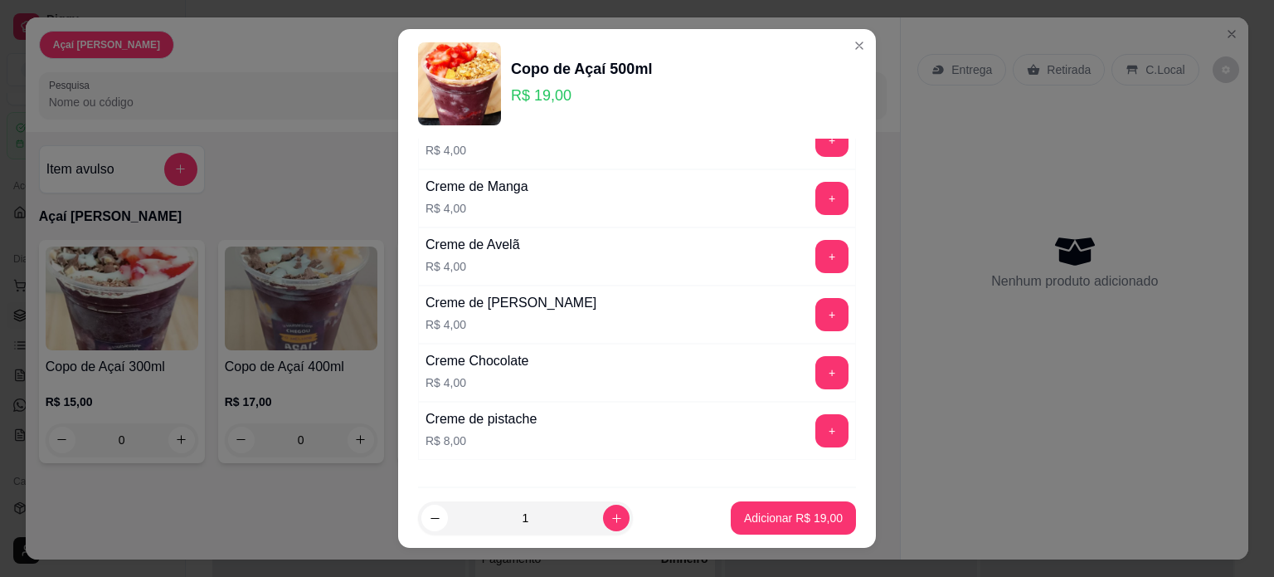
scroll to position [1411, 0]
click at [816, 307] on button "+" at bounding box center [832, 313] width 33 height 33
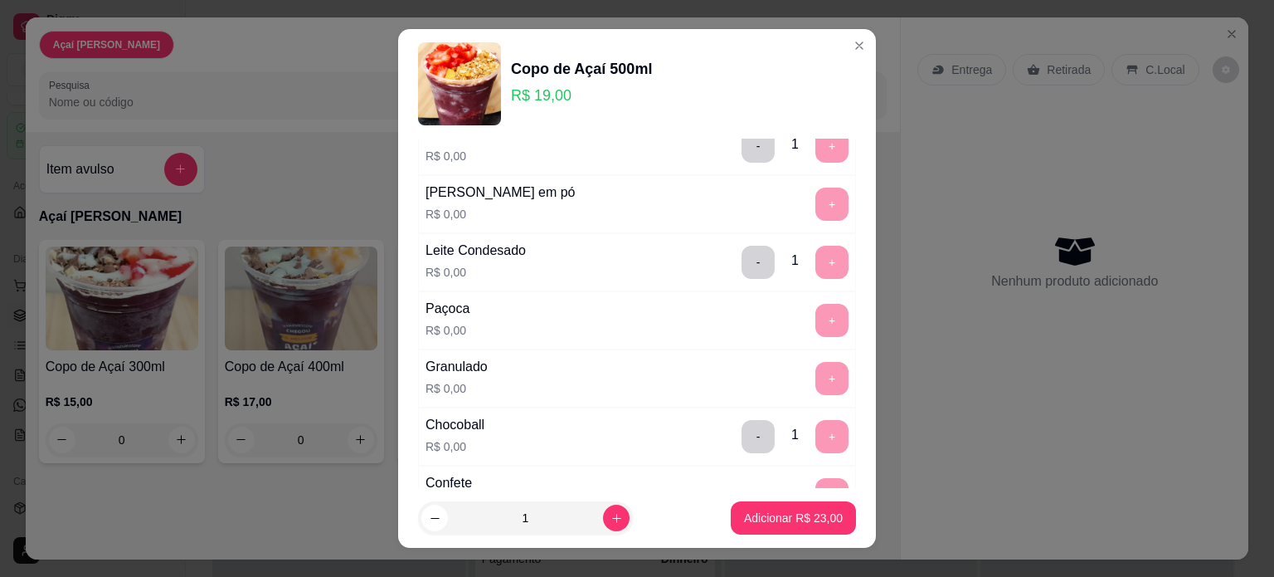
scroll to position [0, 0]
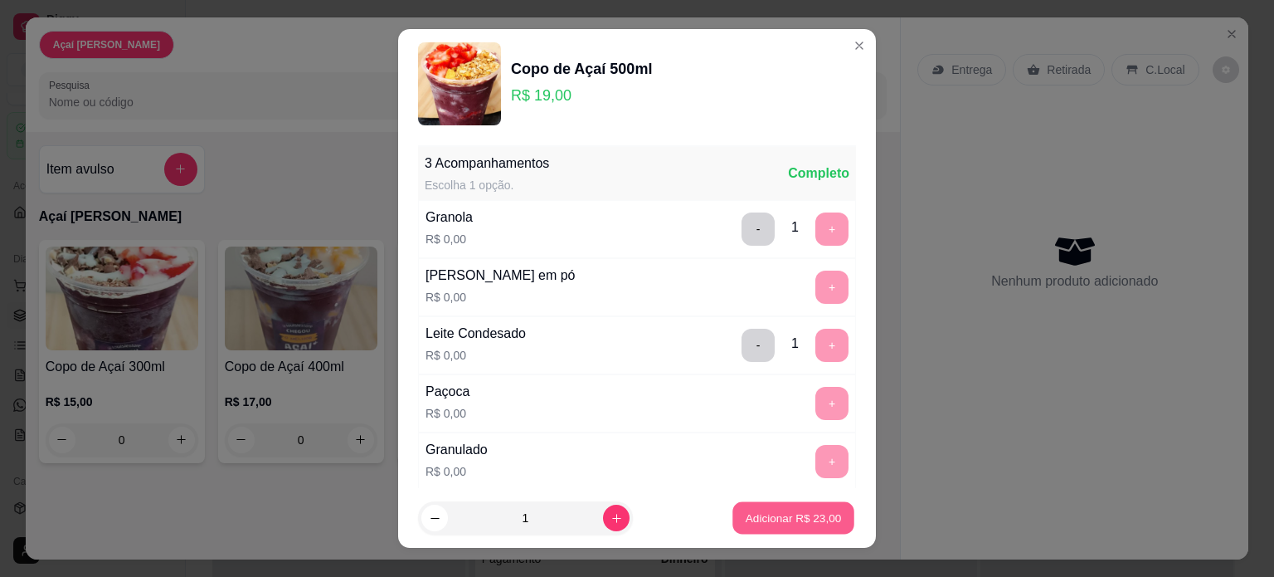
click at [784, 514] on p "Adicionar R$ 23,00" at bounding box center [794, 518] width 96 height 16
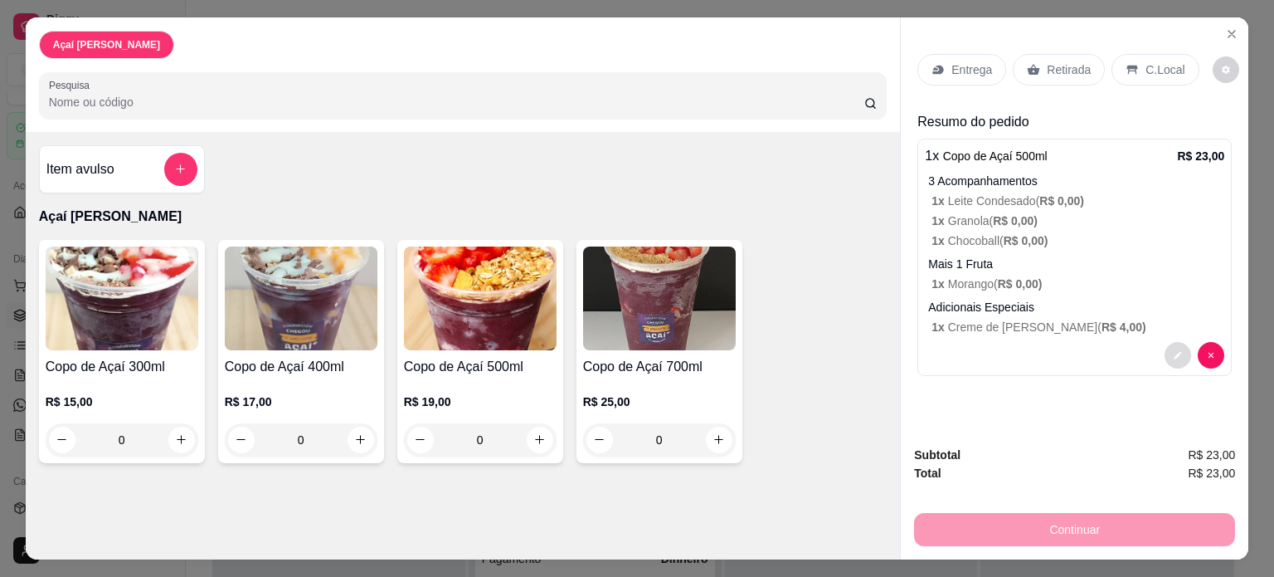
click at [1180, 343] on button "decrease-product-quantity" at bounding box center [1178, 355] width 27 height 27
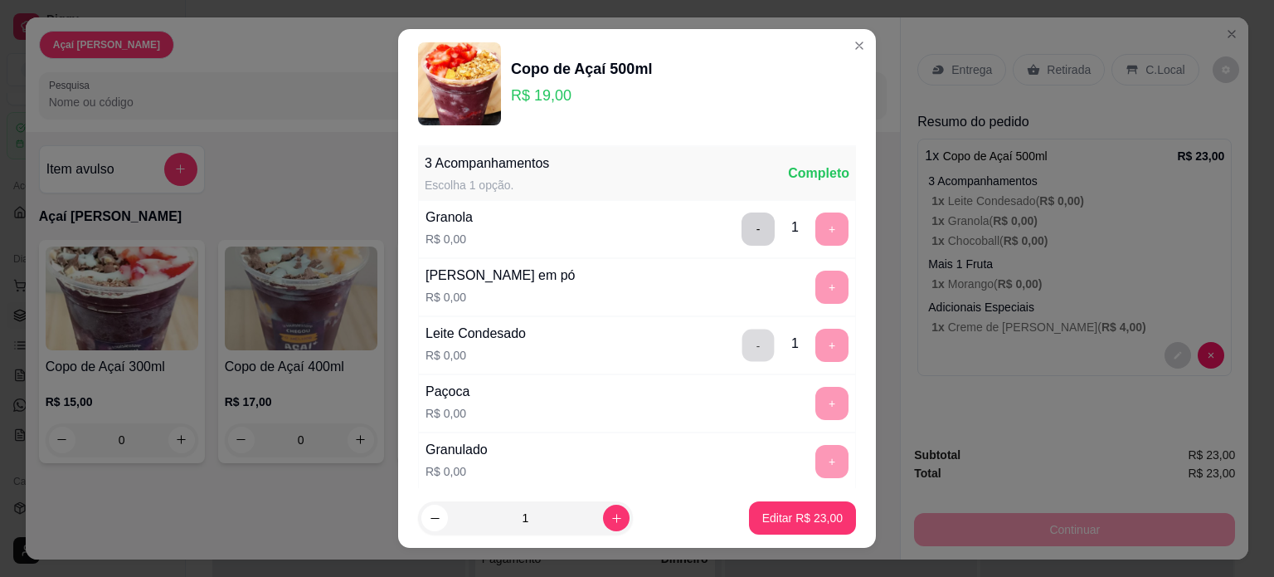
click at [743, 342] on button "-" at bounding box center [759, 345] width 32 height 32
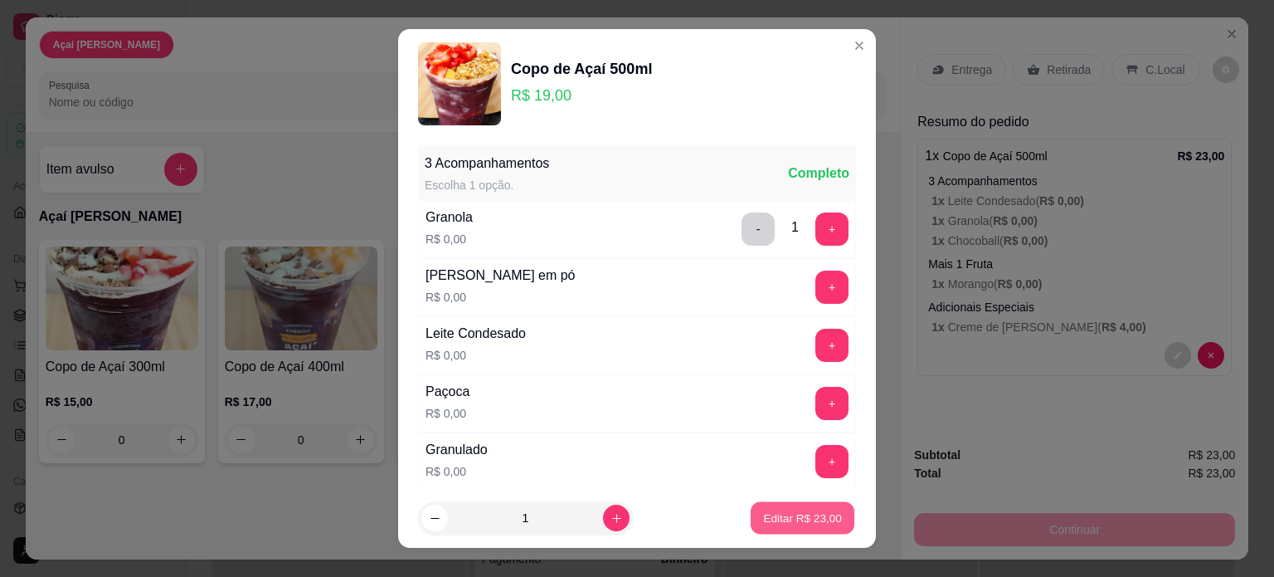
click at [782, 519] on p "Editar R$ 23,00" at bounding box center [802, 518] width 78 height 16
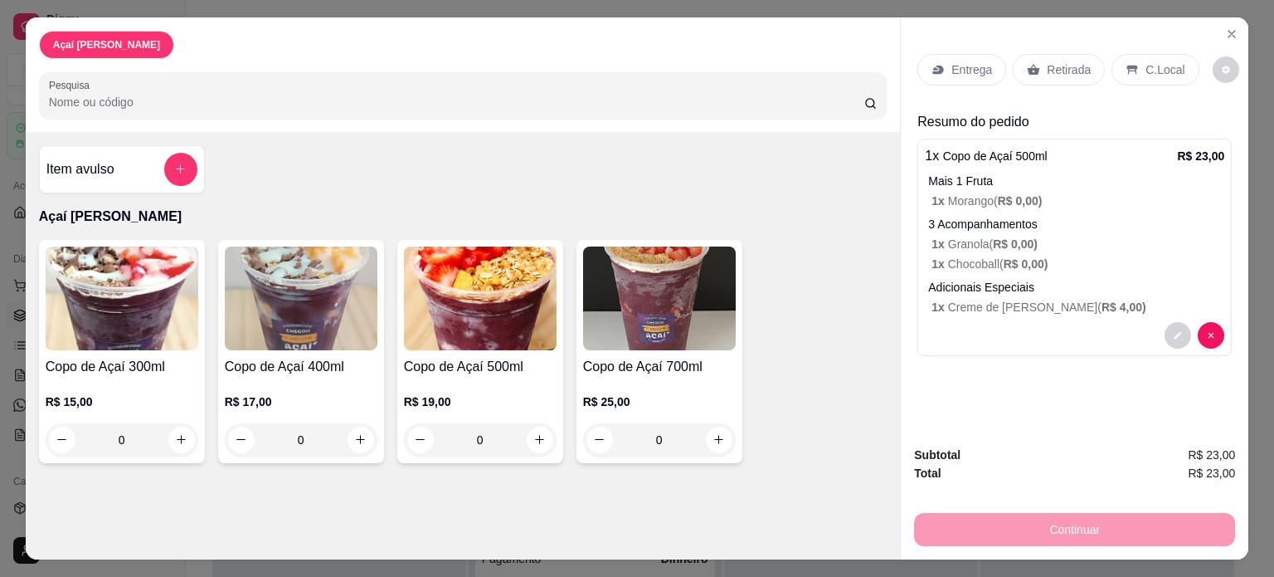
click at [1065, 68] on p "Retirada" at bounding box center [1069, 69] width 44 height 17
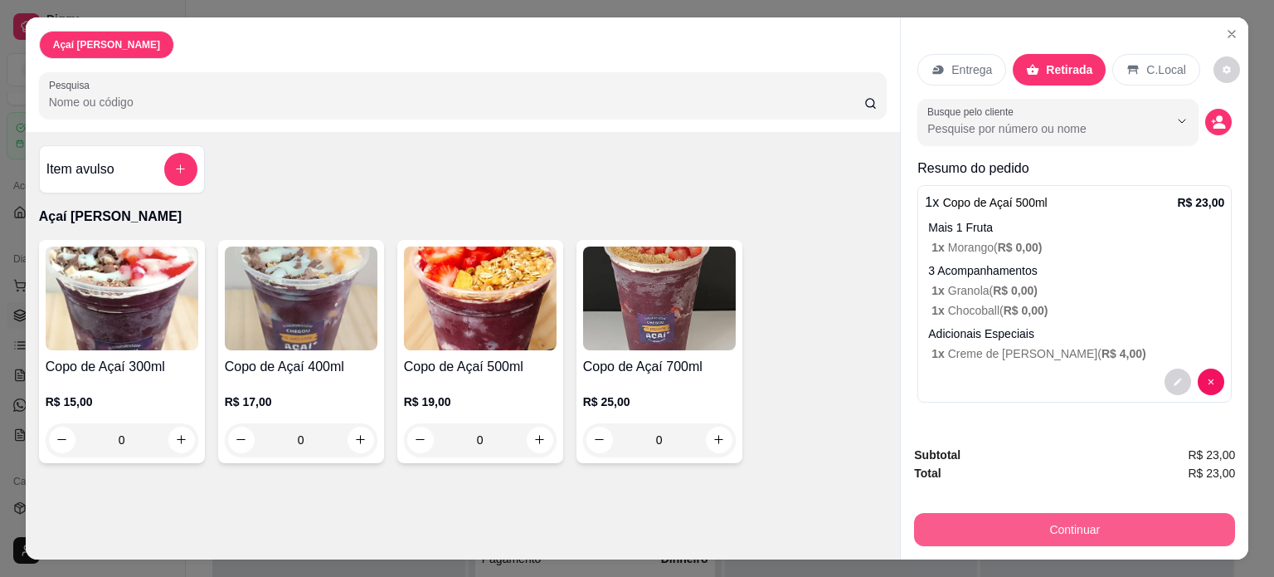
click at [1070, 530] on button "Continuar" at bounding box center [1074, 529] width 321 height 33
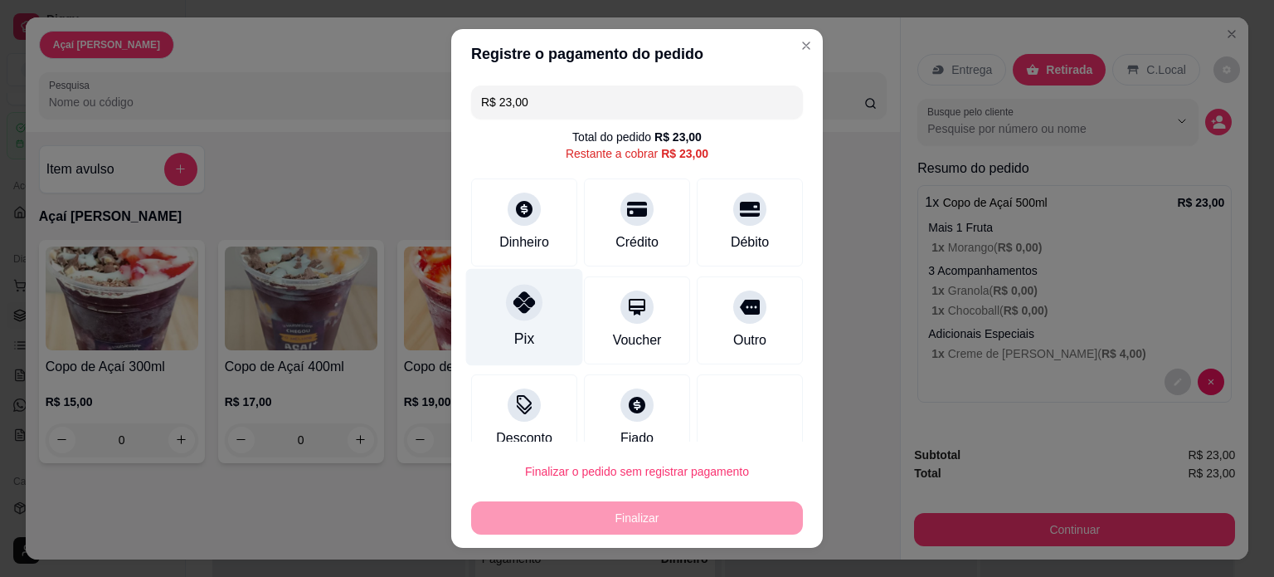
click at [512, 319] on div at bounding box center [524, 302] width 37 height 37
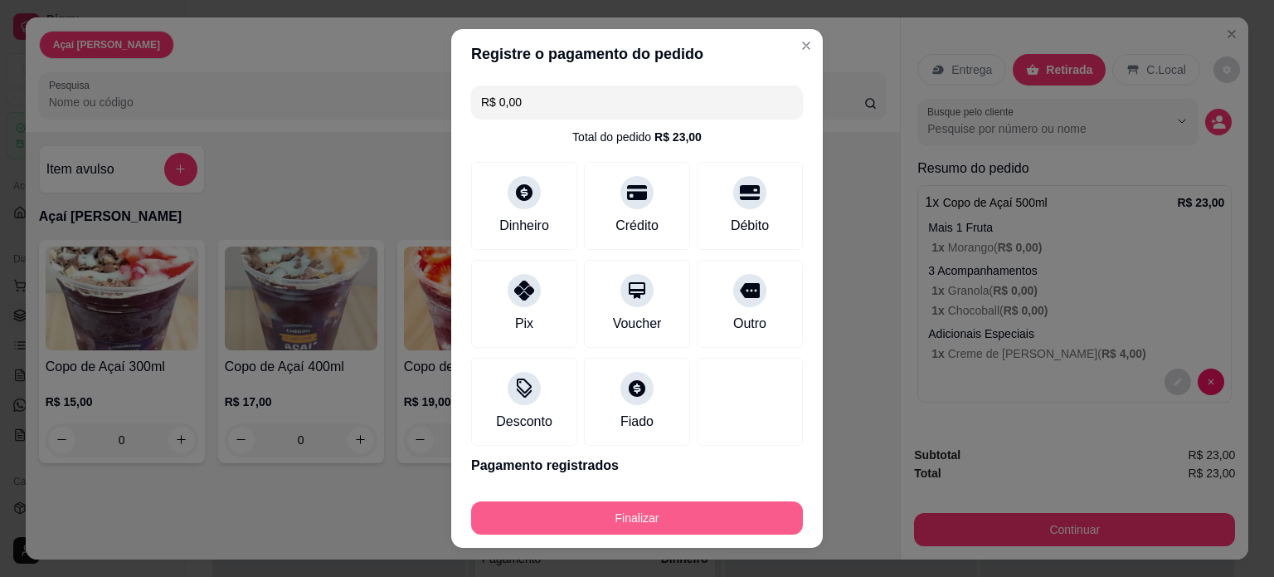
click at [647, 512] on button "Finalizar" at bounding box center [637, 517] width 332 height 33
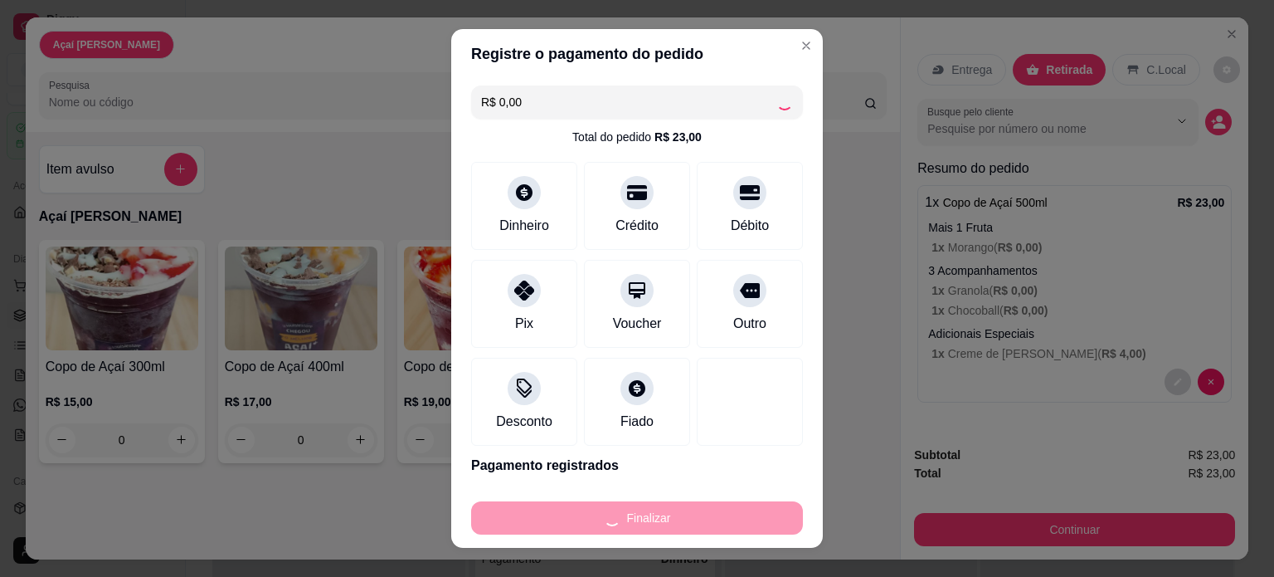
type input "-R$ 23,00"
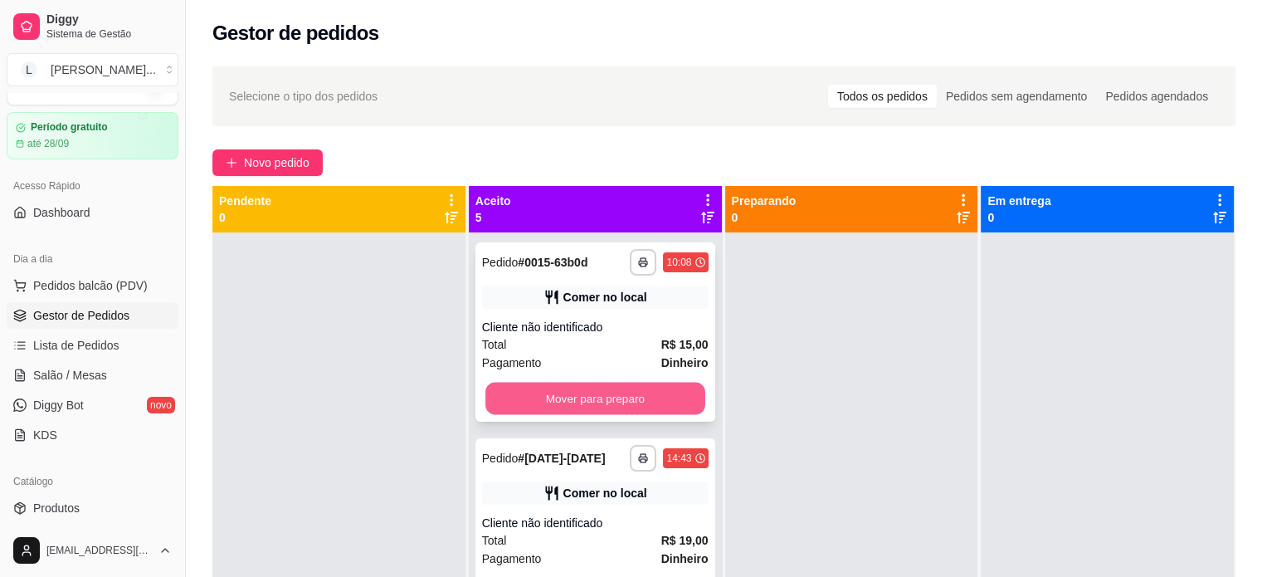
click at [556, 391] on button "Mover para preparo" at bounding box center [595, 398] width 220 height 32
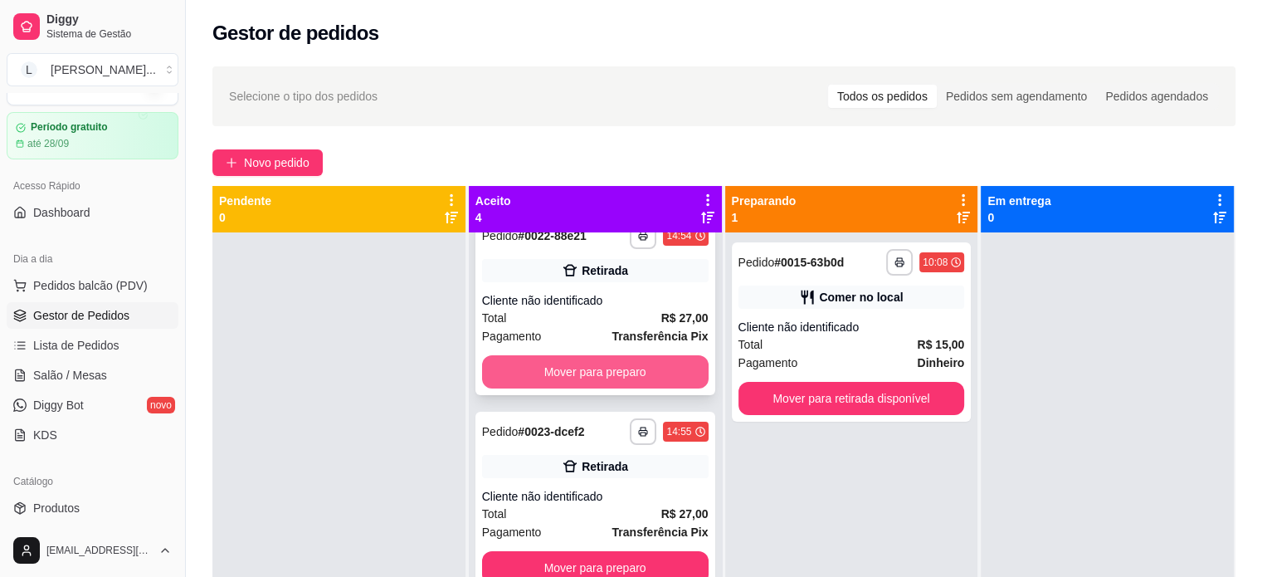
click at [597, 377] on button "Mover para preparo" at bounding box center [595, 371] width 227 height 33
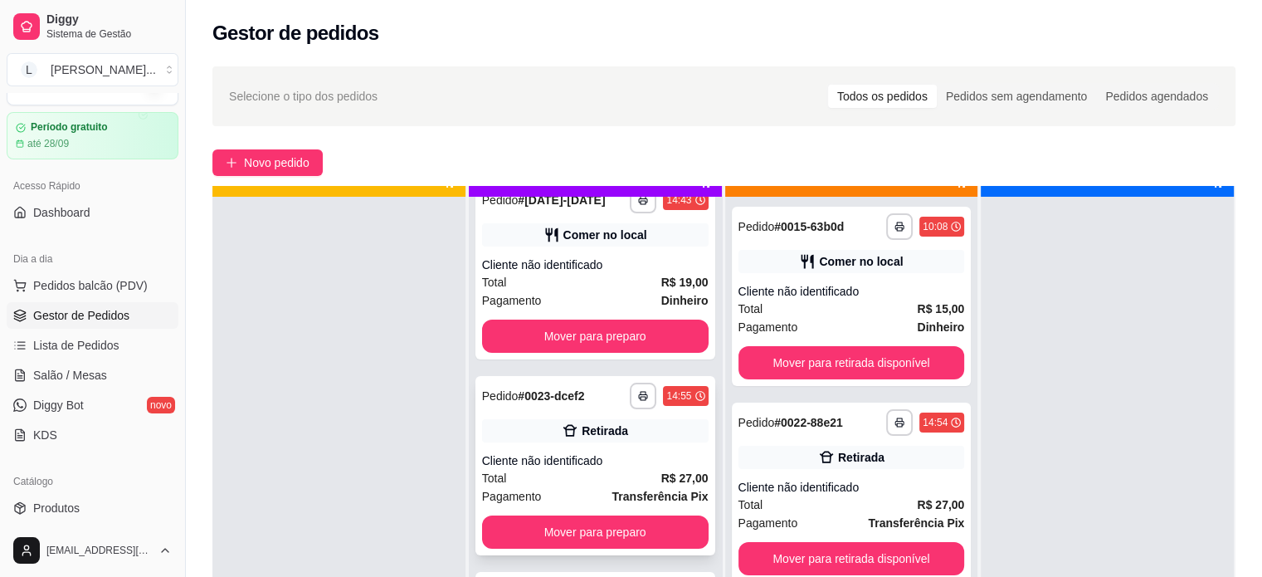
scroll to position [46, 0]
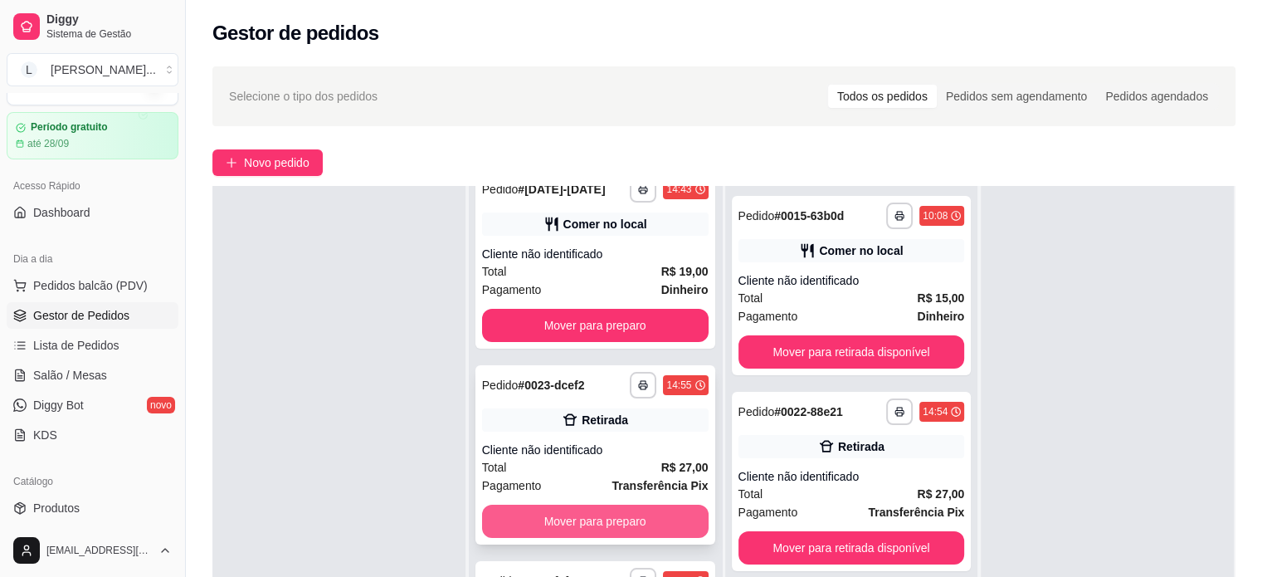
click at [621, 517] on button "Mover para preparo" at bounding box center [595, 520] width 227 height 33
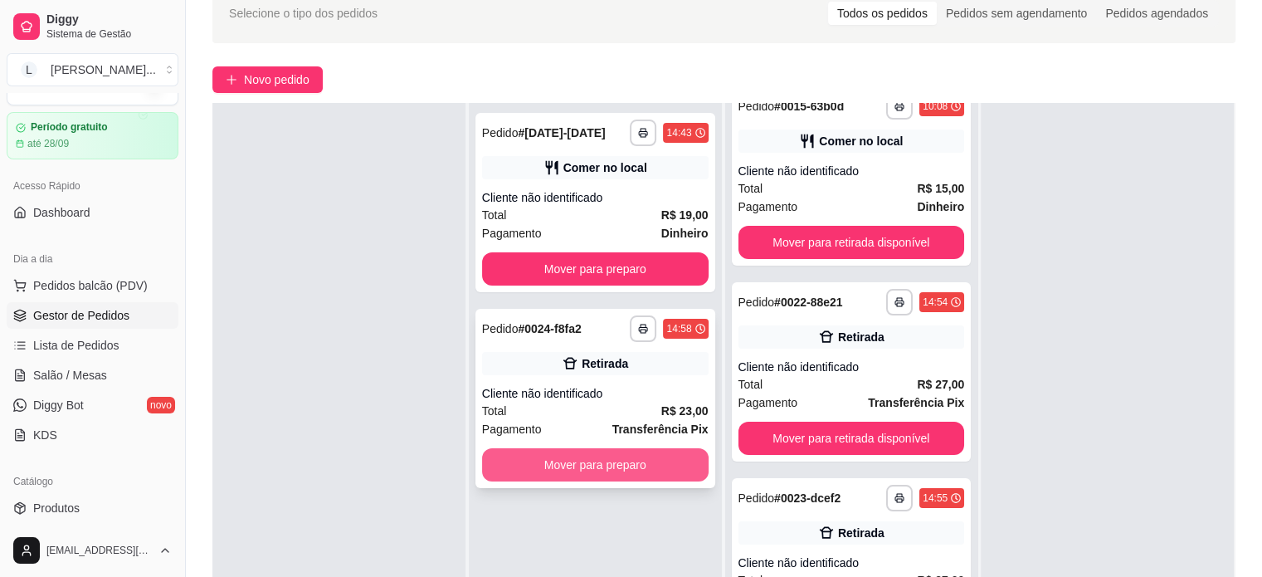
click at [624, 469] on button "Mover para preparo" at bounding box center [595, 464] width 227 height 33
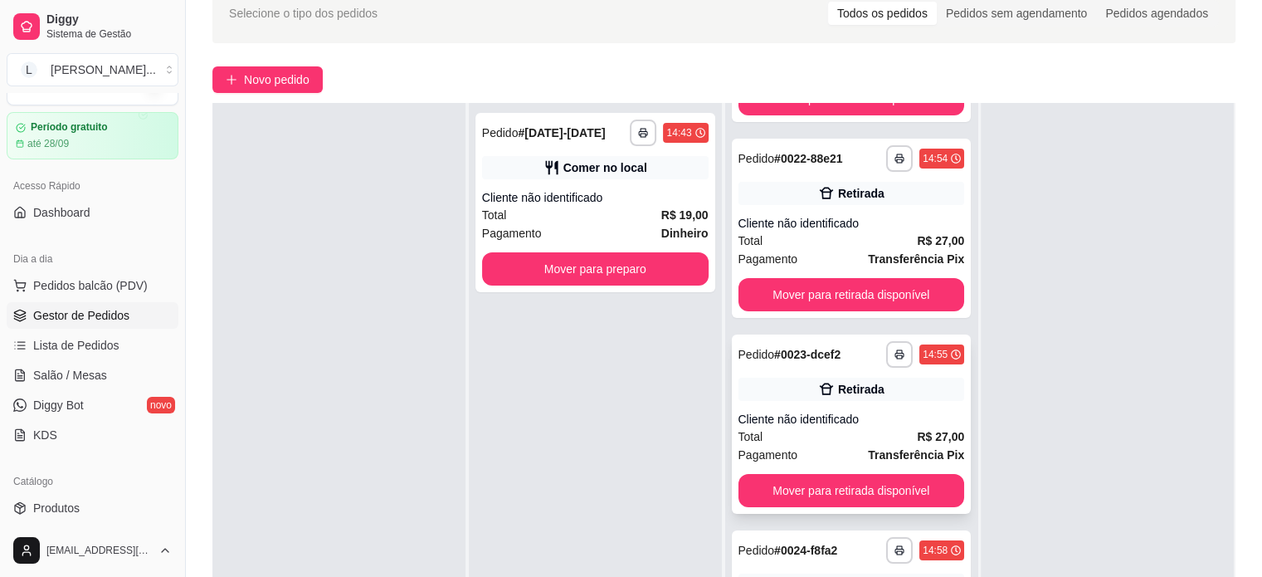
scroll to position [222, 0]
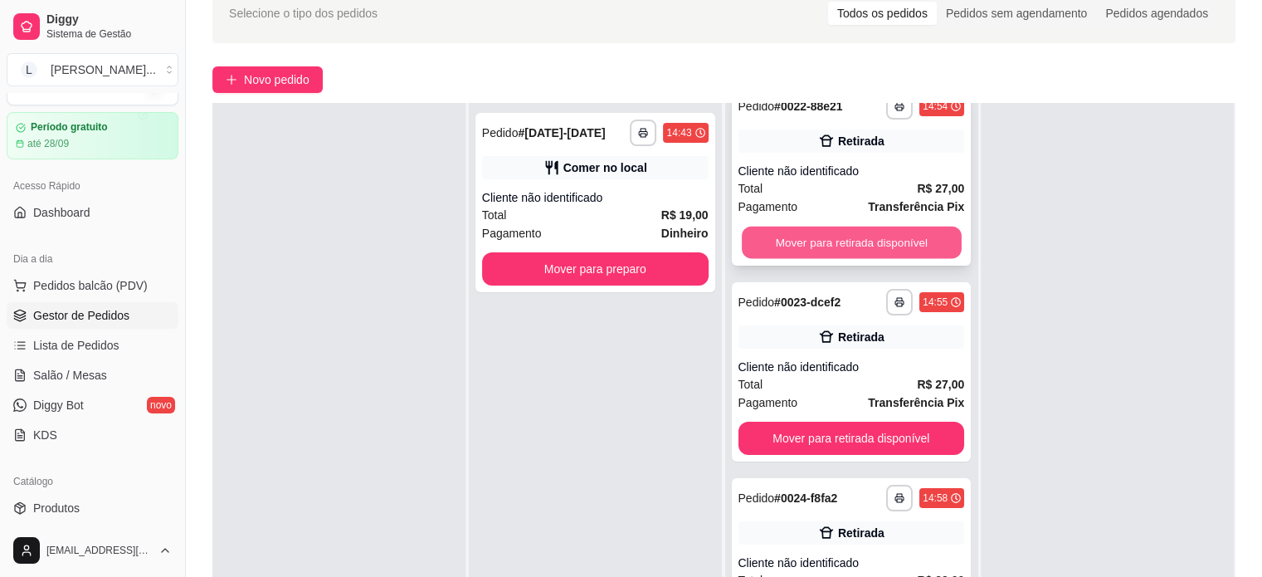
click at [855, 248] on button "Mover para retirada disponível" at bounding box center [852, 243] width 220 height 32
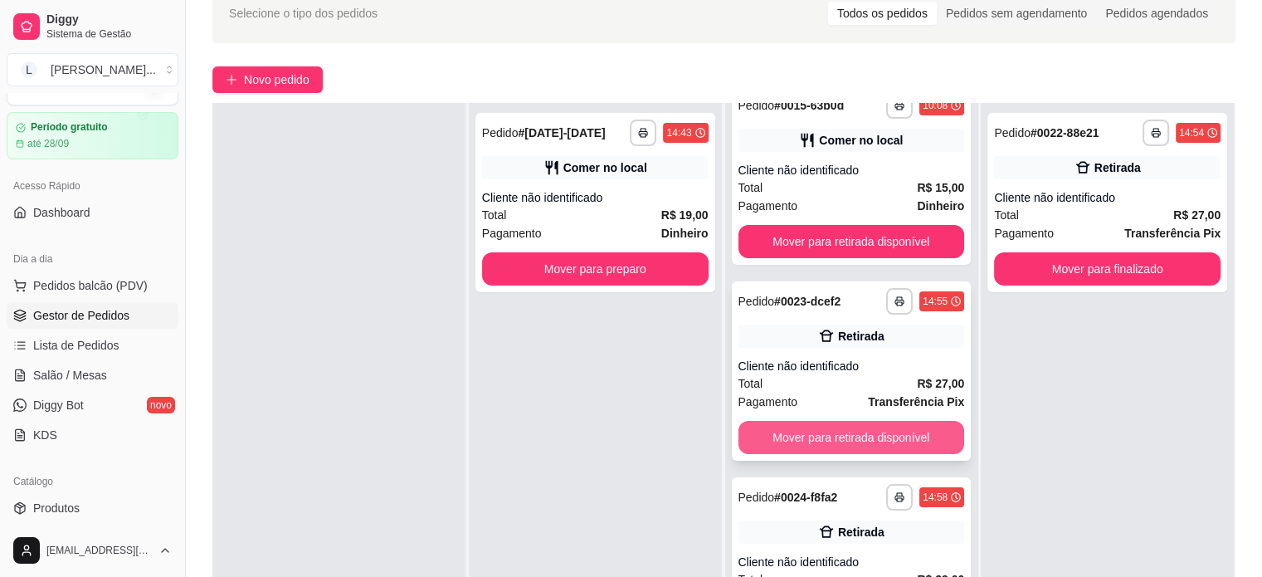
scroll to position [27, 0]
click at [843, 436] on button "Mover para retirada disponível" at bounding box center [851, 437] width 227 height 33
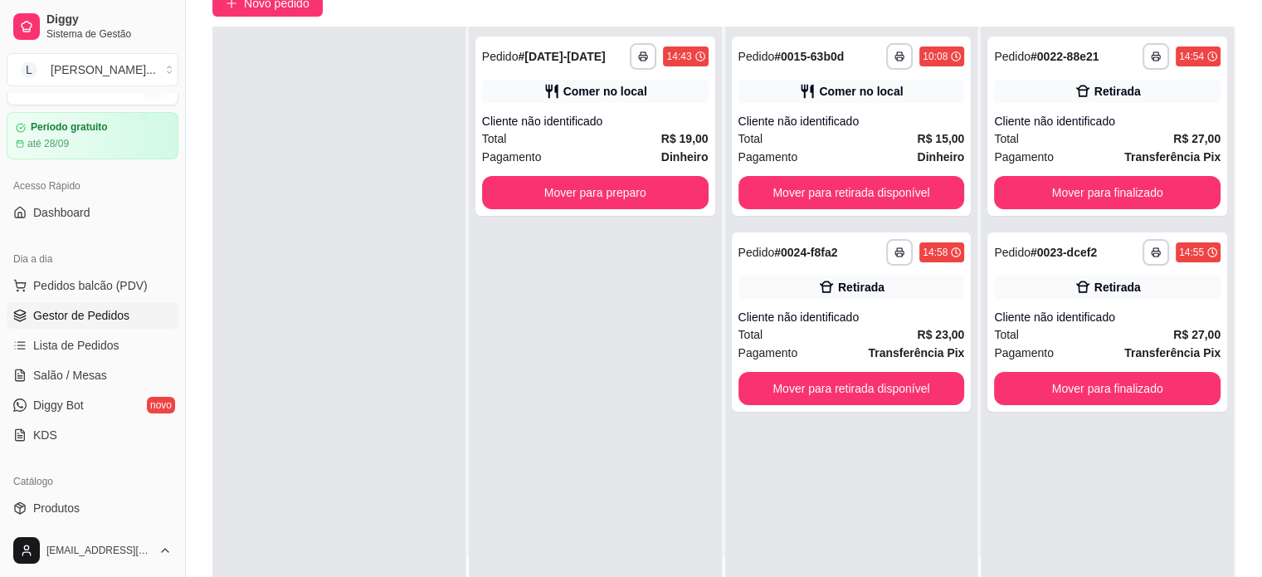
scroll to position [0, 0]
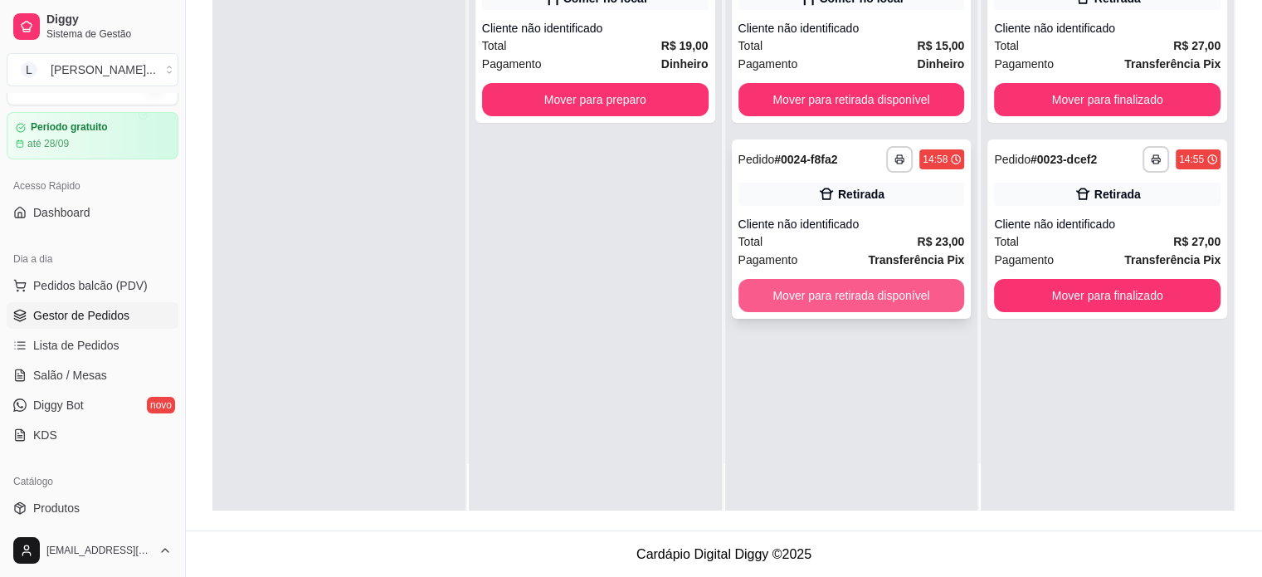
click at [869, 305] on button "Mover para retirada disponível" at bounding box center [851, 295] width 227 height 33
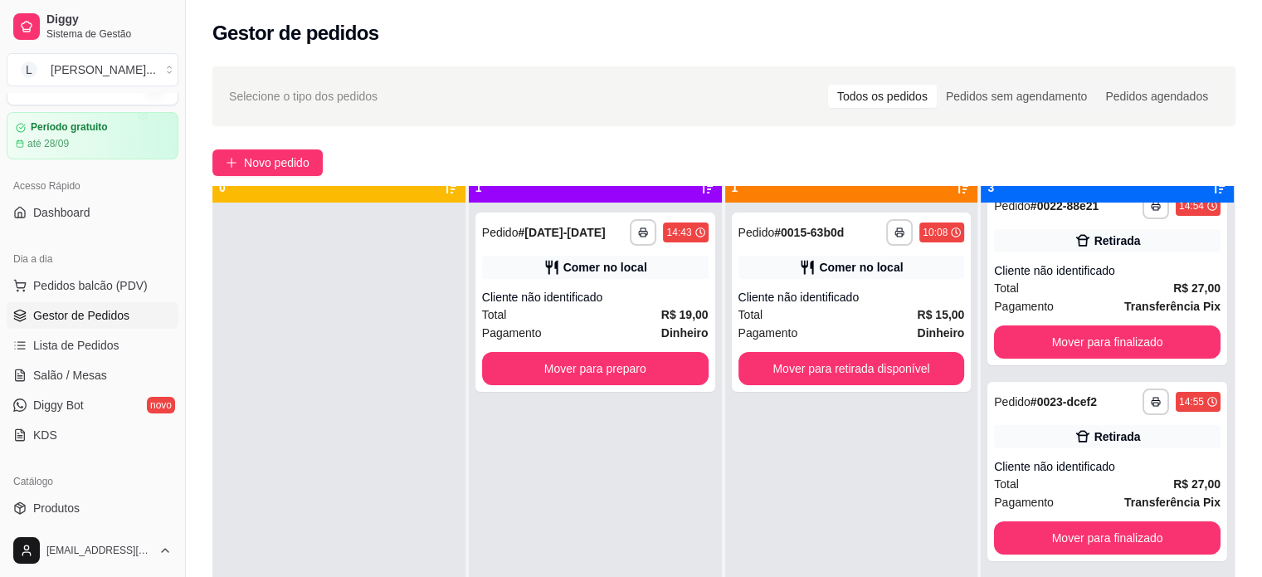
scroll to position [46, 0]
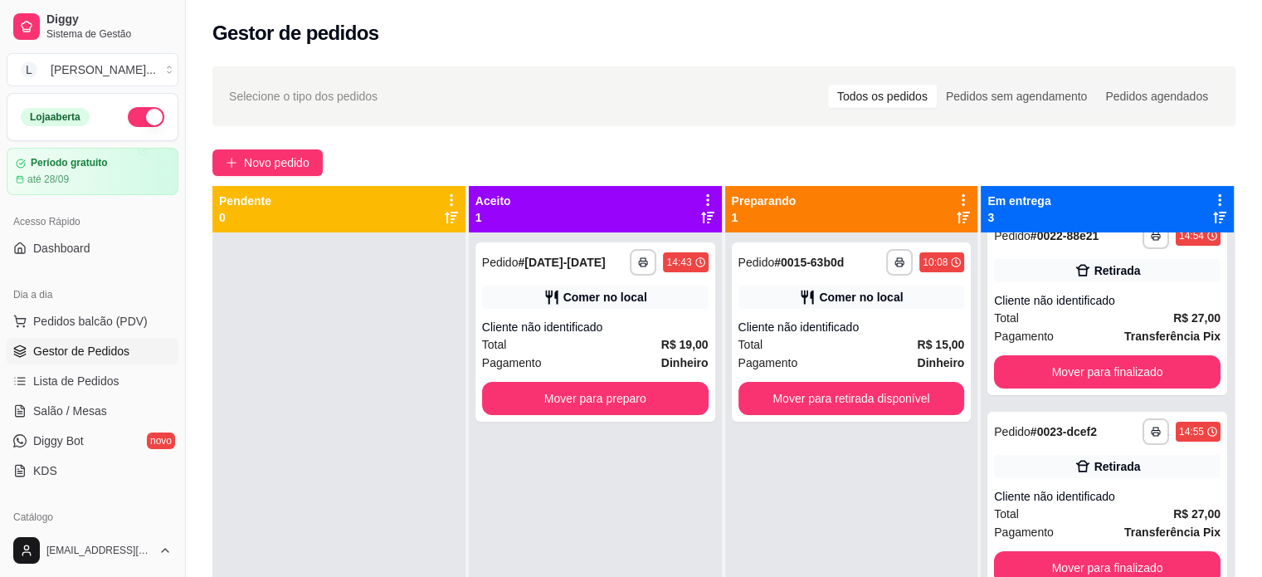
click at [762, 211] on p "1" at bounding box center [764, 217] width 65 height 17
click at [1018, 208] on p "Em entrega" at bounding box center [1018, 200] width 63 height 17
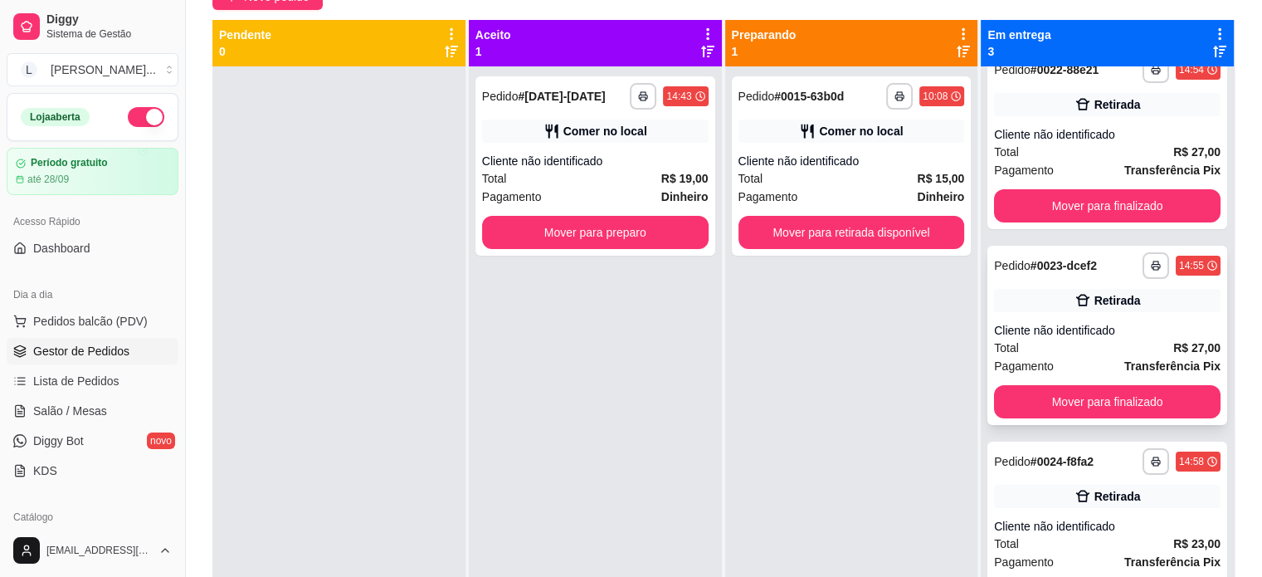
scroll to position [0, 0]
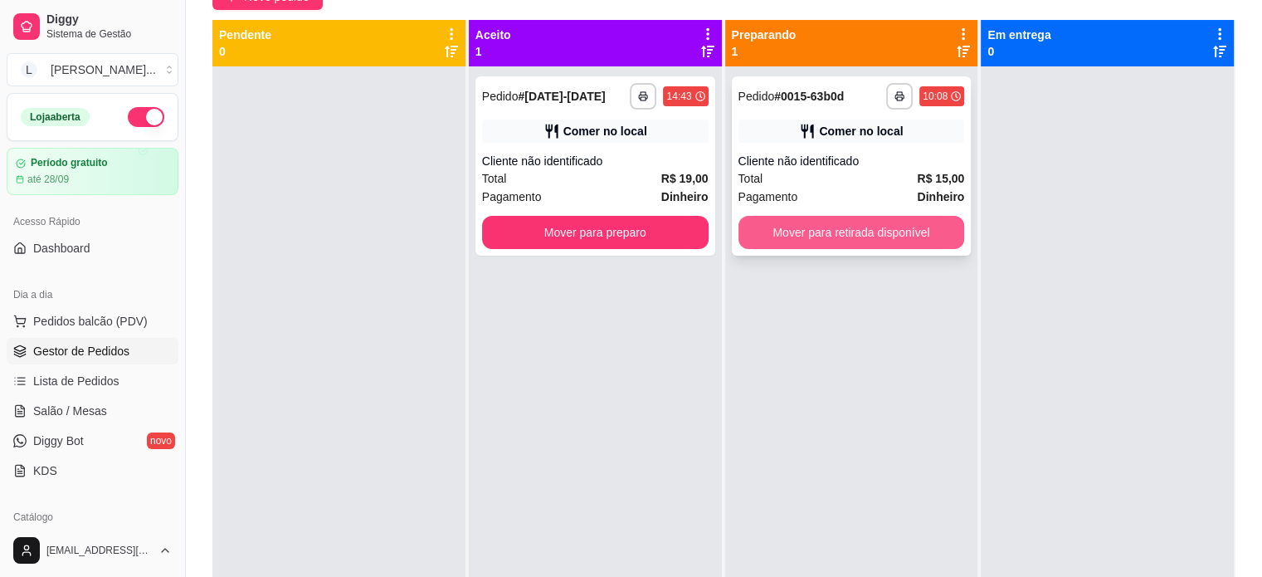
click at [861, 231] on button "Mover para retirada disponível" at bounding box center [851, 232] width 227 height 33
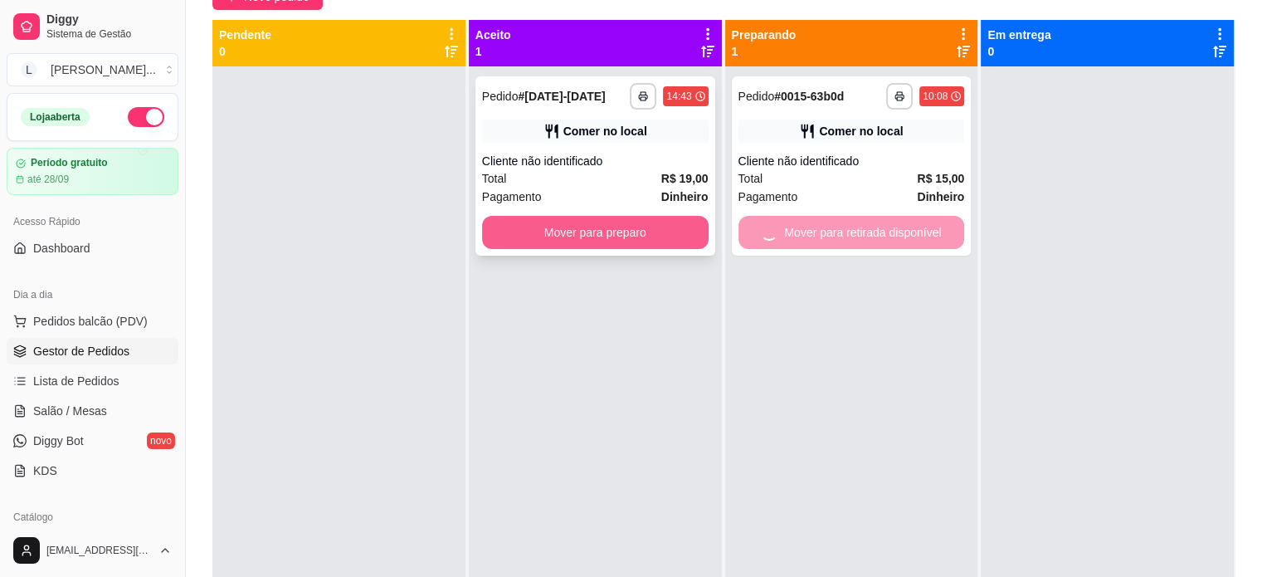
click at [601, 229] on button "Mover para preparo" at bounding box center [595, 232] width 227 height 33
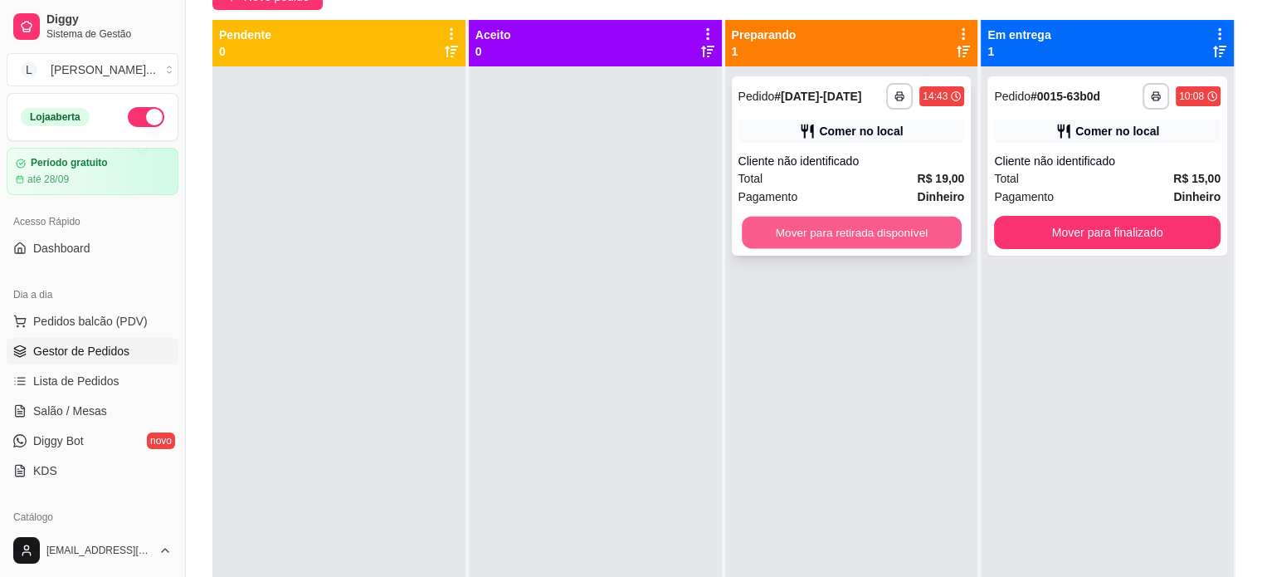
click at [853, 234] on button "Mover para retirada disponível" at bounding box center [852, 233] width 220 height 32
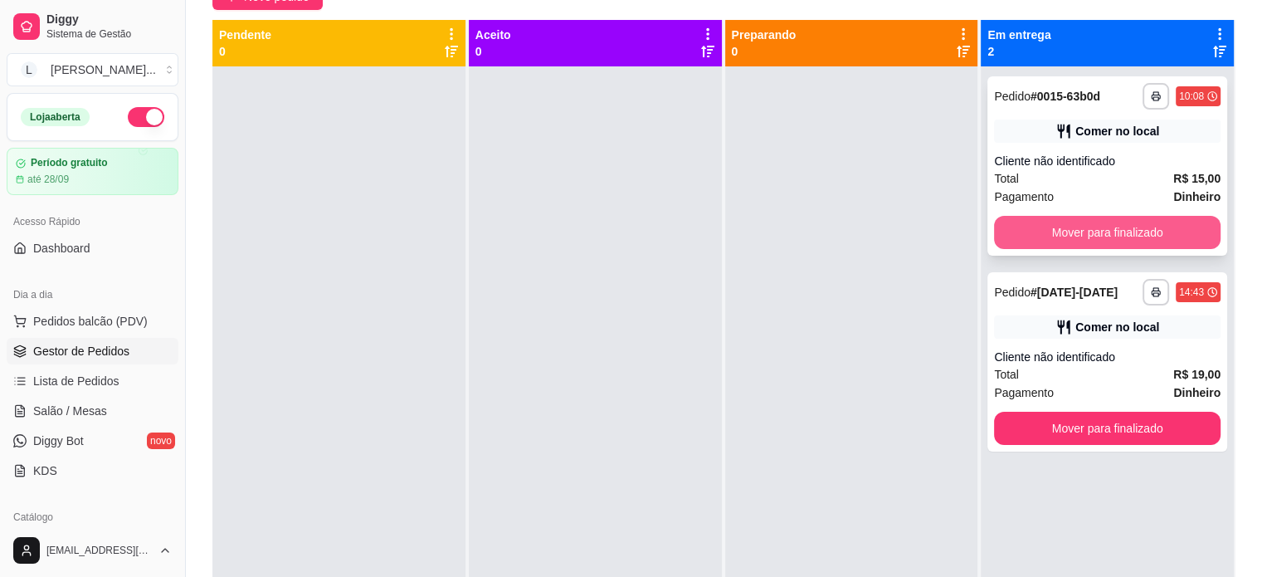
click at [1110, 227] on button "Mover para finalizado" at bounding box center [1107, 232] width 227 height 33
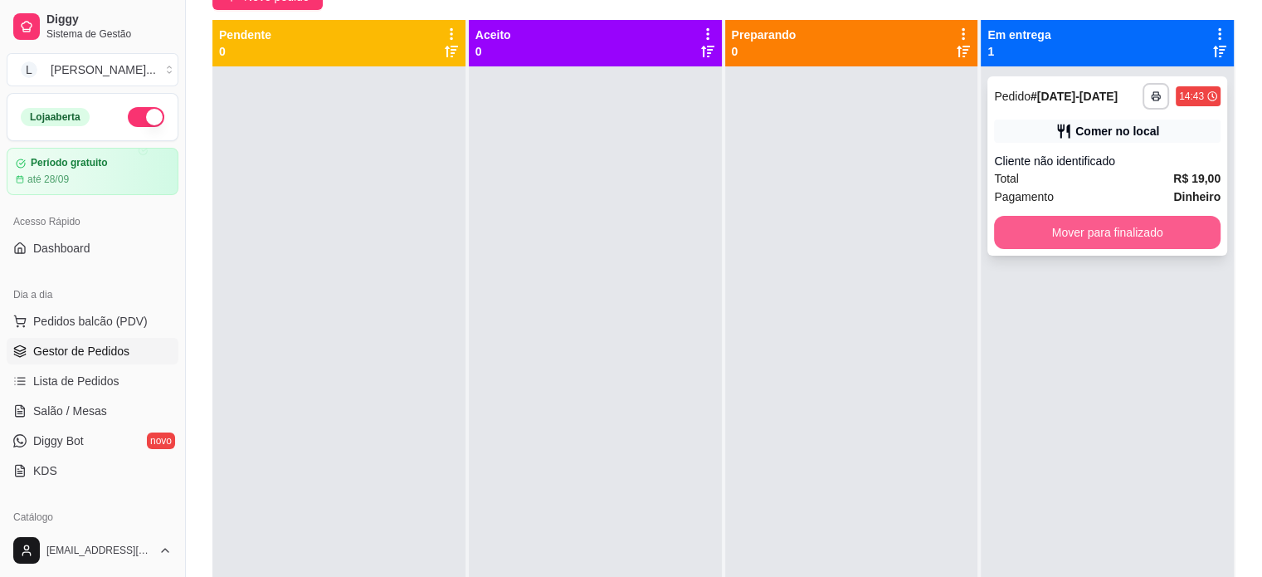
click at [1118, 237] on button "Mover para finalizado" at bounding box center [1107, 232] width 227 height 33
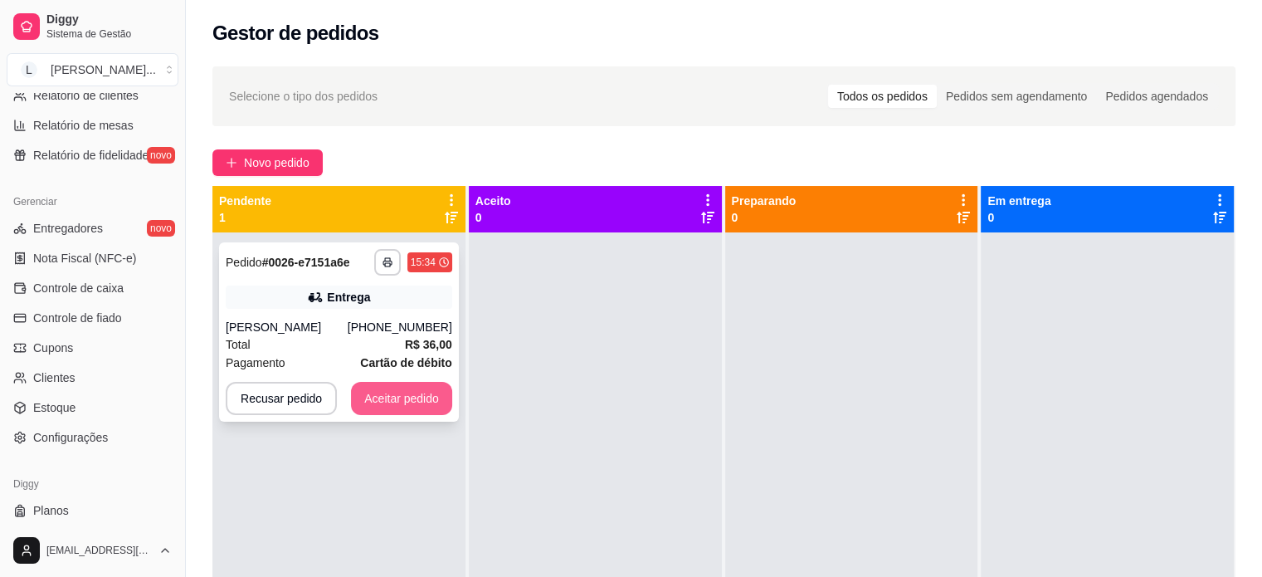
click at [408, 400] on button "Aceitar pedido" at bounding box center [401, 398] width 101 height 33
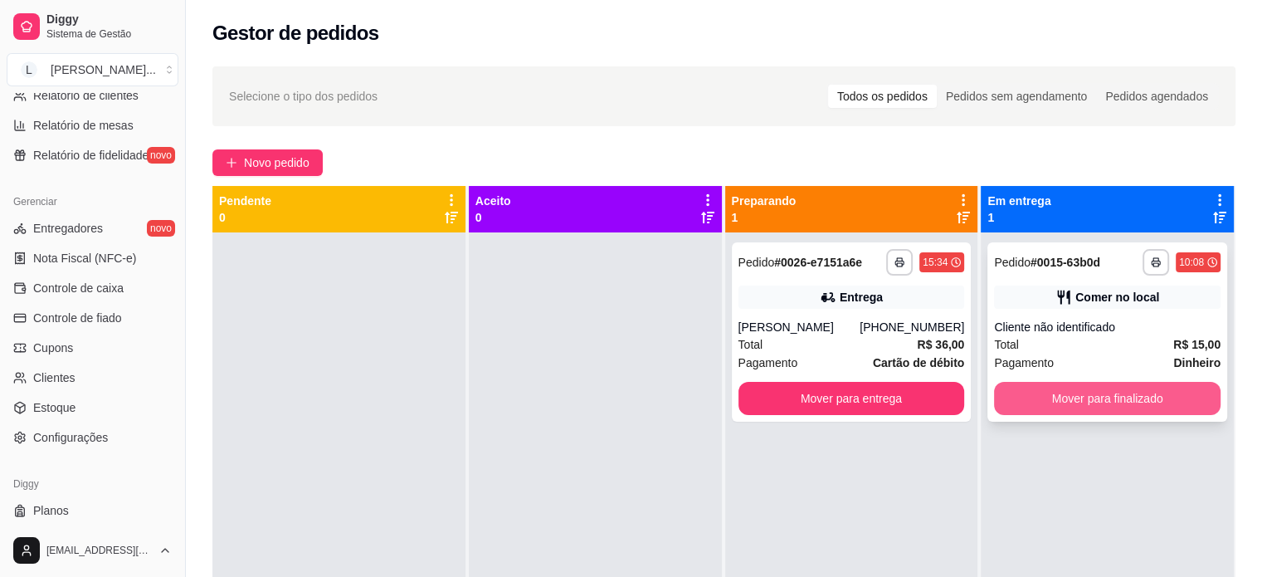
click at [1035, 404] on button "Mover para finalizado" at bounding box center [1107, 398] width 227 height 33
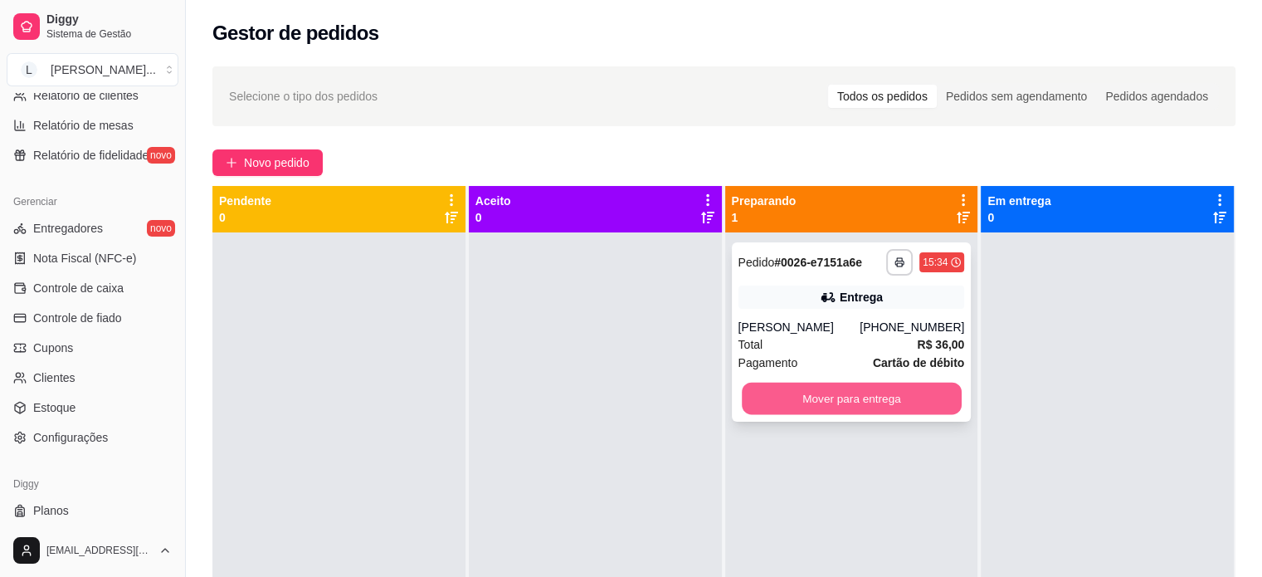
click at [883, 404] on button "Mover para entrega" at bounding box center [852, 398] width 220 height 32
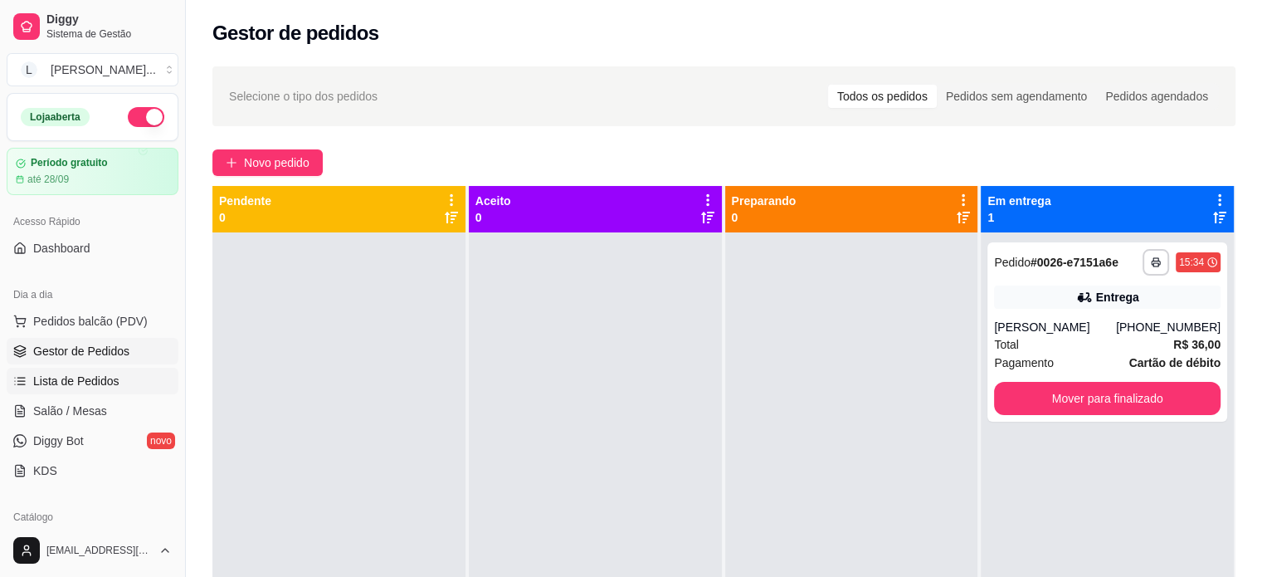
click at [47, 375] on span "Lista de Pedidos" at bounding box center [76, 381] width 86 height 17
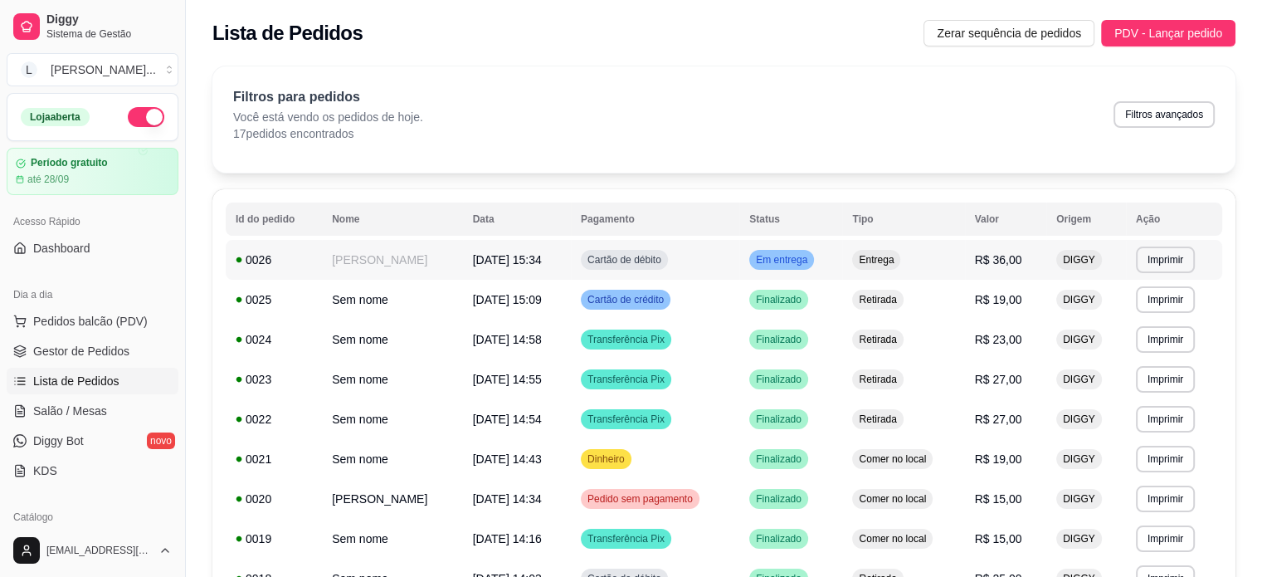
click at [720, 266] on td "Cartão de débito" at bounding box center [655, 260] width 168 height 40
